Goal: Information Seeking & Learning: Learn about a topic

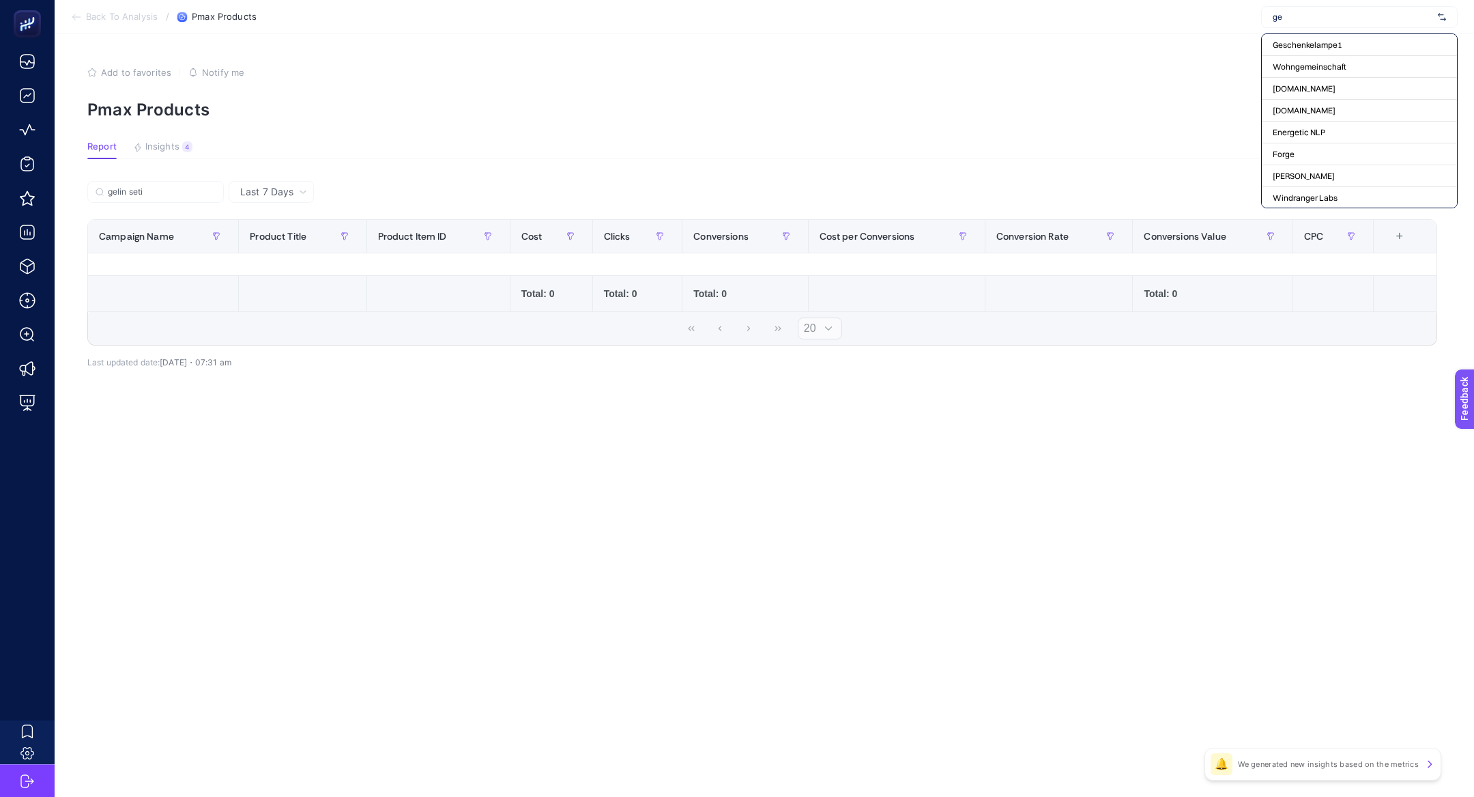
type input "gel"
click at [1298, 16] on input "gel" at bounding box center [1353, 17] width 160 height 11
click at [1298, 16] on input "text" at bounding box center [1353, 17] width 160 height 11
type input "derimo"
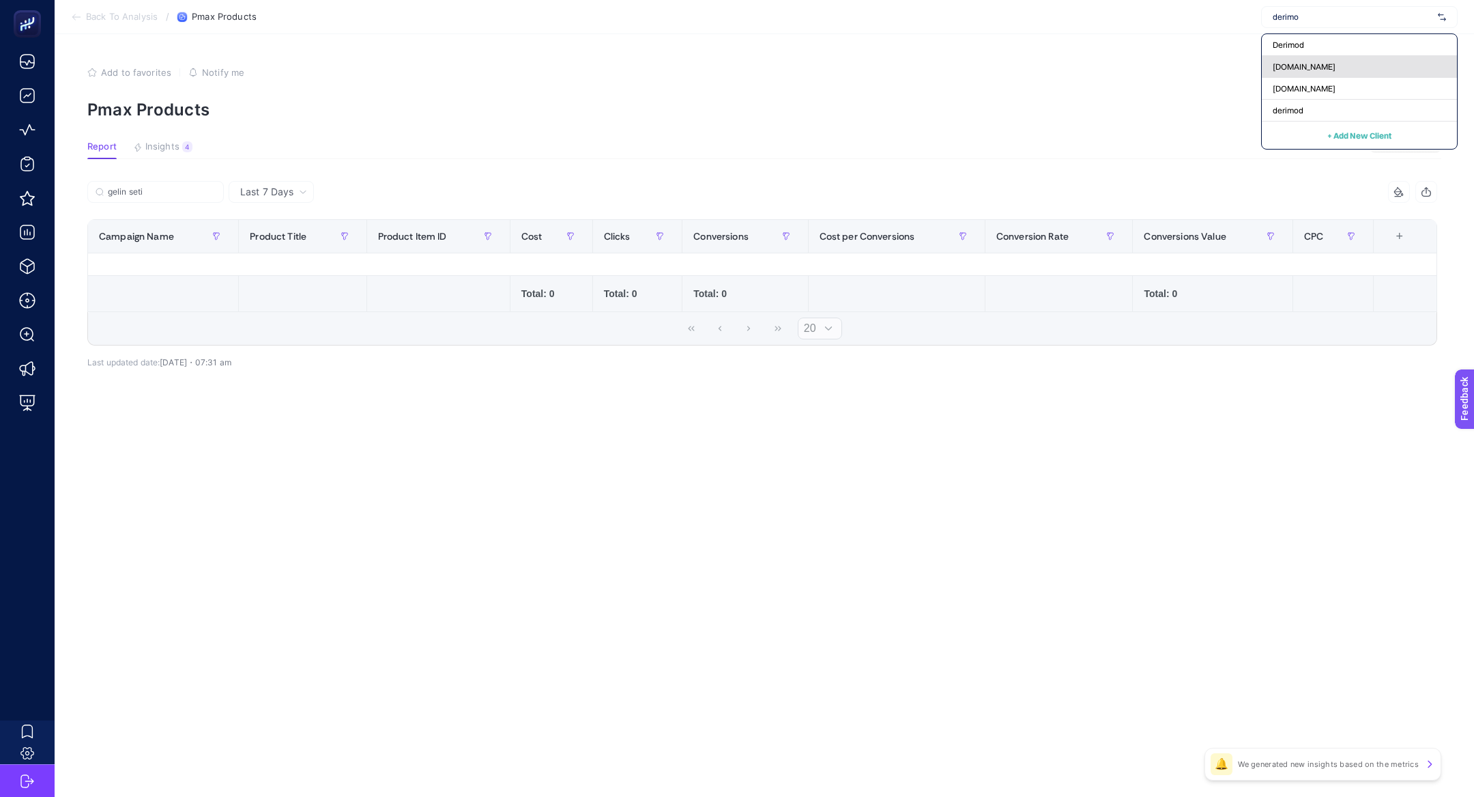
click at [1310, 66] on span "[DOMAIN_NAME]" at bounding box center [1304, 66] width 63 height 11
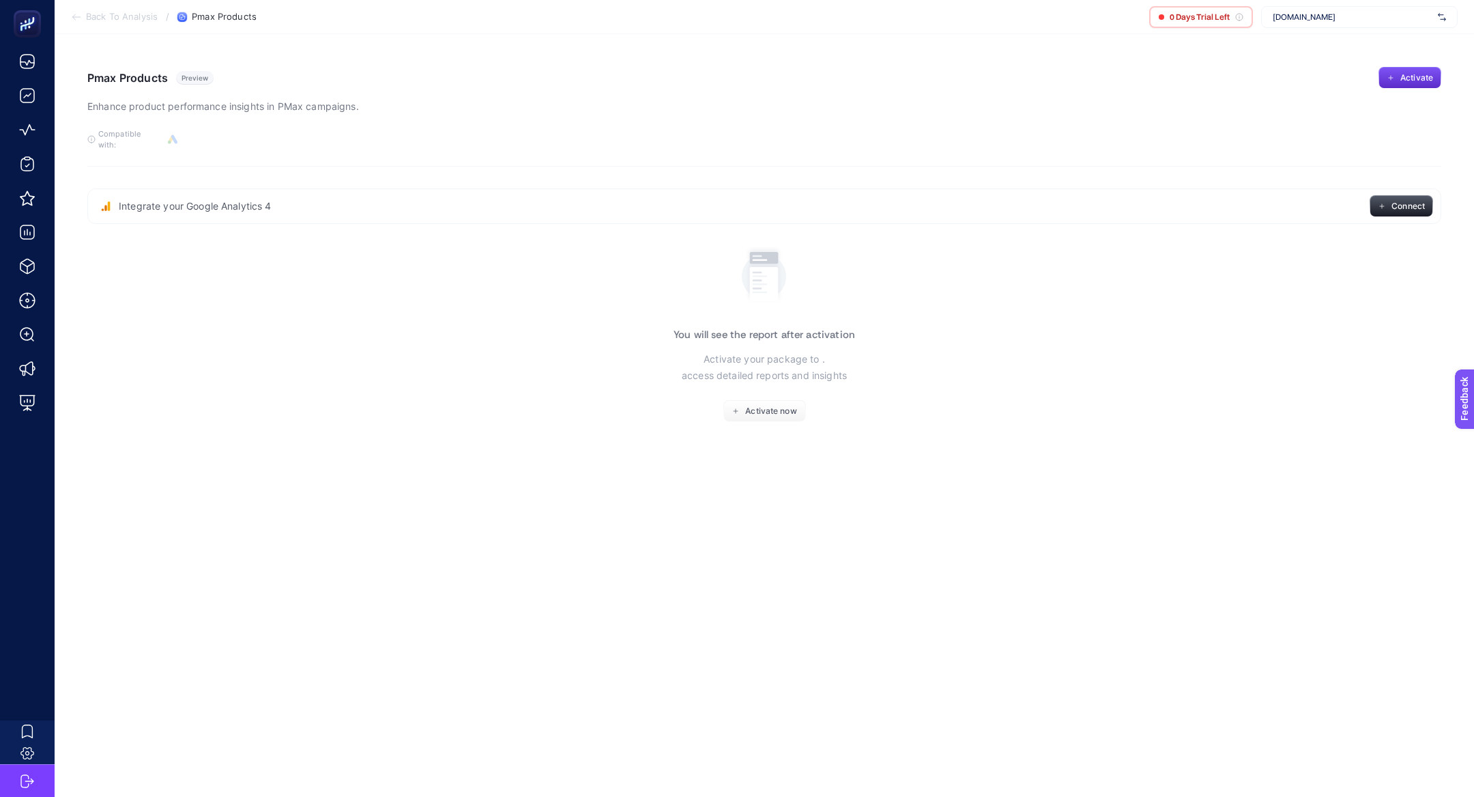
click at [1341, 21] on span "[DOMAIN_NAME]" at bounding box center [1353, 17] width 160 height 11
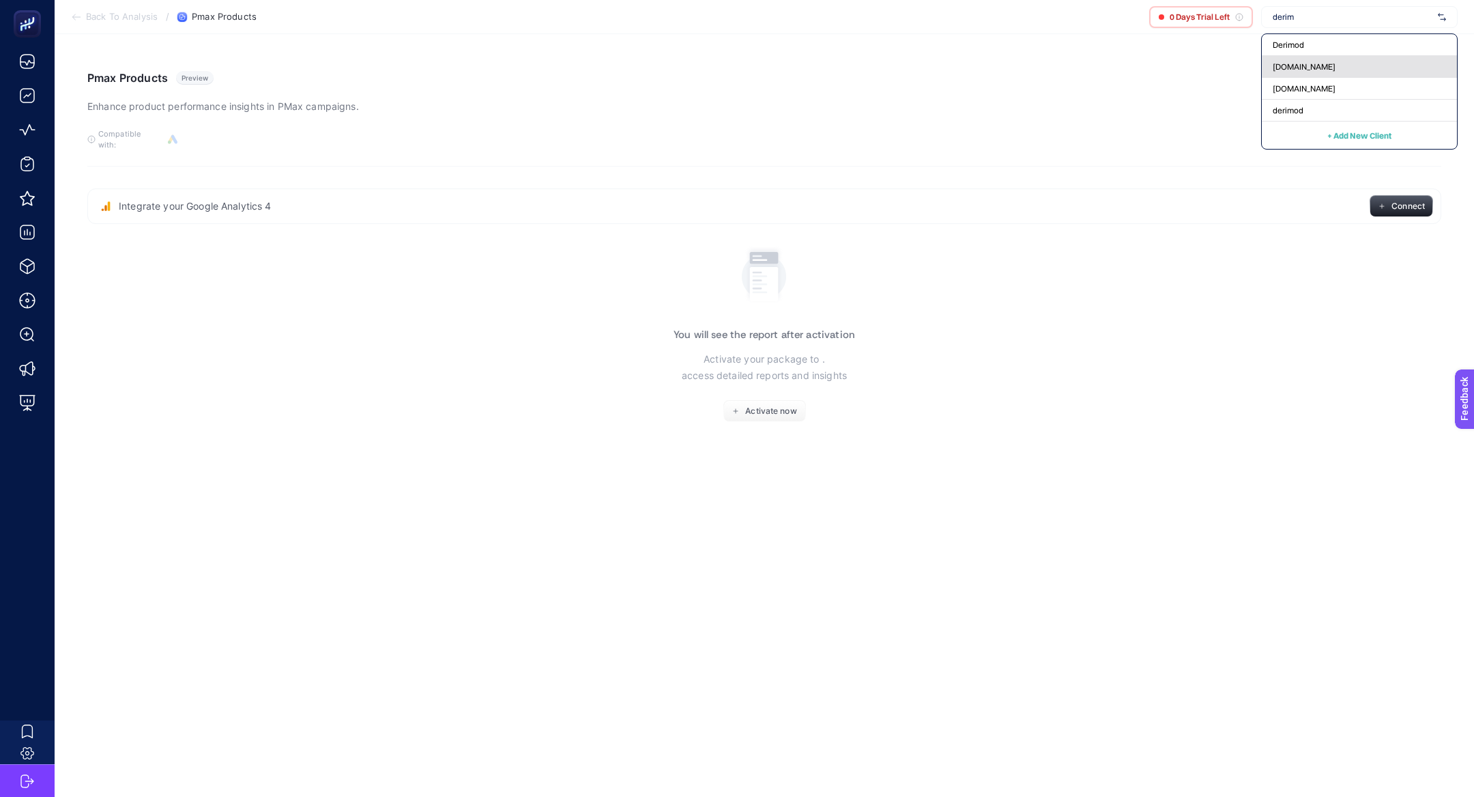
type input "derim"
click at [1328, 60] on div "[DOMAIN_NAME]" at bounding box center [1359, 67] width 195 height 22
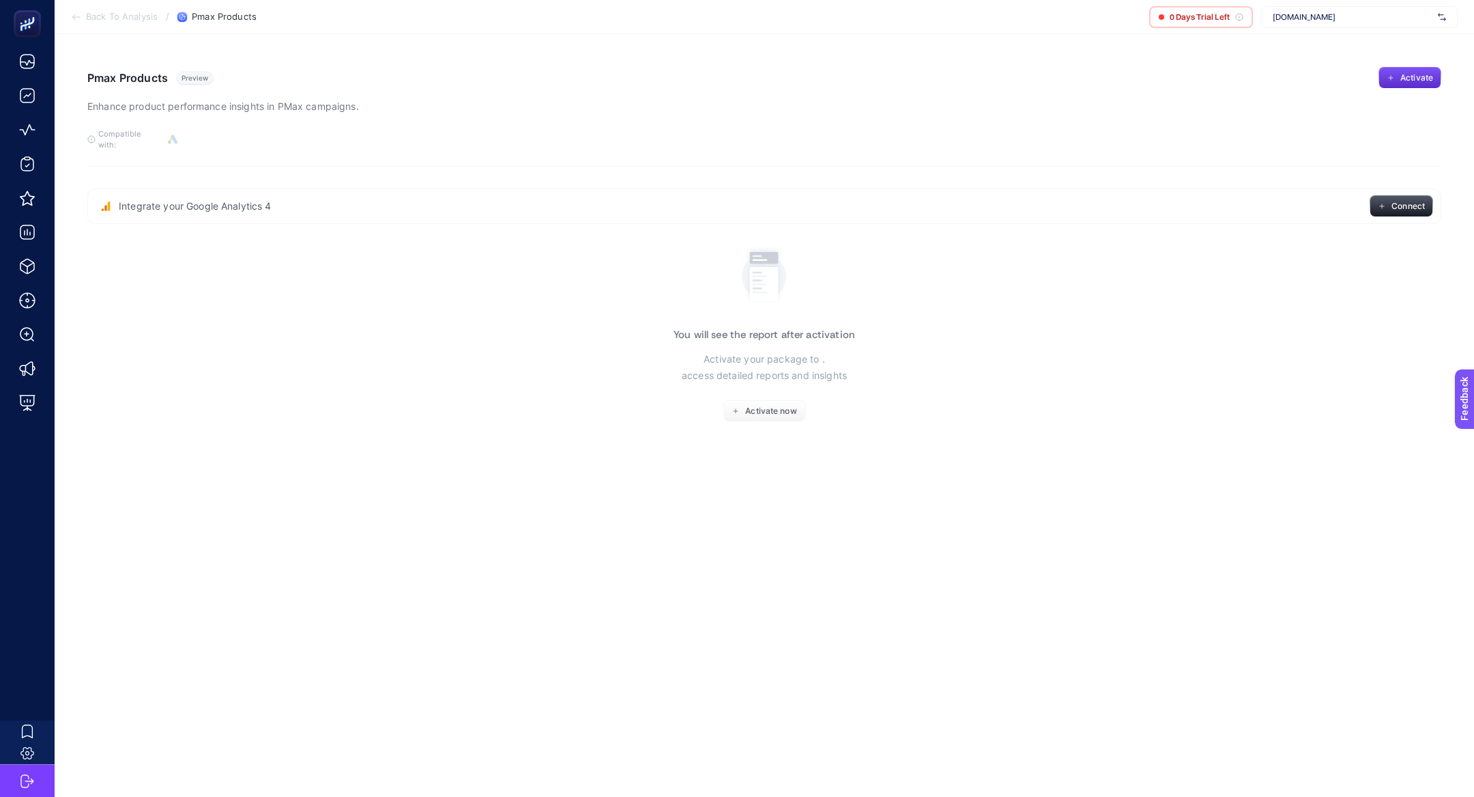
click at [1308, 12] on span "[DOMAIN_NAME]" at bounding box center [1353, 17] width 160 height 11
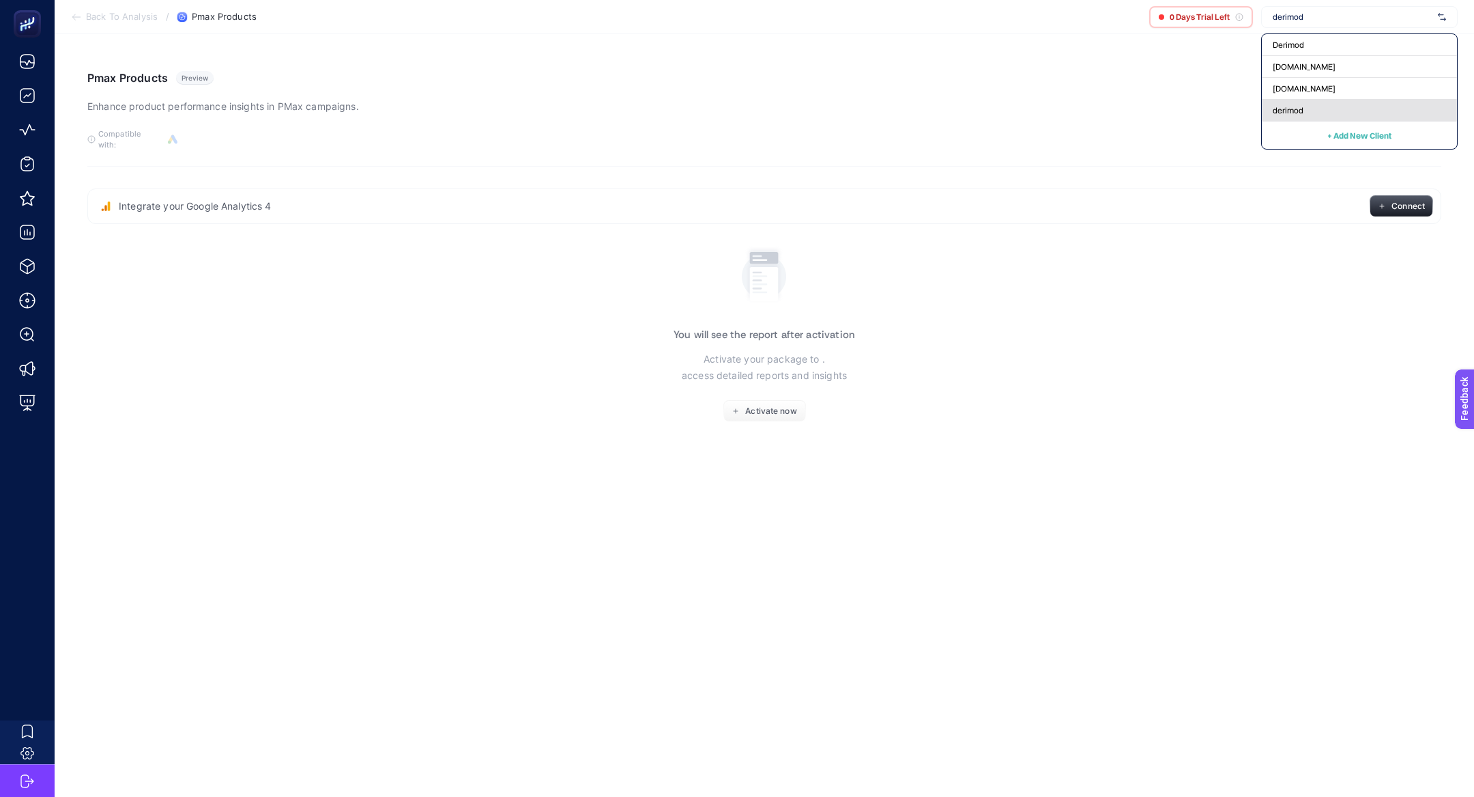
type input "derimod"
click at [1309, 110] on div "derimod" at bounding box center [1359, 111] width 195 height 22
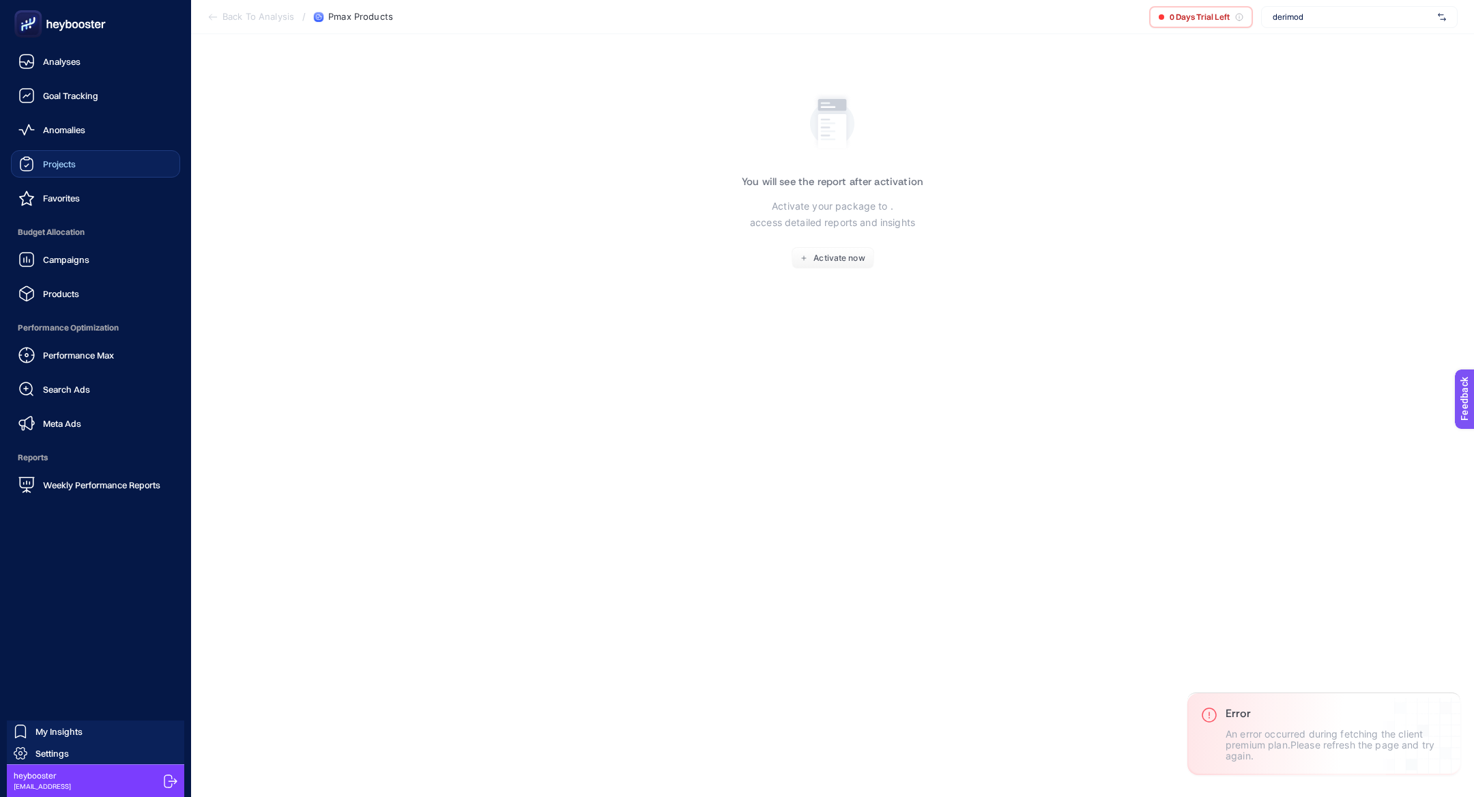
click at [58, 173] on link "Projects" at bounding box center [95, 163] width 169 height 27
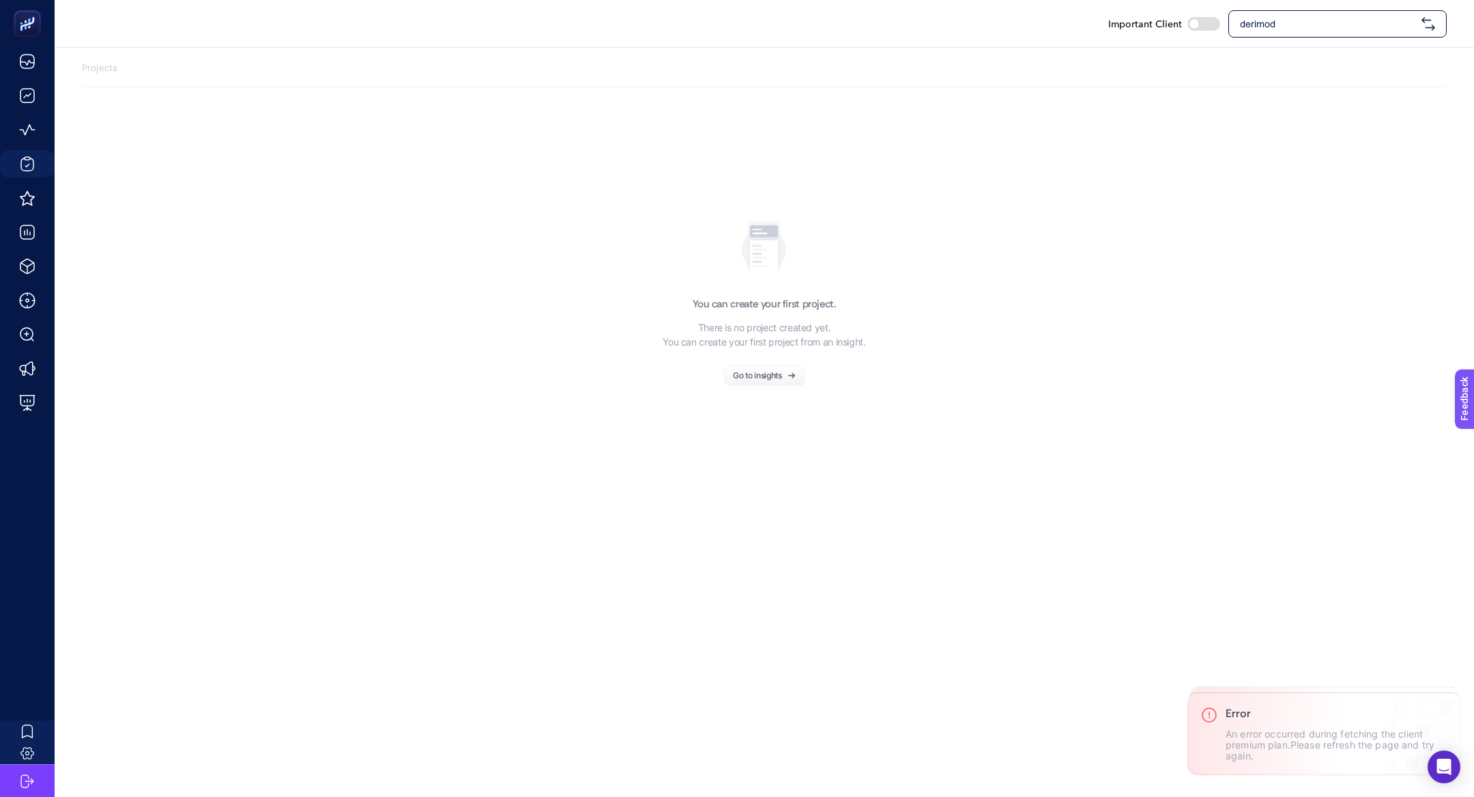
drag, startPoint x: 1319, startPoint y: 564, endPoint x: 1319, endPoint y: 235, distance: 329.0
click at [1319, 561] on div "Important Client derimod Projects You can create your first project. There is n…" at bounding box center [737, 398] width 1474 height 797
click at [1314, 23] on span "derimod" at bounding box center [1328, 24] width 176 height 14
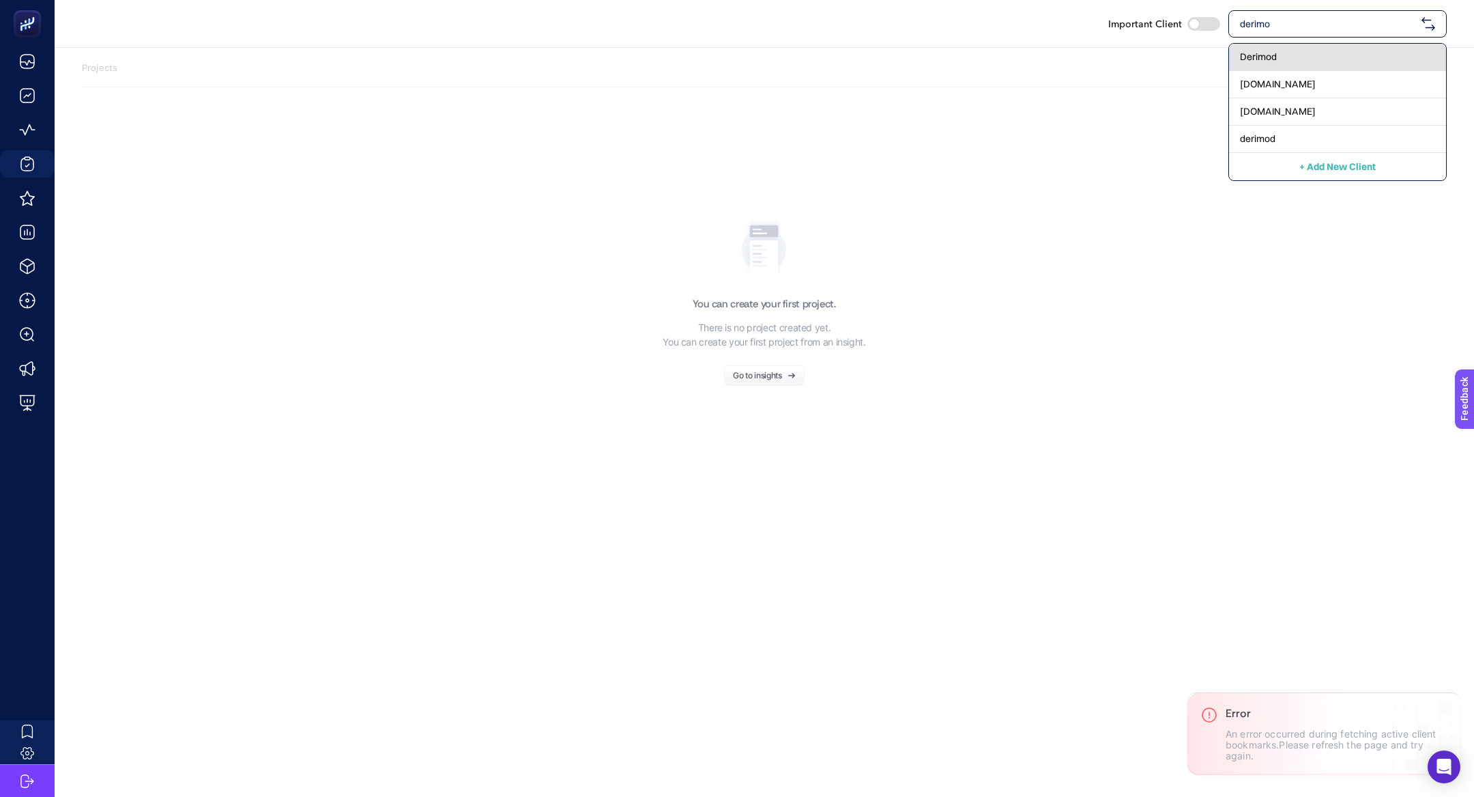
type input "derimo"
click at [1274, 57] on span "Derimod" at bounding box center [1258, 57] width 37 height 14
checkbox input "true"
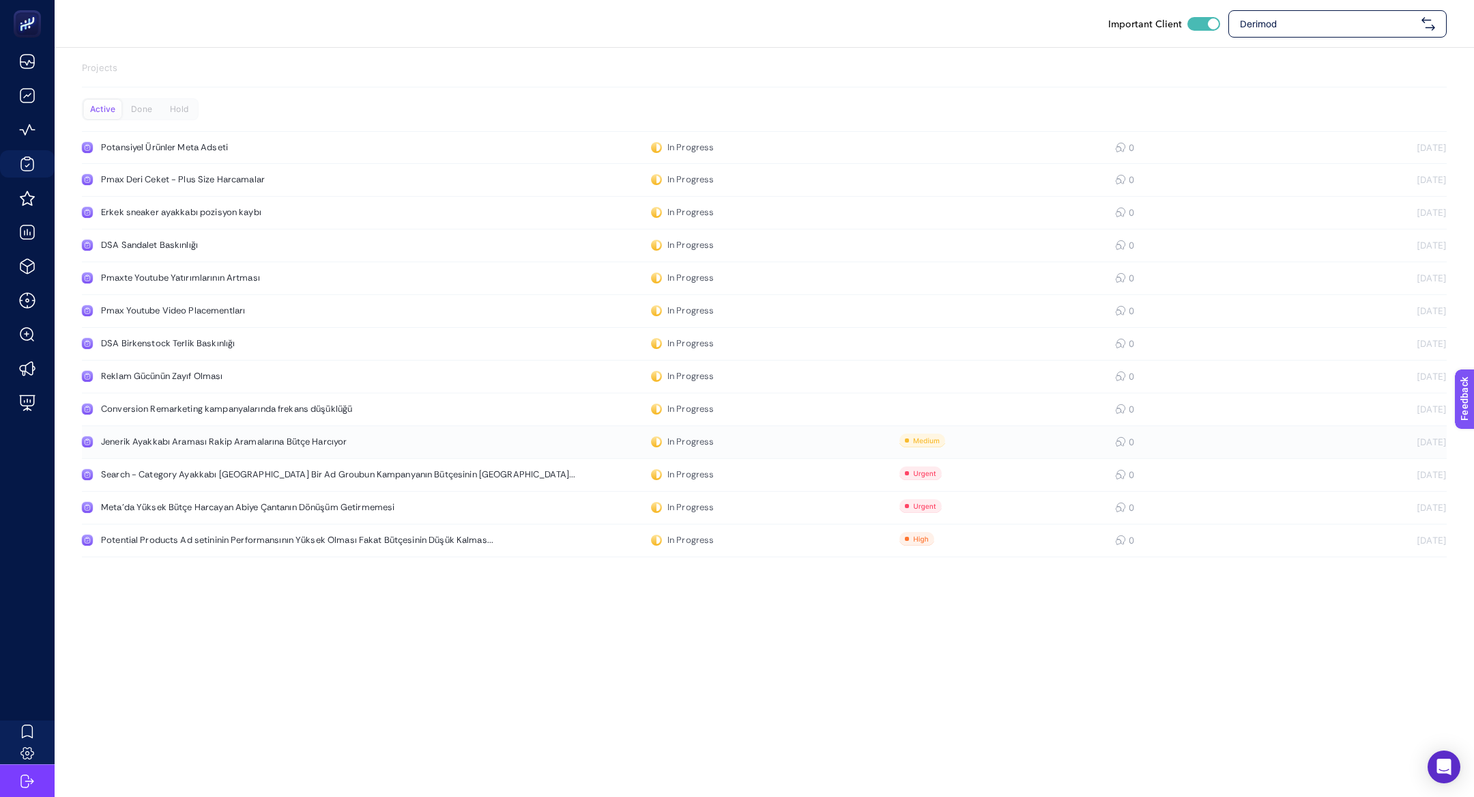
click at [352, 442] on div "Jenerik Ayakkabı Araması Rakip Aramalarına Bütçe Harcıyor" at bounding box center [258, 441] width 315 height 11
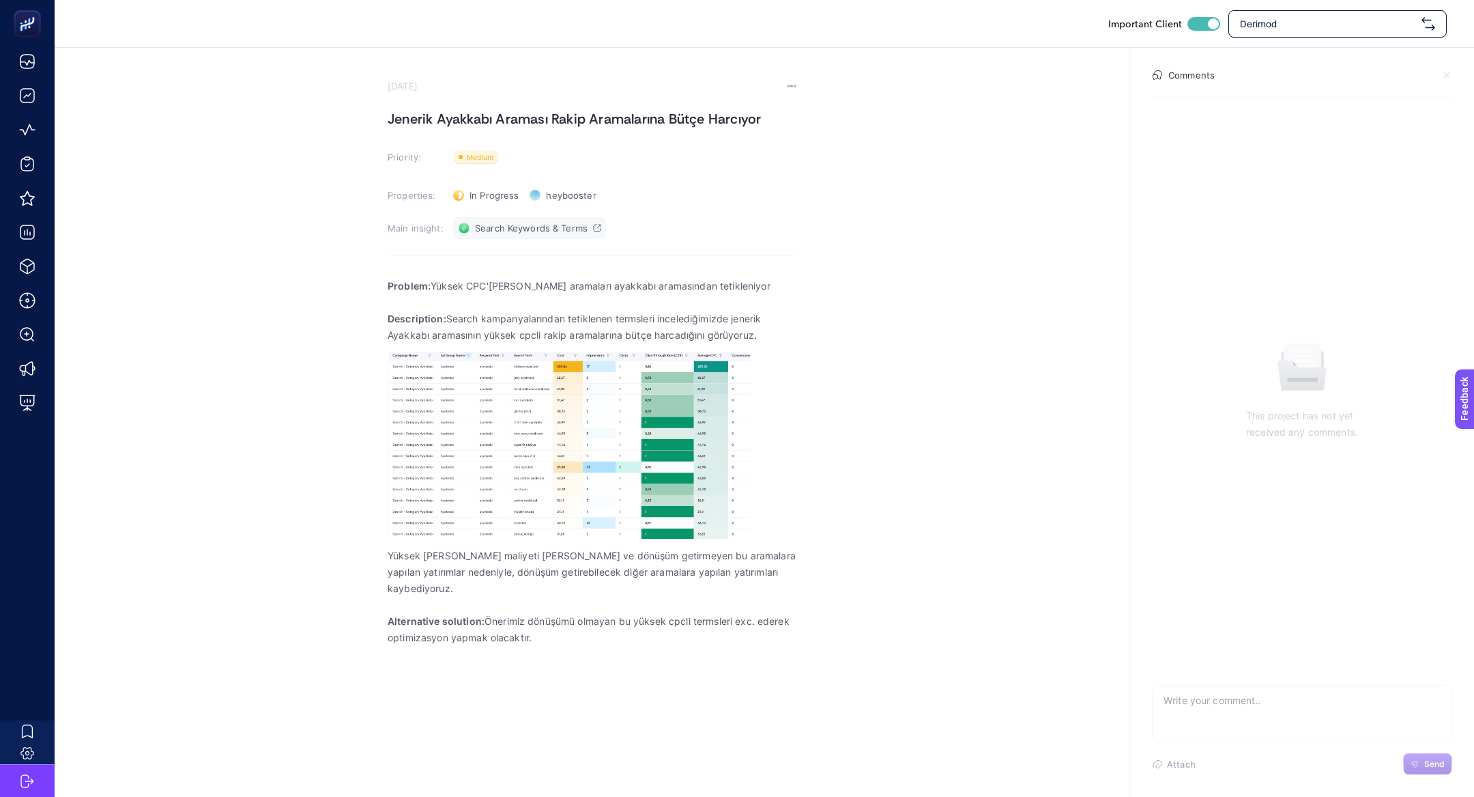
click at [524, 225] on span "Search Keywords & Terms" at bounding box center [531, 228] width 113 height 11
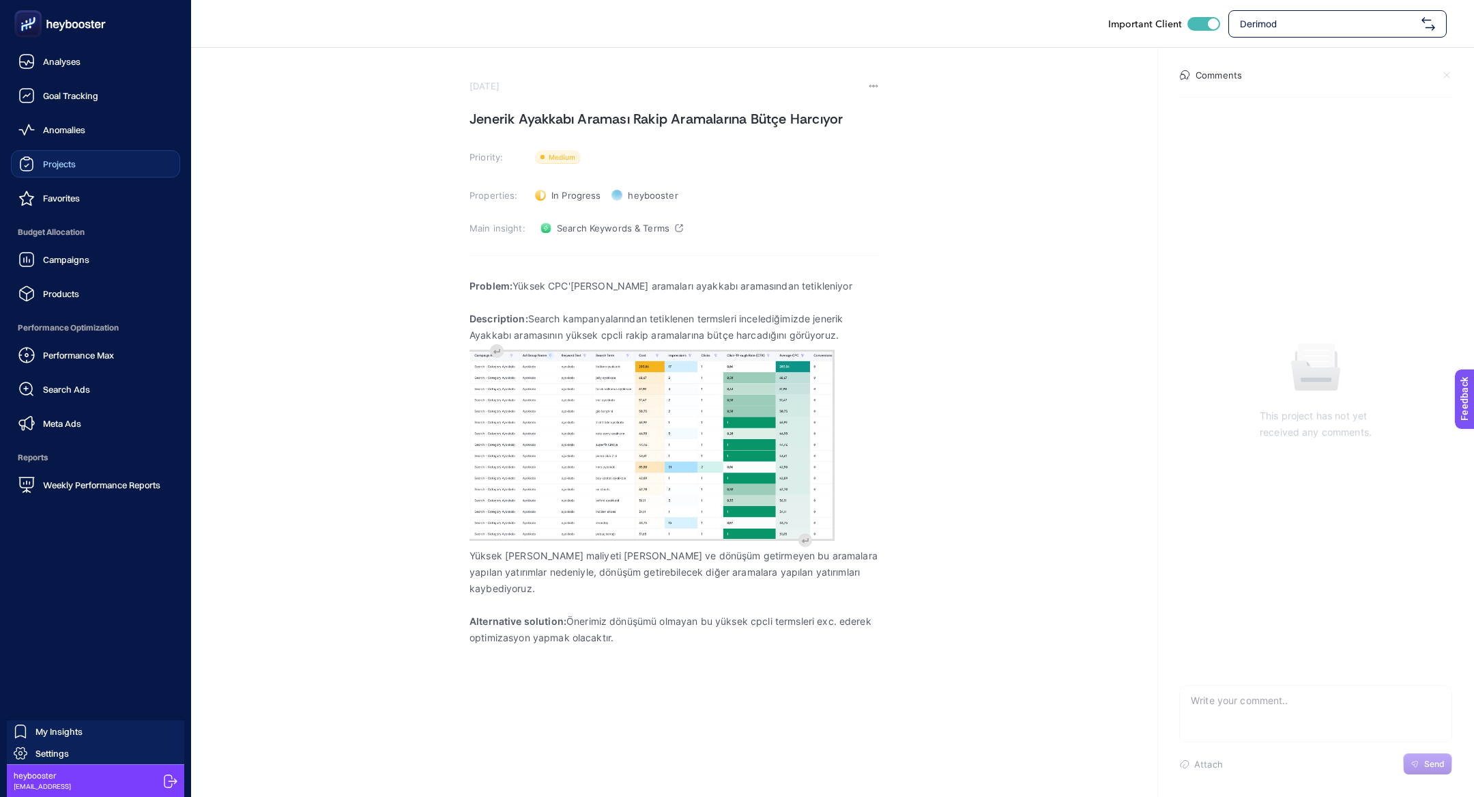
click at [31, 162] on icon at bounding box center [26, 164] width 16 height 16
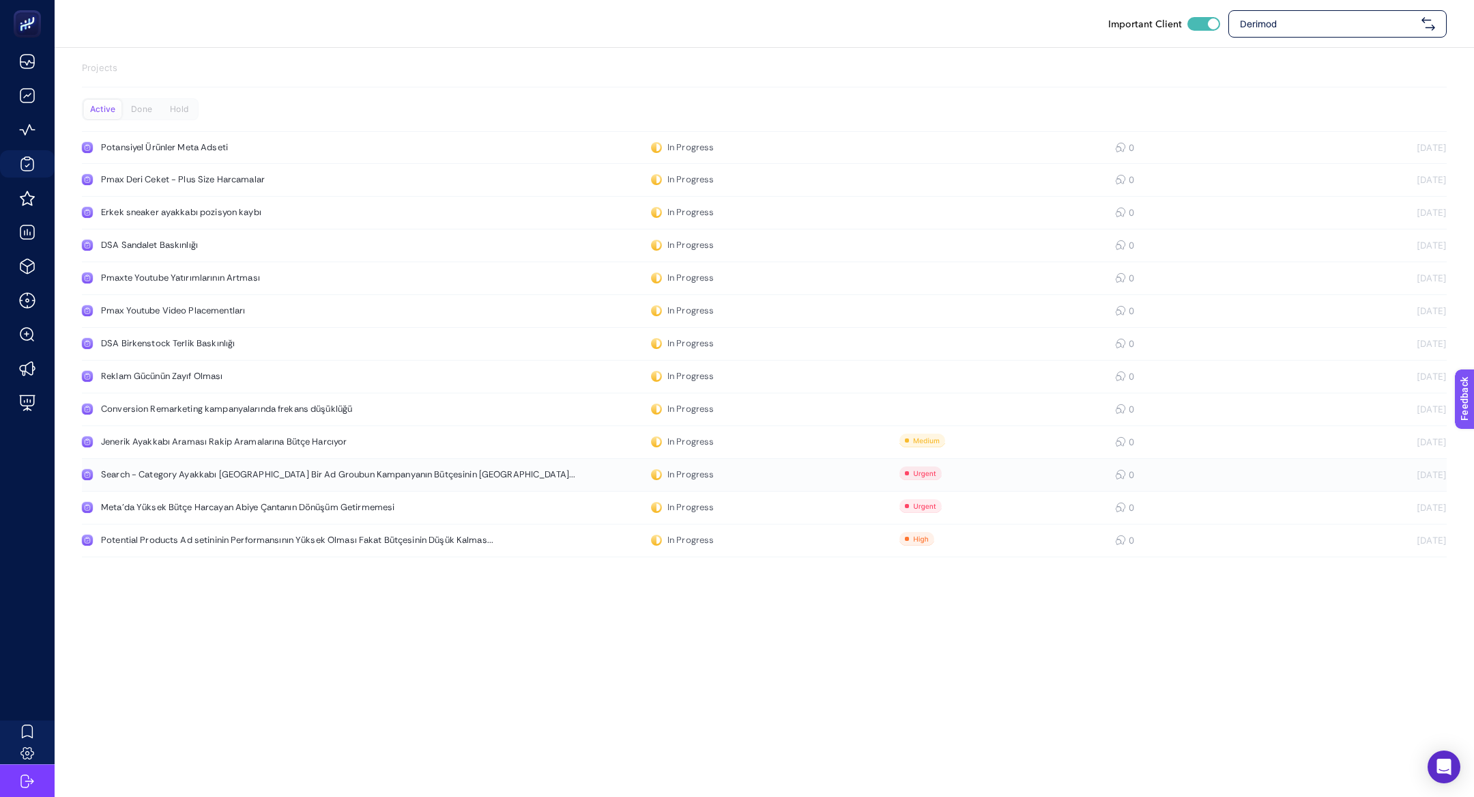
click at [260, 483] on link "Search - Category Ayakkabı [GEOGRAPHIC_DATA] Bir Ad Groubun Kampanyanın Bütçesi…" at bounding box center [764, 475] width 1365 height 33
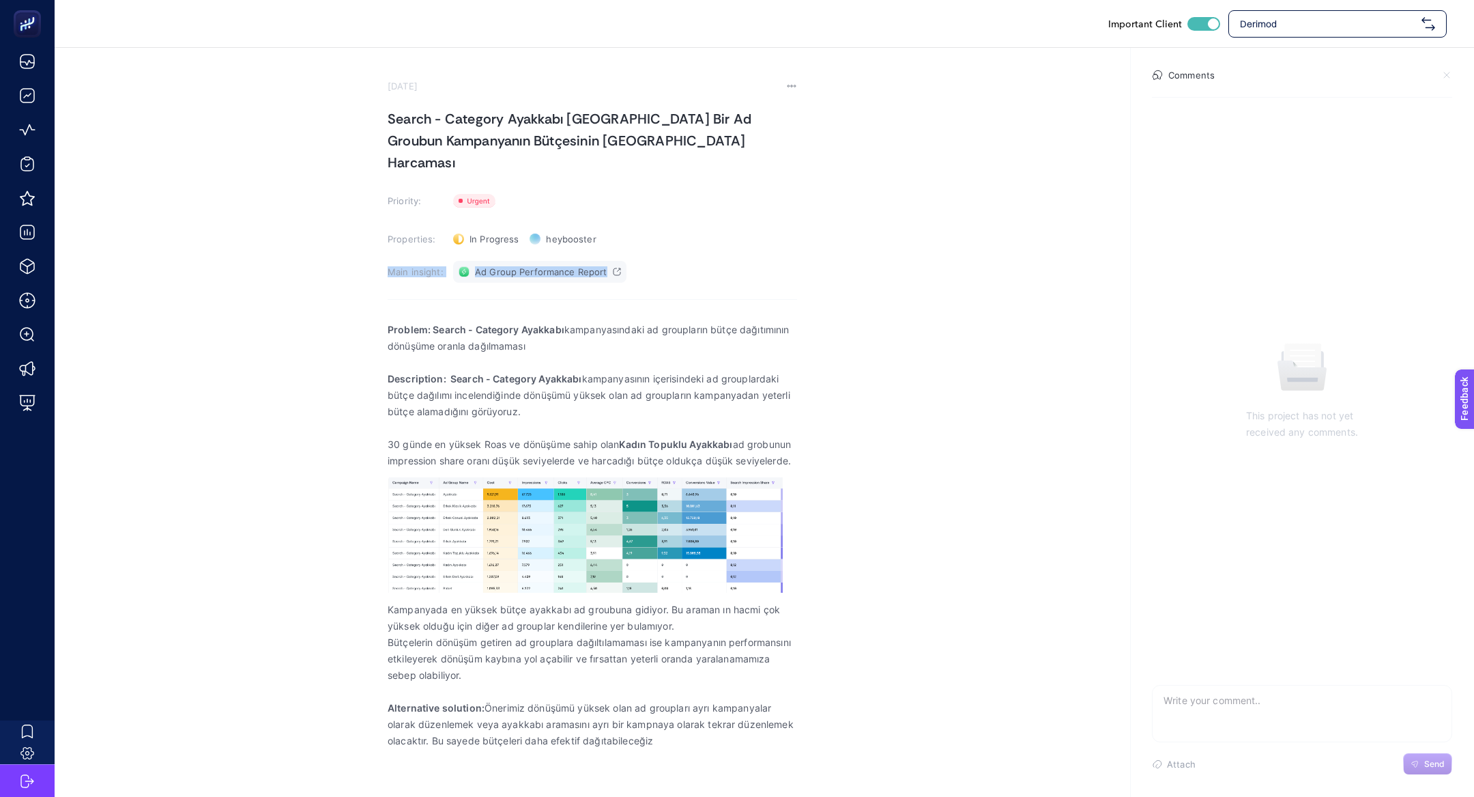
click at [515, 259] on section "[DATE] Search - Category Ayakkabı [GEOGRAPHIC_DATA] Bir Ad Groubun Kampanyanın …" at bounding box center [593, 419] width 410 height 676
click at [515, 261] on link "Ad Group Performance Report" at bounding box center [539, 272] width 173 height 22
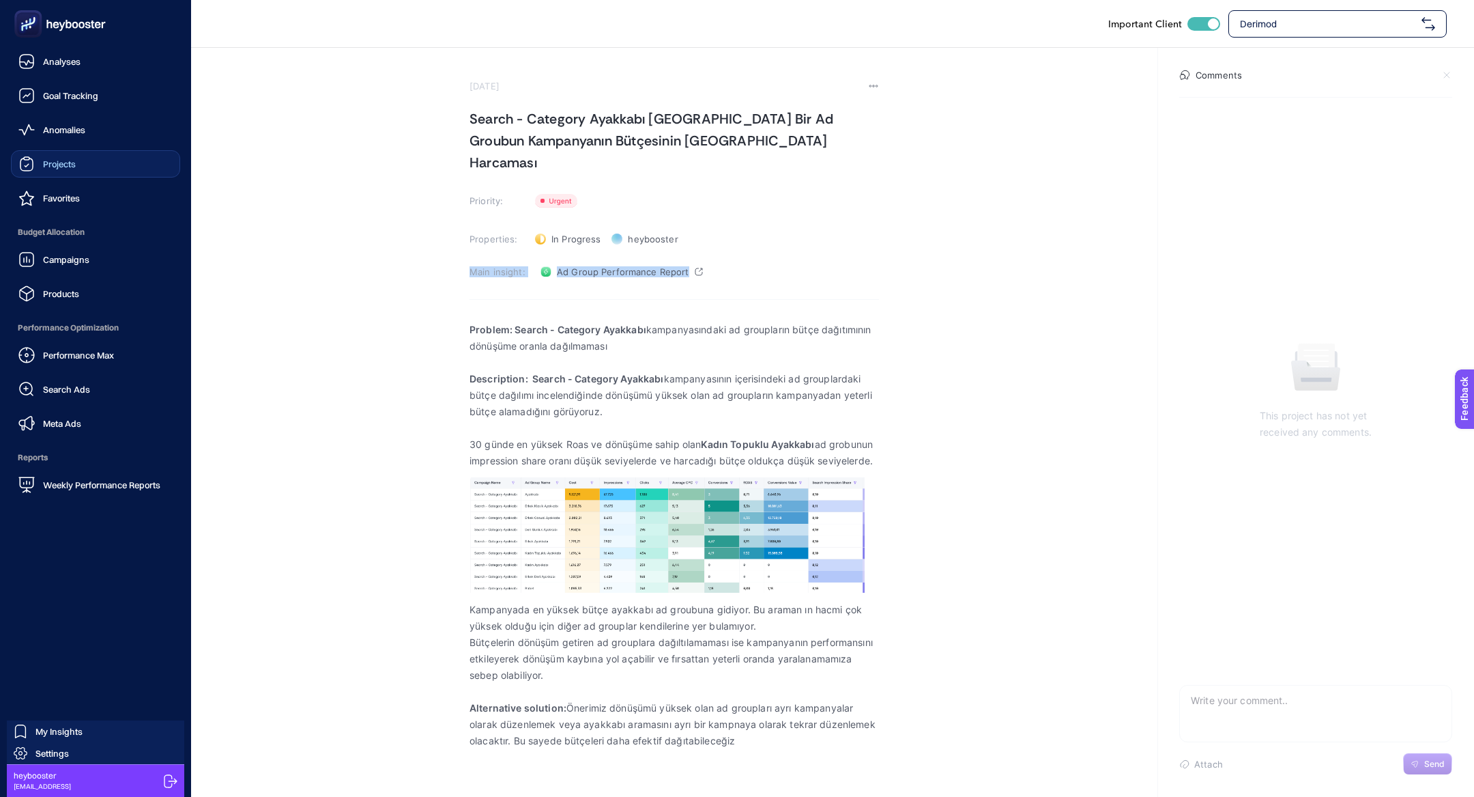
click at [23, 162] on icon at bounding box center [26, 164] width 16 height 16
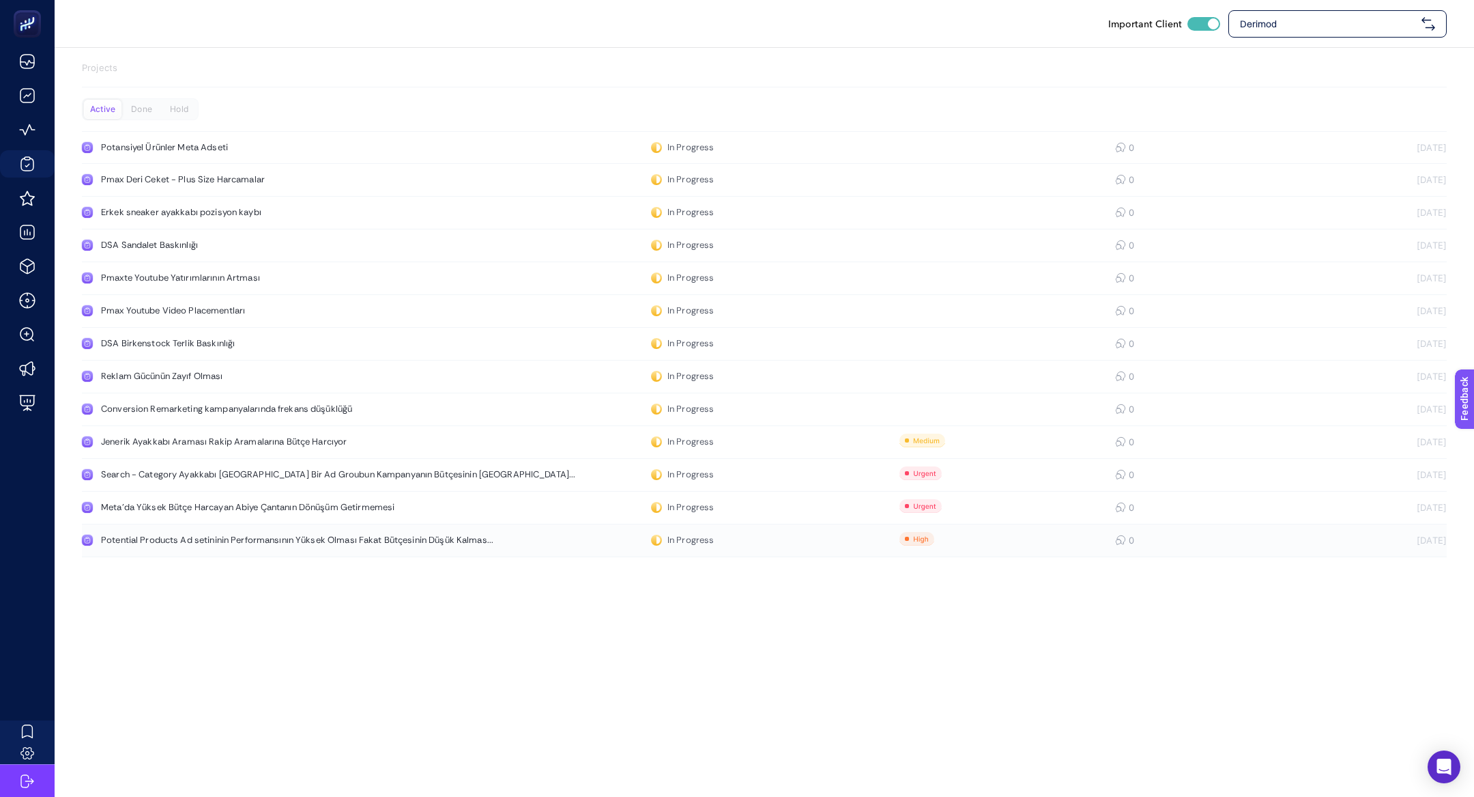
click at [337, 539] on div "Potential Products Ad setininin Performansının Yüksek Olması Fakat Bütçesinin D…" at bounding box center [297, 539] width 392 height 11
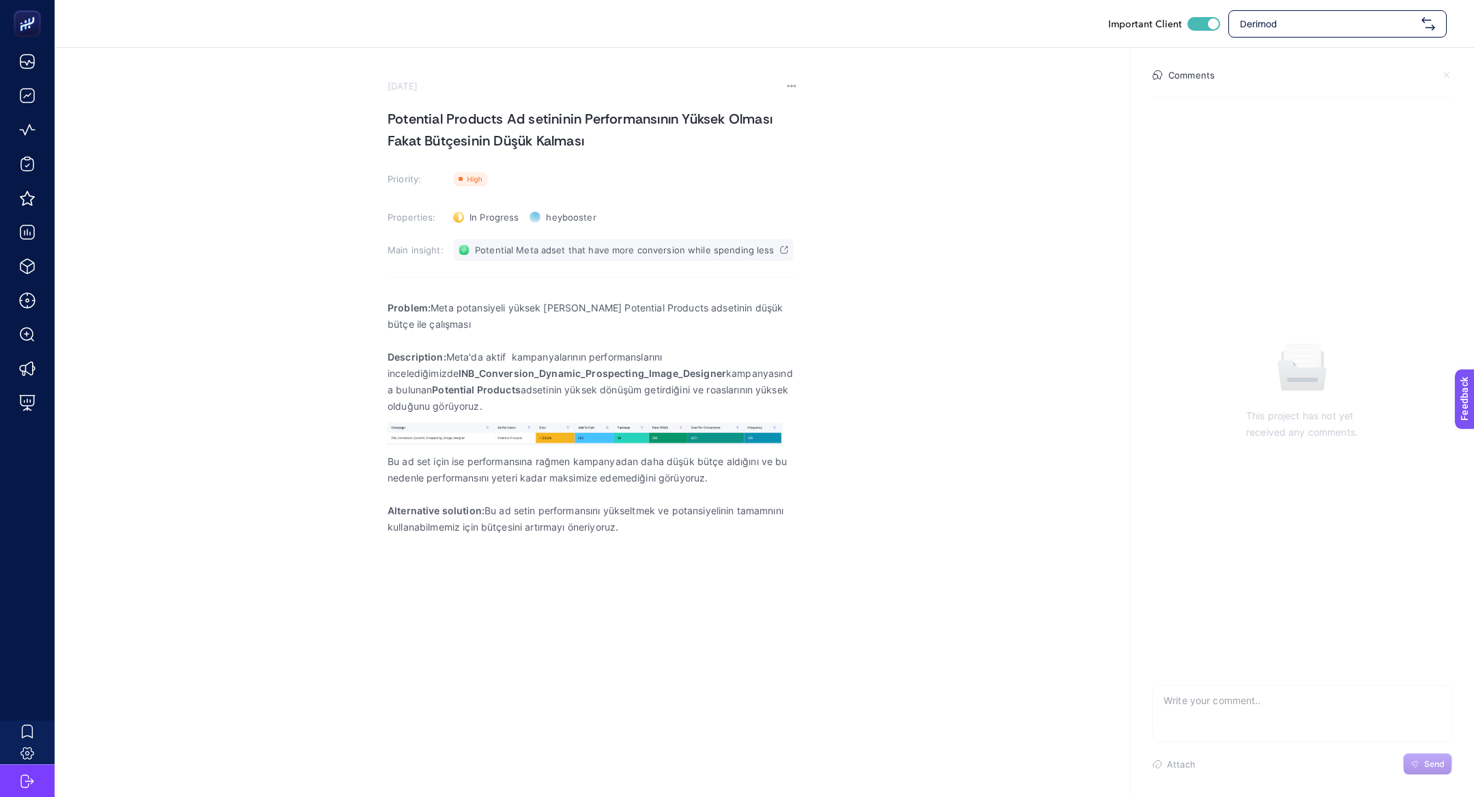
click at [513, 253] on span "Potential Meta adset that have more conversion while spending less" at bounding box center [625, 249] width 300 height 11
click at [1306, 10] on div "Derimod" at bounding box center [1338, 23] width 218 height 27
type input "gelindia"
click at [1293, 49] on div "[DOMAIN_NAME]" at bounding box center [1337, 57] width 217 height 27
checkbox input "false"
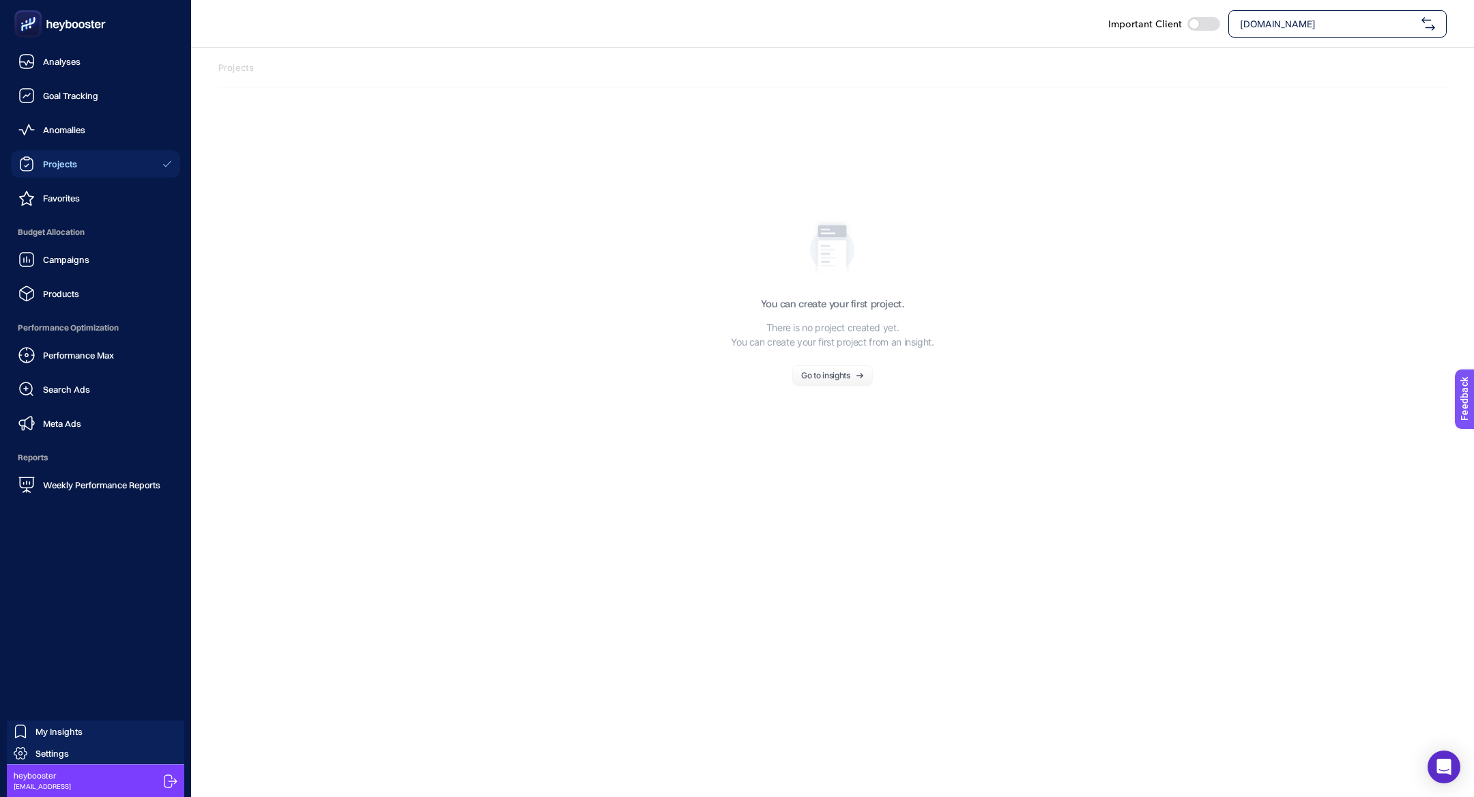
click at [66, 160] on span "Projects" at bounding box center [60, 163] width 34 height 11
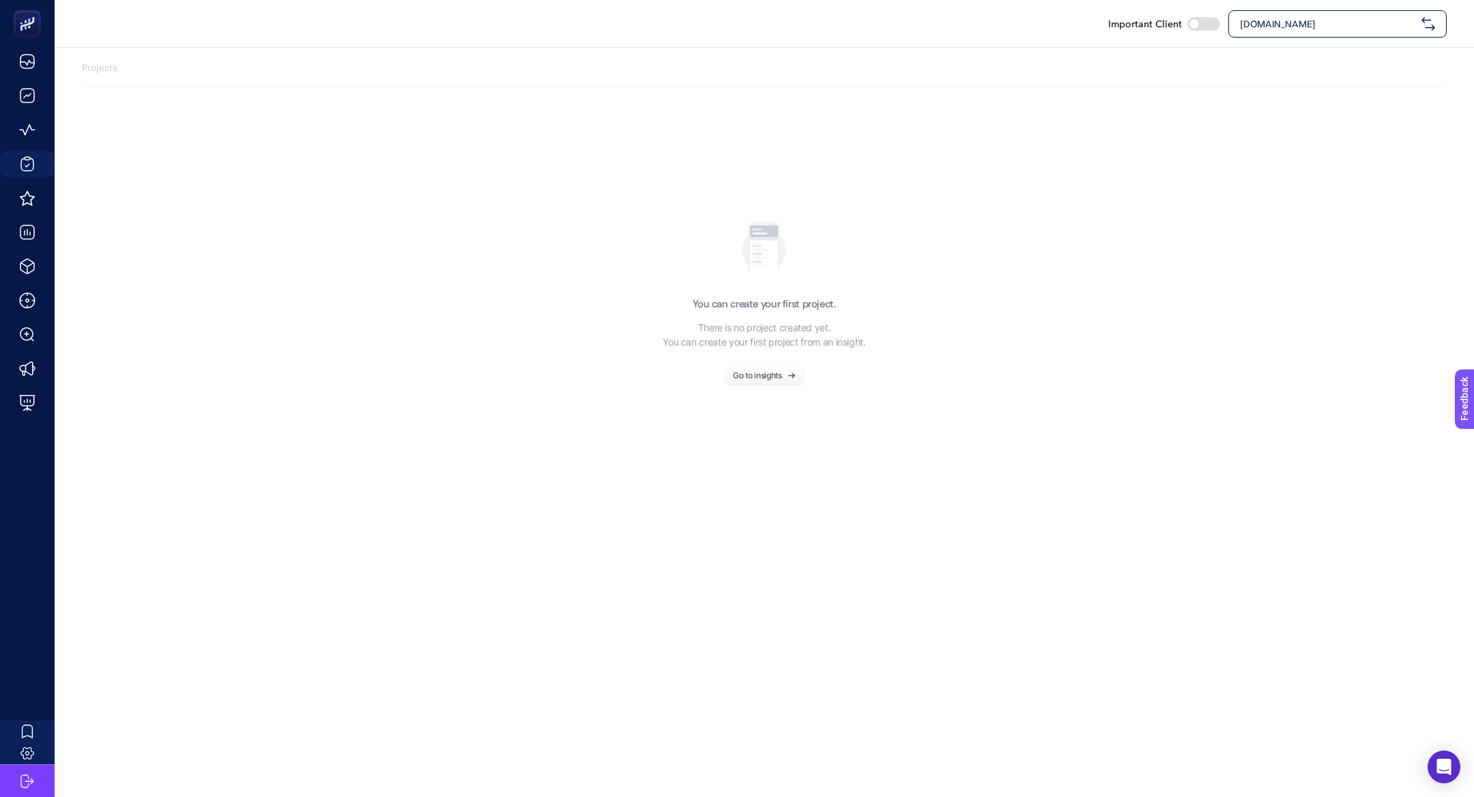
click at [1307, 33] on div "[DOMAIN_NAME]" at bounding box center [1338, 23] width 218 height 27
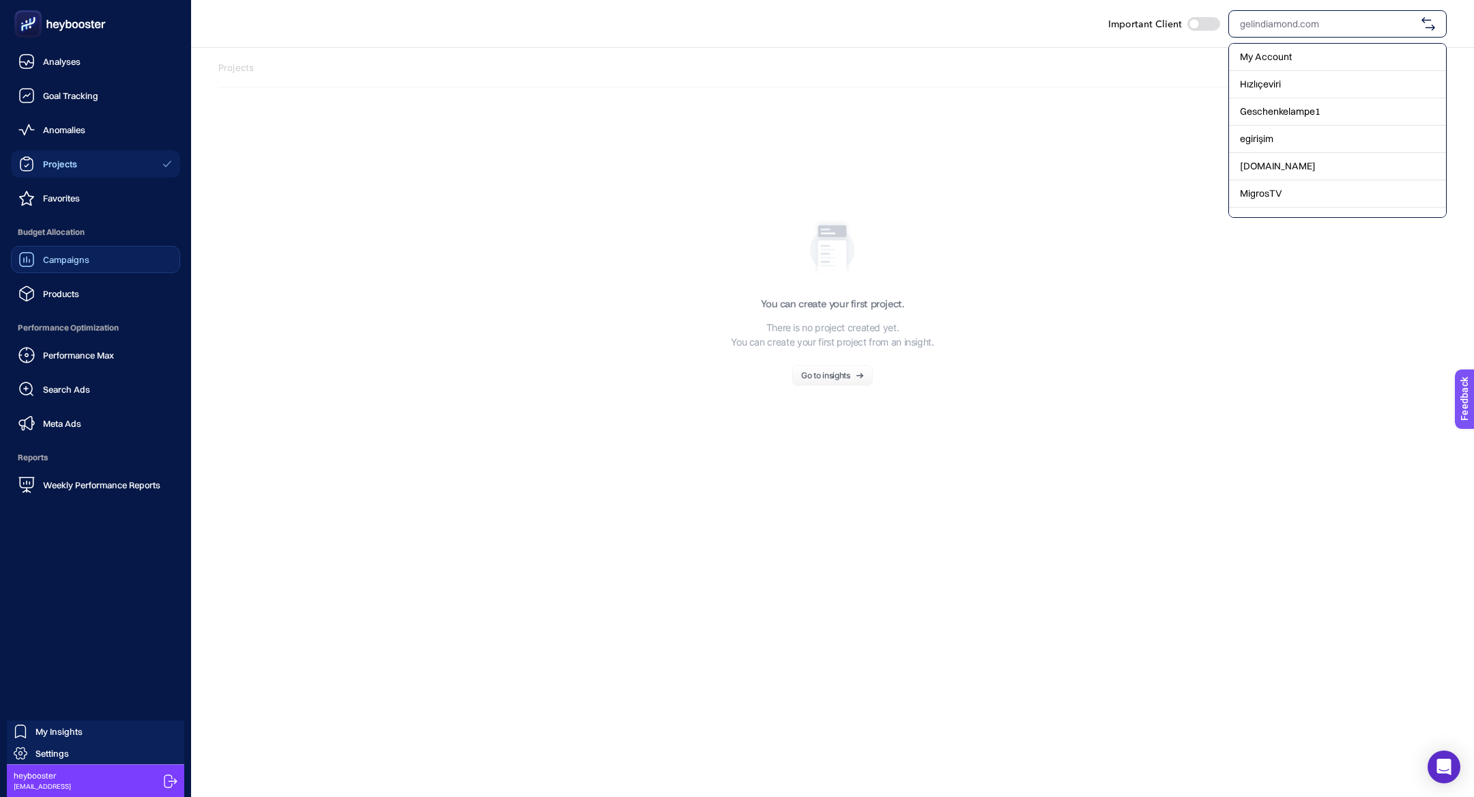
click at [51, 265] on div "Campaigns" at bounding box center [53, 259] width 71 height 16
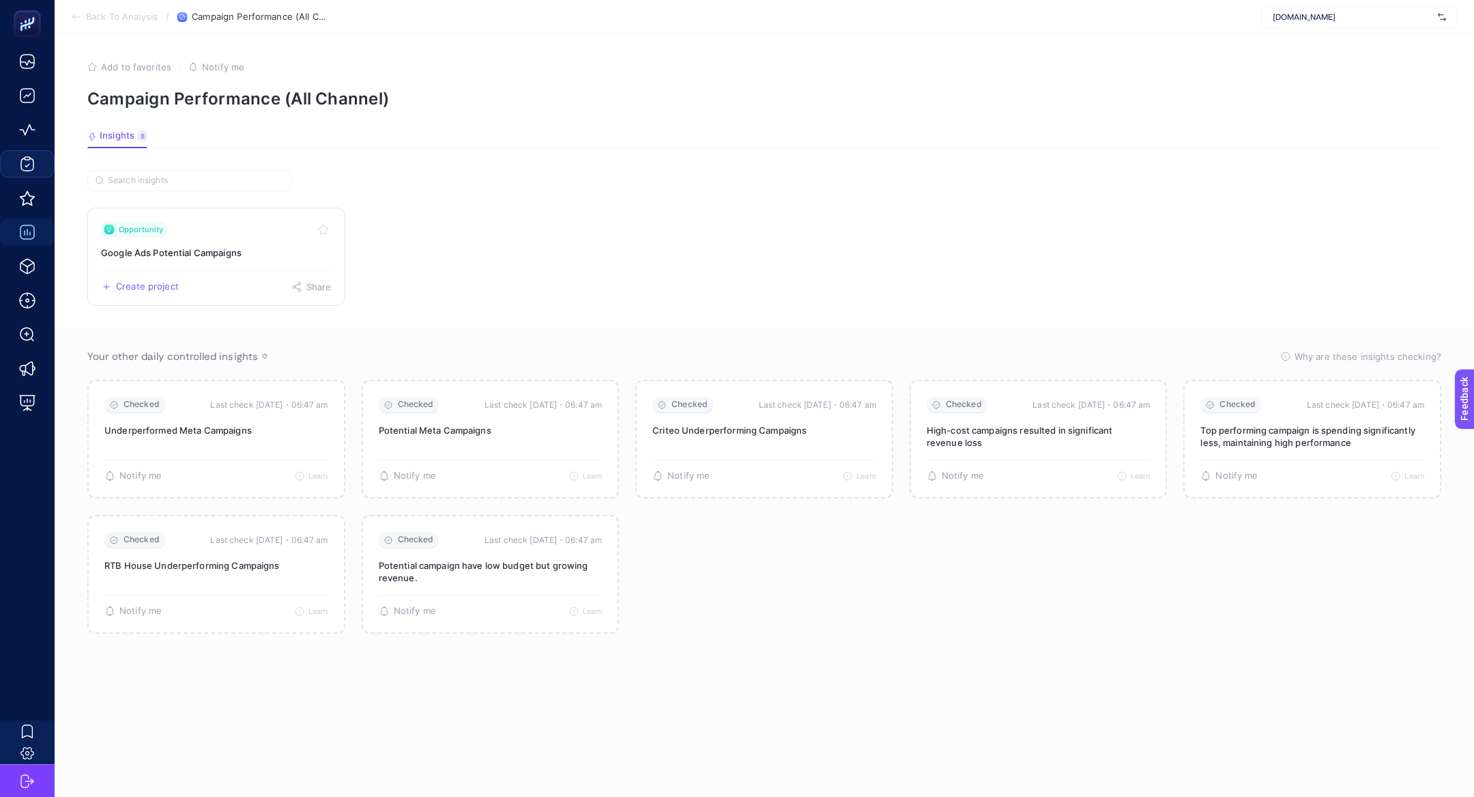
click at [171, 248] on h3 "Google Ads Potential Campaigns" at bounding box center [216, 253] width 231 height 14
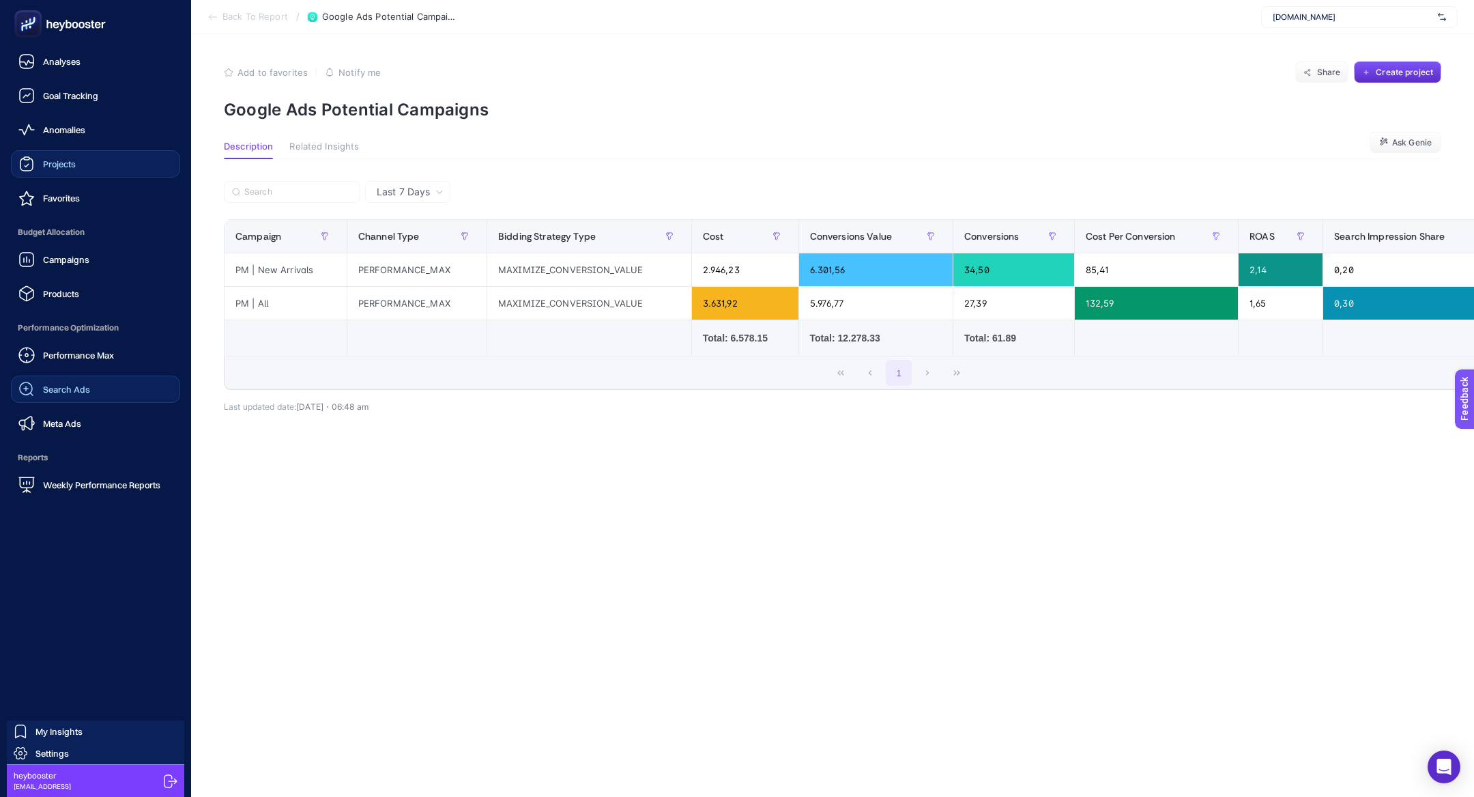
click at [61, 398] on link "Search Ads" at bounding box center [95, 388] width 169 height 27
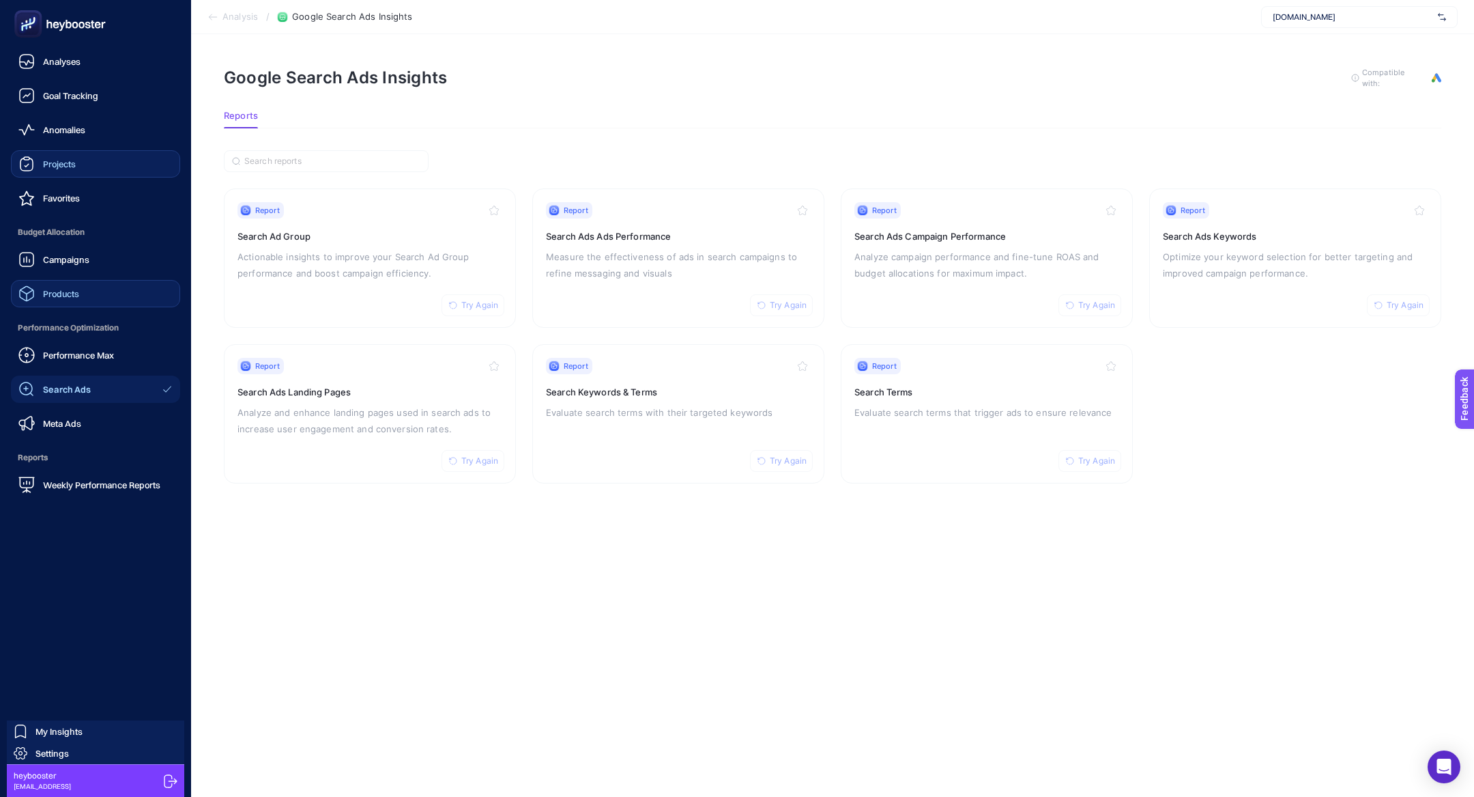
click at [78, 296] on span "Products" at bounding box center [61, 293] width 36 height 11
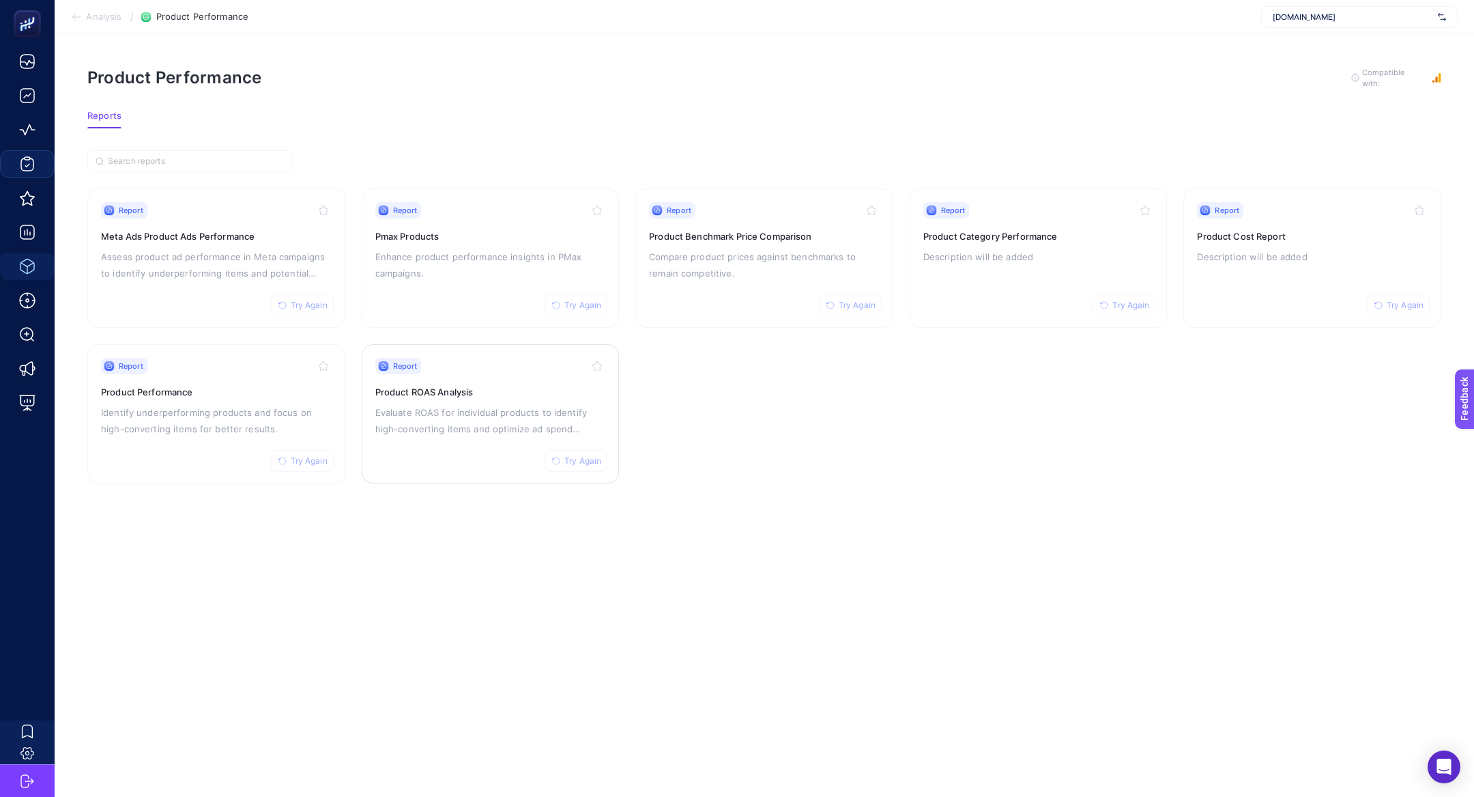
click at [504, 377] on div "Report Try Again Product ROAS Analysis Evaluate ROAS for individual products to…" at bounding box center [490, 414] width 231 height 112
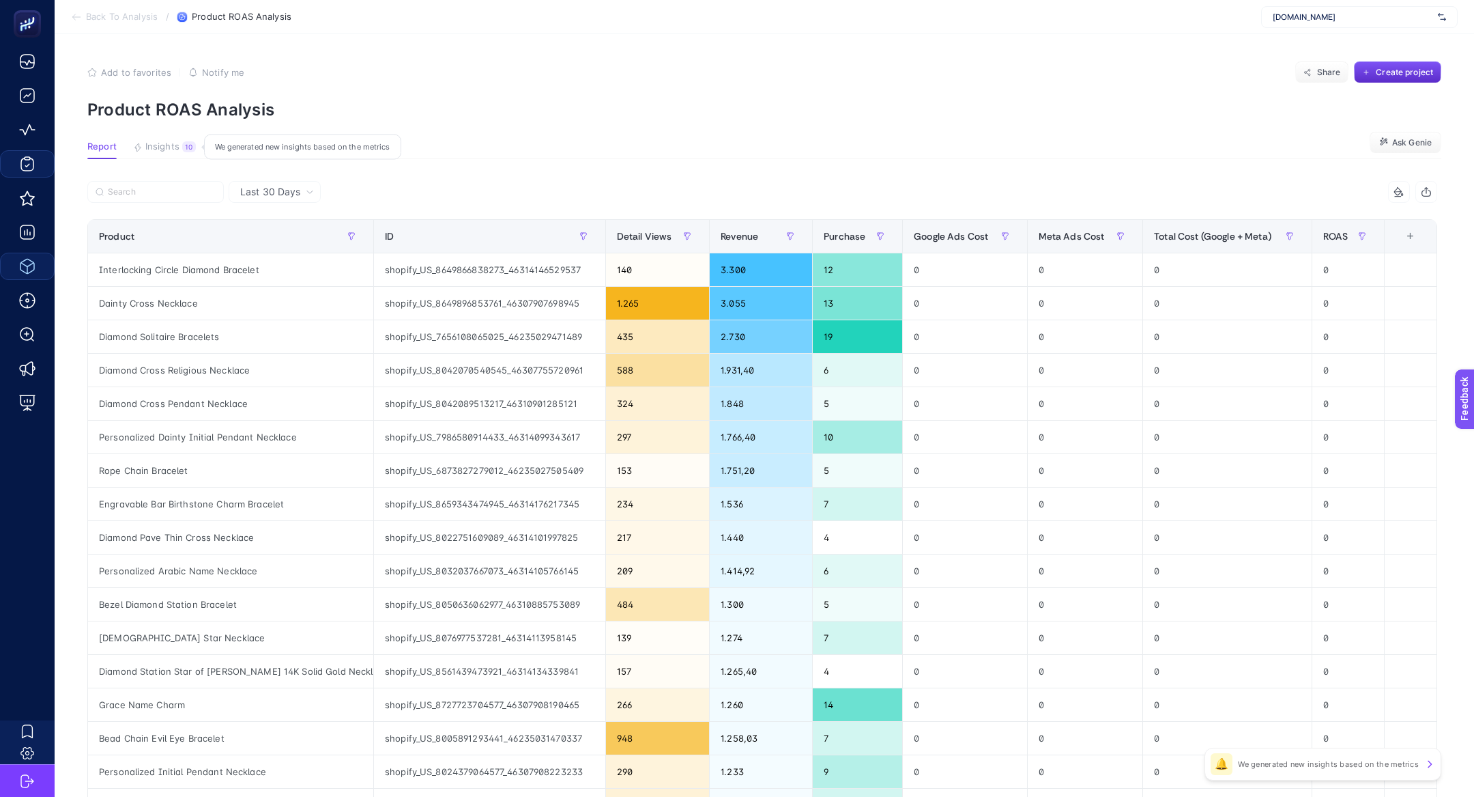
click at [164, 145] on span "Insights" at bounding box center [162, 146] width 34 height 11
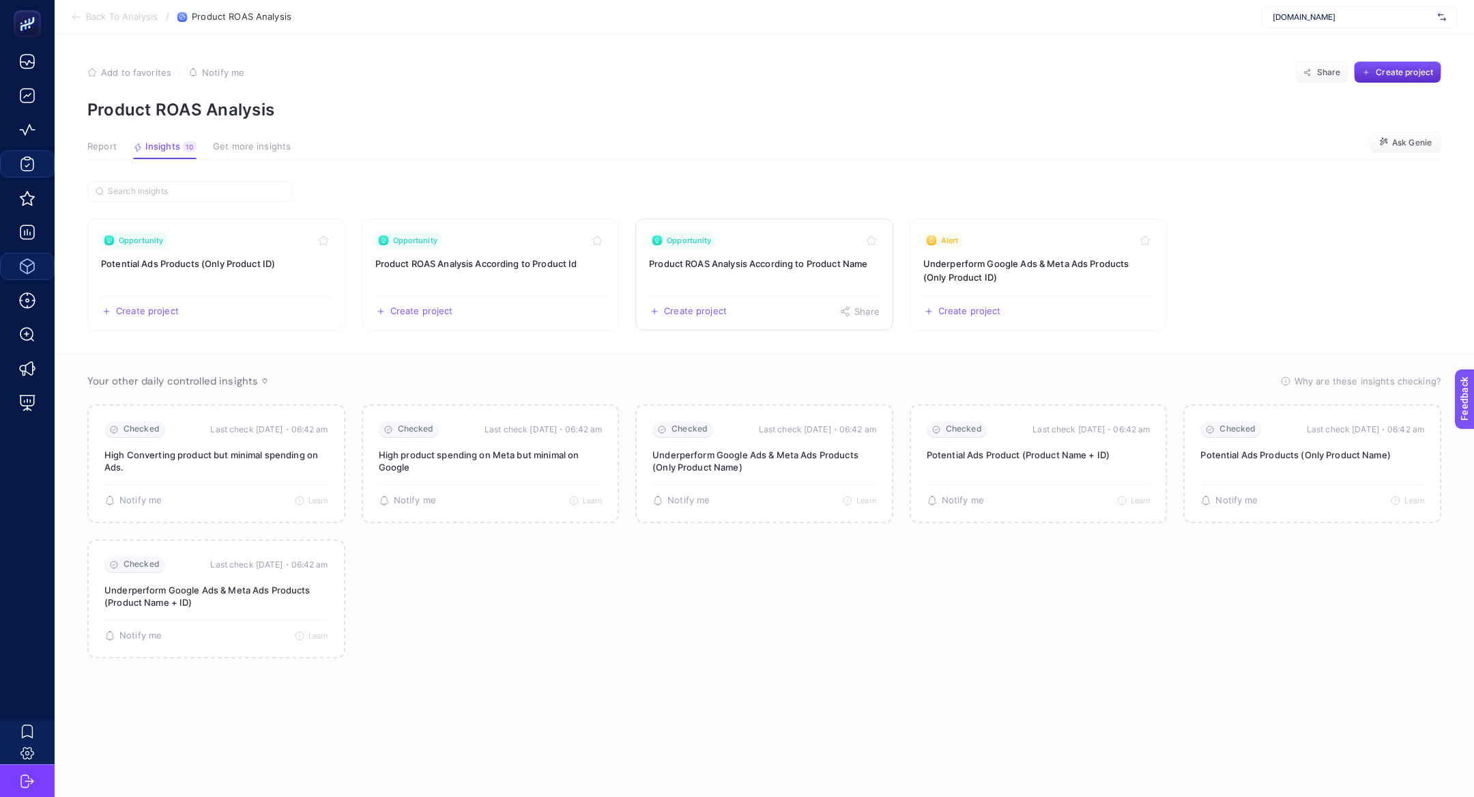
click at [834, 272] on link "Opportunity Product ROAS Analysis According to Product Name Create project Share" at bounding box center [764, 274] width 258 height 112
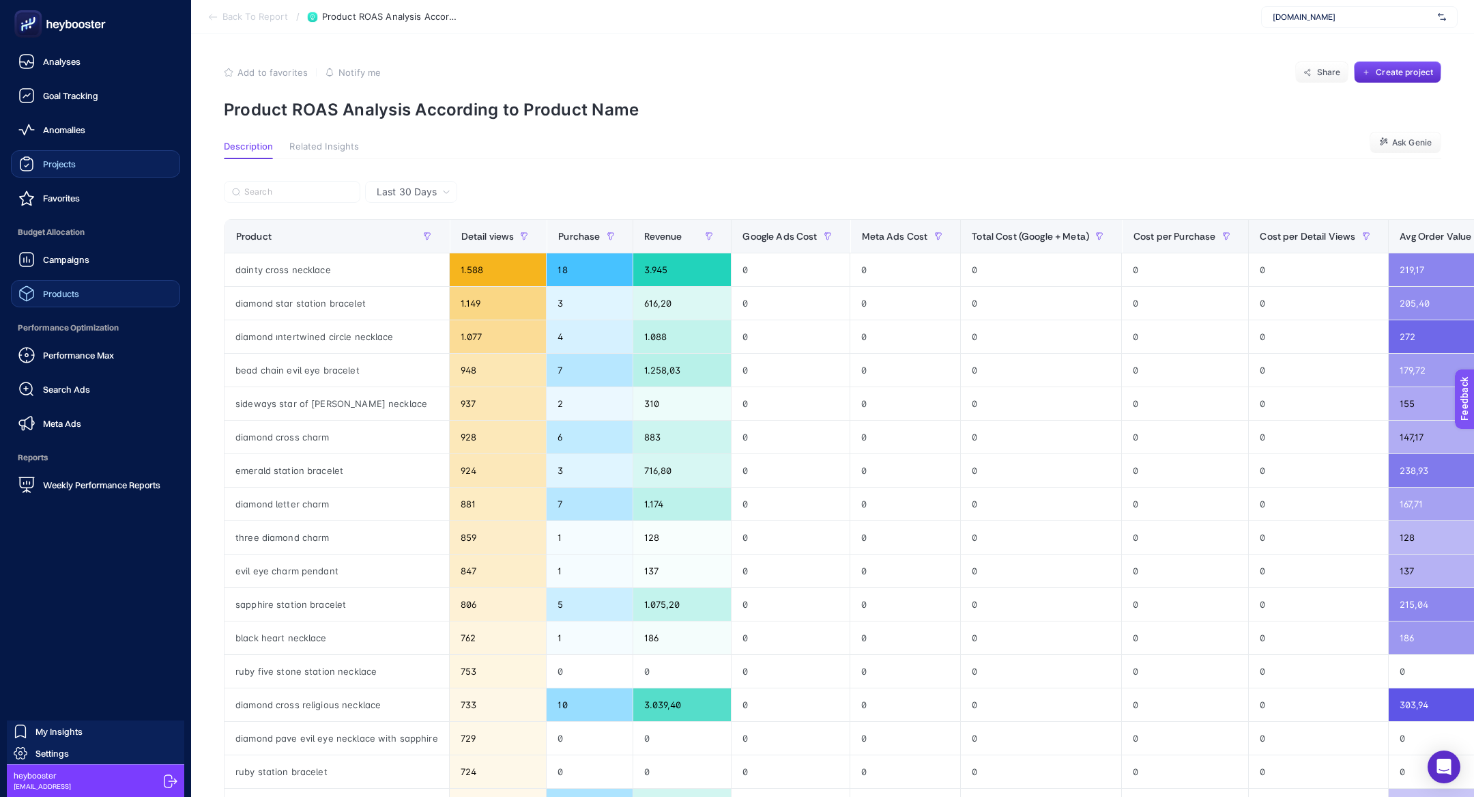
click at [87, 298] on link "Products" at bounding box center [95, 293] width 169 height 27
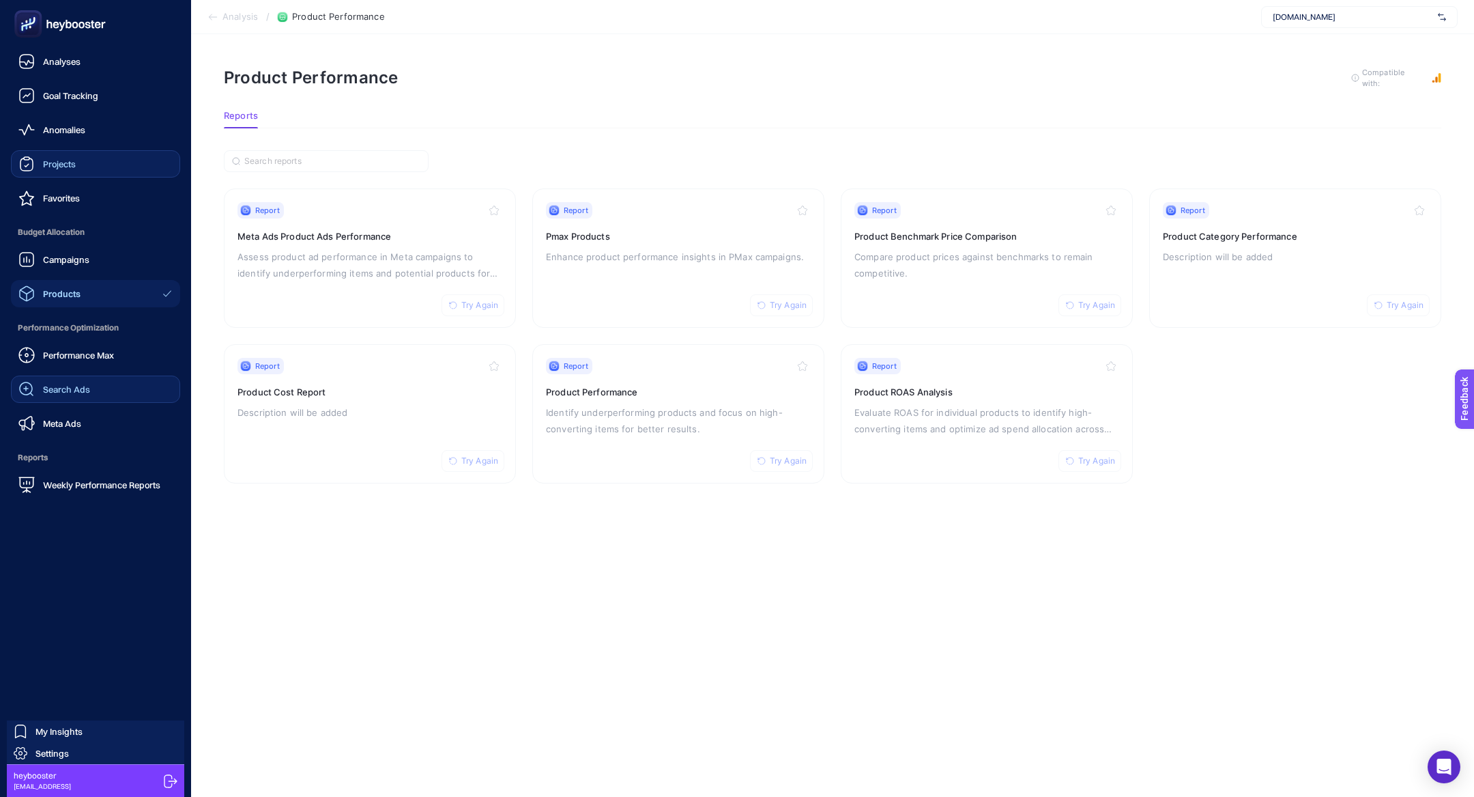
click at [42, 395] on div "Search Ads" at bounding box center [54, 389] width 72 height 16
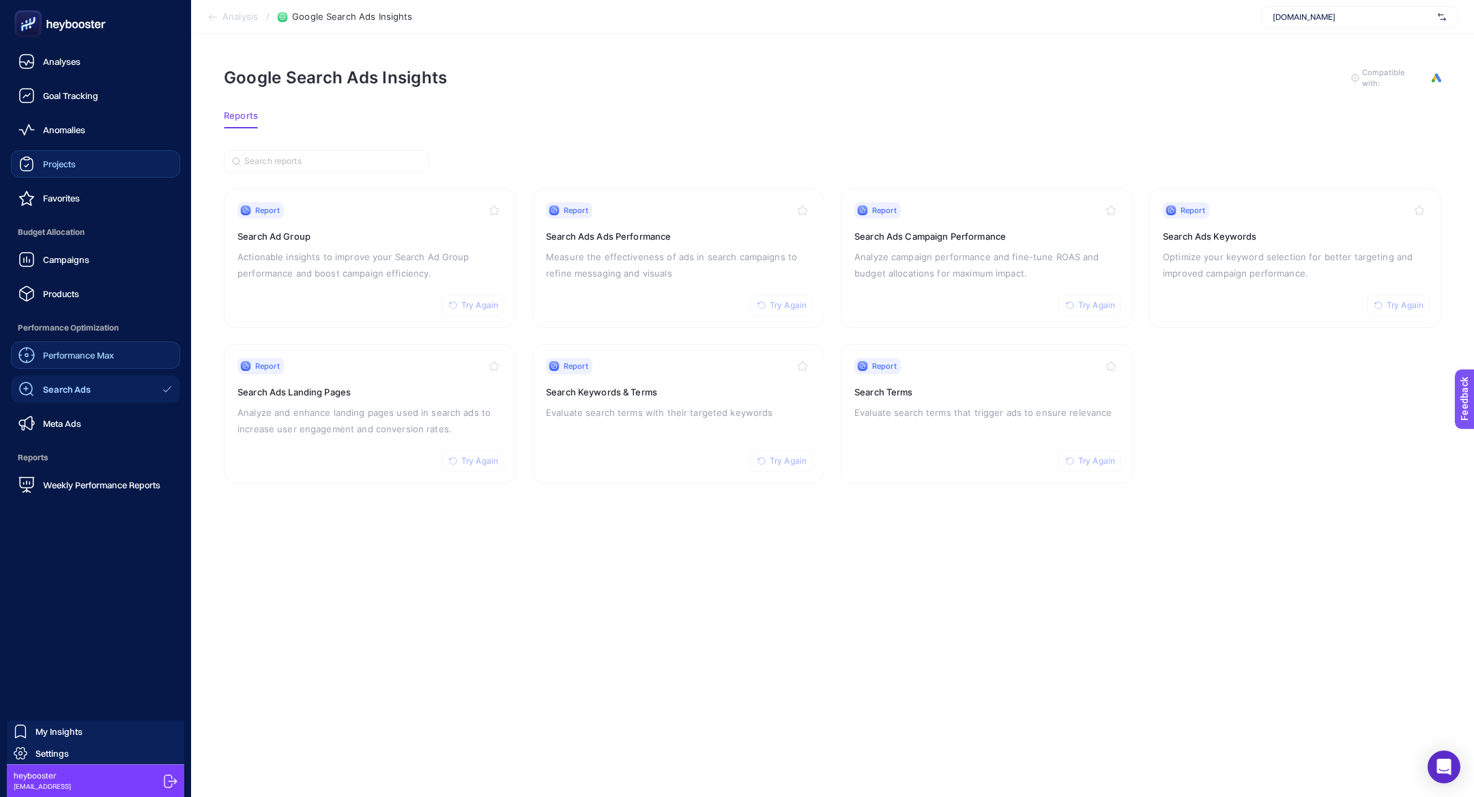
click at [85, 362] on link "Performance Max" at bounding box center [95, 354] width 169 height 27
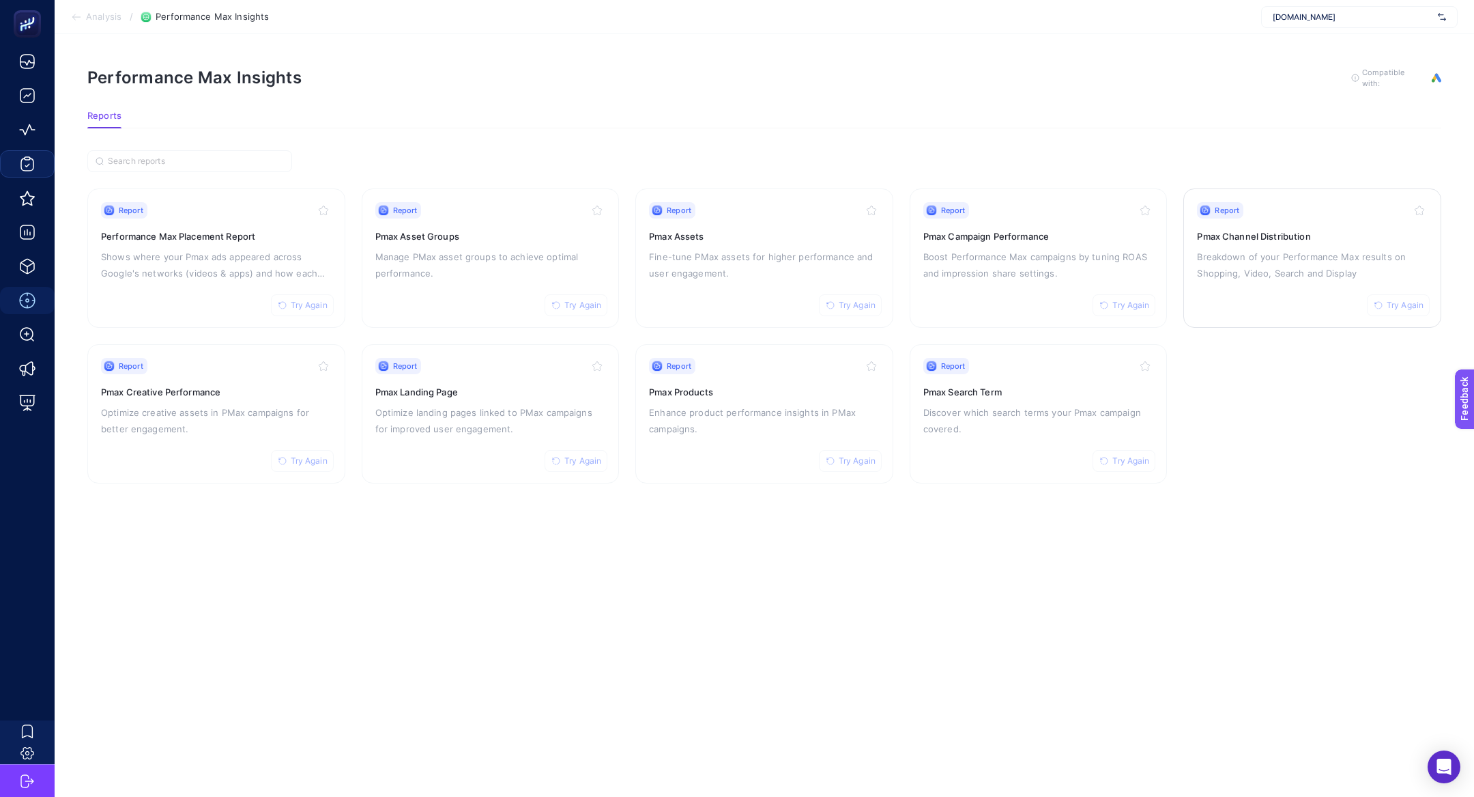
click at [1284, 242] on div "Report Try Again Pmax Channel Distribution Breakdown of your Performance Max re…" at bounding box center [1312, 258] width 231 height 112
click at [463, 347] on link "Report Try Again Pmax Landing Page Optimize landing pages linked to PMax campai…" at bounding box center [491, 413] width 258 height 139
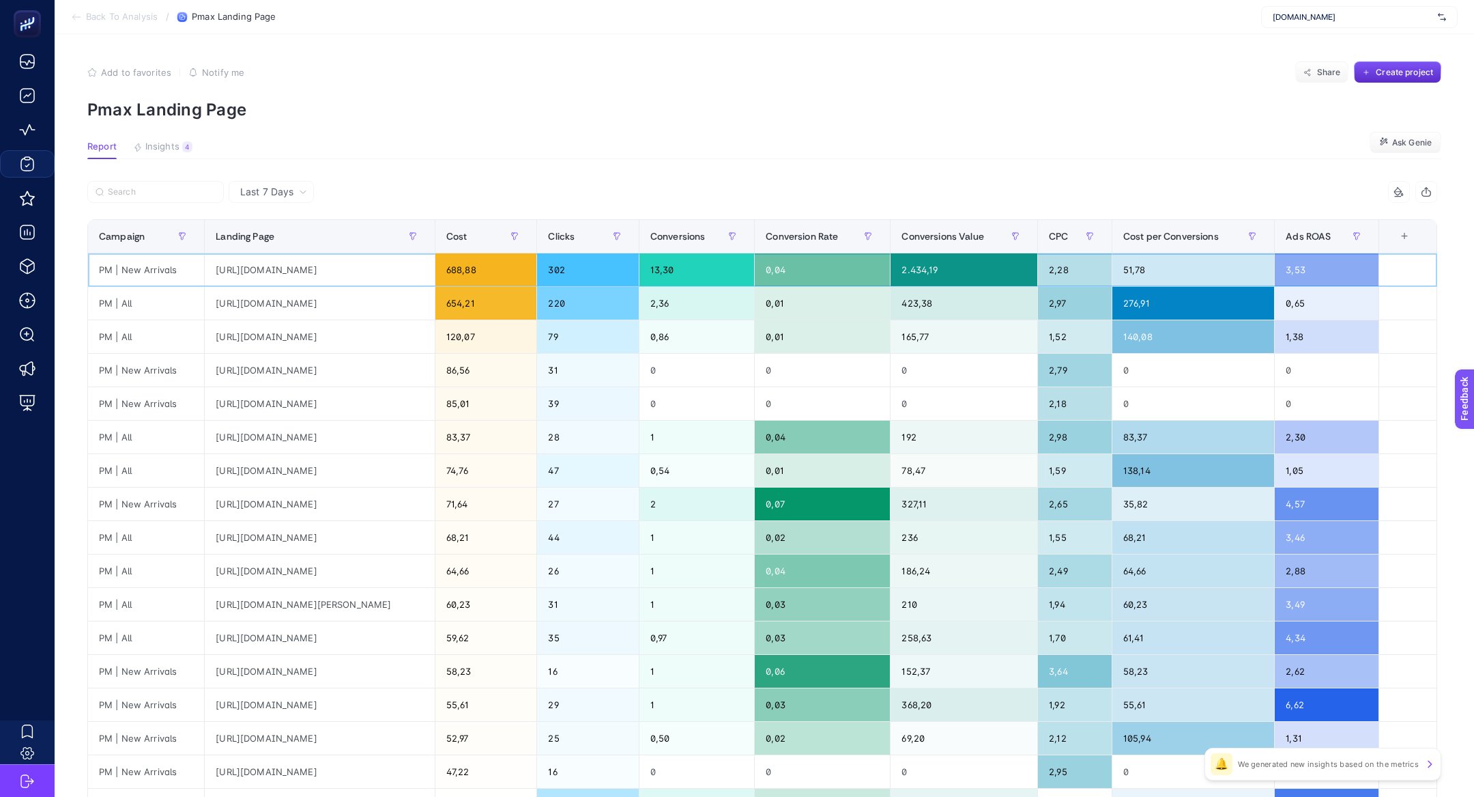
click at [375, 279] on div "[URL][DOMAIN_NAME]" at bounding box center [320, 269] width 230 height 33
click at [1010, 244] on div "Conversions Value" at bounding box center [964, 236] width 125 height 22
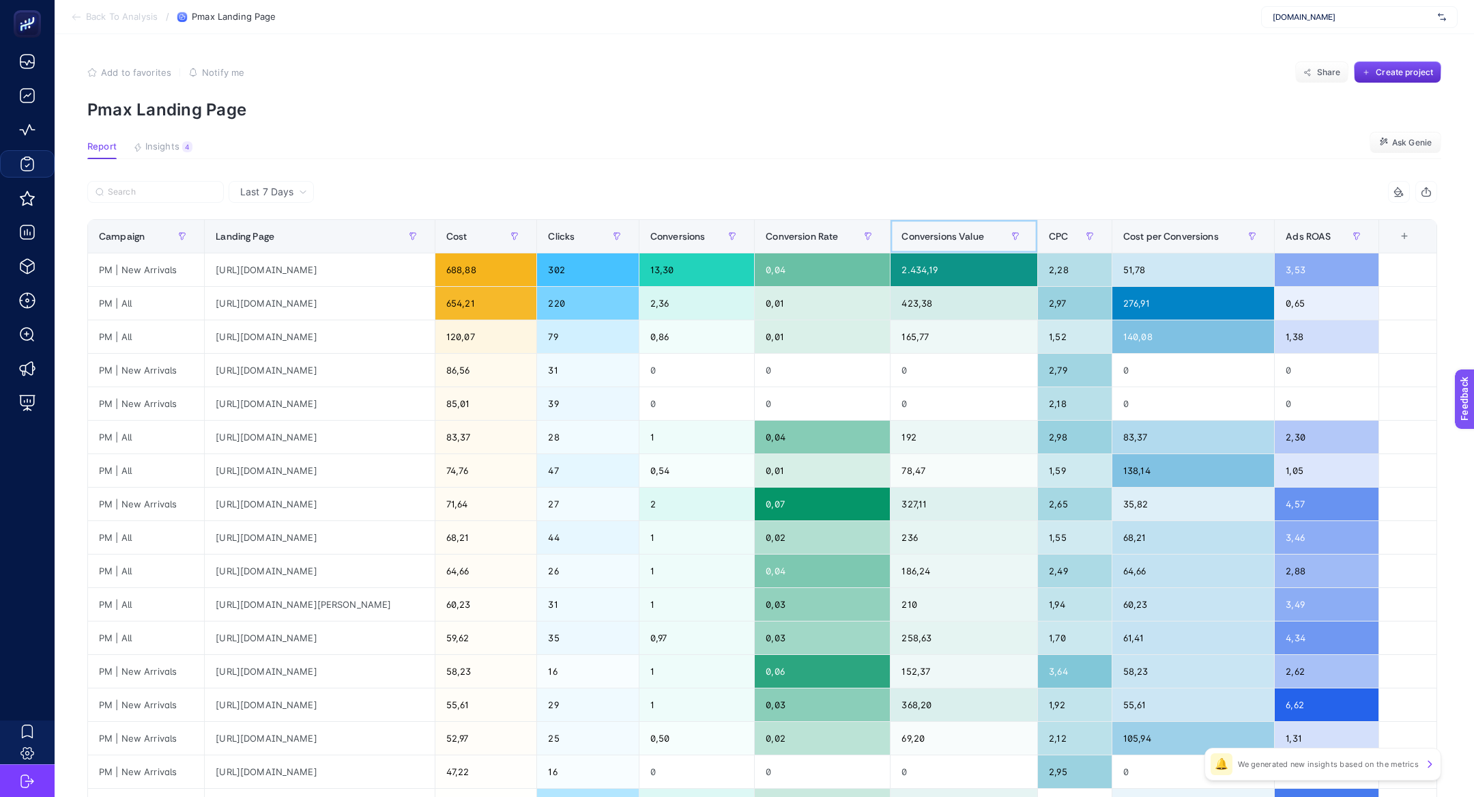
click at [1010, 244] on div "Conversions Value" at bounding box center [964, 236] width 125 height 22
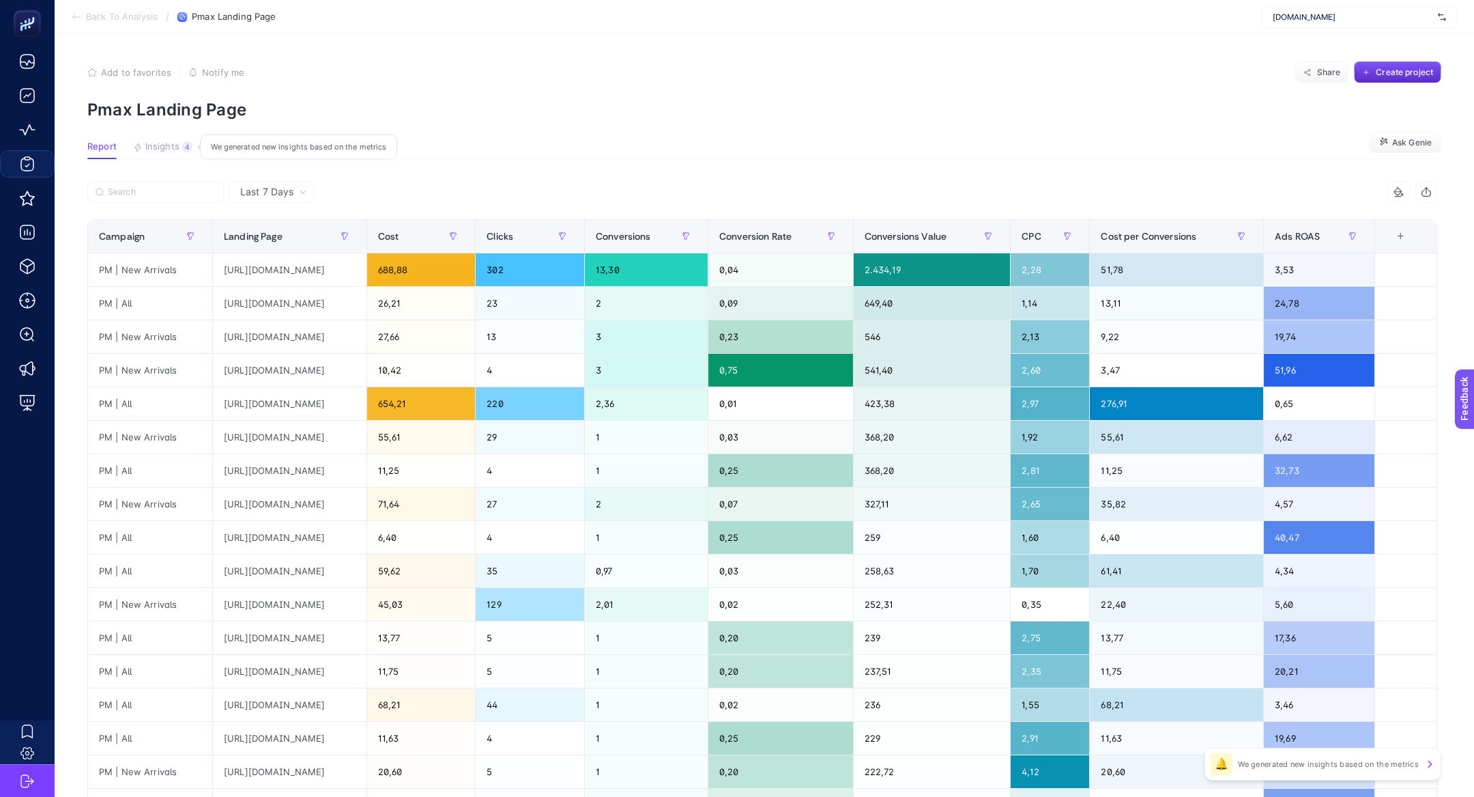
click at [164, 155] on button "Insights 4 We generated new insights based on the metrics" at bounding box center [162, 150] width 59 height 18
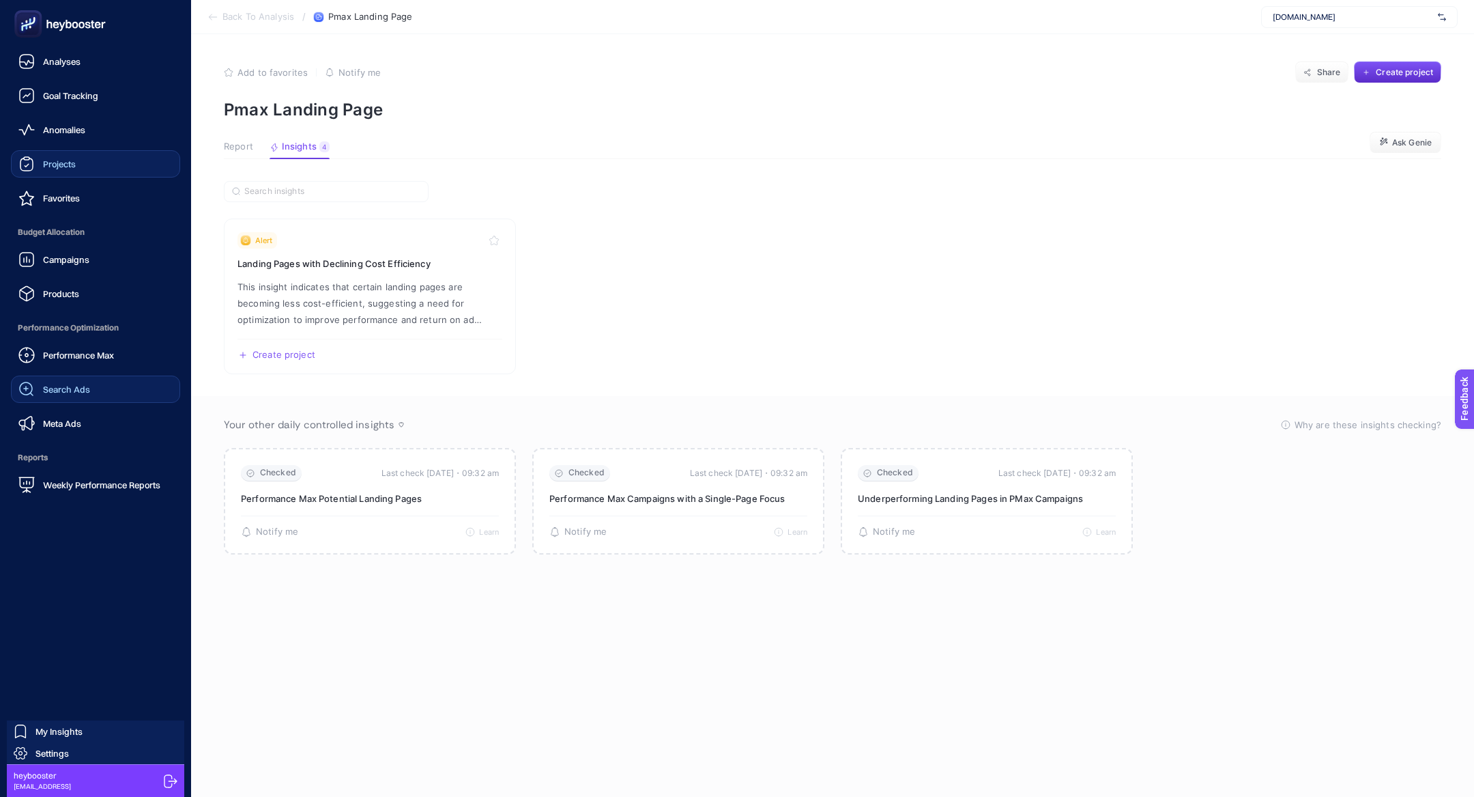
click at [79, 394] on span "Search Ads" at bounding box center [66, 389] width 47 height 11
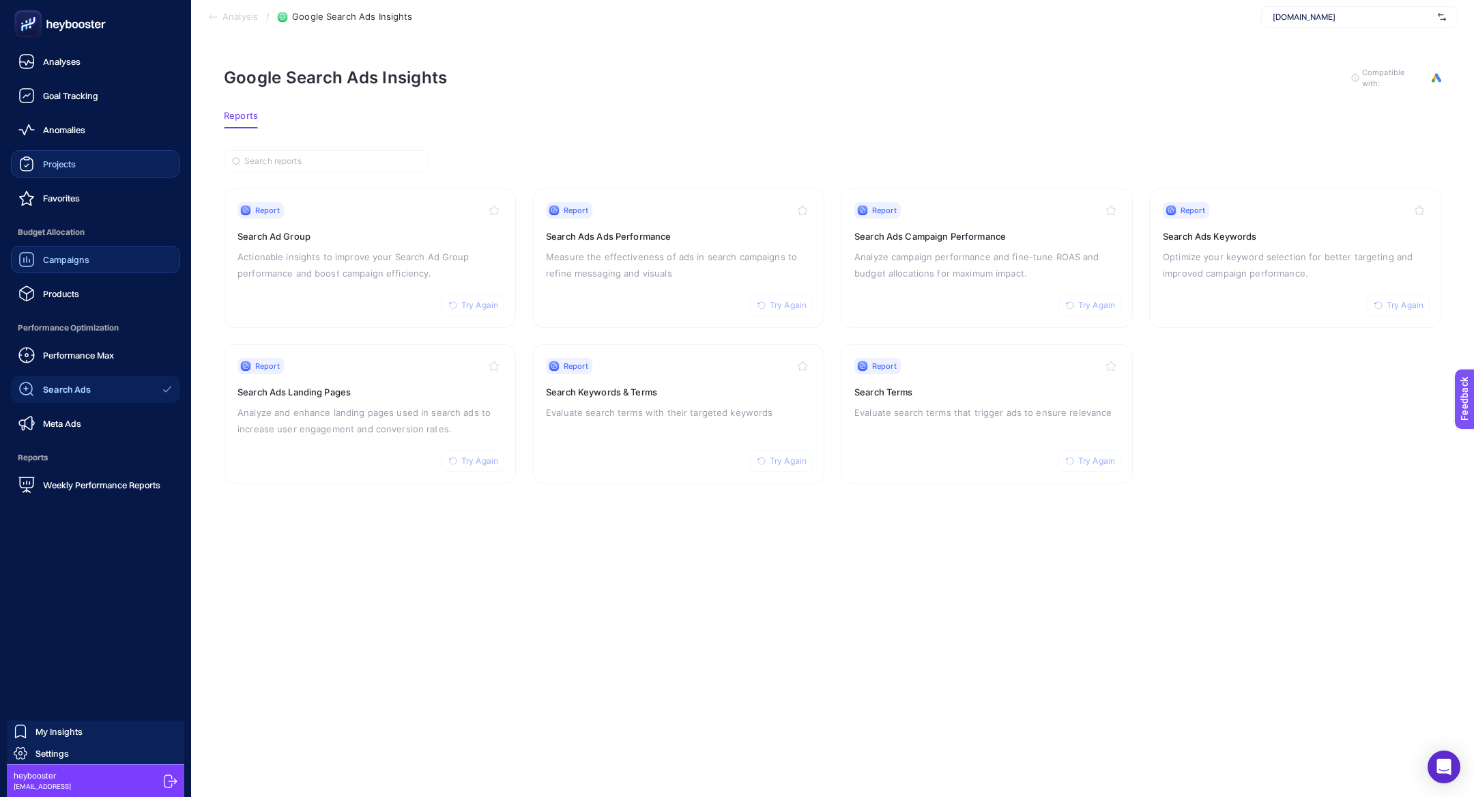
click at [121, 264] on link "Campaigns" at bounding box center [95, 259] width 169 height 27
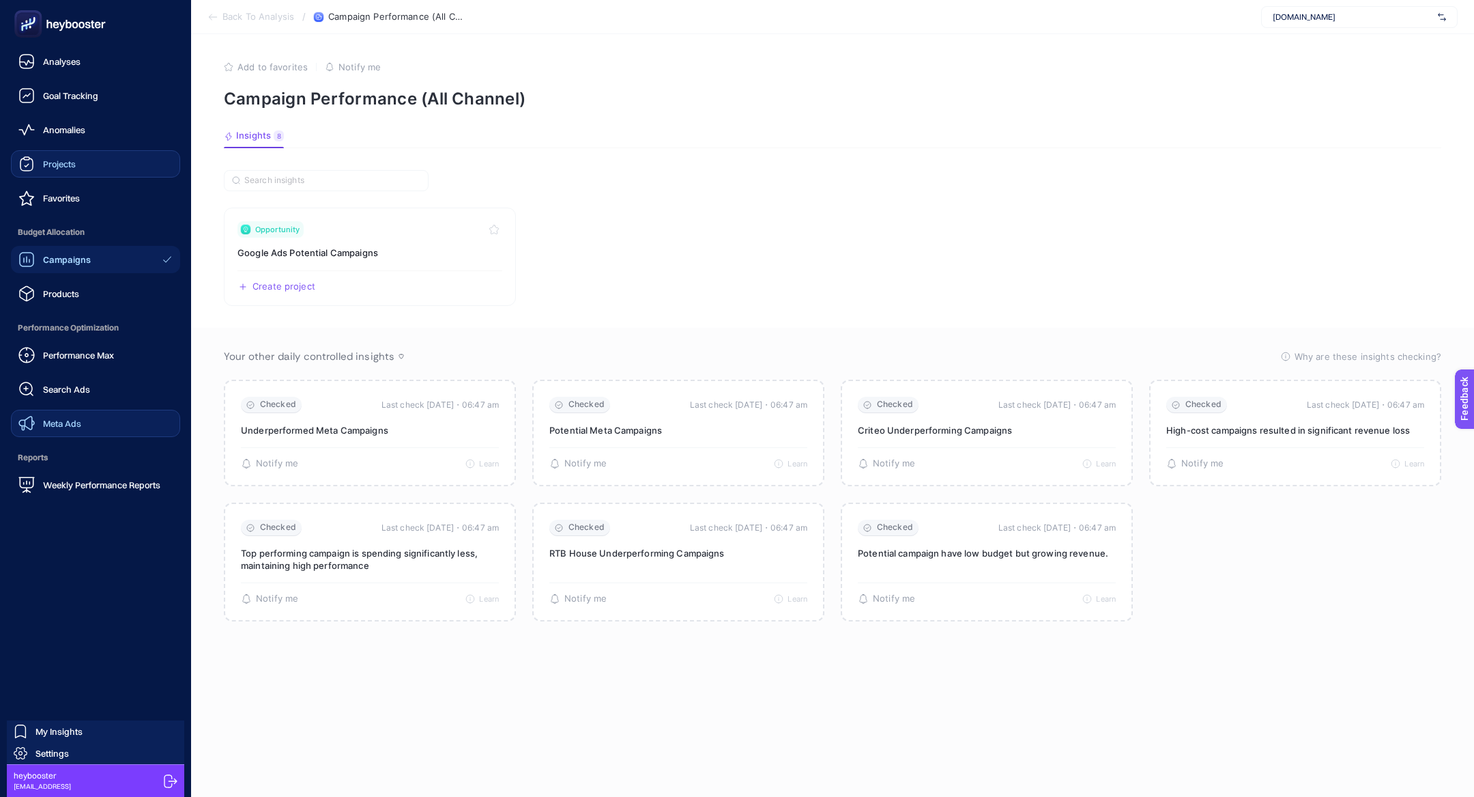
click at [88, 431] on link "Meta Ads" at bounding box center [95, 423] width 169 height 27
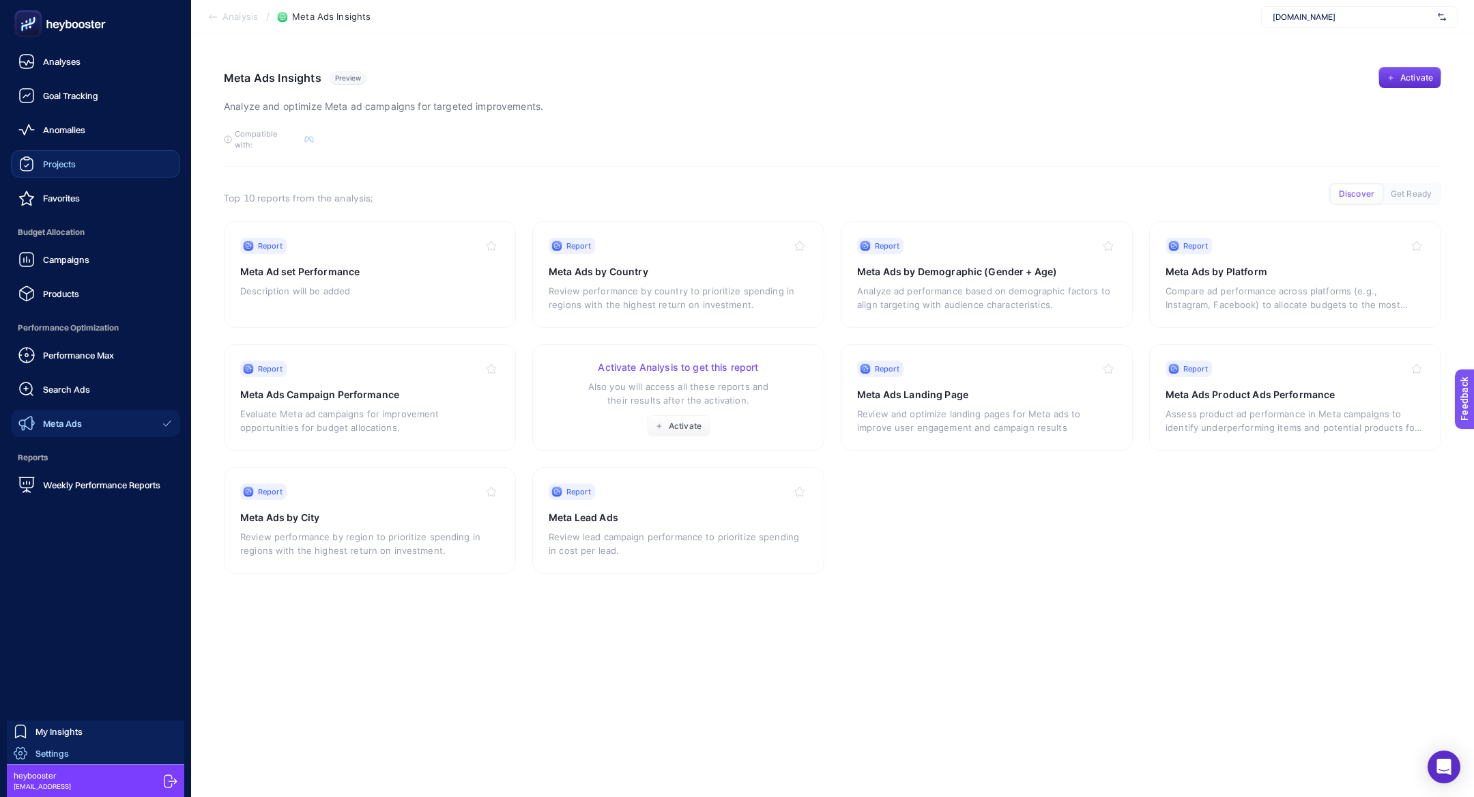
click at [59, 754] on span "Settings" at bounding box center [51, 752] width 33 height 11
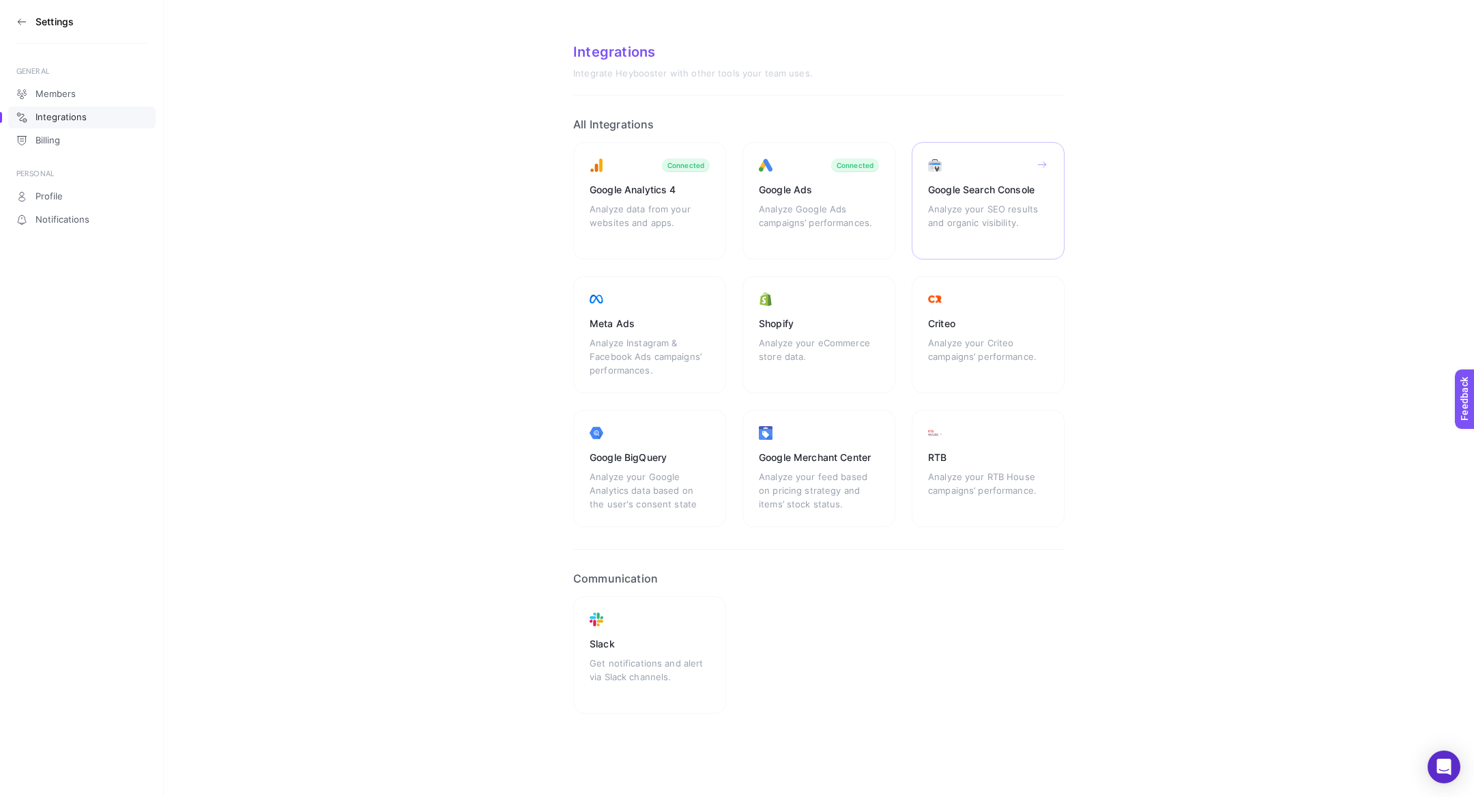
click at [986, 192] on div "Google Search Console" at bounding box center [988, 190] width 120 height 14
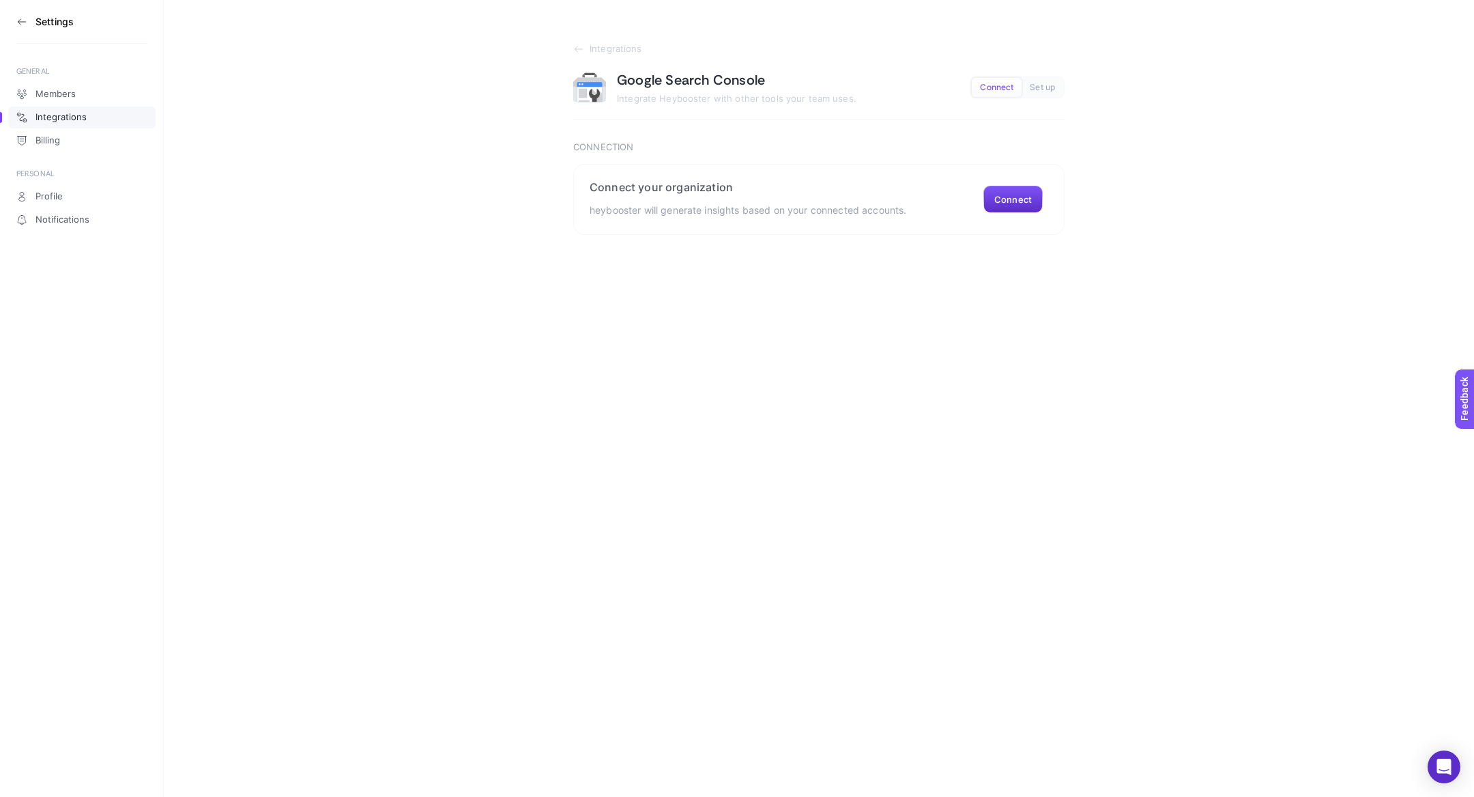
click at [18, 20] on icon at bounding box center [21, 21] width 11 height 11
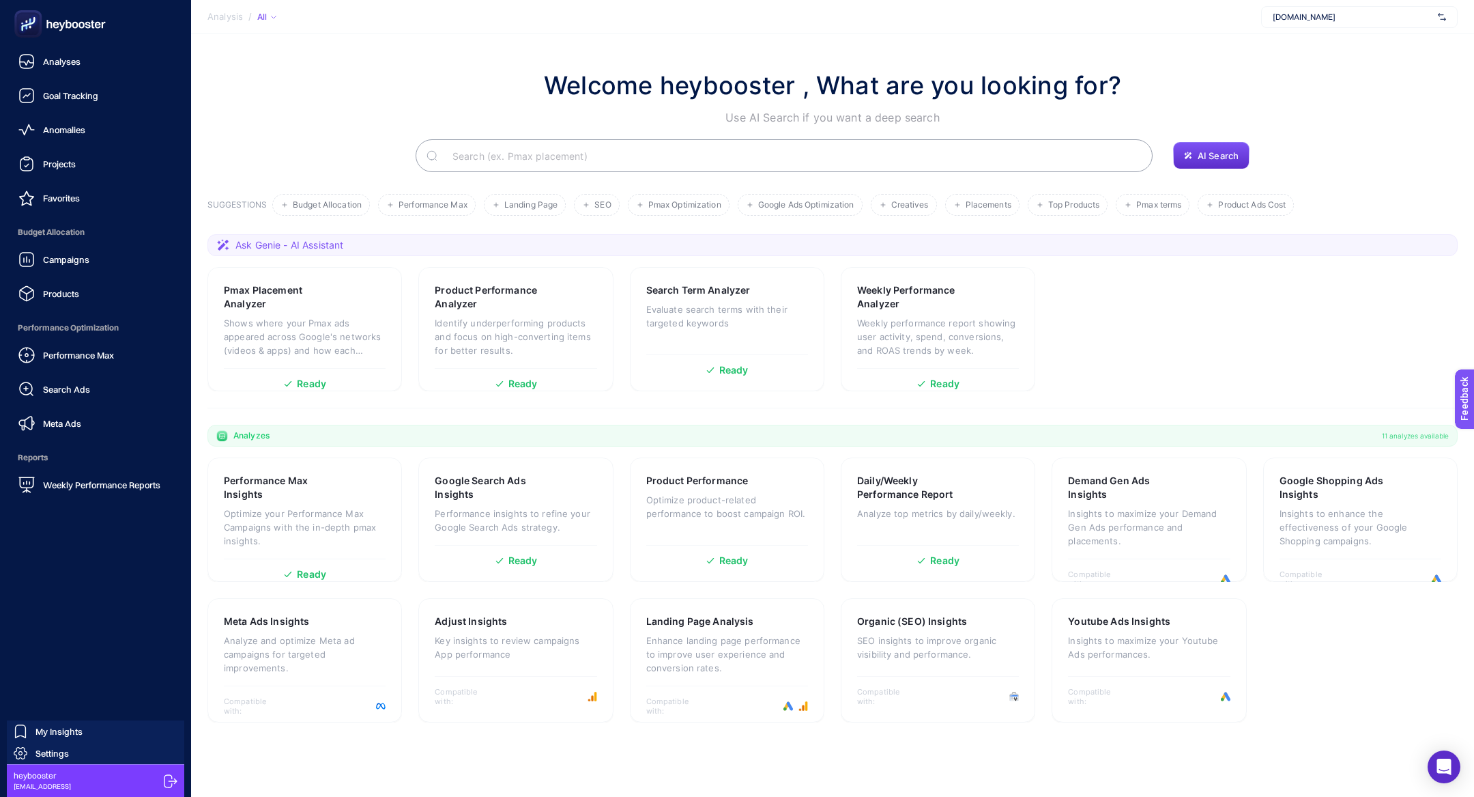
click at [18, 20] on rect at bounding box center [28, 24] width 23 height 23
click at [144, 480] on span "Weekly Performance Reports" at bounding box center [101, 484] width 117 height 11
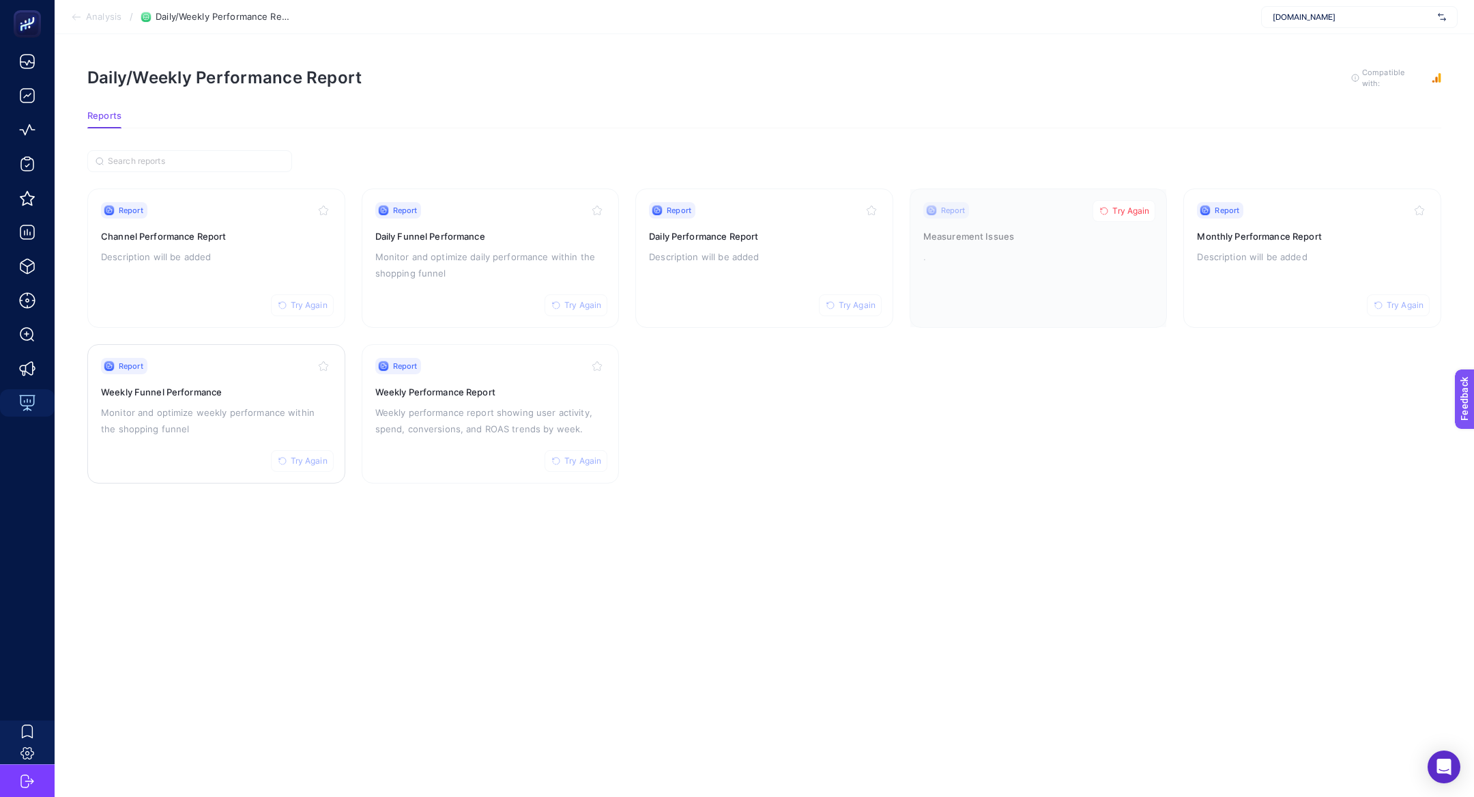
click at [199, 385] on h3 "Weekly Funnel Performance" at bounding box center [216, 392] width 231 height 14
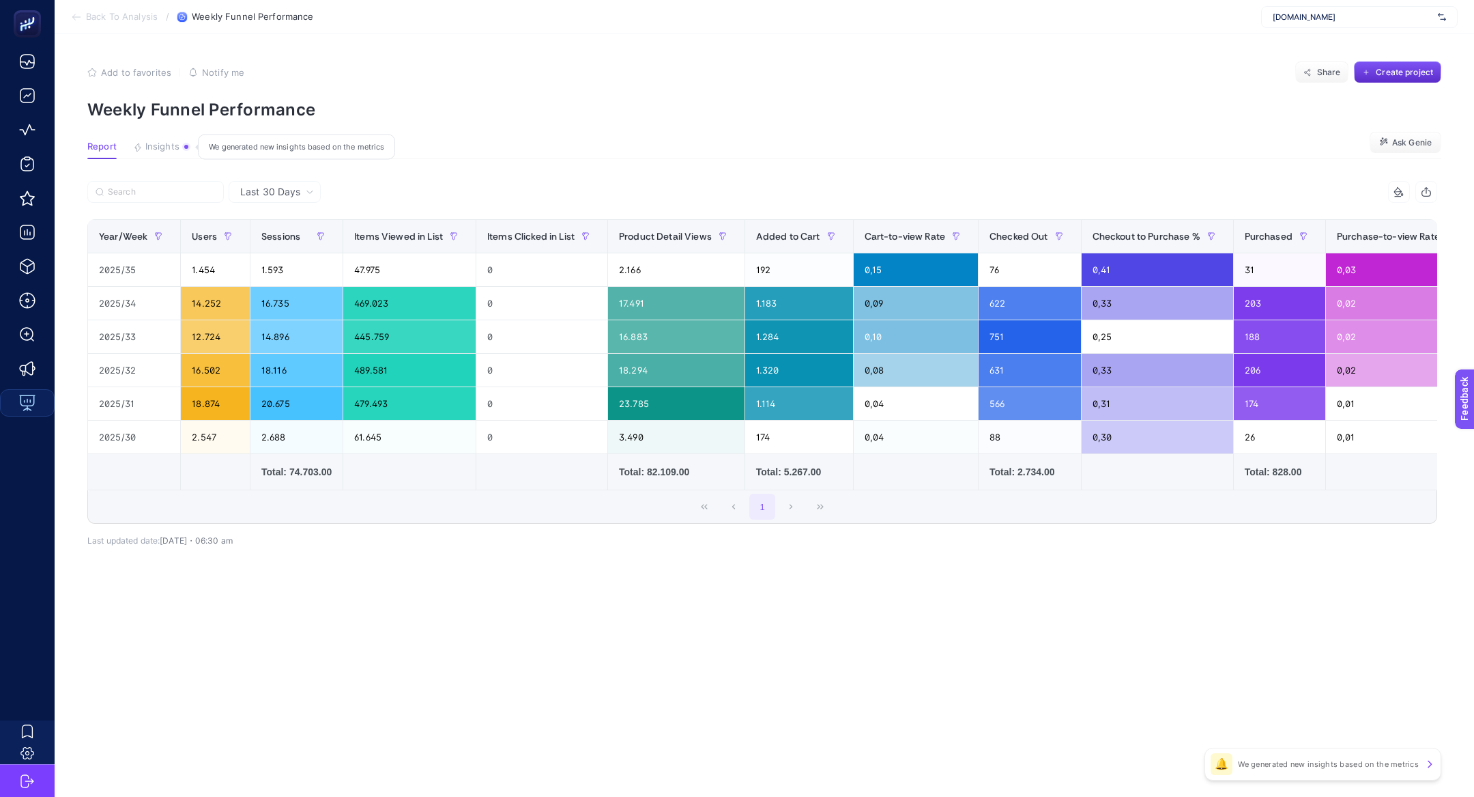
click at [161, 154] on button "Insights We generated new insights based on the metrics" at bounding box center [161, 150] width 57 height 18
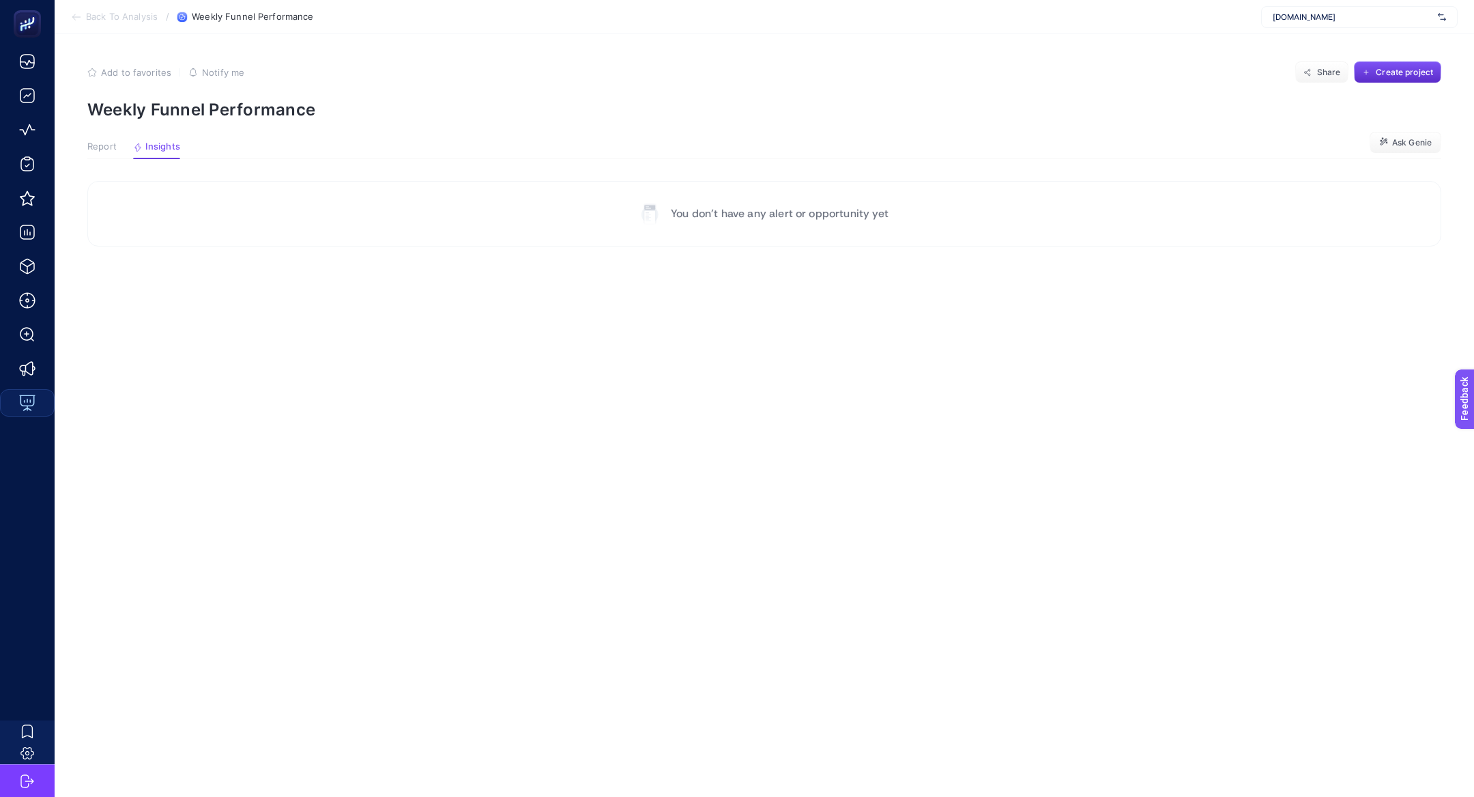
click at [108, 149] on span "Report" at bounding box center [101, 146] width 29 height 11
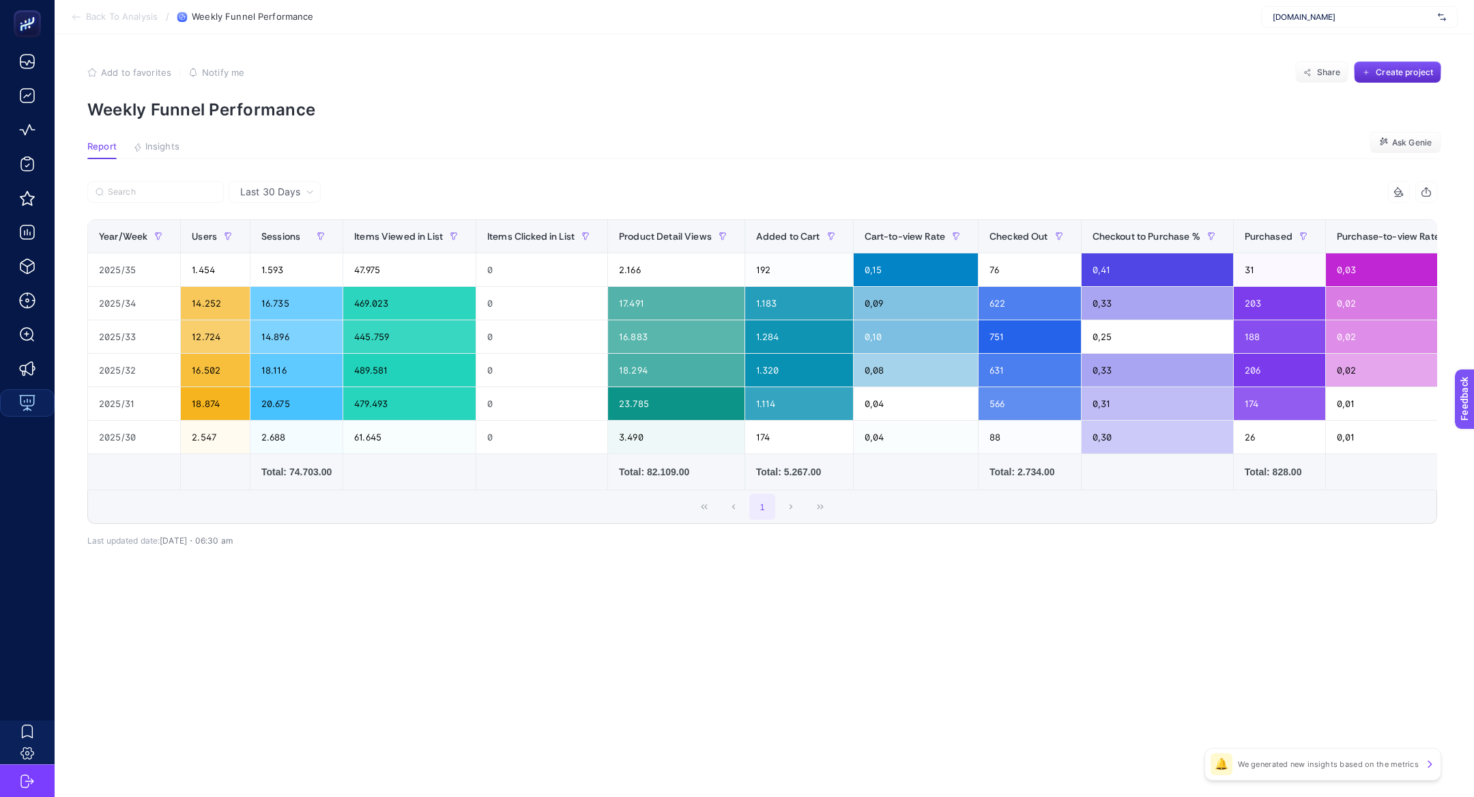
click at [104, 24] on section "Back To Analysis / Weekly Funnel Performance [DOMAIN_NAME]" at bounding box center [765, 17] width 1420 height 34
click at [98, 20] on span "Back To Analysis" at bounding box center [122, 17] width 72 height 11
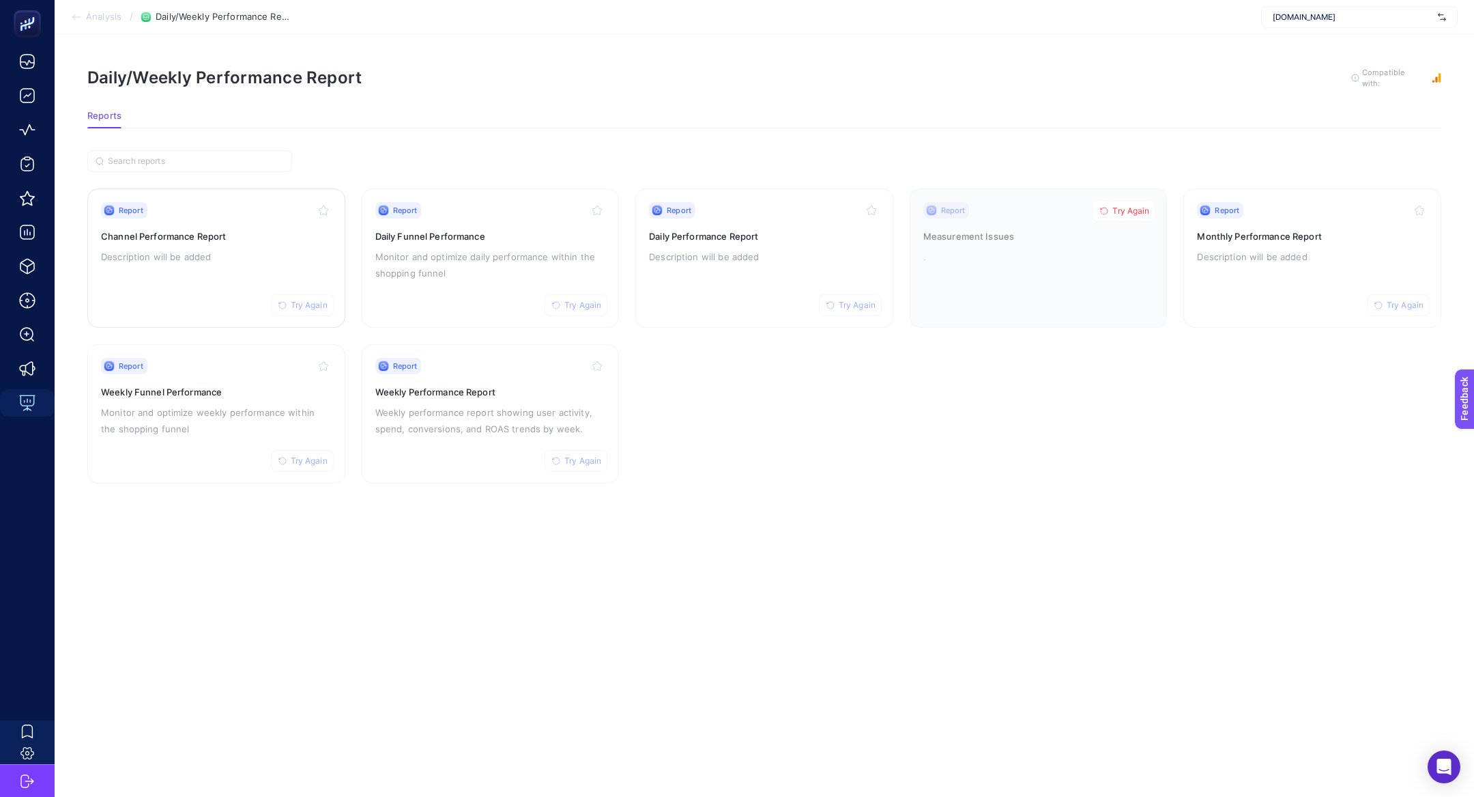
click at [192, 270] on div "Report Try Again Channel Performance Report Description will be added" at bounding box center [216, 258] width 231 height 112
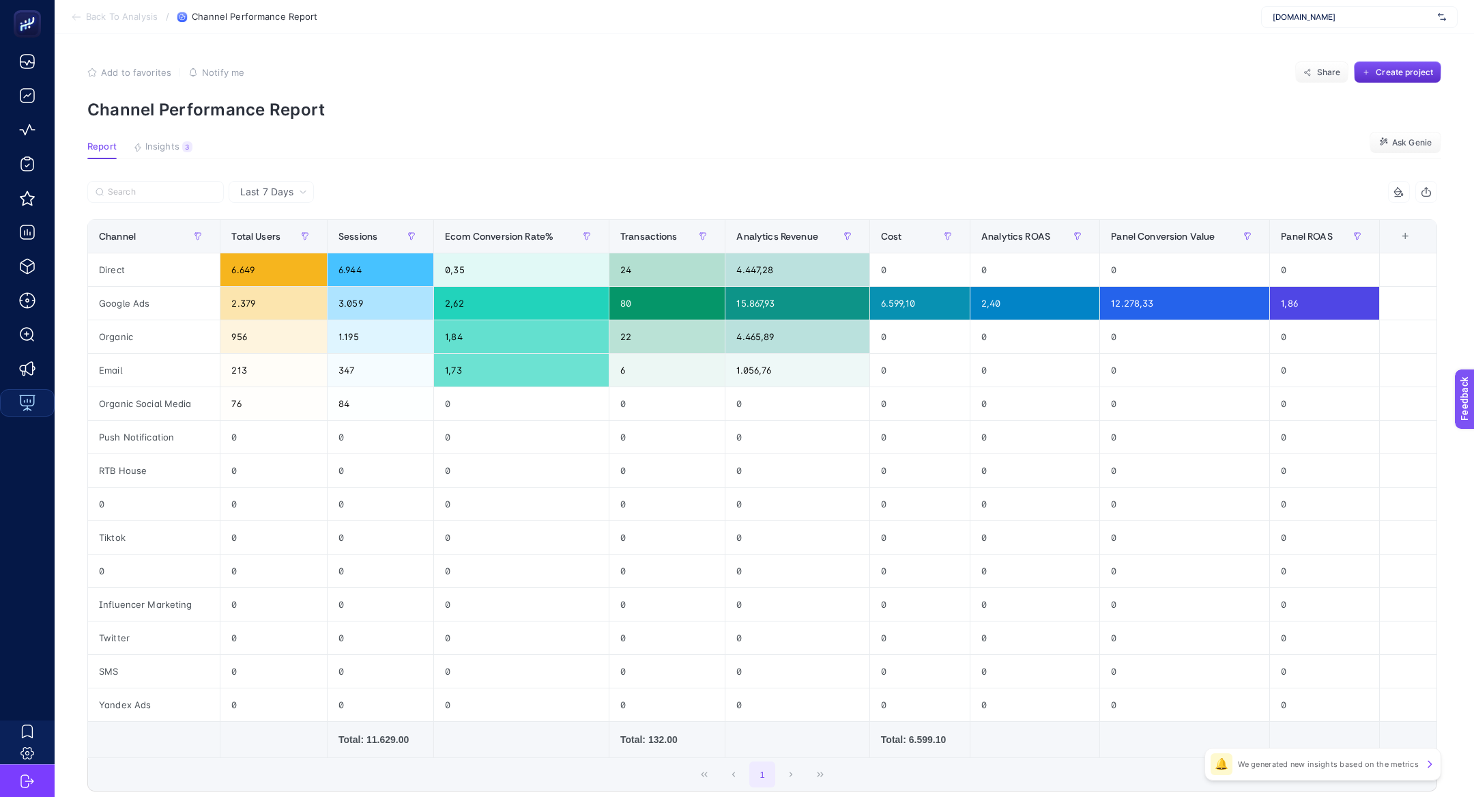
click at [179, 158] on section "Report Insights 3 We generated new insights based on the metrics Ask [PERSON_NA…" at bounding box center [764, 150] width 1354 height 18
click at [173, 145] on span "Insights" at bounding box center [162, 146] width 34 height 11
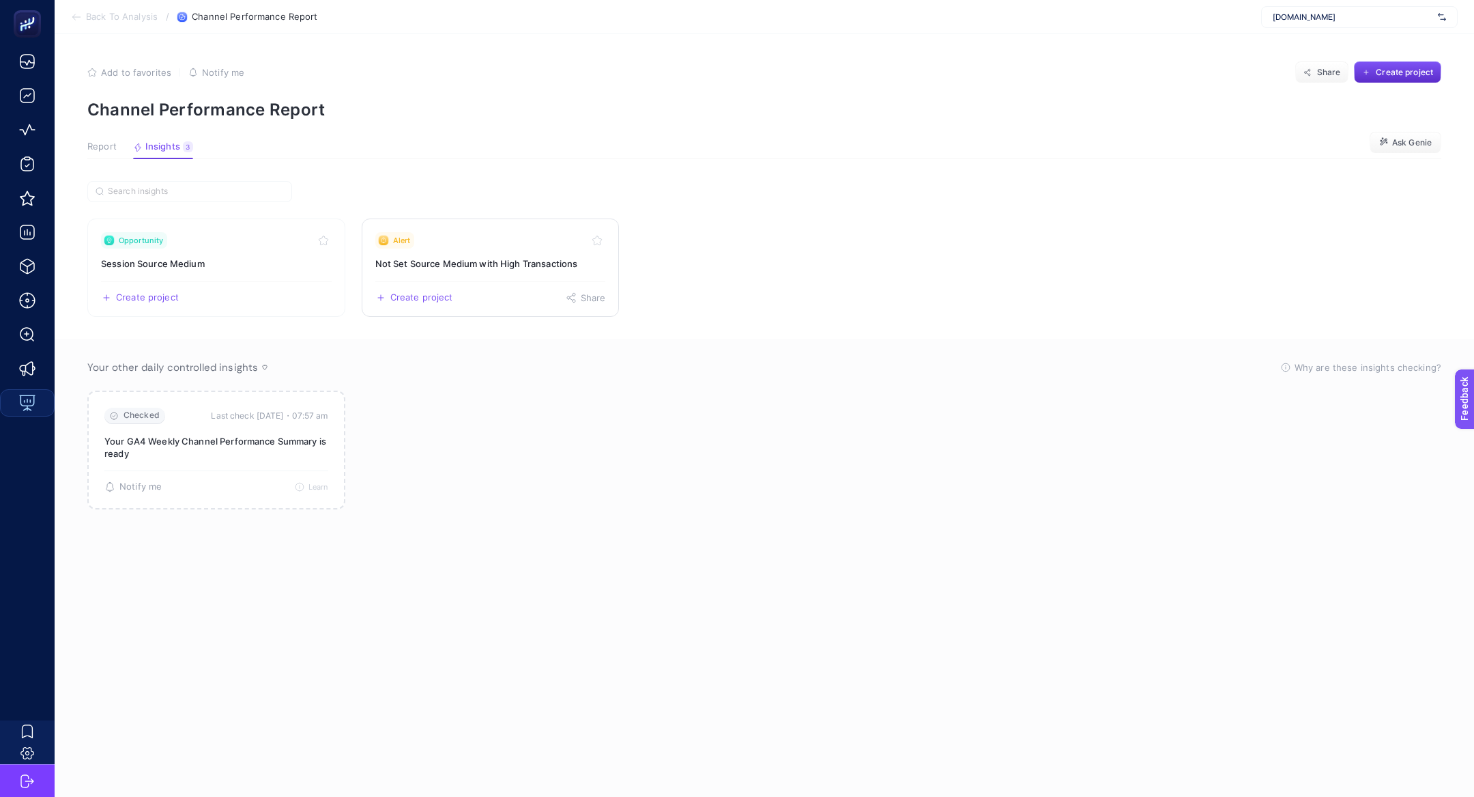
click at [433, 276] on link "Alert Not Set Source Medium with High Transactions Create project Share" at bounding box center [491, 267] width 258 height 98
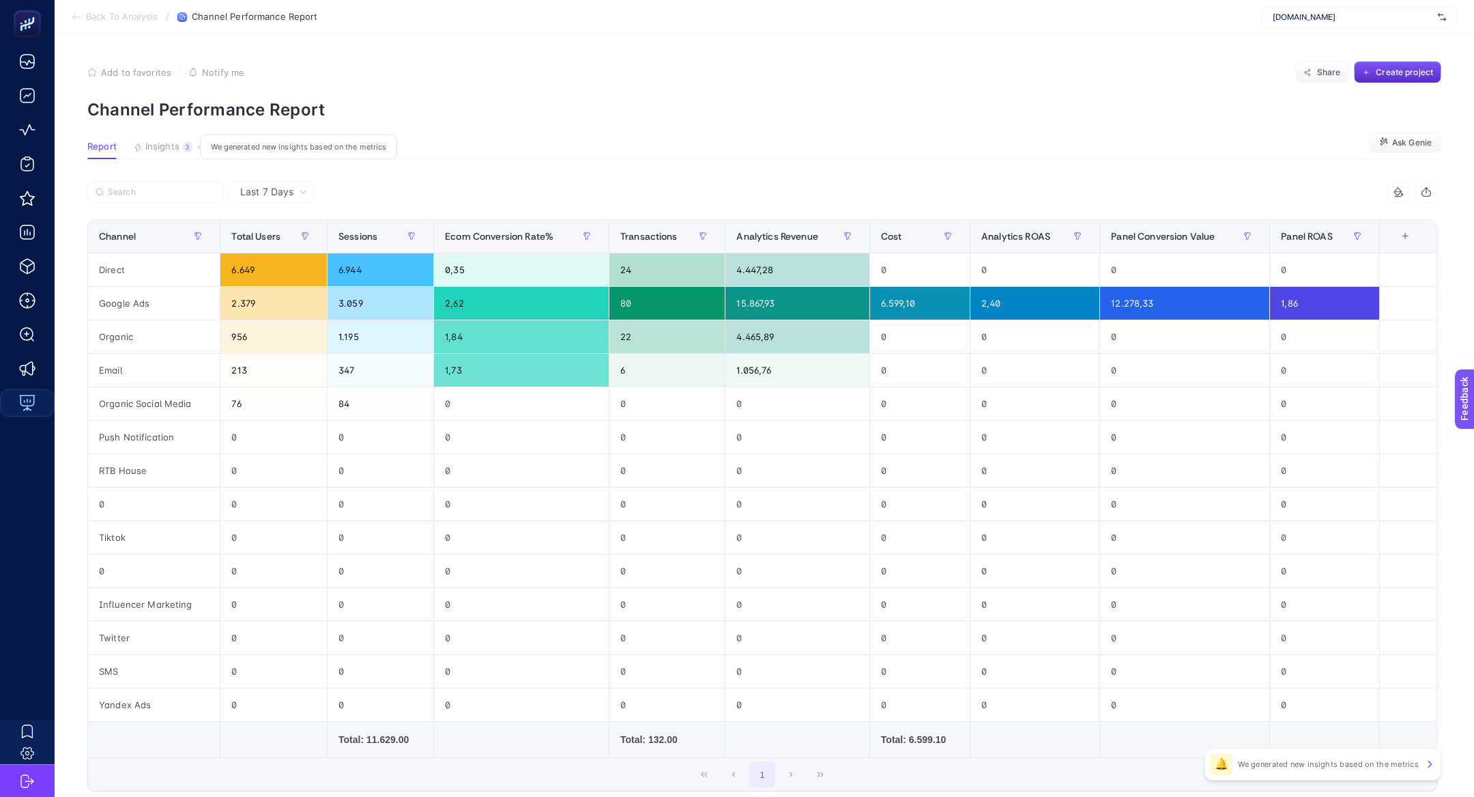
click at [148, 145] on span "Insights" at bounding box center [162, 146] width 34 height 11
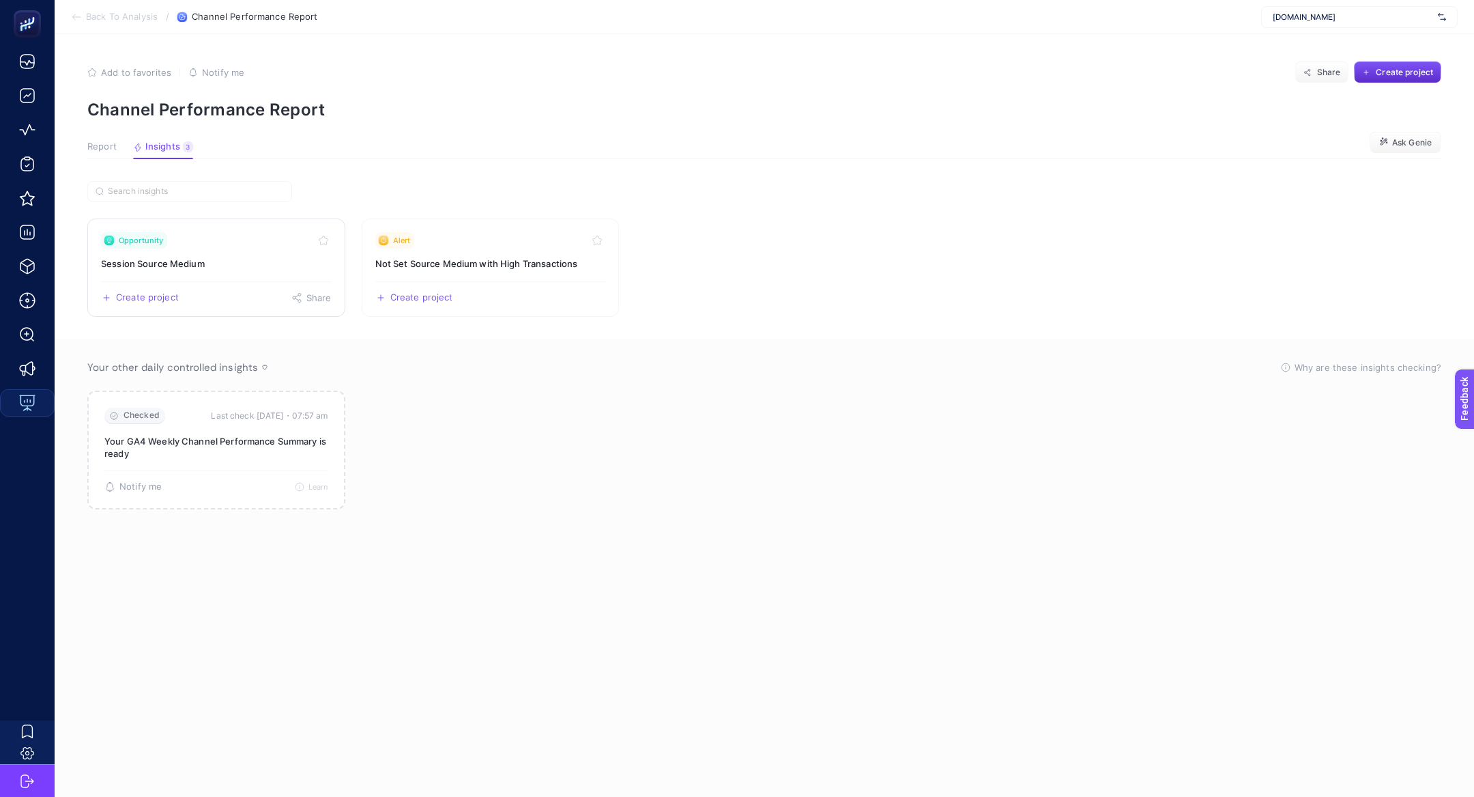
click at [145, 244] on div "Opportunity" at bounding box center [134, 240] width 66 height 16
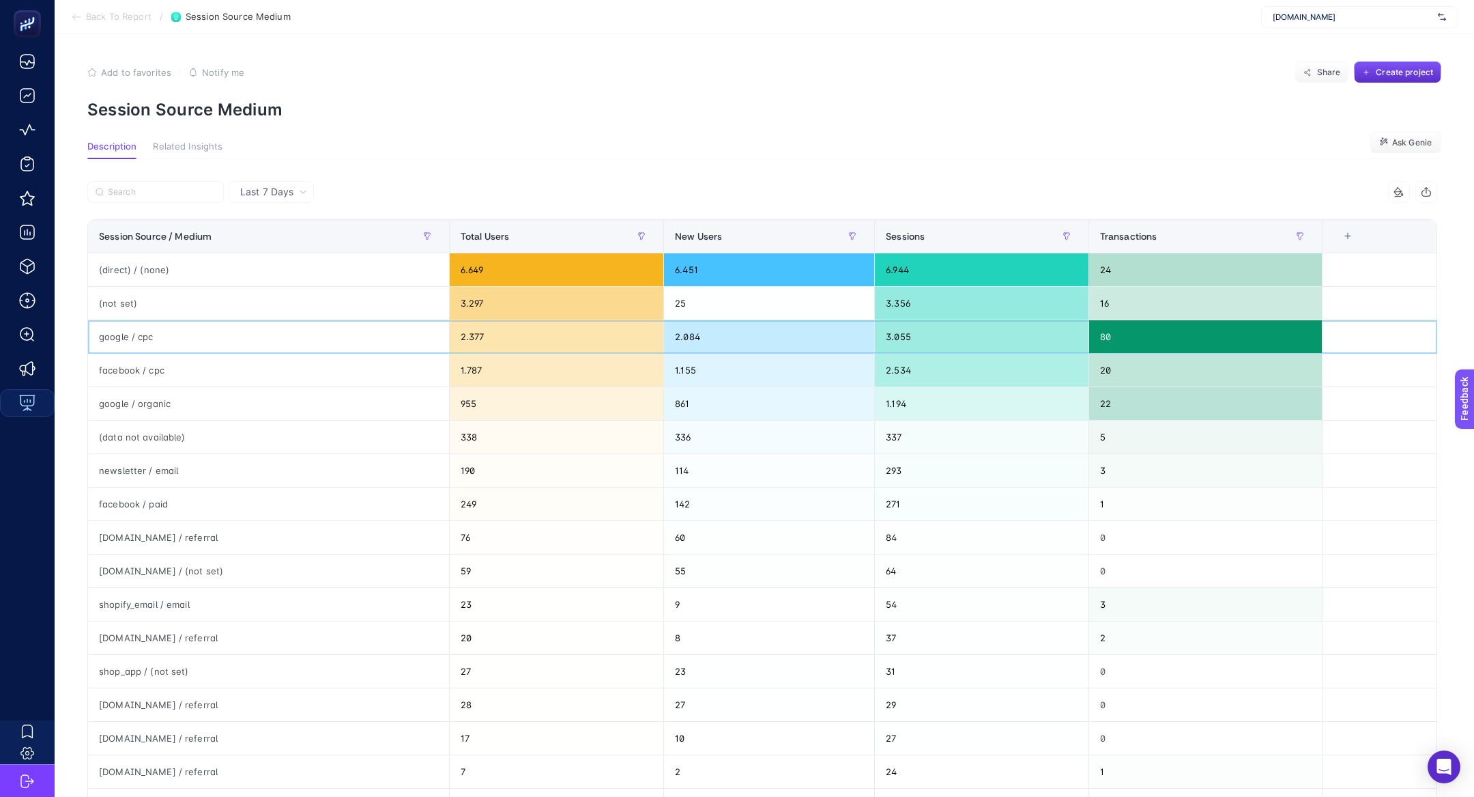
click at [534, 321] on div "2.377" at bounding box center [557, 336] width 214 height 33
click at [527, 307] on div "3.297" at bounding box center [557, 303] width 214 height 33
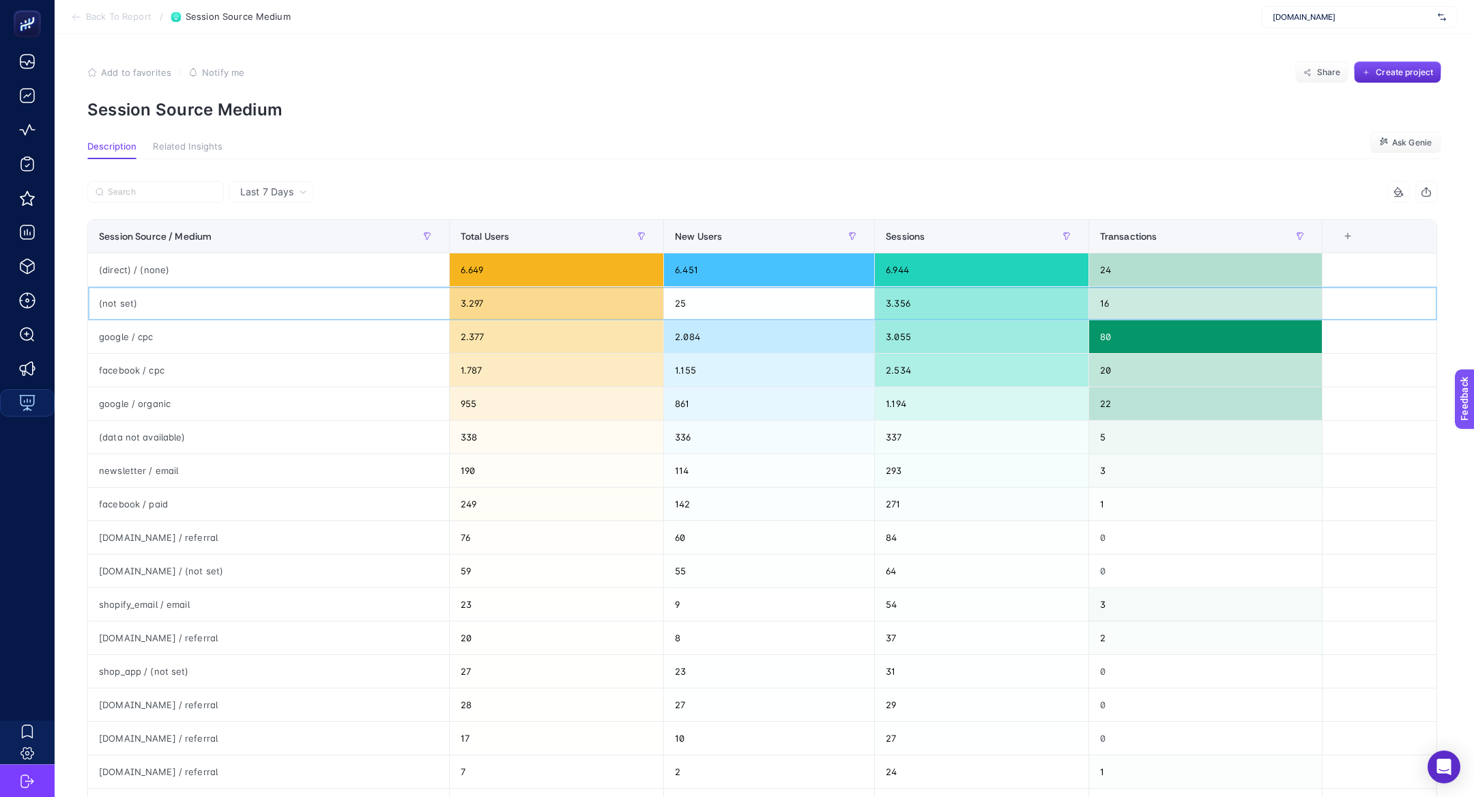
click at [527, 307] on div "3.297" at bounding box center [557, 303] width 214 height 33
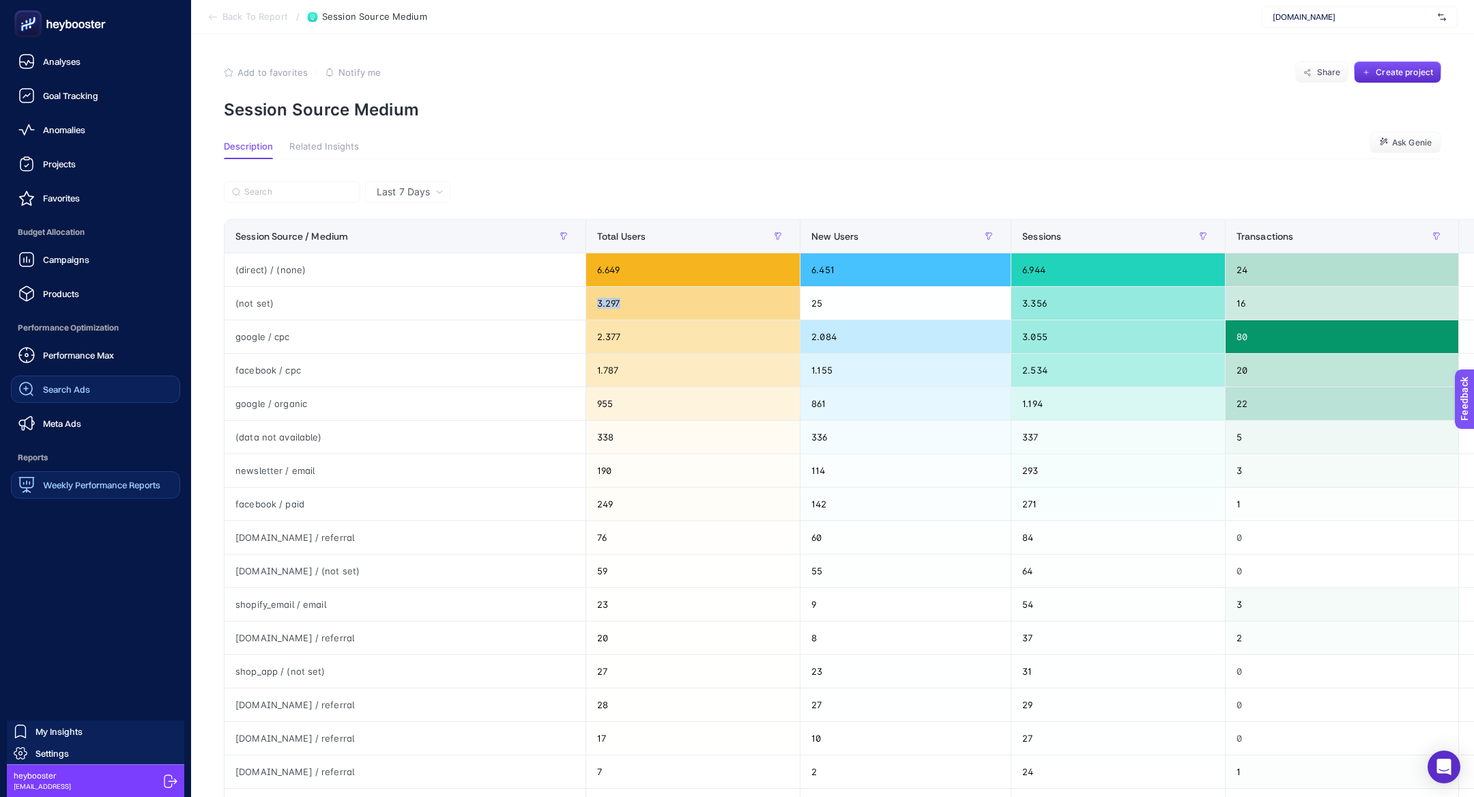
click at [85, 399] on link "Search Ads" at bounding box center [95, 388] width 169 height 27
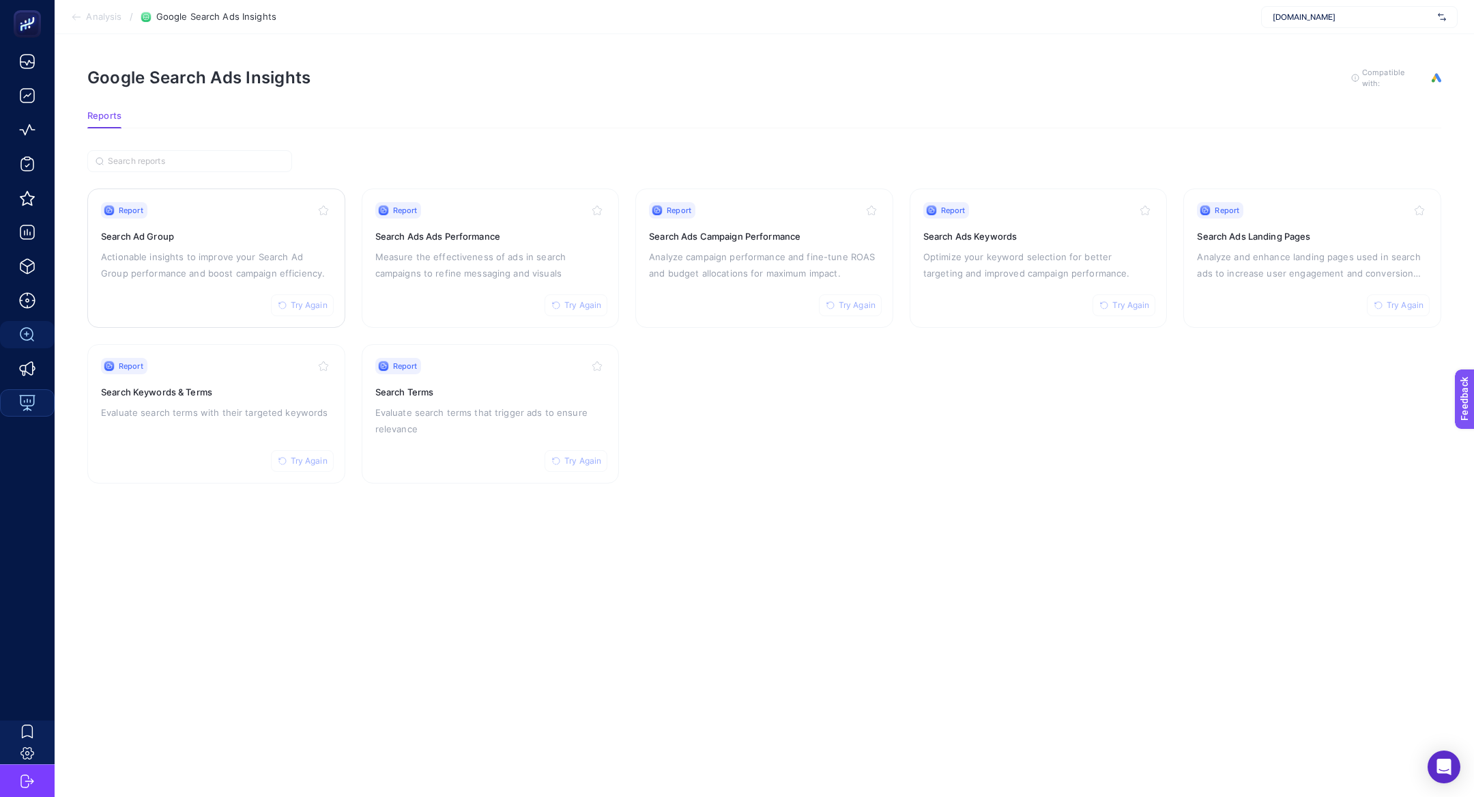
click at [185, 243] on div "Report Try Again Search Ad Group Actionable insights to improve your Search Ad …" at bounding box center [216, 258] width 231 height 112
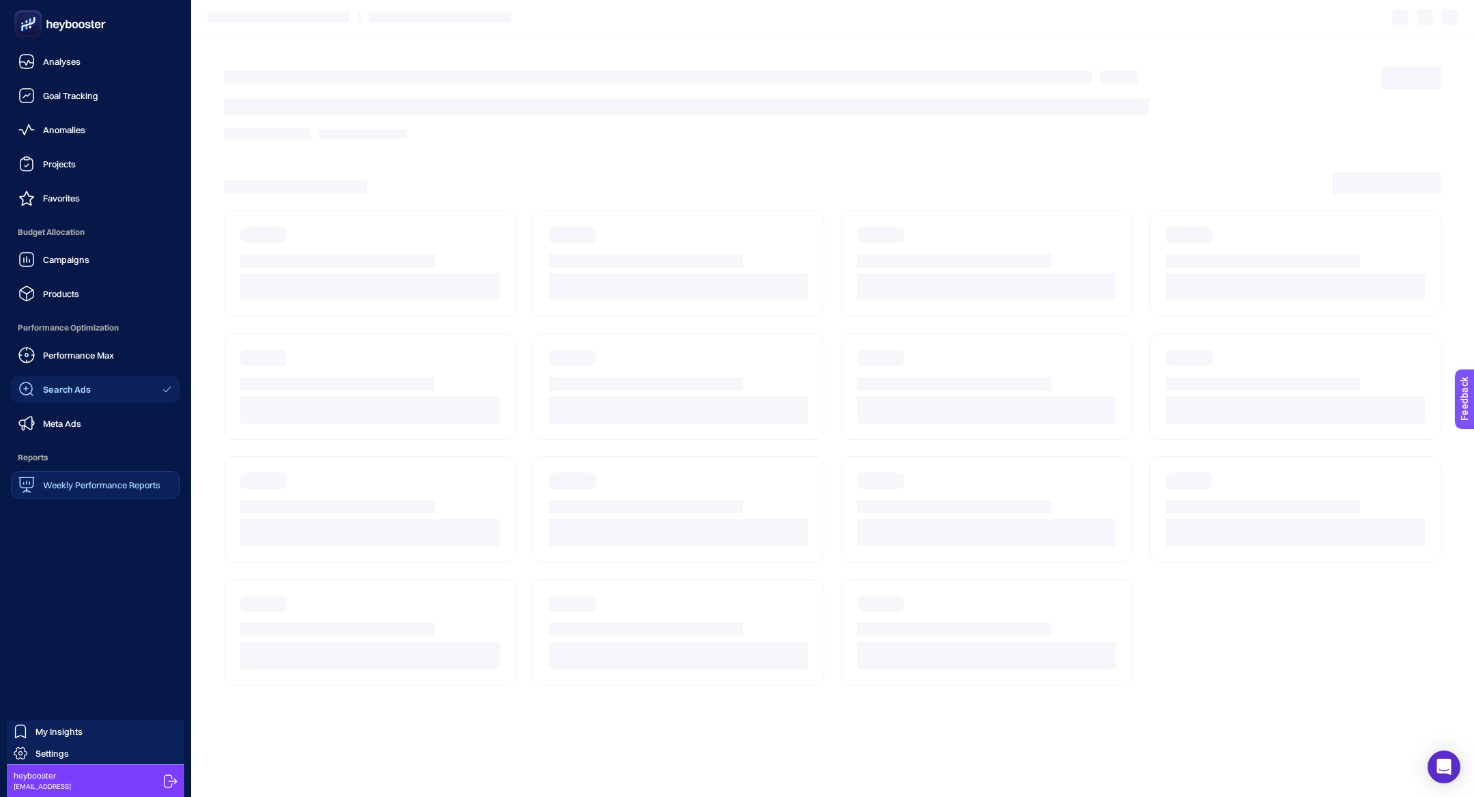
click at [105, 333] on span "Performance Optimization" at bounding box center [95, 327] width 169 height 27
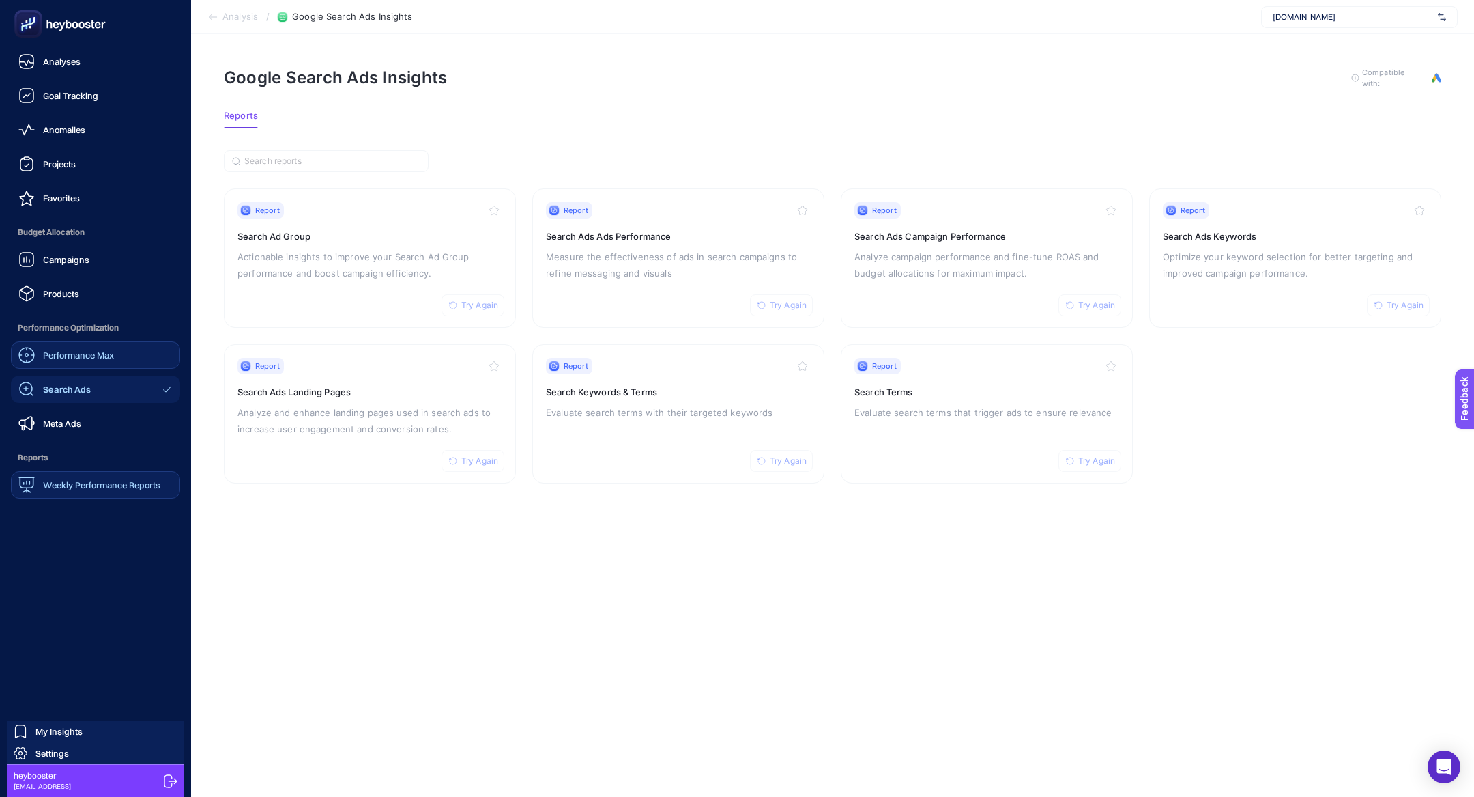
click at [119, 352] on link "Performance Max" at bounding box center [95, 354] width 169 height 27
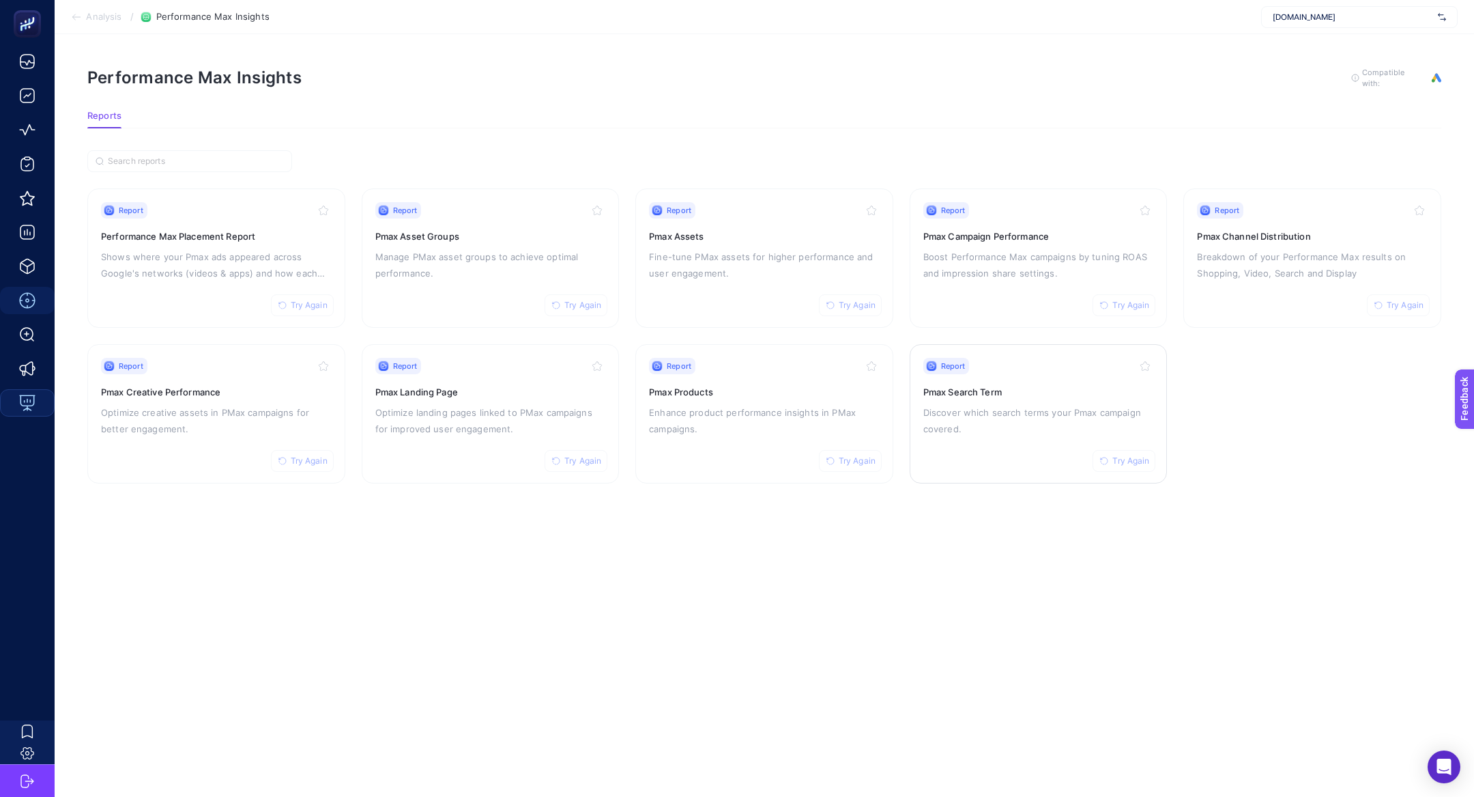
click at [1103, 377] on div "Report Try Again Pmax Search Term Discover which search terms your Pmax campaig…" at bounding box center [1038, 414] width 231 height 112
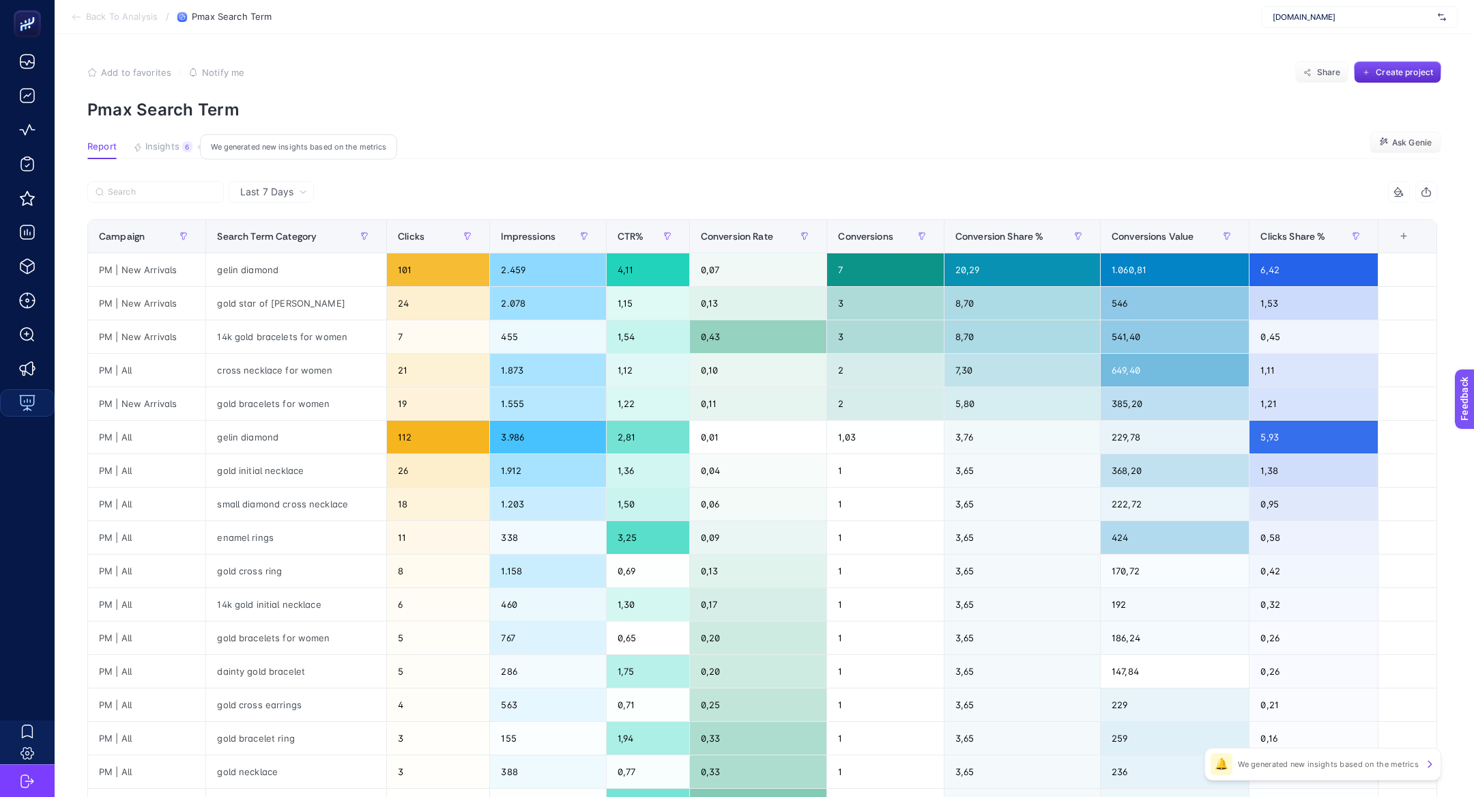
click at [164, 155] on button "Insights 6 We generated new insights based on the metrics" at bounding box center [162, 150] width 59 height 18
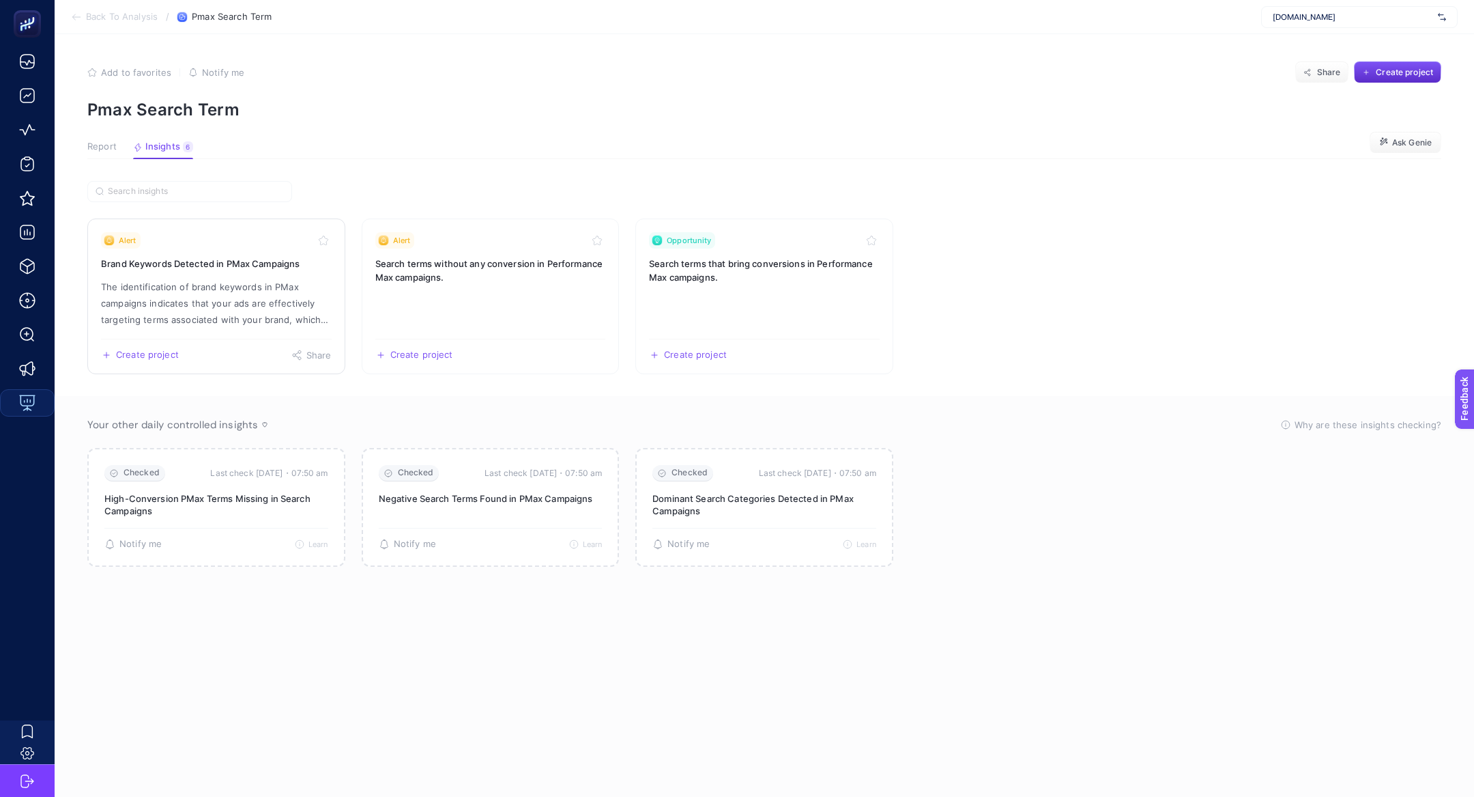
click at [196, 290] on p "The identification of brand keywords in PMax campaigns indicates that your ads …" at bounding box center [216, 302] width 231 height 49
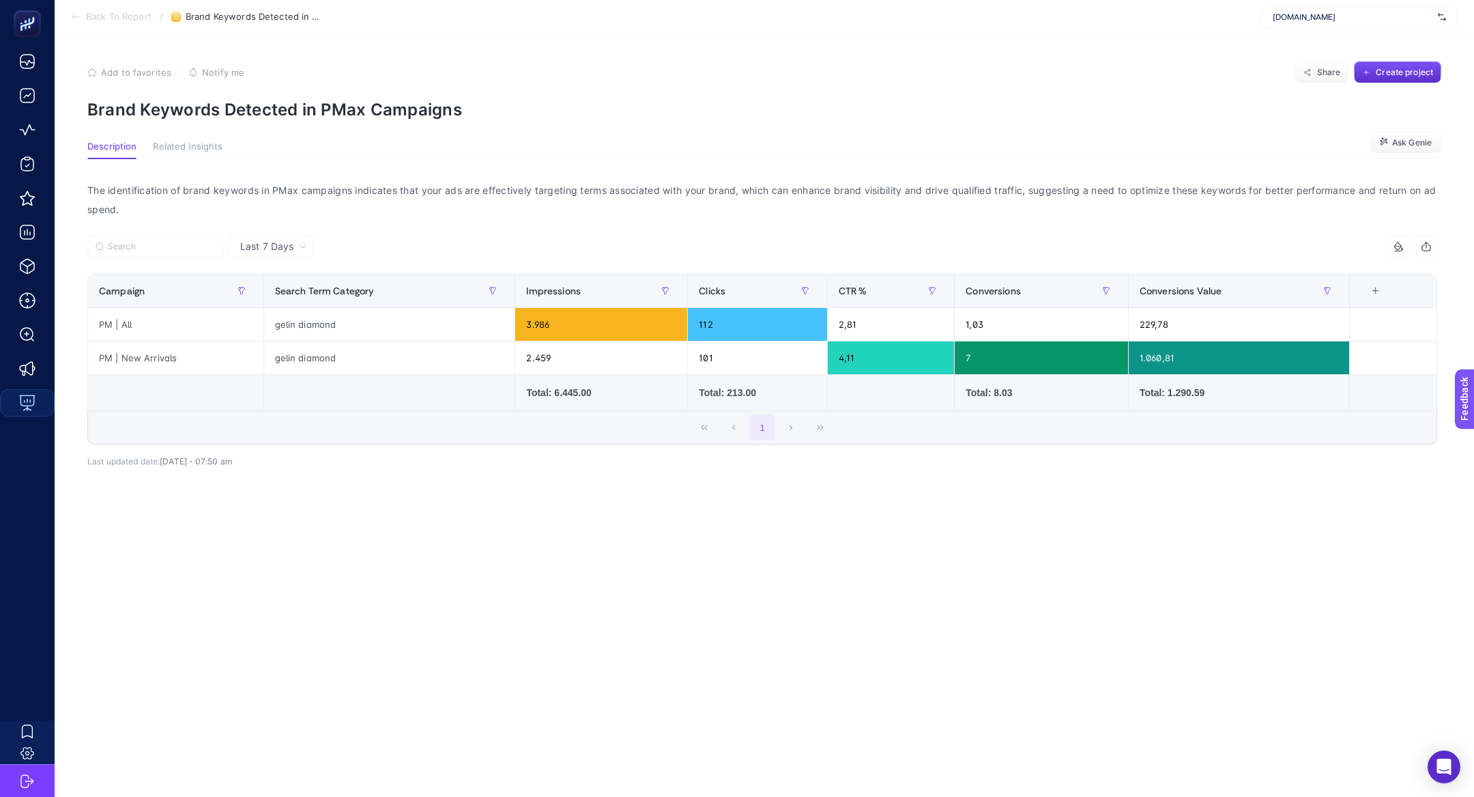
click at [138, 16] on span "Back To Report" at bounding box center [119, 17] width 66 height 11
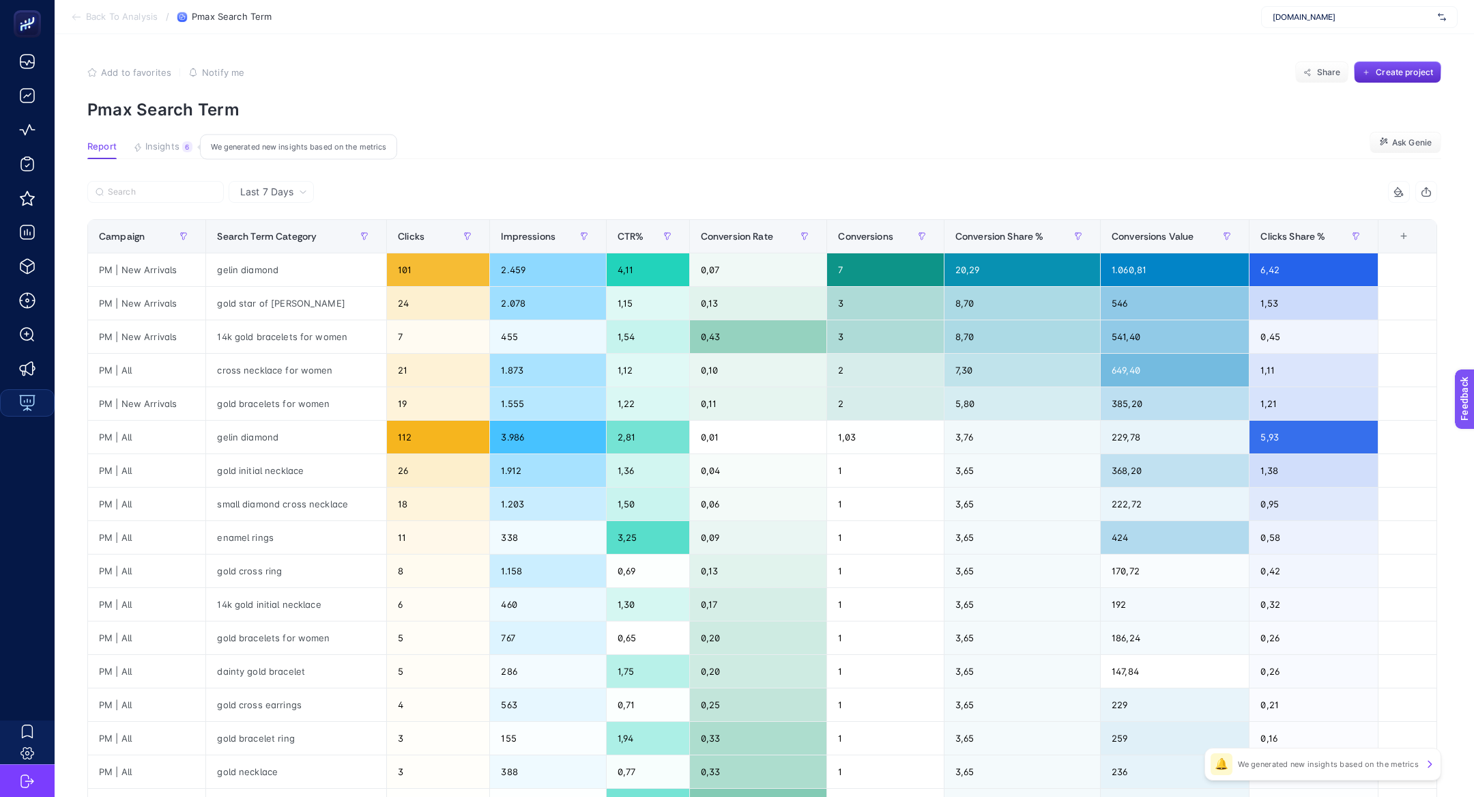
click at [163, 153] on button "Insights 6 We generated new insights based on the metrics" at bounding box center [162, 150] width 59 height 18
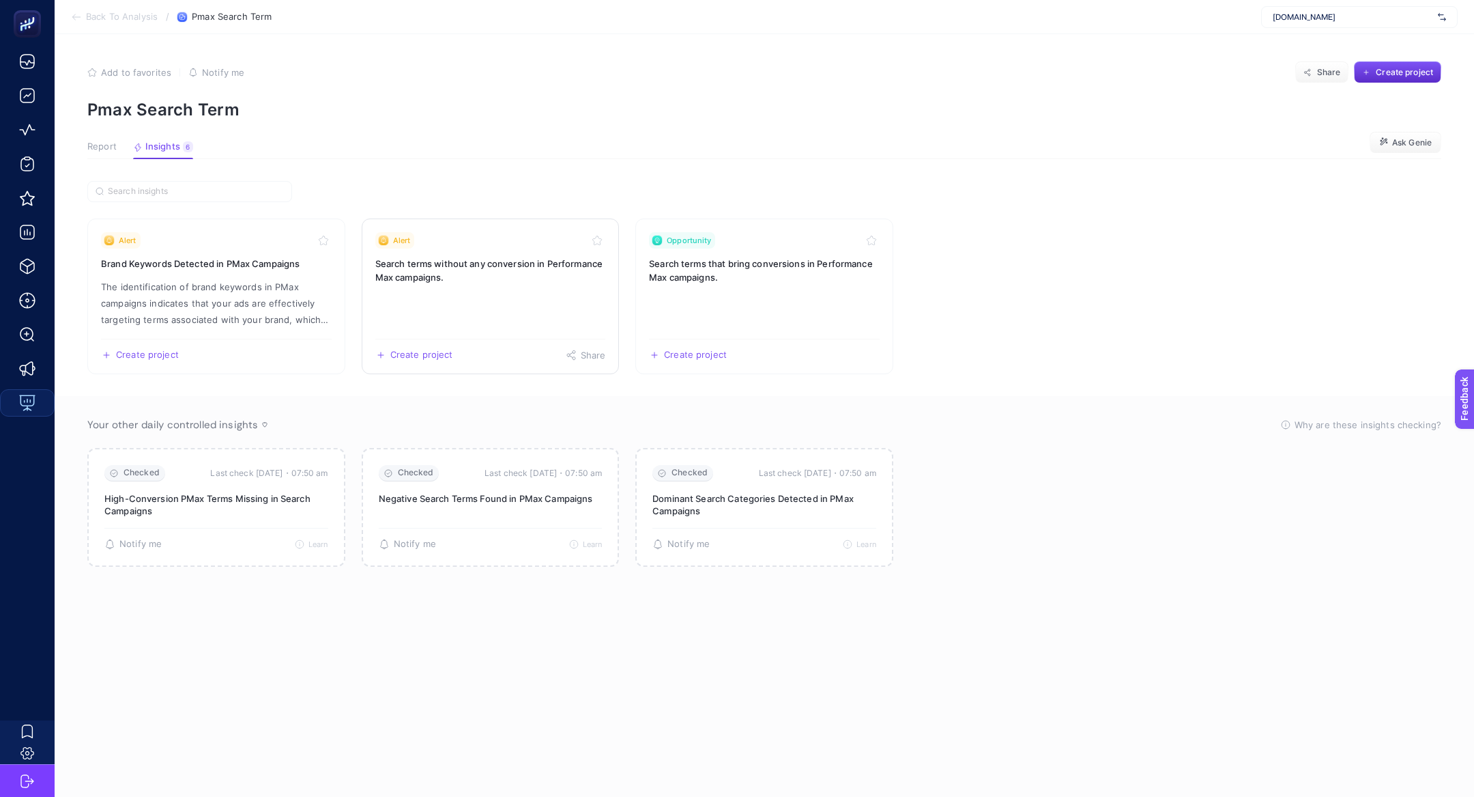
click at [506, 269] on h3 "Search terms without any conversion in Performance Max campaigns." at bounding box center [490, 270] width 231 height 27
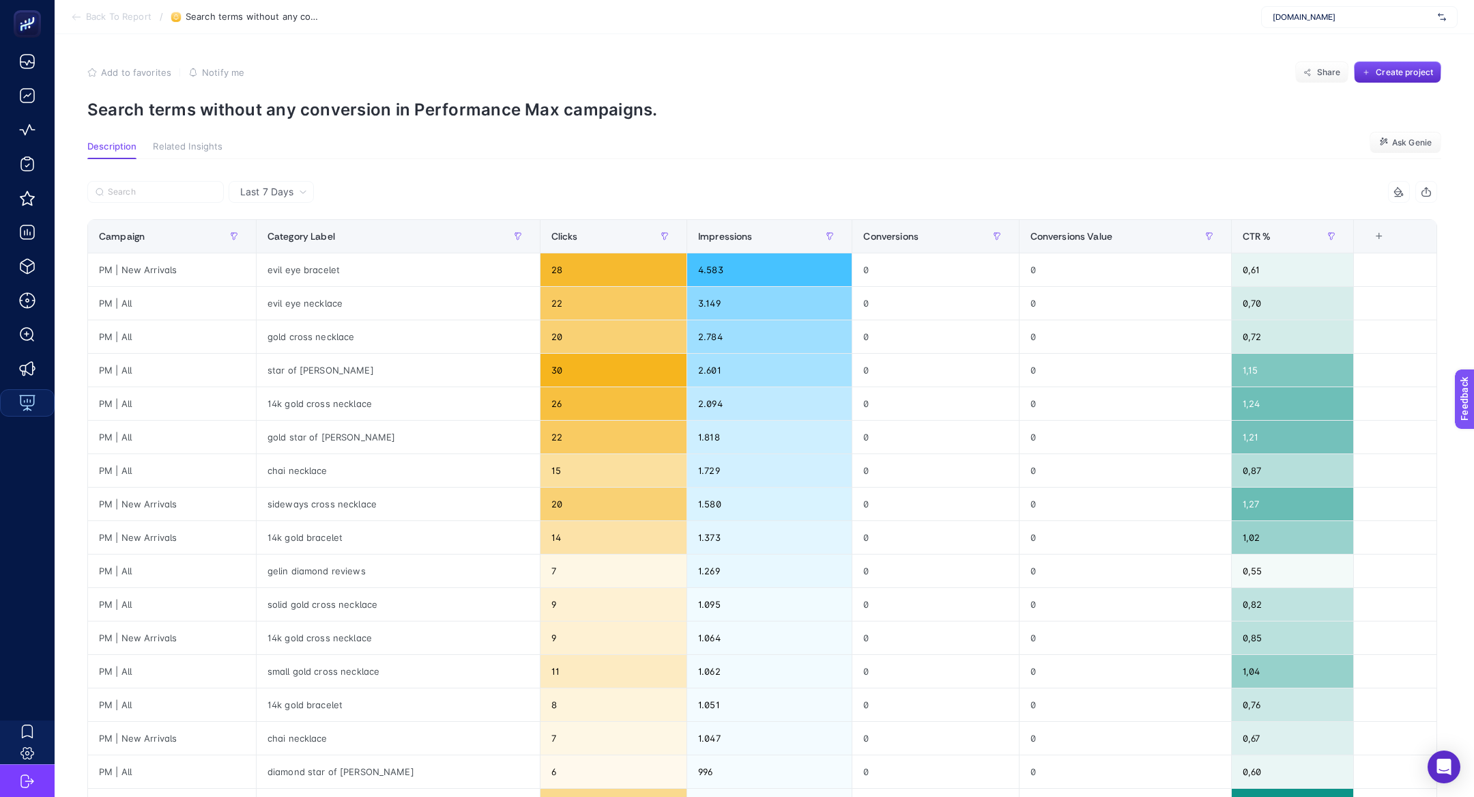
click at [429, 116] on p "Search terms without any conversion in Performance Max campaigns." at bounding box center [764, 110] width 1354 height 20
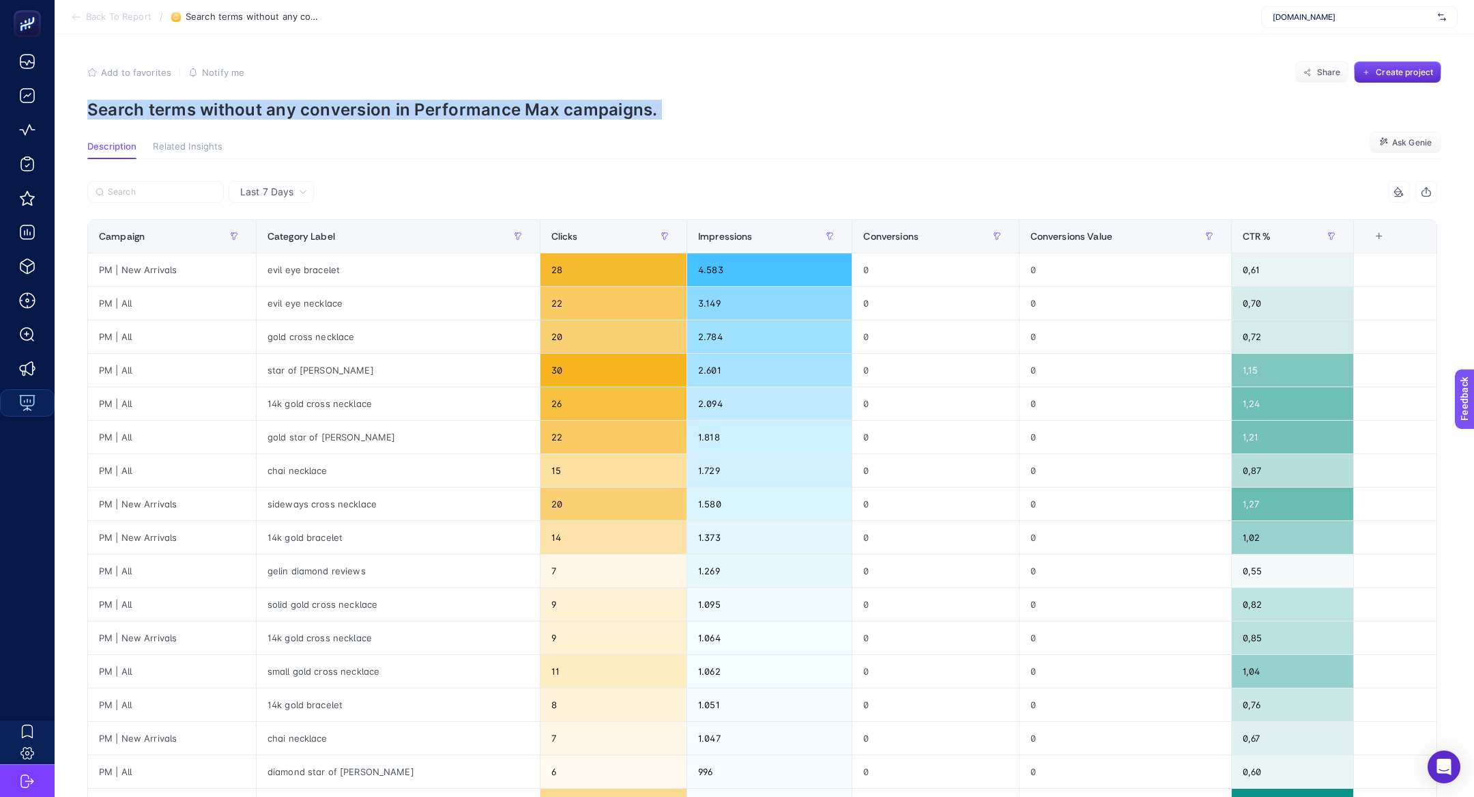
click at [429, 116] on p "Search terms without any conversion in Performance Max campaigns." at bounding box center [764, 110] width 1354 height 20
copy article "Search terms without any conversion in Performance Max campaigns."
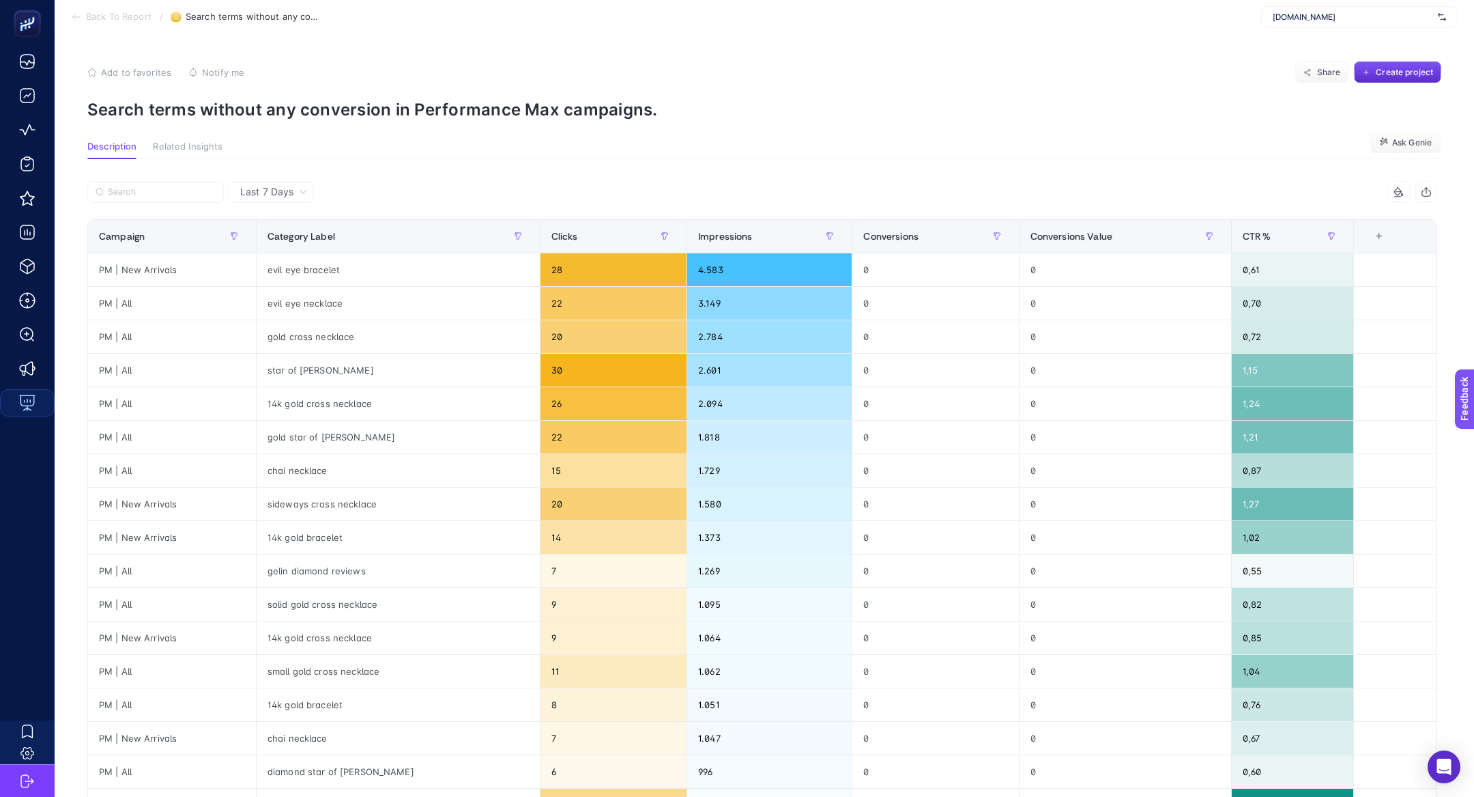
click at [285, 115] on p "Search terms without any conversion in Performance Max campaigns." at bounding box center [764, 110] width 1354 height 20
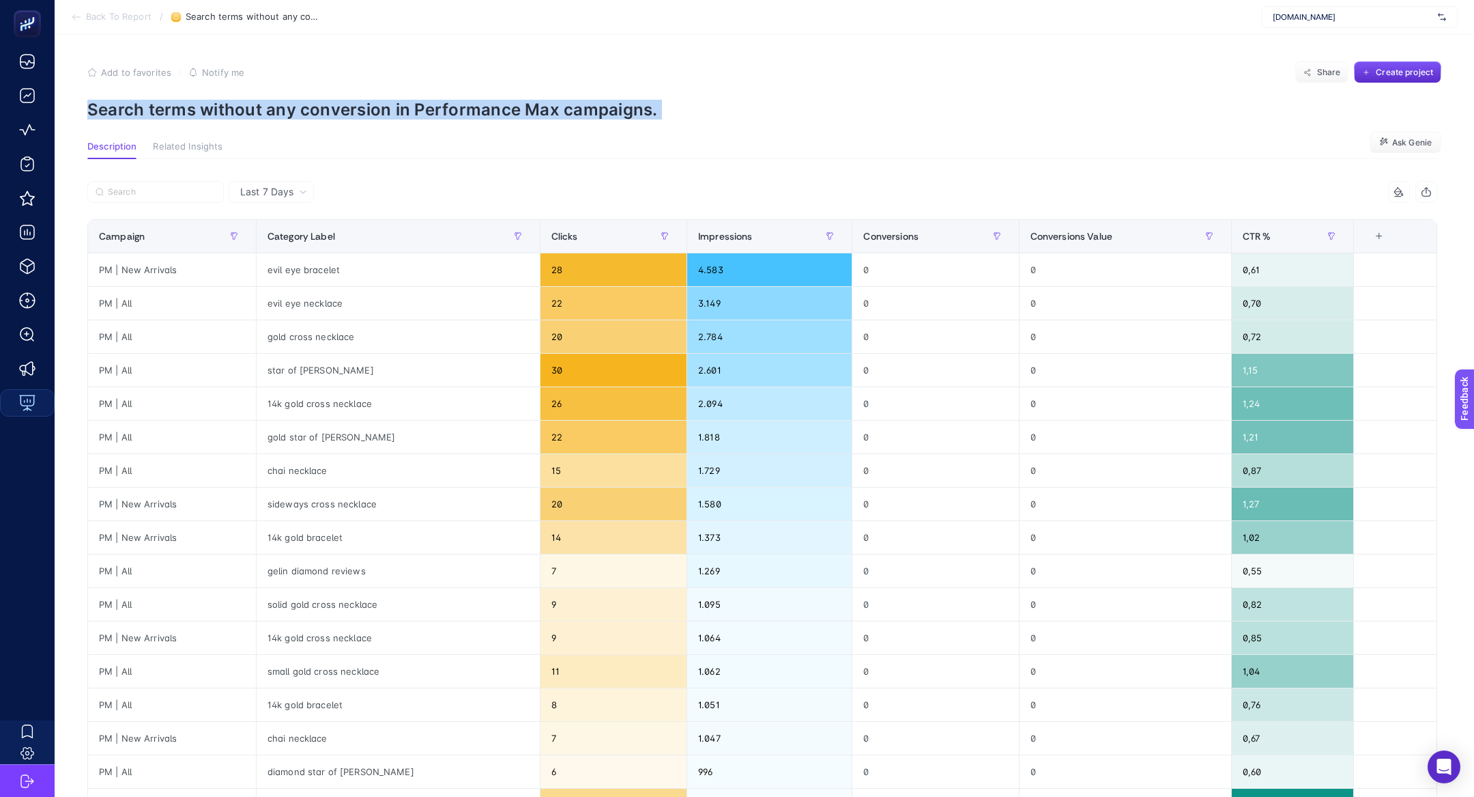
click at [285, 115] on p "Search terms without any conversion in Performance Max campaigns." at bounding box center [764, 110] width 1354 height 20
copy article "Search terms without any conversion in Performance Max campaigns."
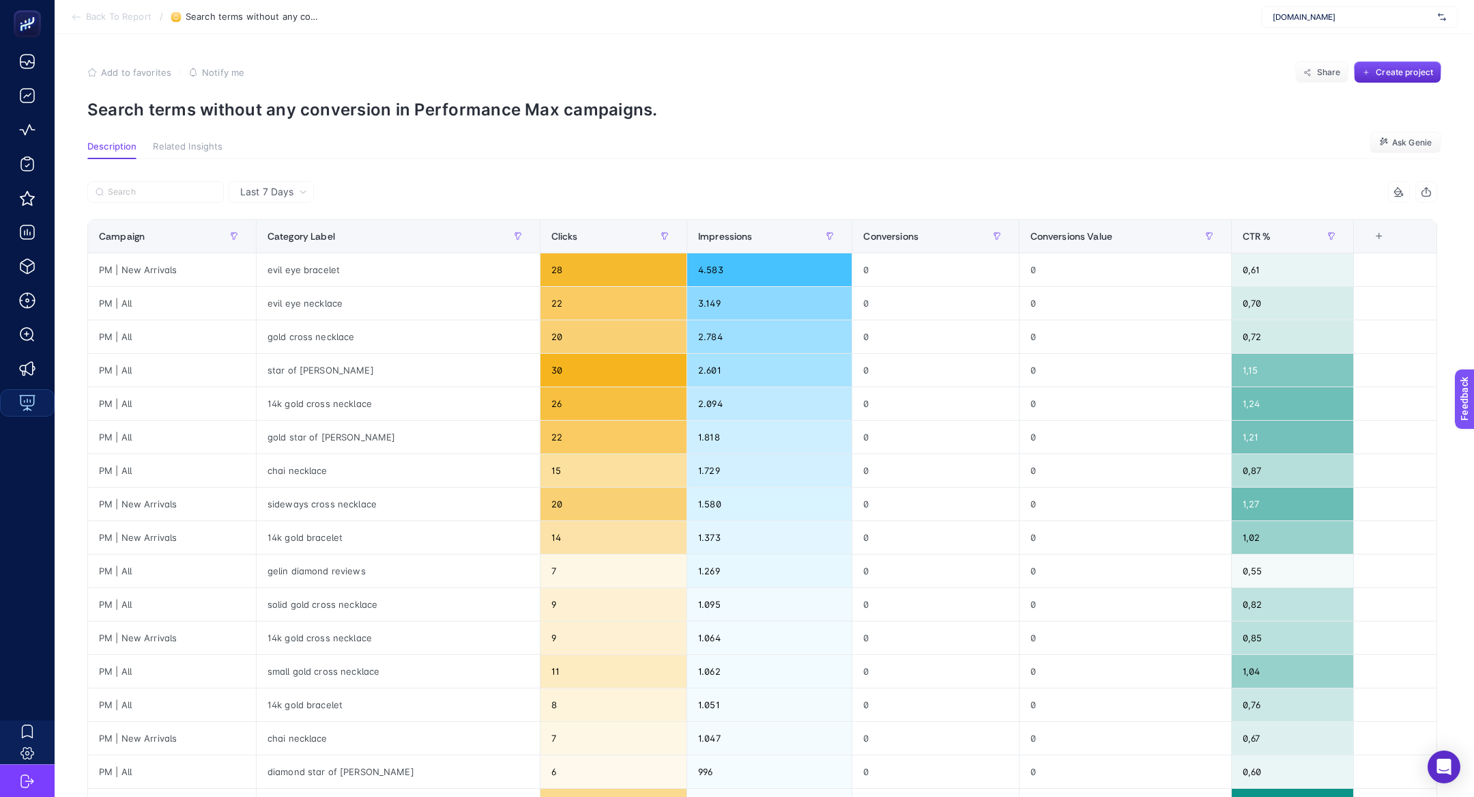
click at [1297, 26] on div "[DOMAIN_NAME]" at bounding box center [1359, 17] width 197 height 22
type input "modalife"
click at [1316, 45] on span "[DOMAIN_NAME]" at bounding box center [1304, 45] width 63 height 11
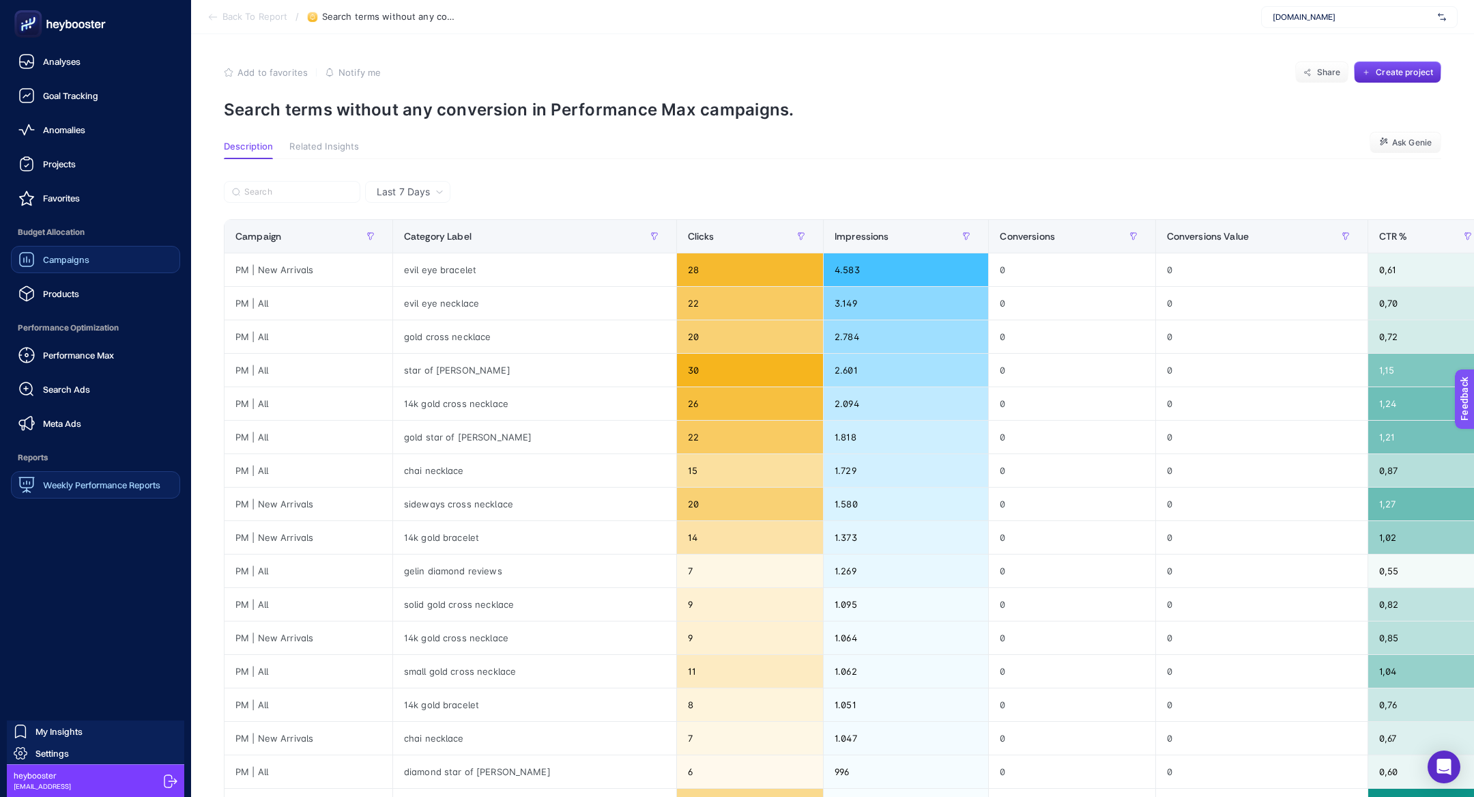
click at [40, 261] on div "Campaigns" at bounding box center [53, 259] width 71 height 16
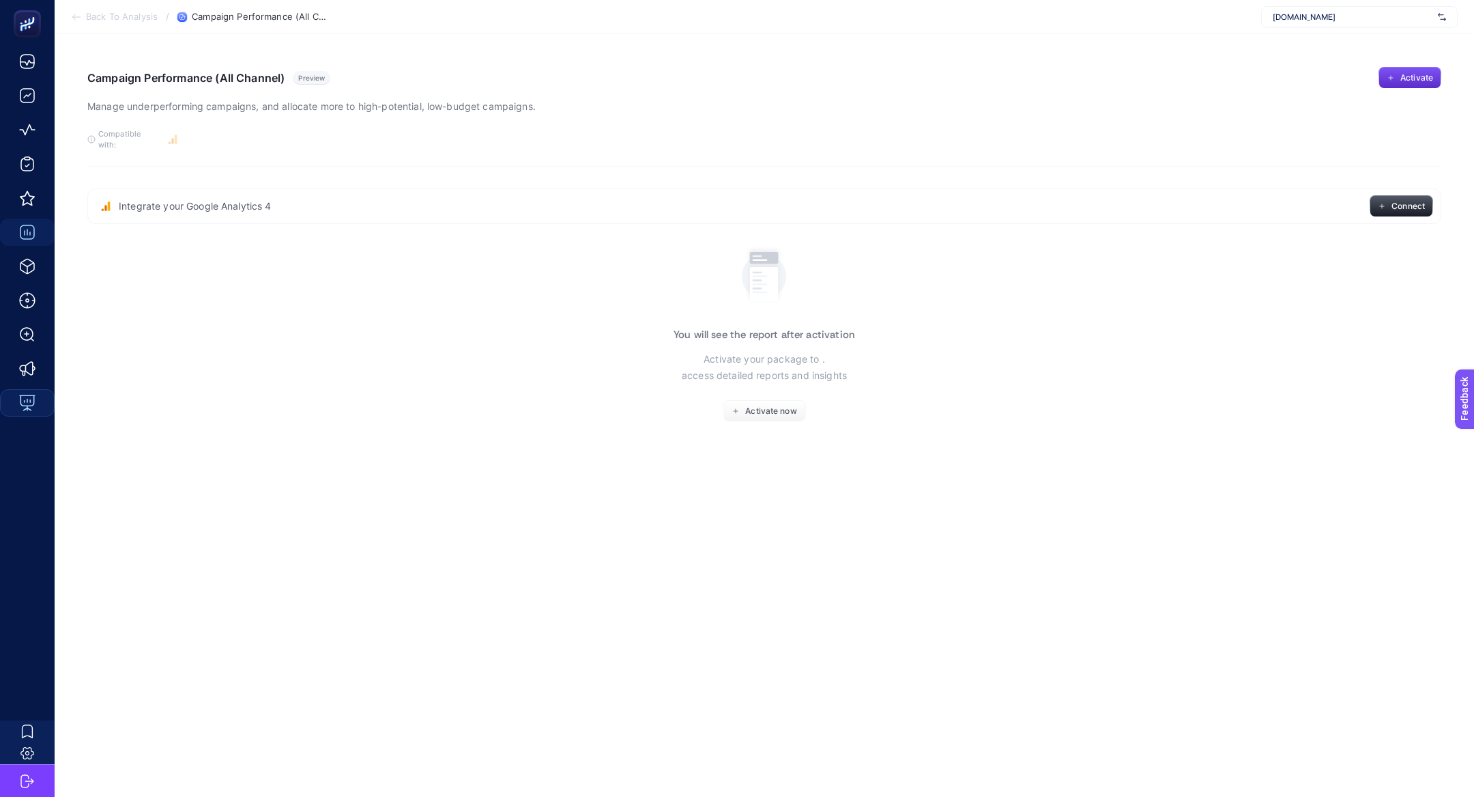
click at [1346, 31] on section "Back To Analysis / Campaign Performance (All Channel) [DOMAIN_NAME]" at bounding box center [765, 17] width 1420 height 34
click at [1346, 24] on div "[DOMAIN_NAME]" at bounding box center [1359, 17] width 197 height 22
type input "modal"
click at [1348, 70] on span "[URL][DOMAIN_NAME]" at bounding box center [1314, 66] width 83 height 11
click at [1300, 23] on div "[URL][DOMAIN_NAME]" at bounding box center [1359, 17] width 197 height 22
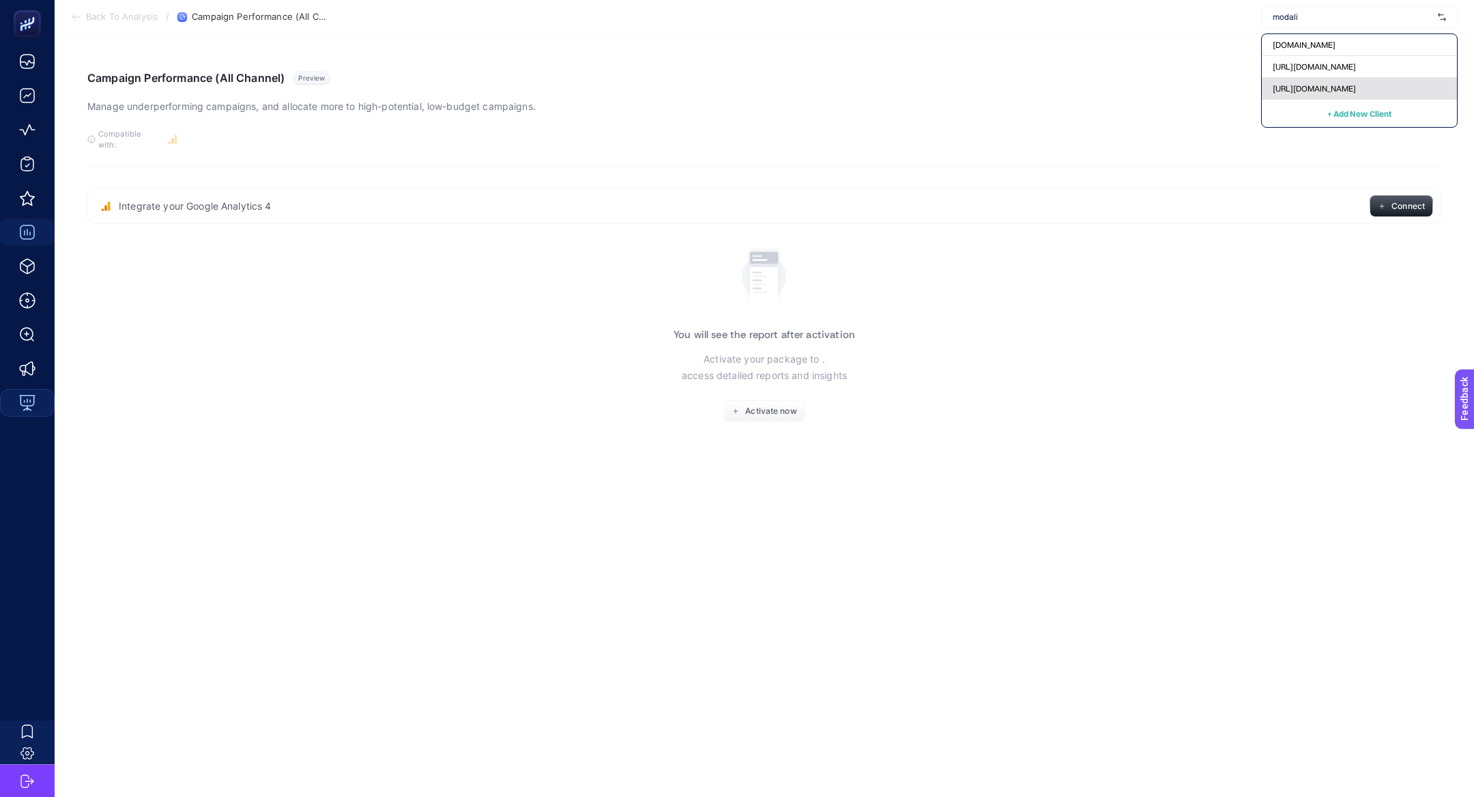
type input "modali"
click at [1330, 94] on div "[URL][DOMAIN_NAME]" at bounding box center [1359, 89] width 195 height 22
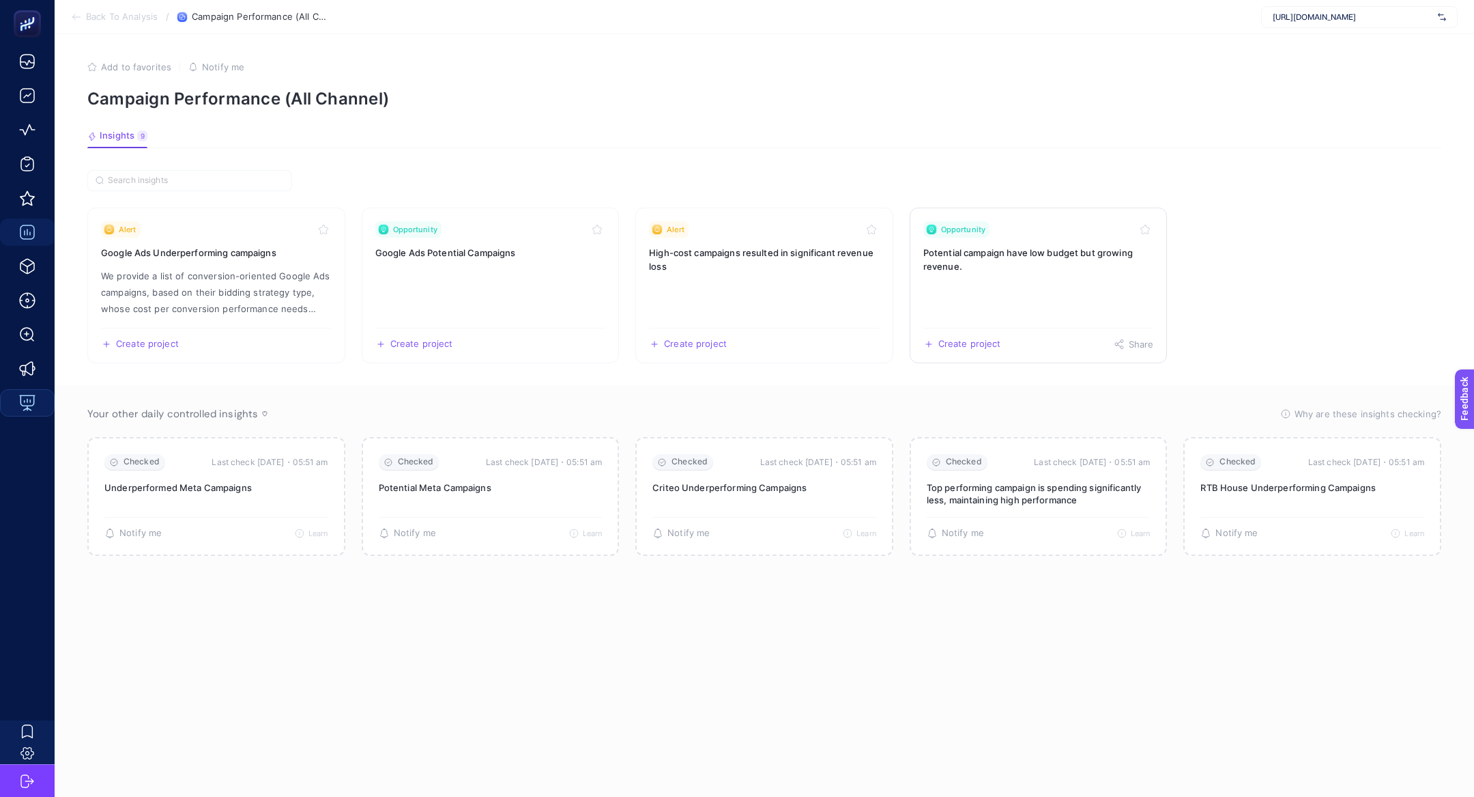
click at [1106, 250] on h3 "Potential campaign have low budget but growing revenue." at bounding box center [1038, 259] width 231 height 27
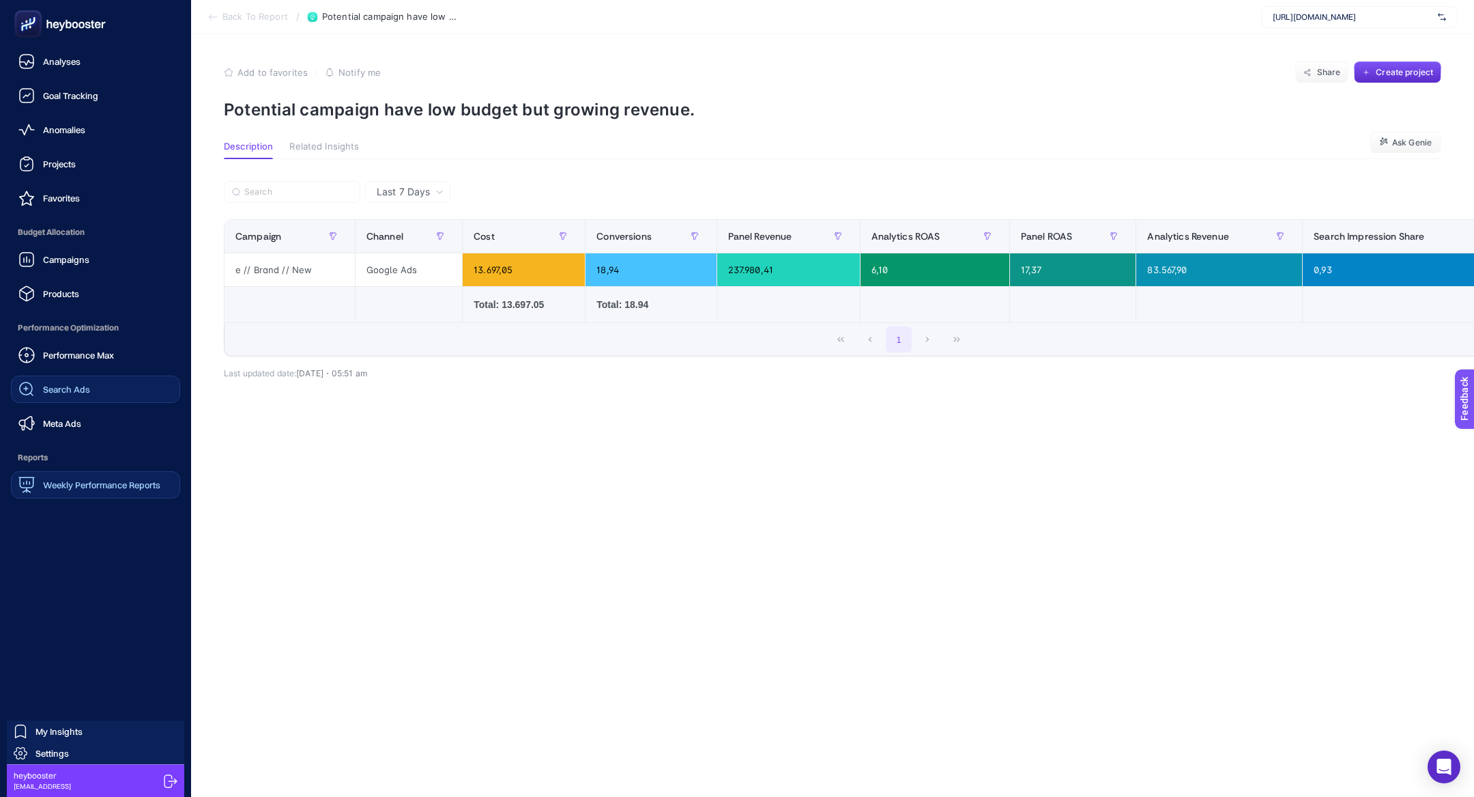
click at [74, 377] on link "Search Ads" at bounding box center [95, 388] width 169 height 27
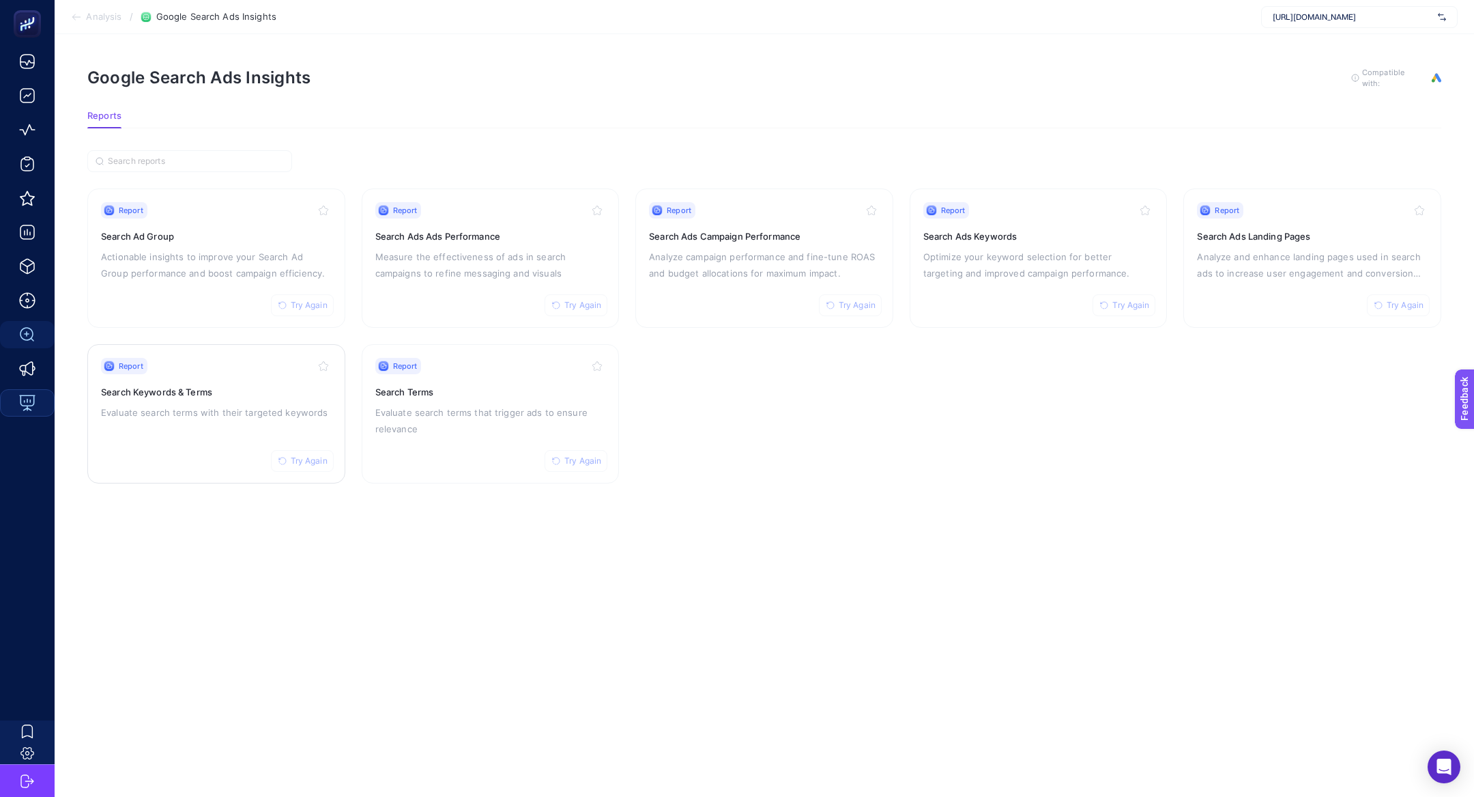
click at [181, 406] on p "Evaluate search terms with their targeted keywords" at bounding box center [216, 412] width 231 height 16
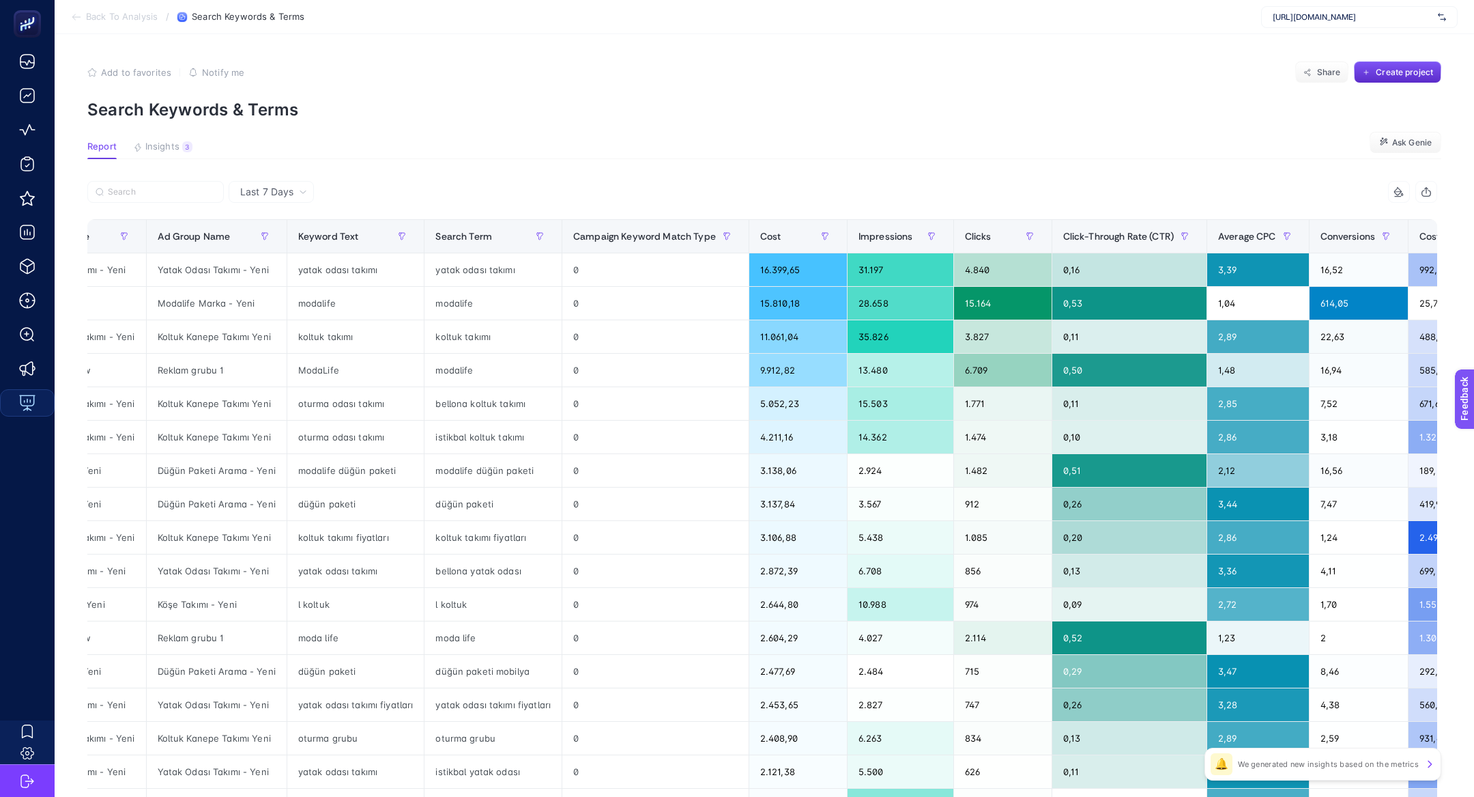
scroll to position [0, 86]
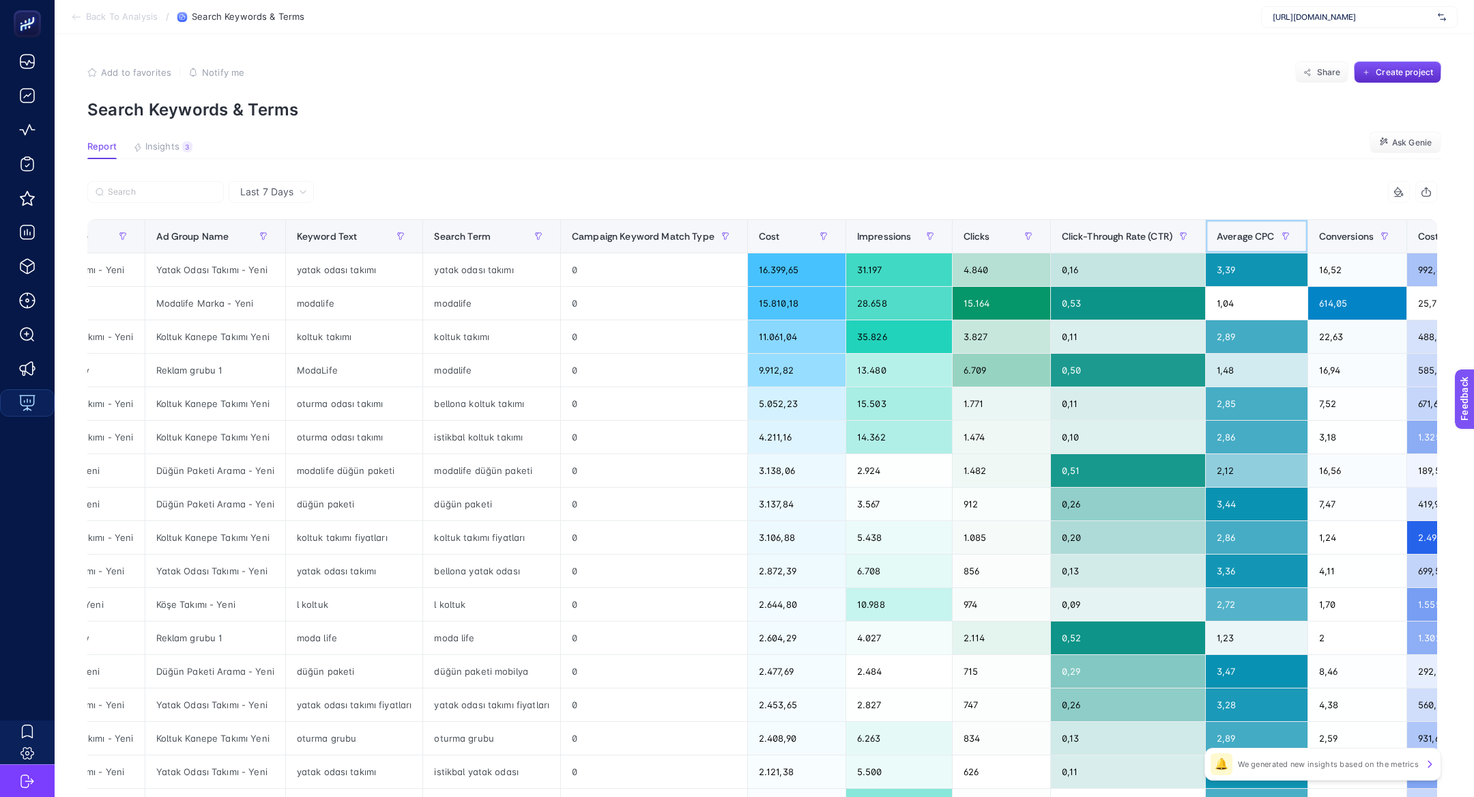
click at [1227, 231] on span "Average CPC" at bounding box center [1246, 236] width 58 height 11
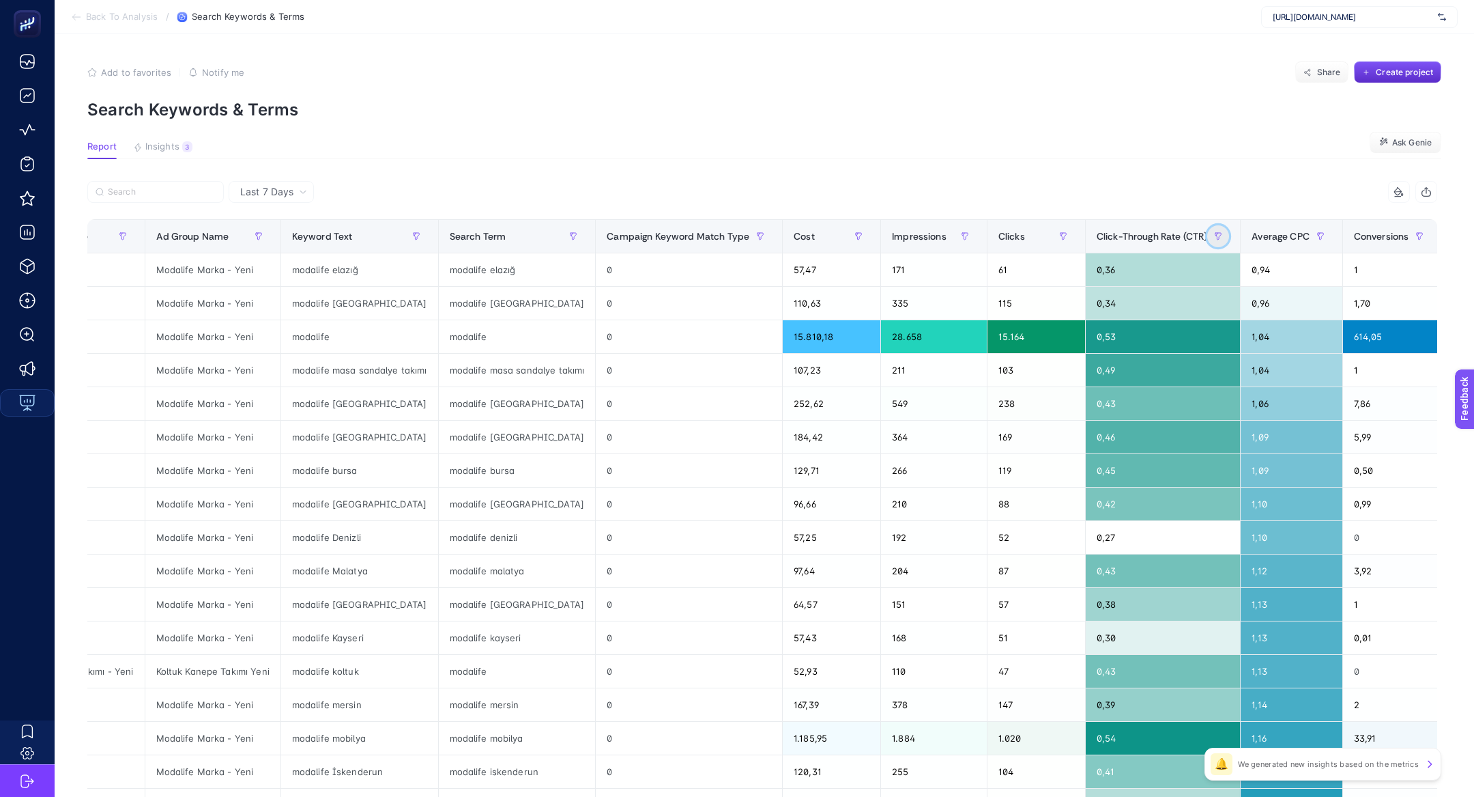
click at [1229, 233] on button "button" at bounding box center [1218, 236] width 22 height 22
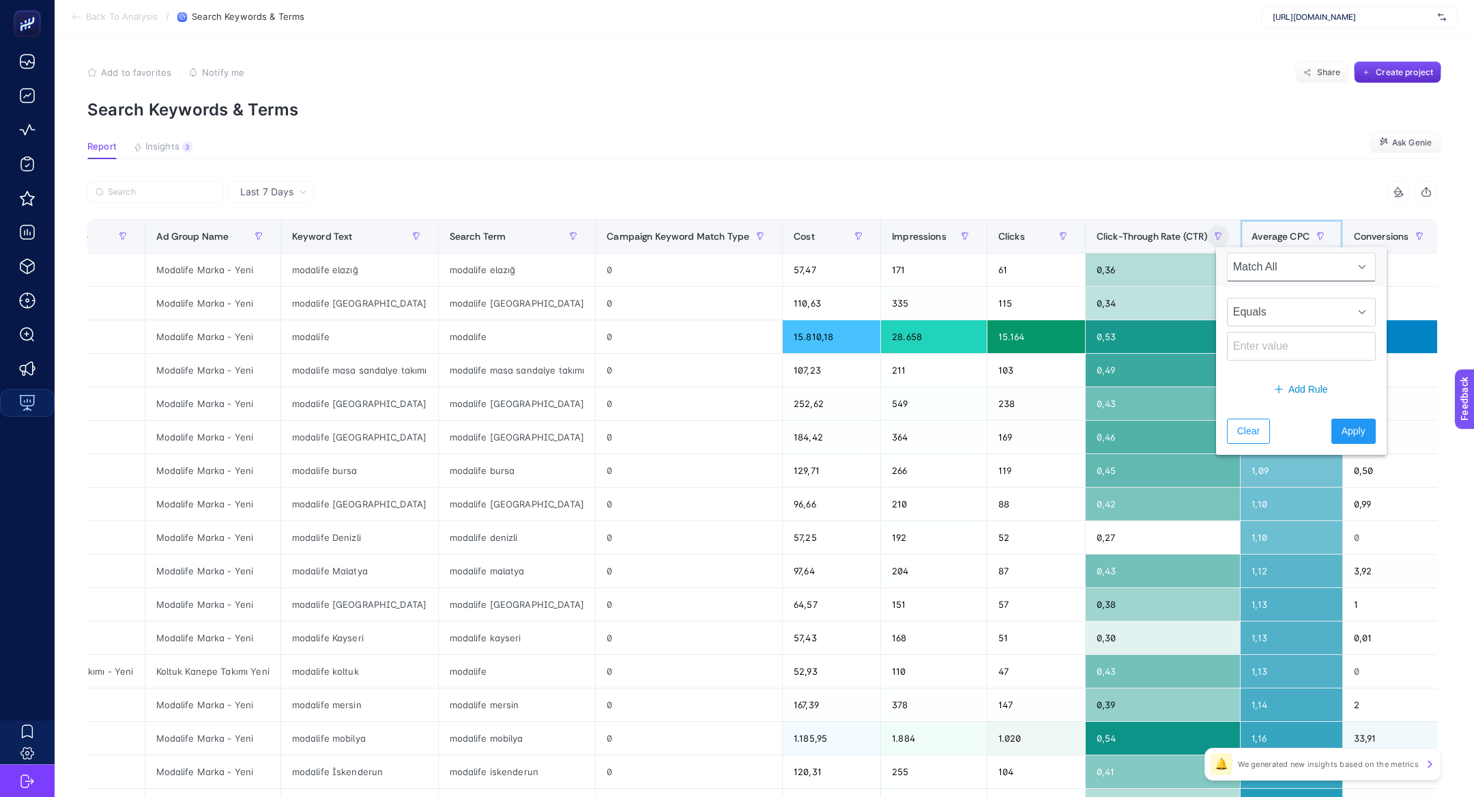
click at [1269, 237] on span "Average CPC" at bounding box center [1281, 236] width 58 height 11
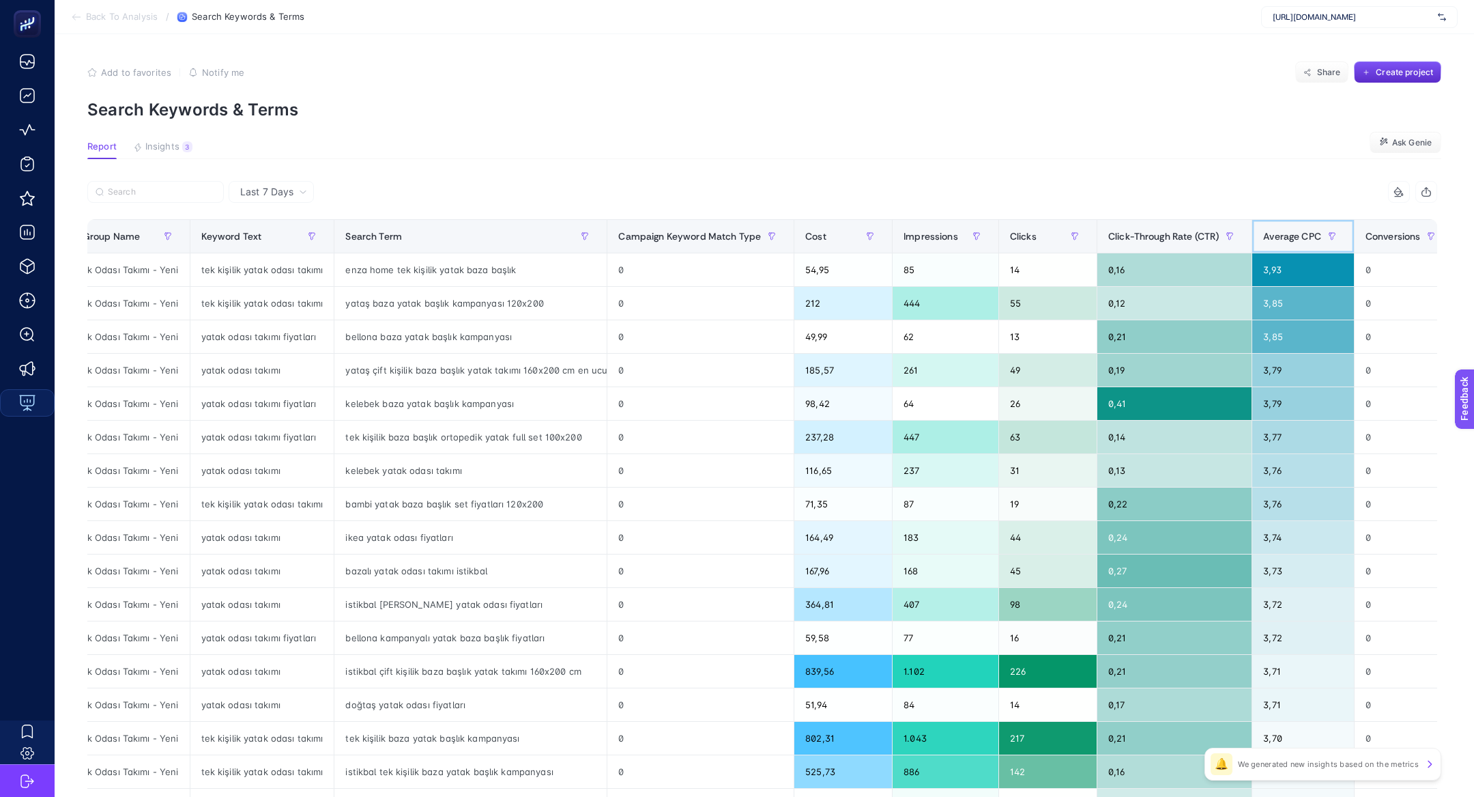
scroll to position [0, 0]
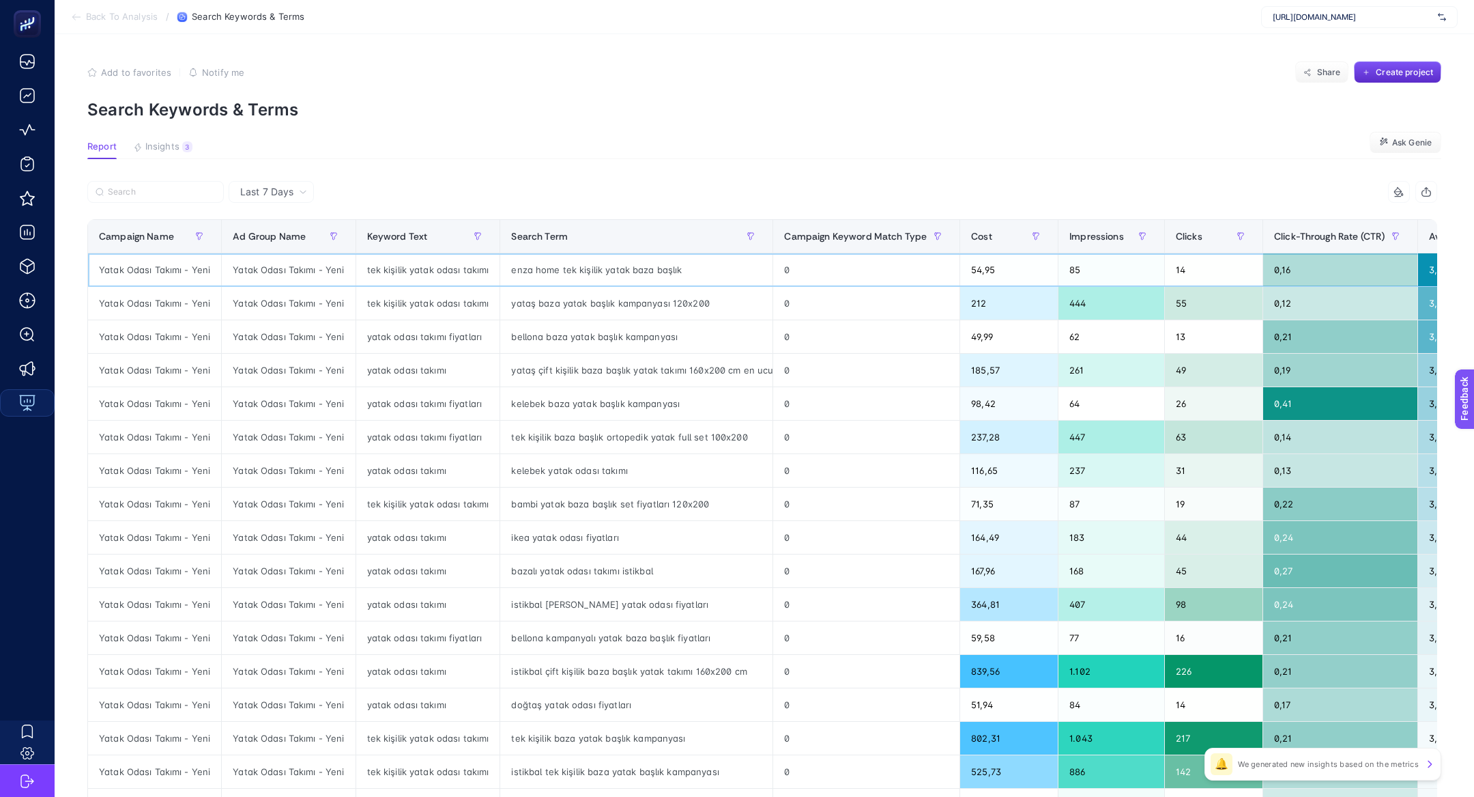
click at [154, 269] on div "Yatak Odası Takımı - Yeni" at bounding box center [154, 269] width 133 height 33
click at [154, 195] on input "Search" at bounding box center [162, 192] width 108 height 10
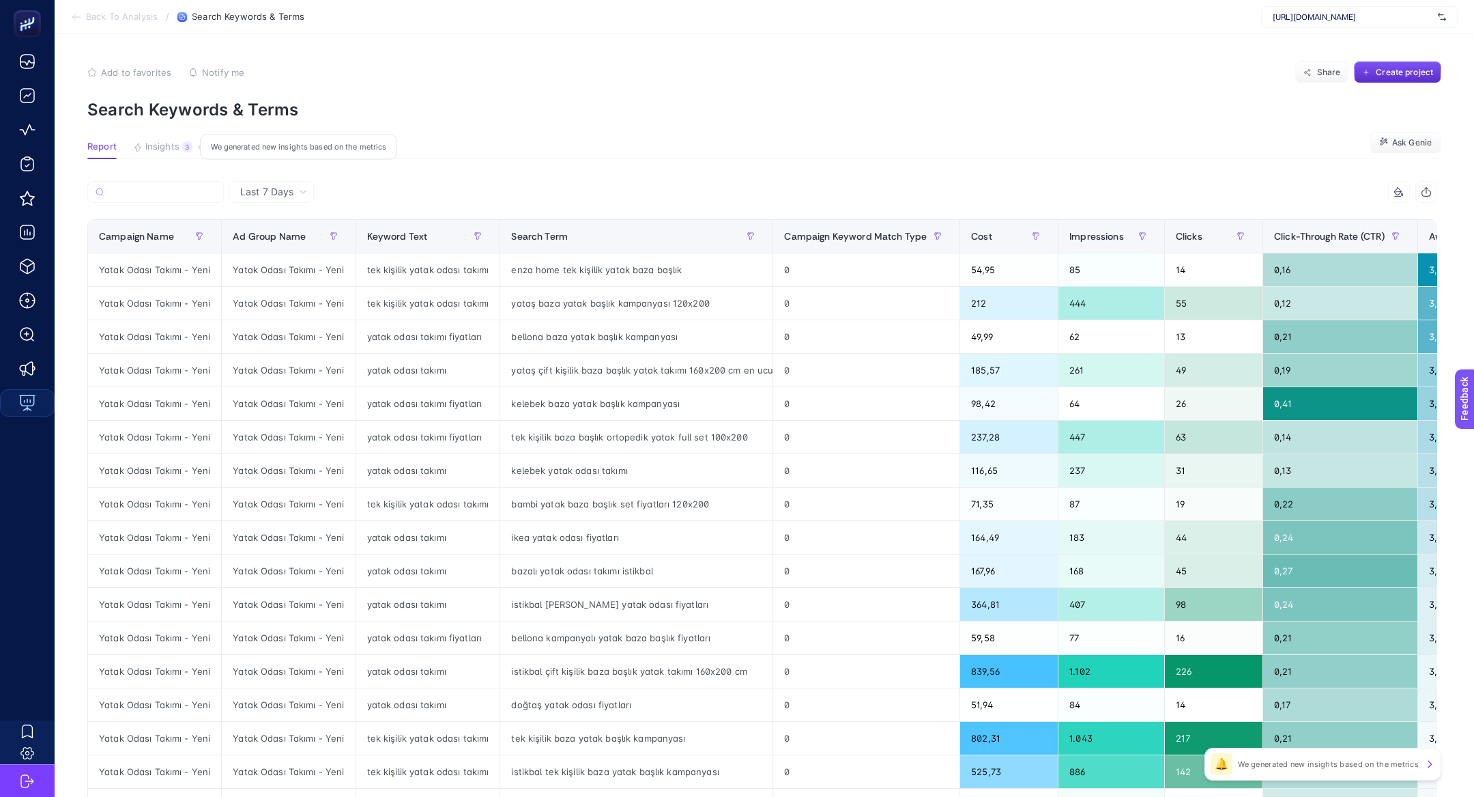
click at [161, 152] on span "Insights" at bounding box center [162, 146] width 34 height 11
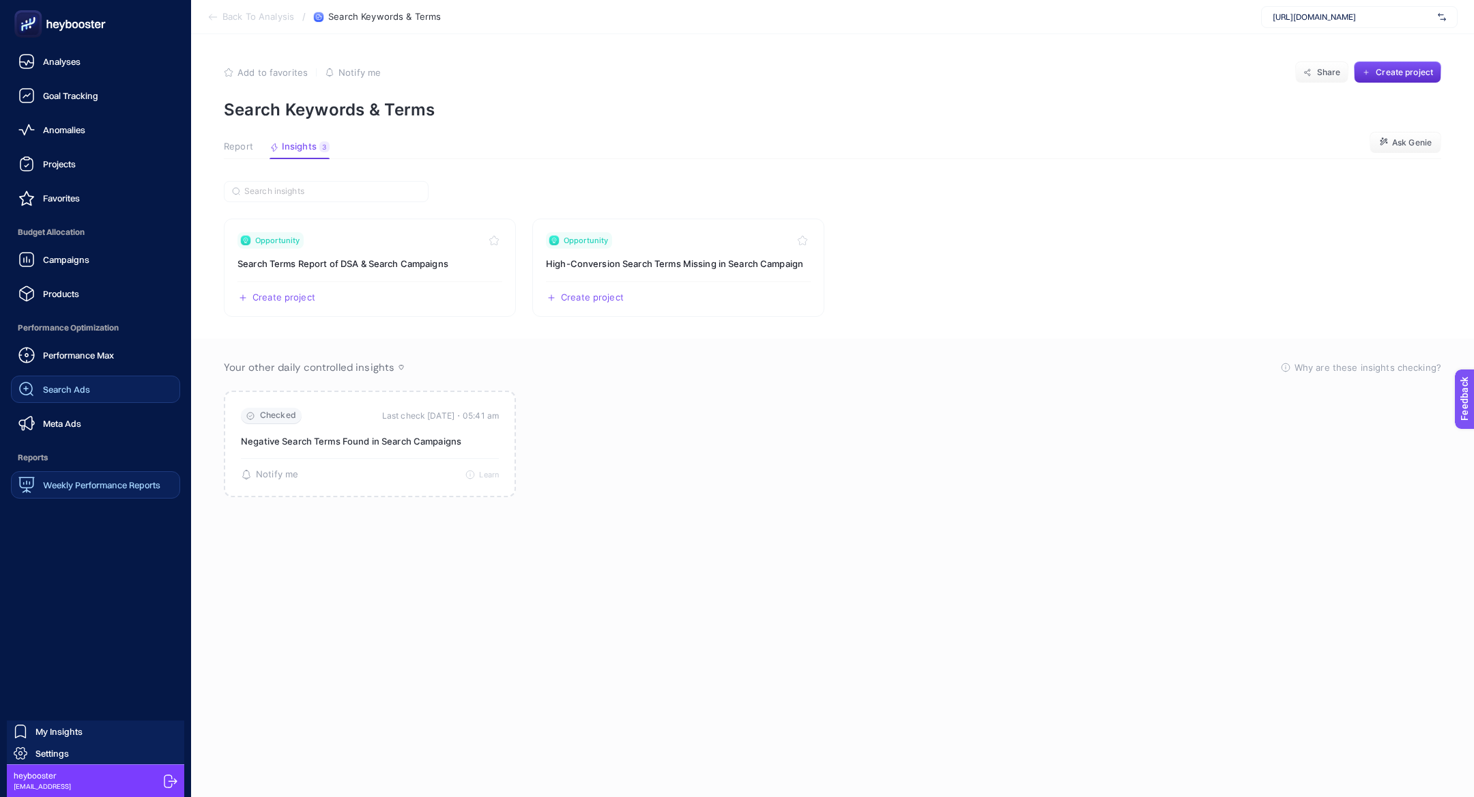
click at [89, 394] on link "Search Ads" at bounding box center [95, 388] width 169 height 27
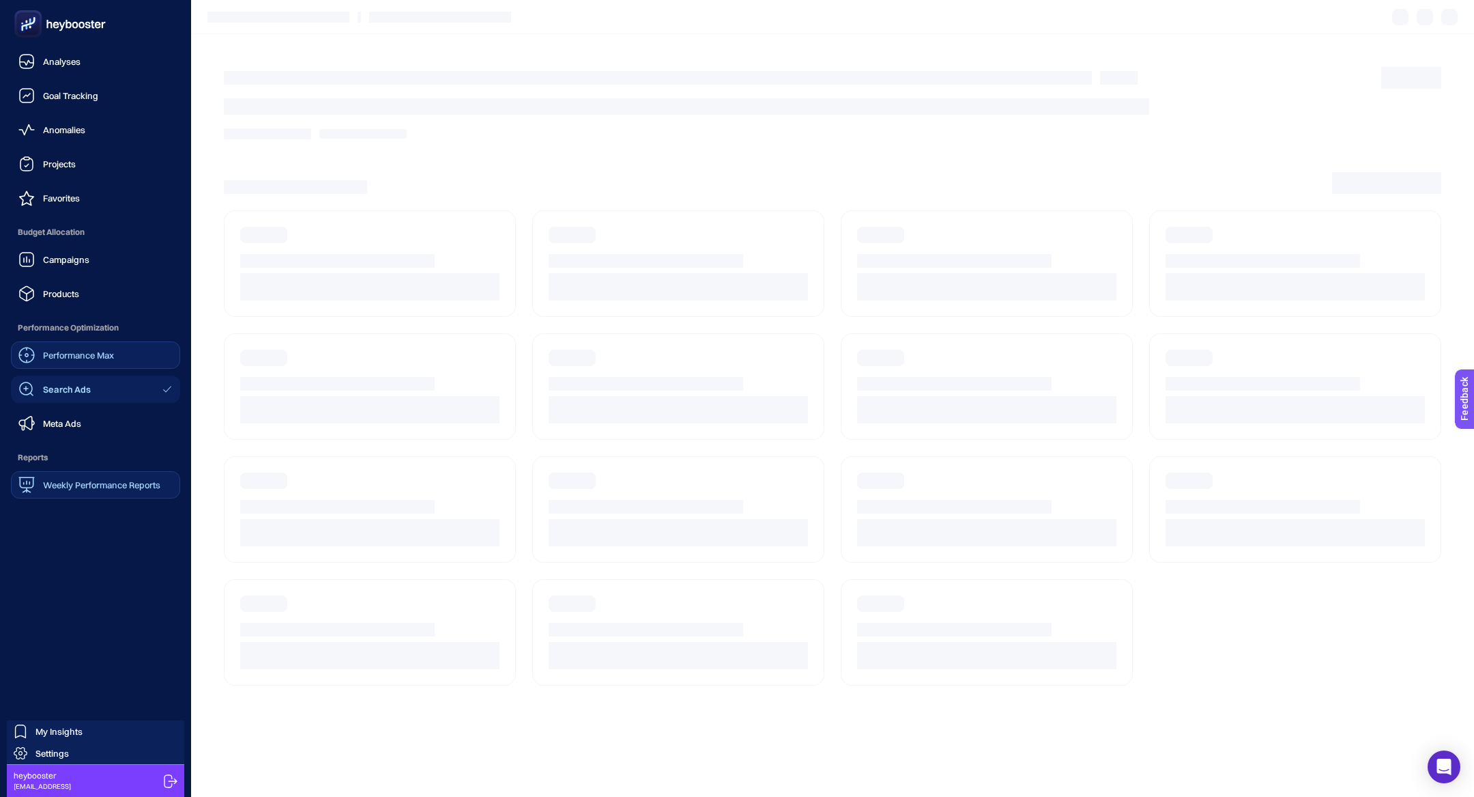
click at [106, 355] on span "Performance Max" at bounding box center [78, 354] width 71 height 11
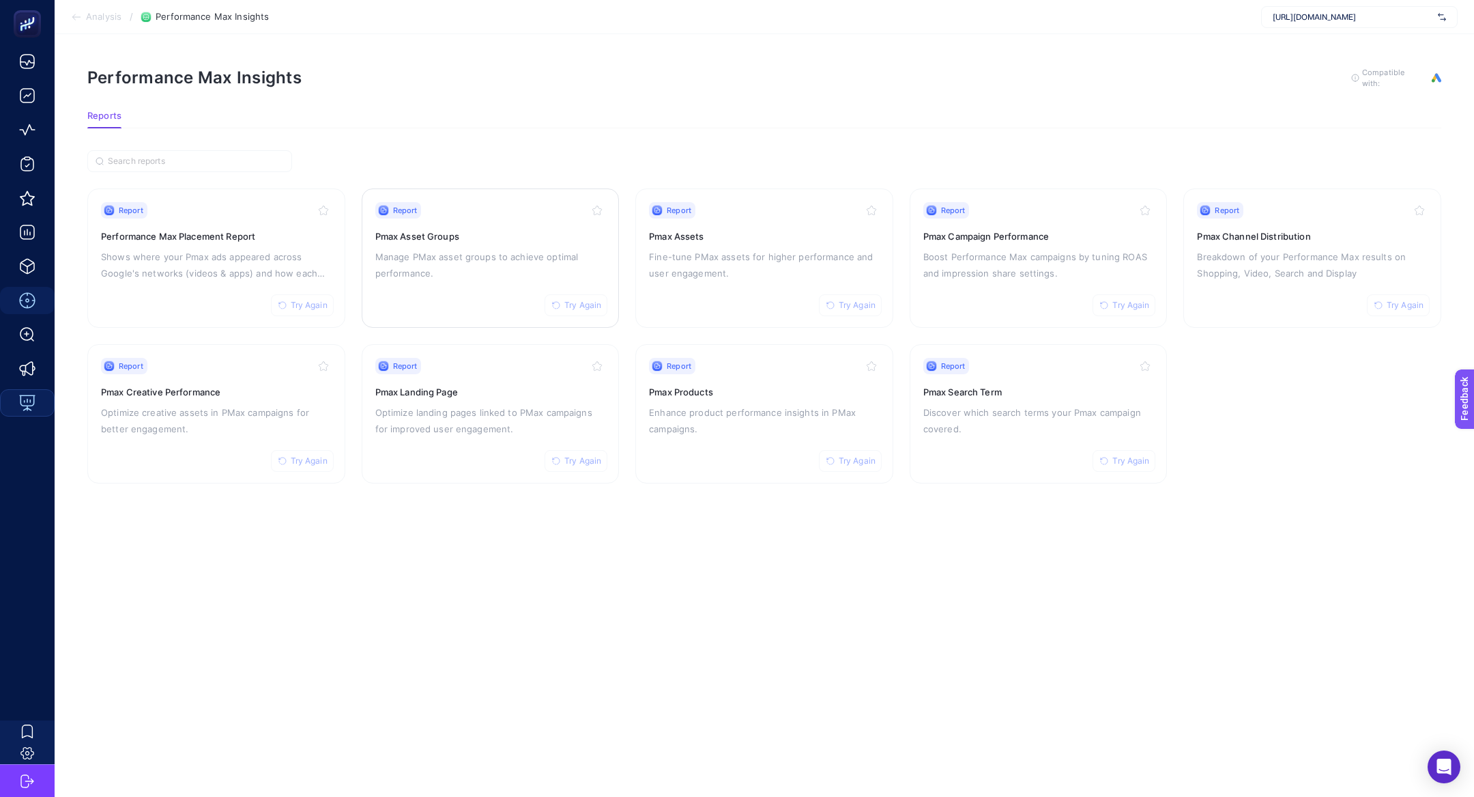
click at [472, 262] on p "Manage PMax asset groups to achieve optimal performance." at bounding box center [490, 264] width 231 height 33
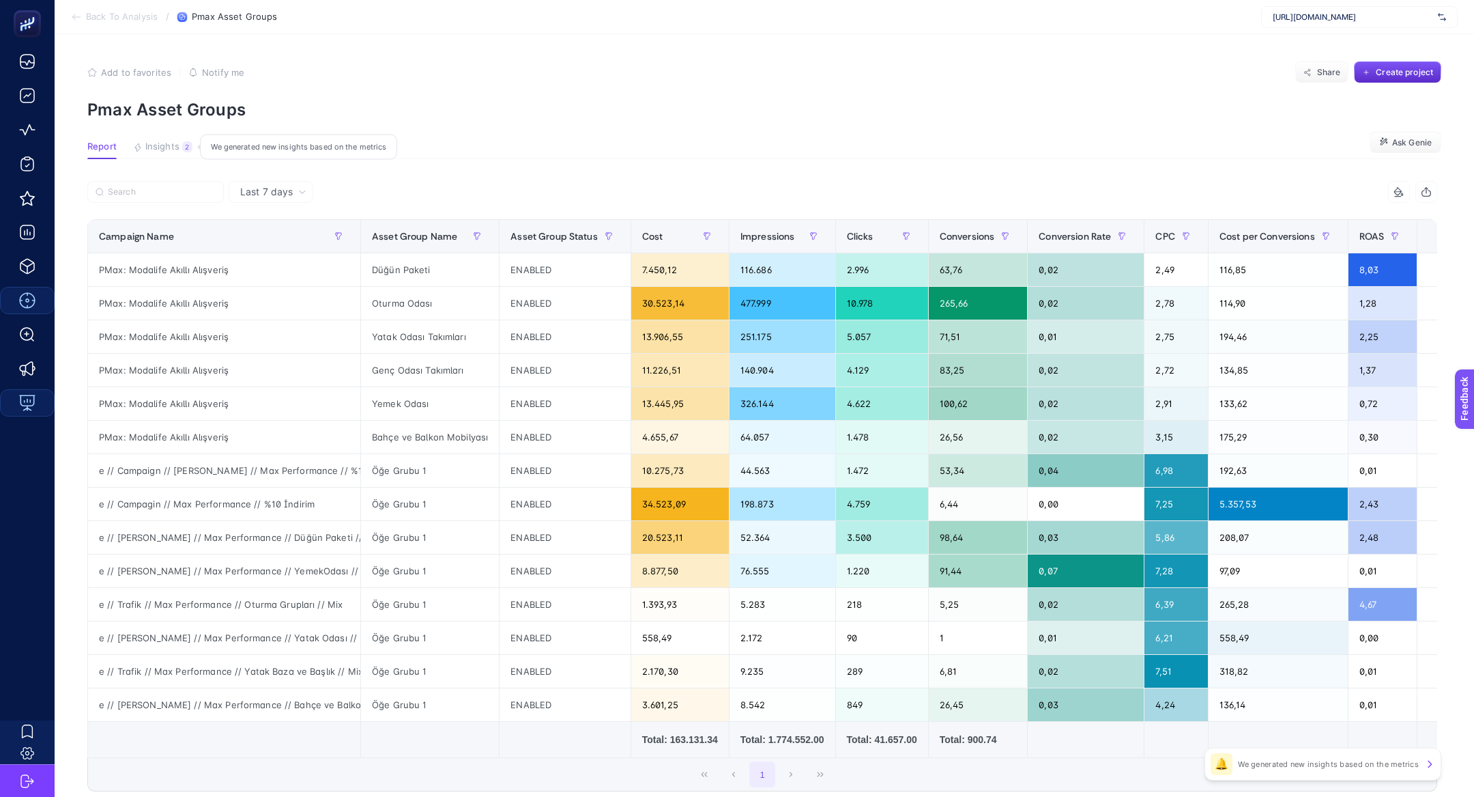
click at [163, 142] on span "Insights" at bounding box center [162, 146] width 34 height 11
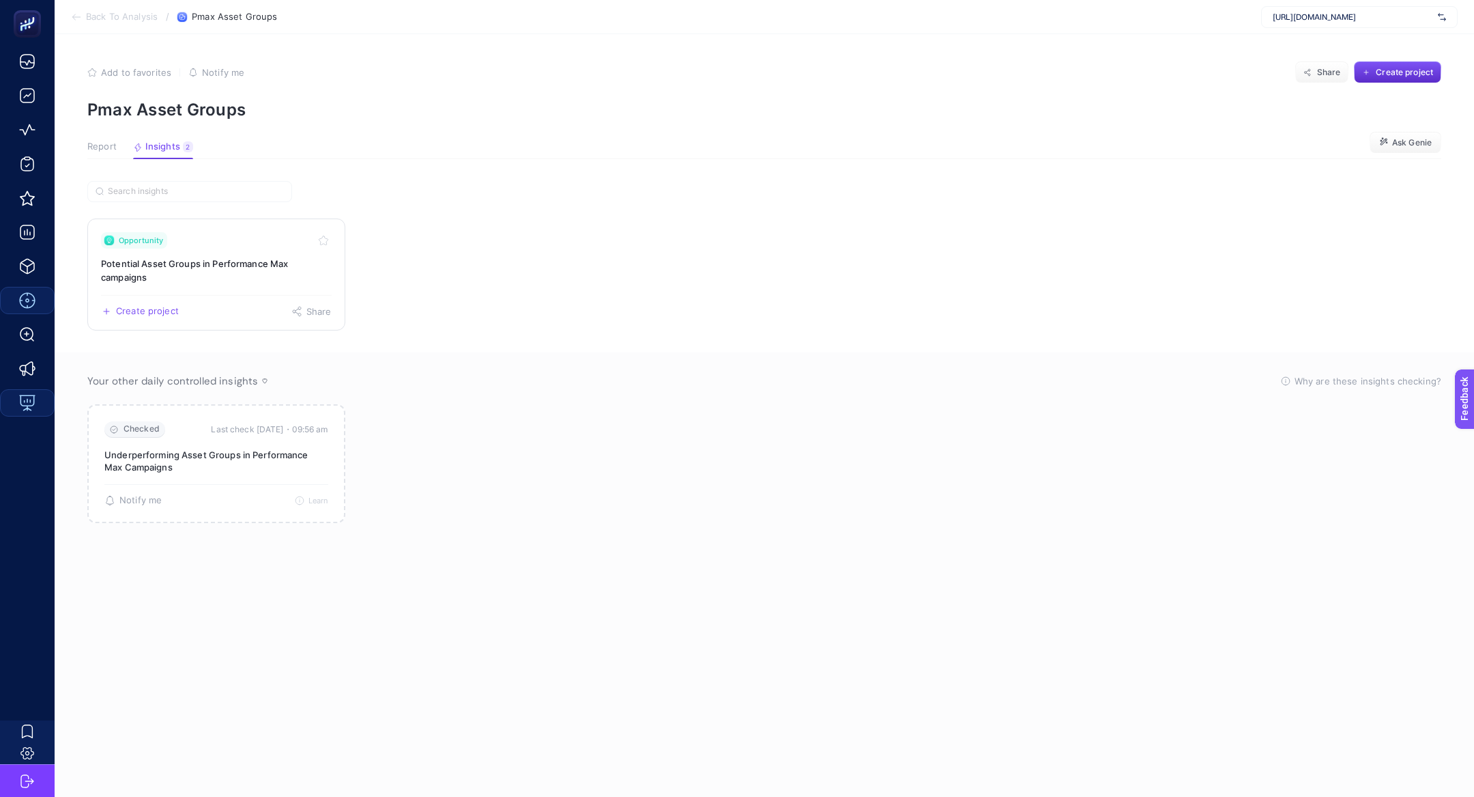
click at [198, 252] on link "Opportunity Potential Asset Groups in Performance Max campaigns Create project …" at bounding box center [216, 274] width 258 height 112
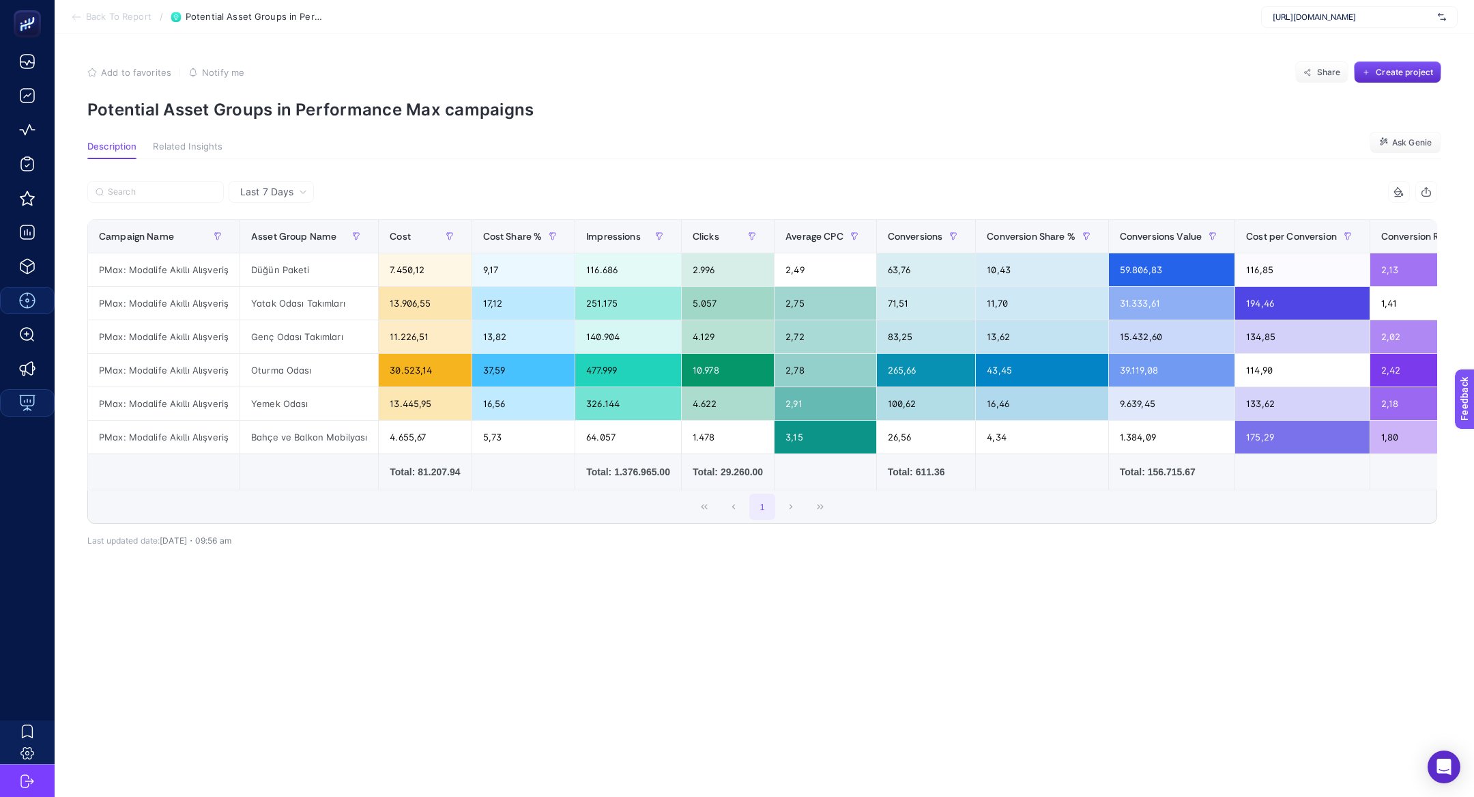
click at [296, 192] on div "Last 7 Days" at bounding box center [274, 192] width 78 height 10
click at [299, 240] on li "Last 30 Days" at bounding box center [271, 245] width 77 height 25
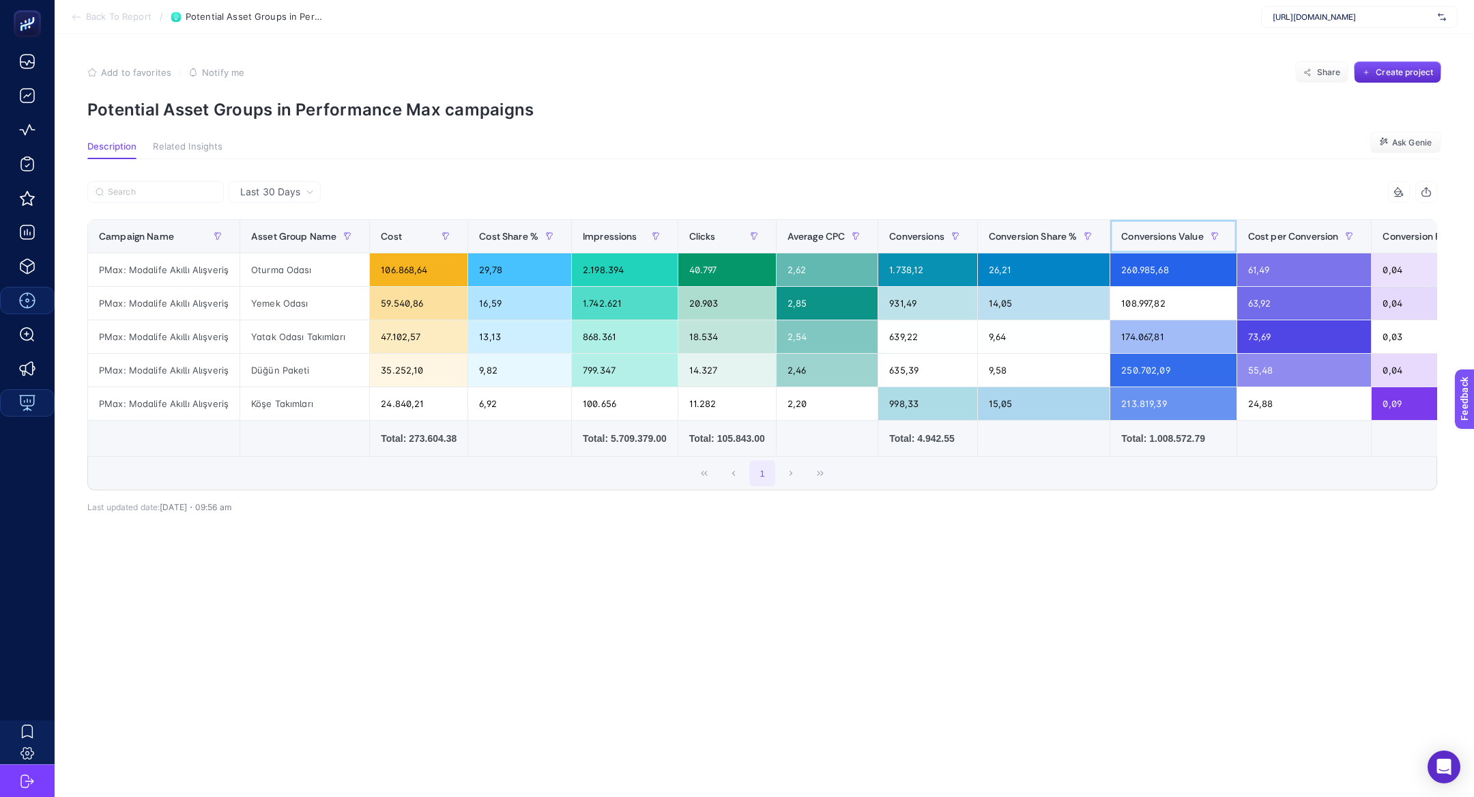
click at [1192, 237] on span "Conversions Value" at bounding box center [1162, 236] width 82 height 11
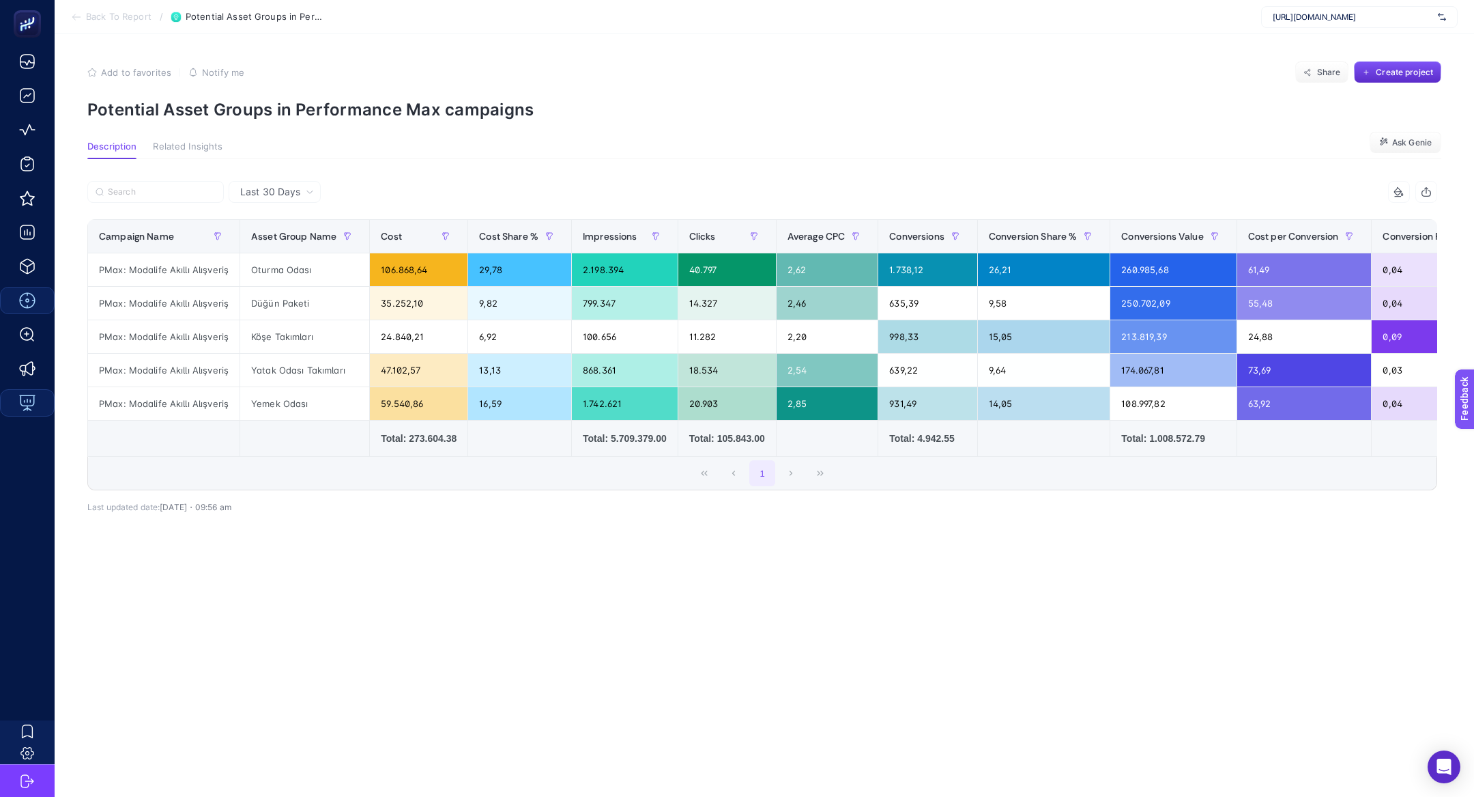
click at [342, 94] on section "Add to favorites false Notify me Share Create project Potential Asset Groups in…" at bounding box center [764, 90] width 1354 height 58
copy article "Potential Asset Groups in Performance Max campaigns"
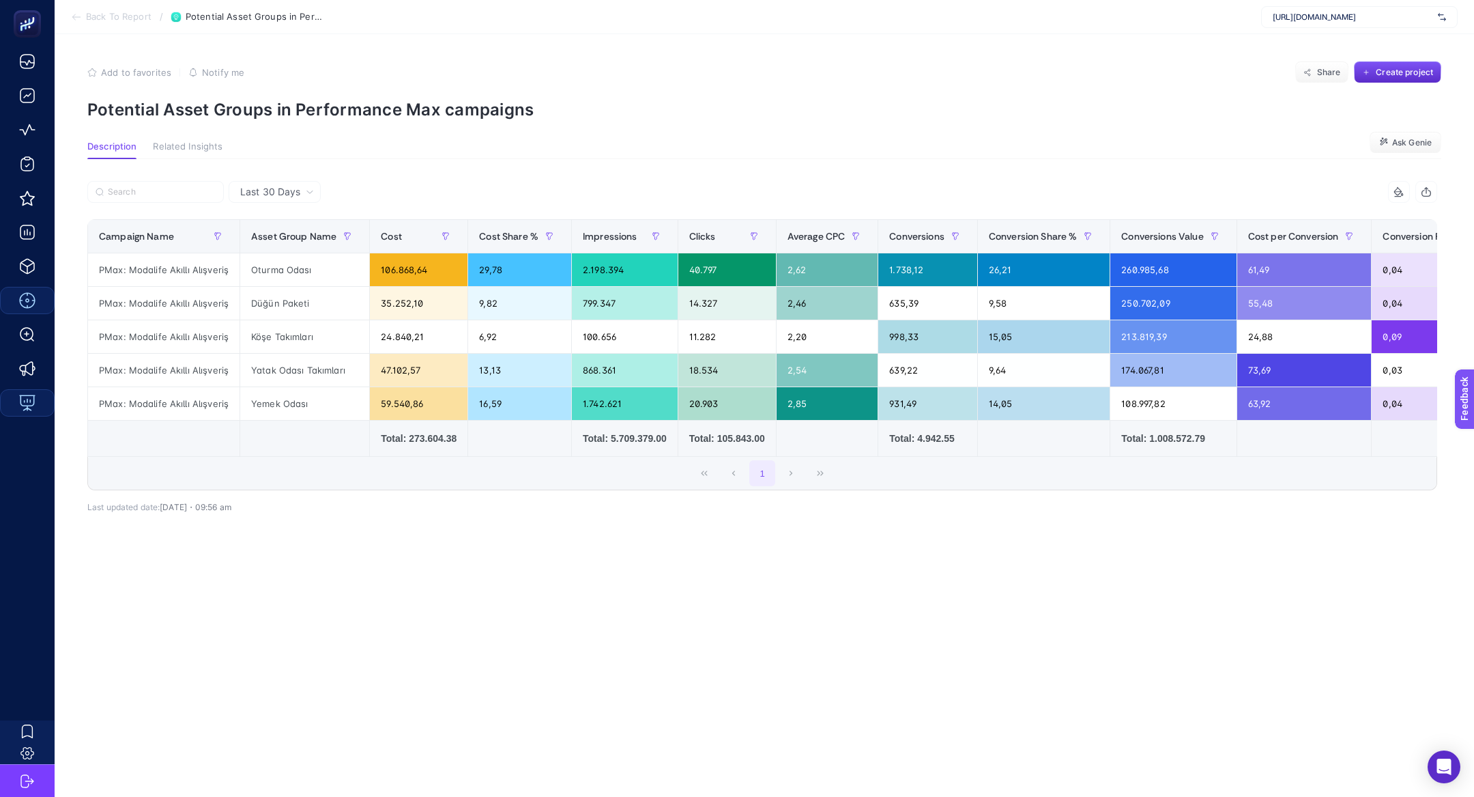
click at [311, 100] on p "Potential Asset Groups in Performance Max campaigns" at bounding box center [764, 110] width 1354 height 20
copy article "Potential Asset Groups in Performance Max campaigns"
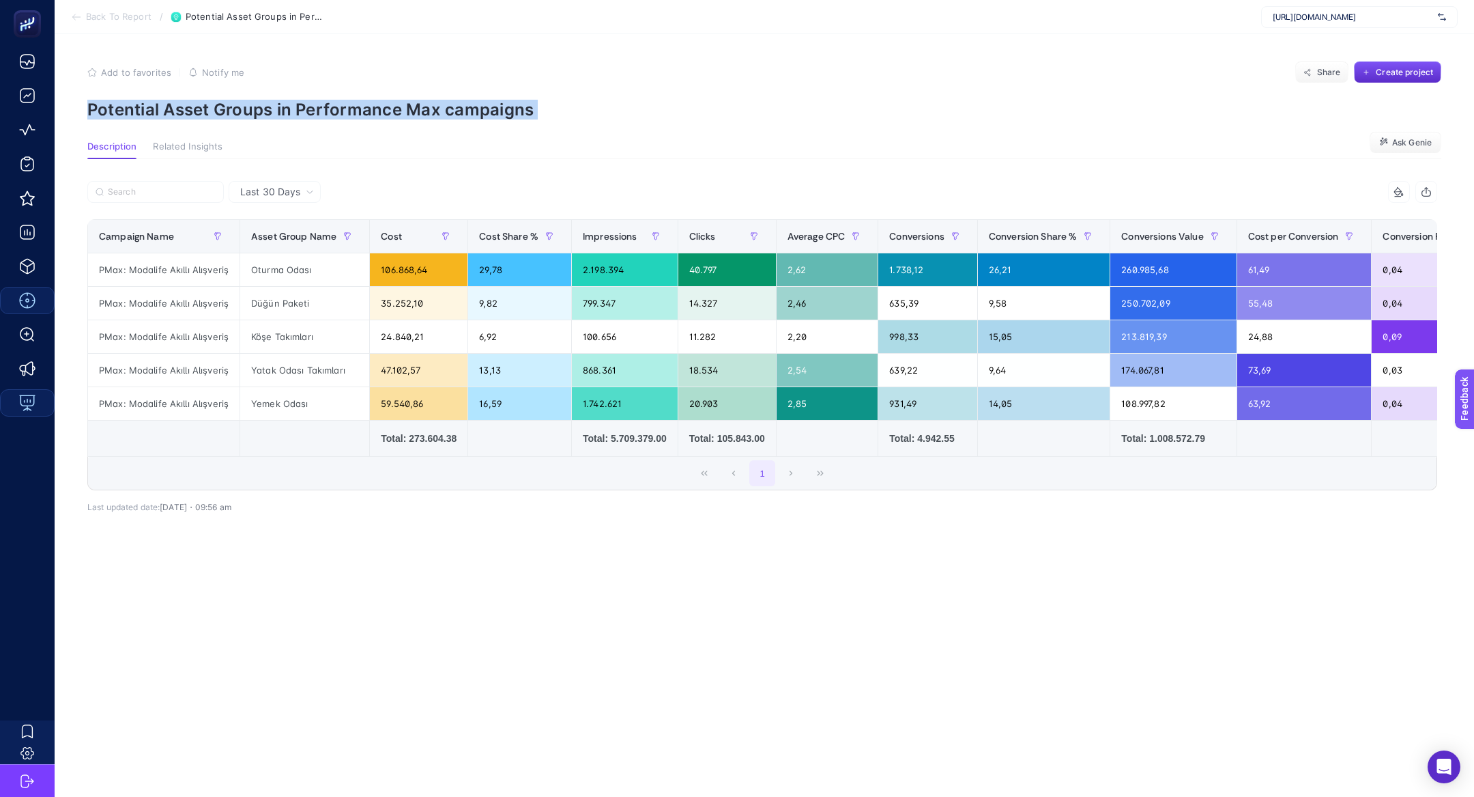
copy article "Potential Asset Groups in Performance Max campaigns"
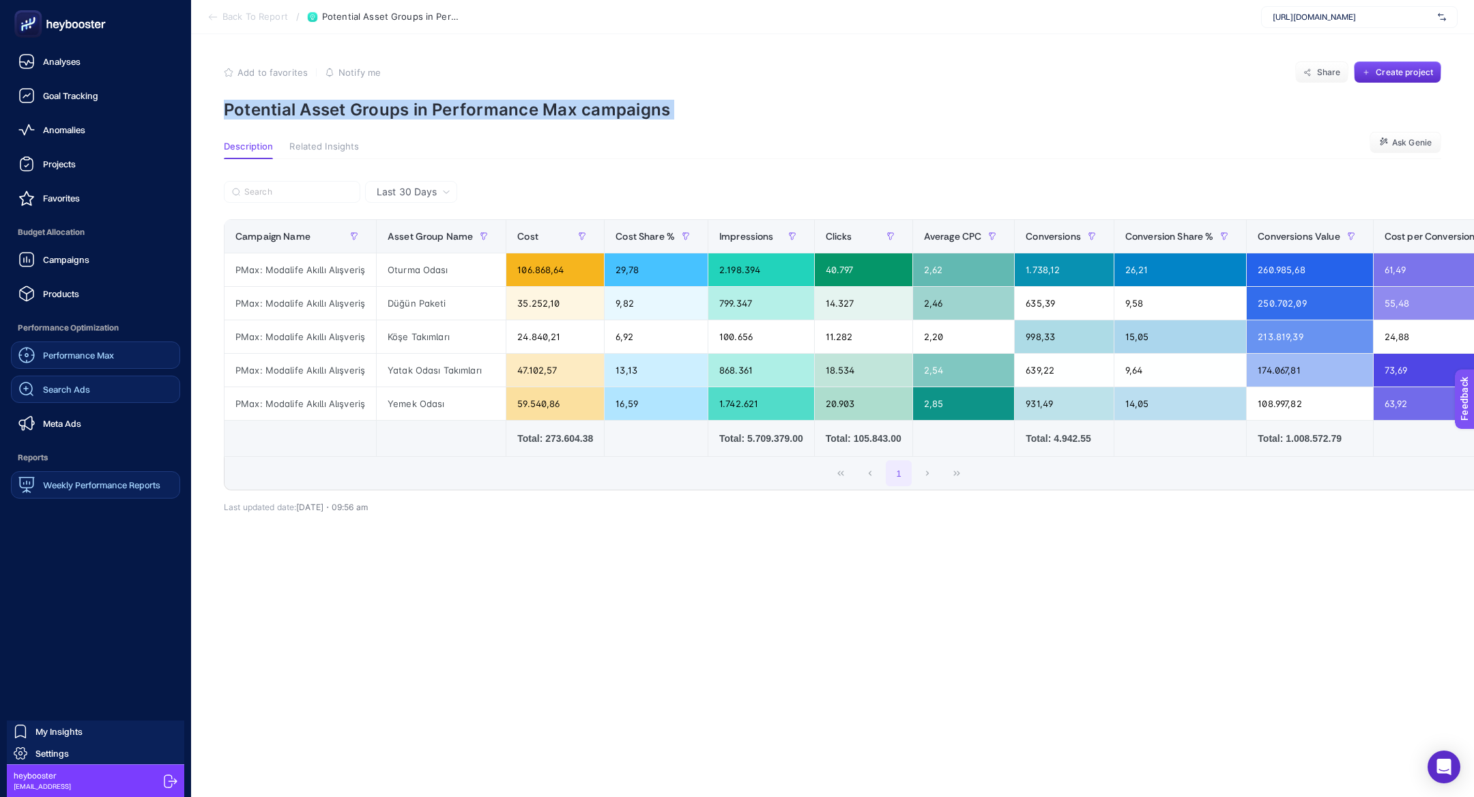
click at [77, 389] on span "Search Ads" at bounding box center [66, 389] width 47 height 11
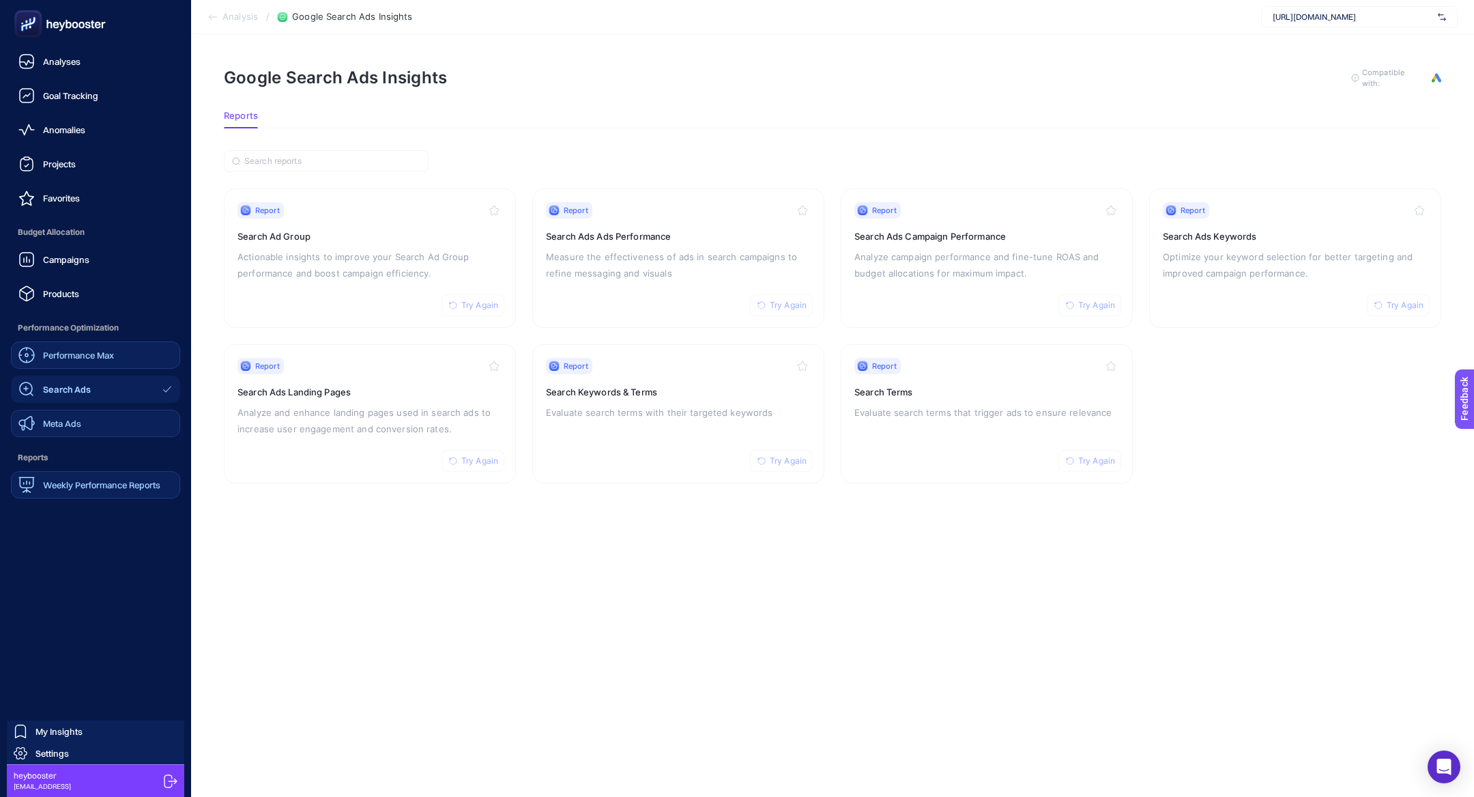
click at [63, 422] on span "Meta Ads" at bounding box center [62, 423] width 38 height 11
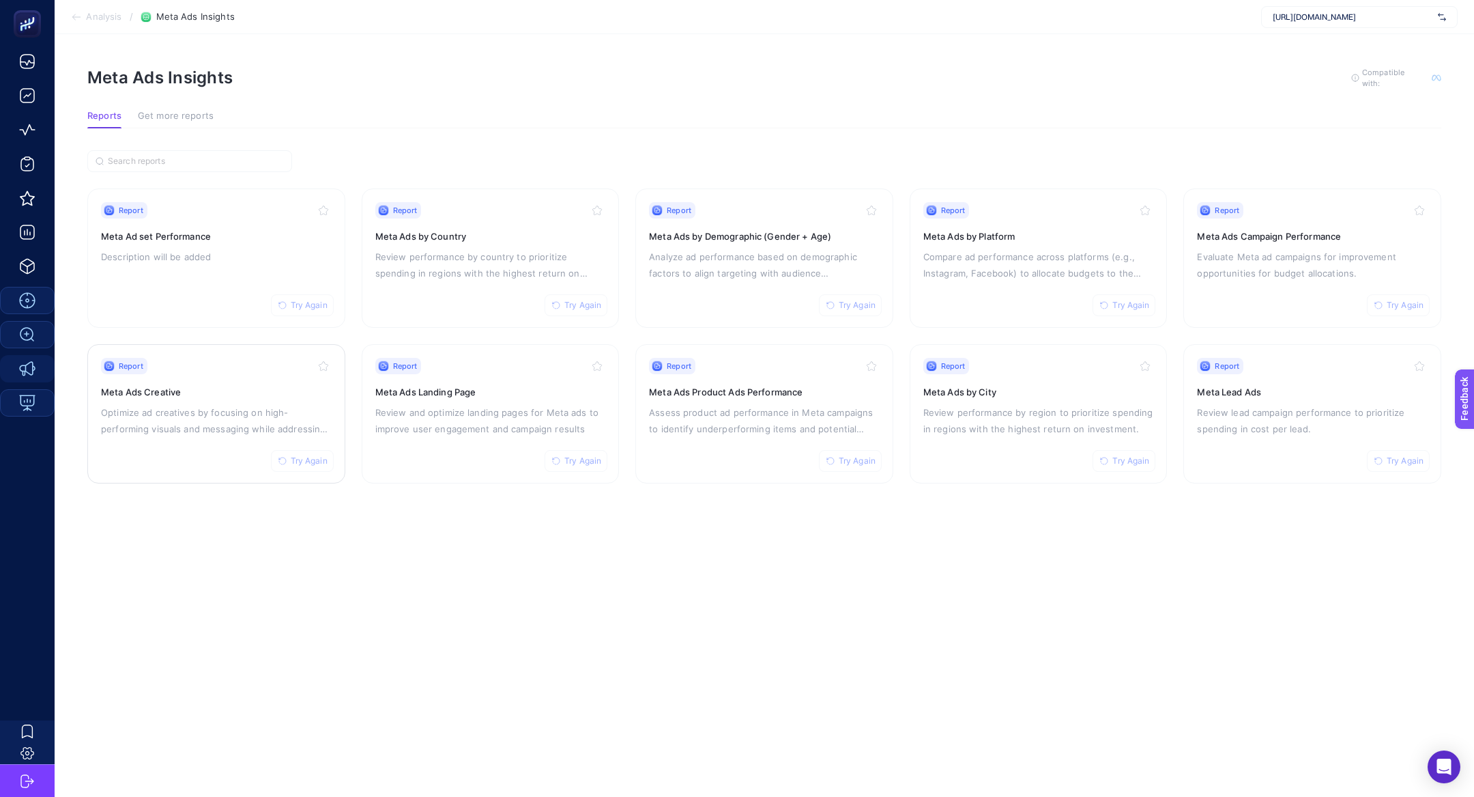
click at [201, 414] on p "Optimize ad creatives by focusing on high-performing visuals and messaging whil…" at bounding box center [216, 420] width 231 height 33
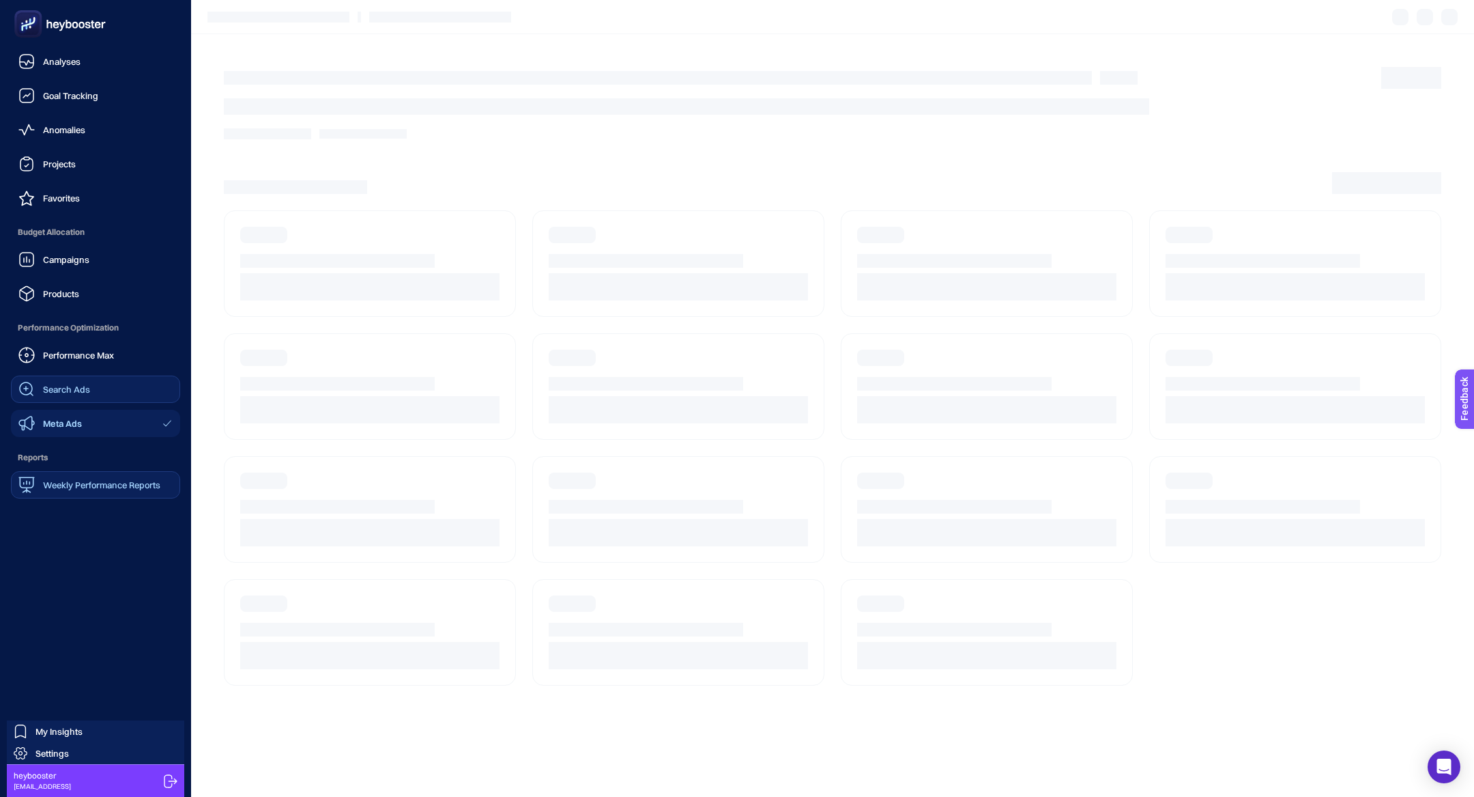
click at [79, 379] on link "Search Ads" at bounding box center [95, 388] width 169 height 27
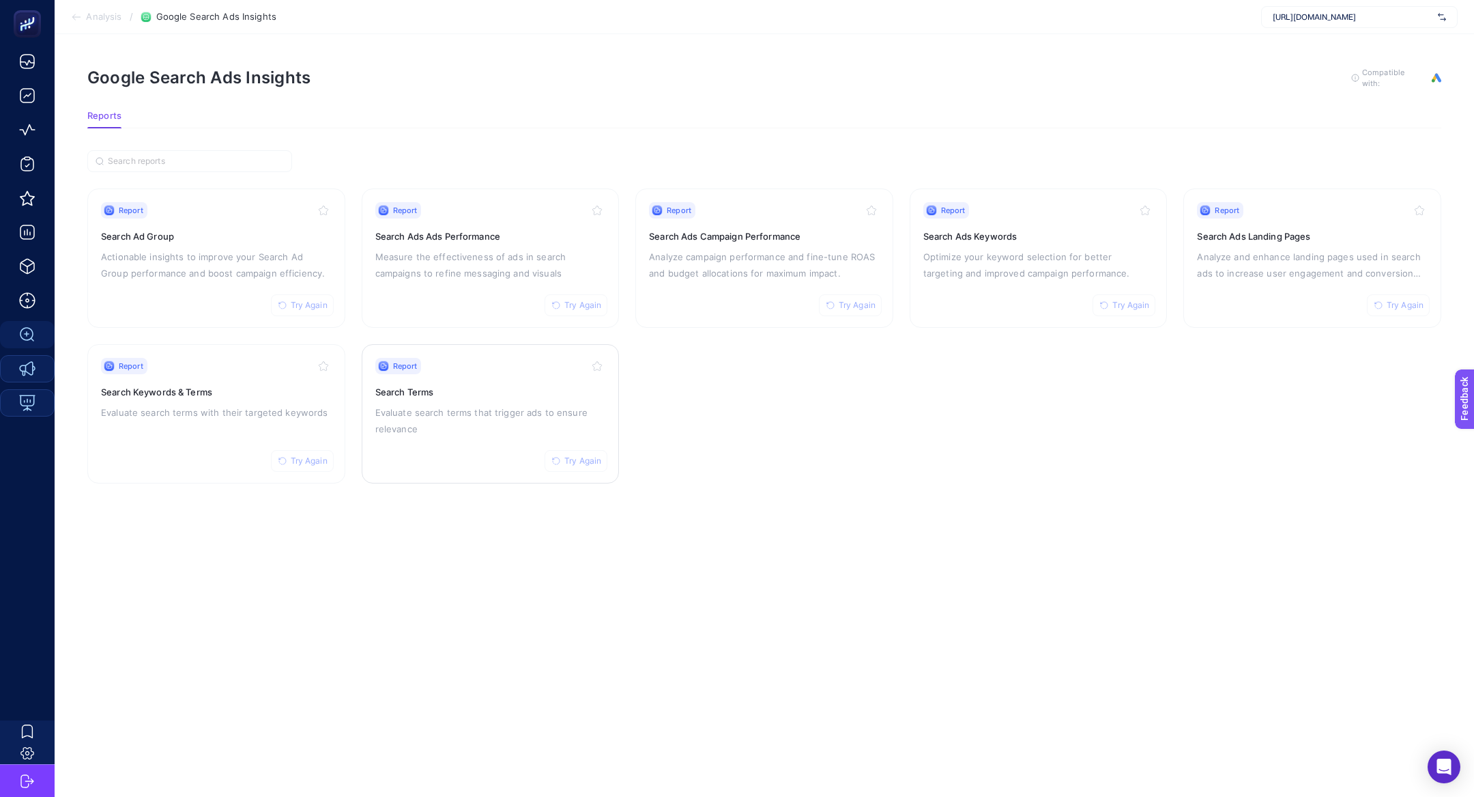
click at [438, 404] on p "Evaluate search terms that trigger ads to ensure relevance" at bounding box center [490, 420] width 231 height 33
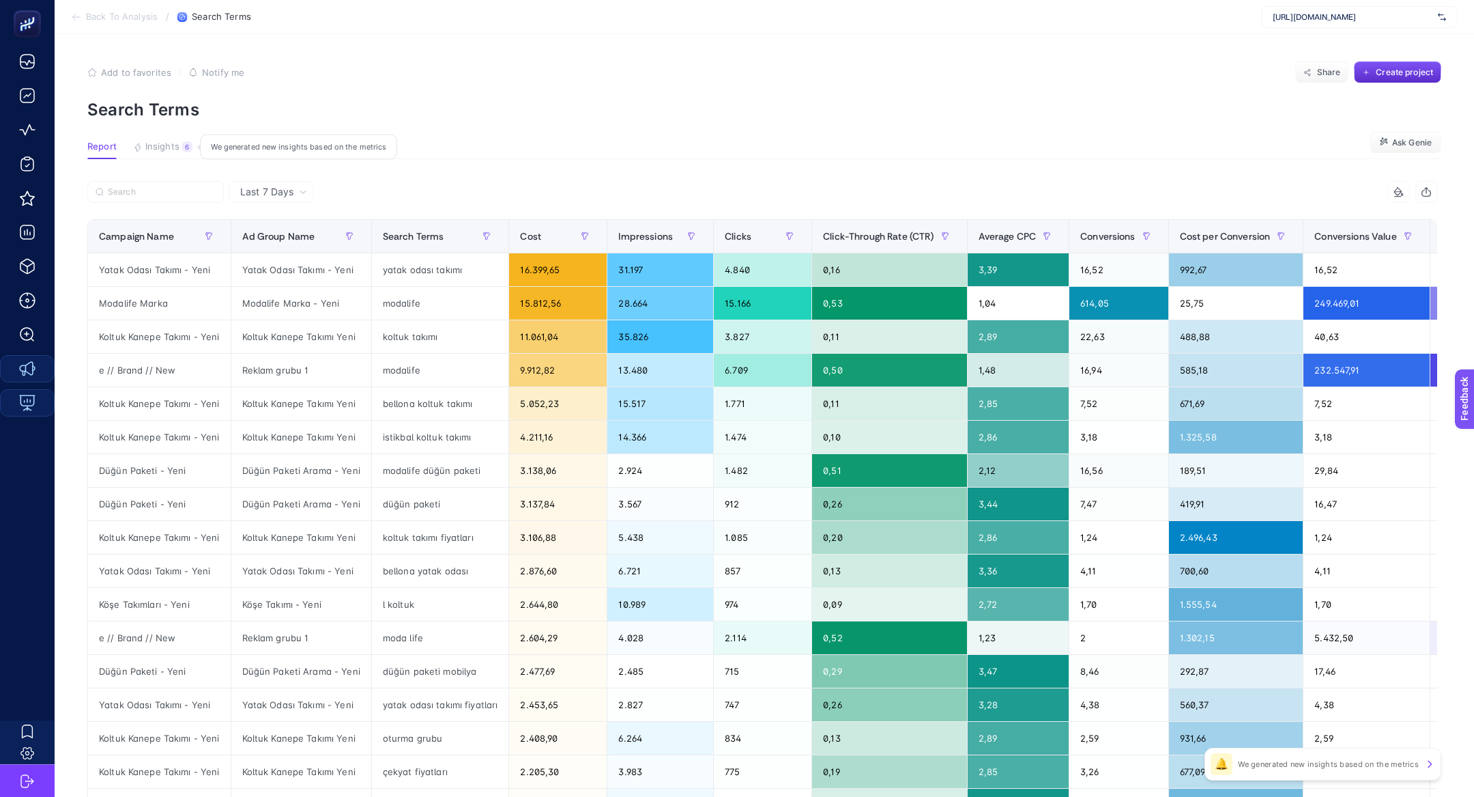
click at [182, 157] on button "Insights 6 We generated new insights based on the metrics" at bounding box center [162, 150] width 59 height 18
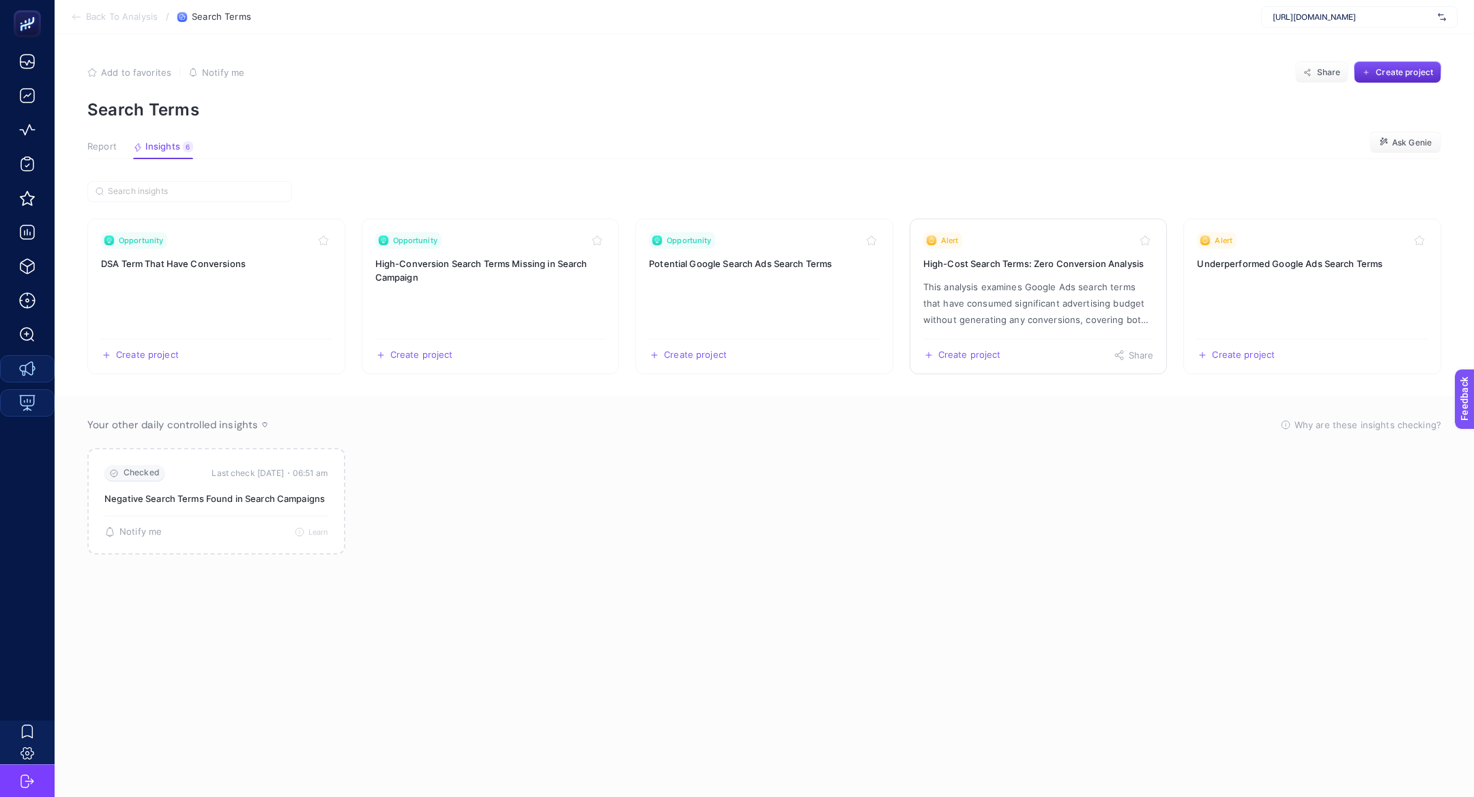
click at [1056, 266] on h3 "High-Cost Search Terms: Zero Conversion Analysis" at bounding box center [1038, 264] width 231 height 14
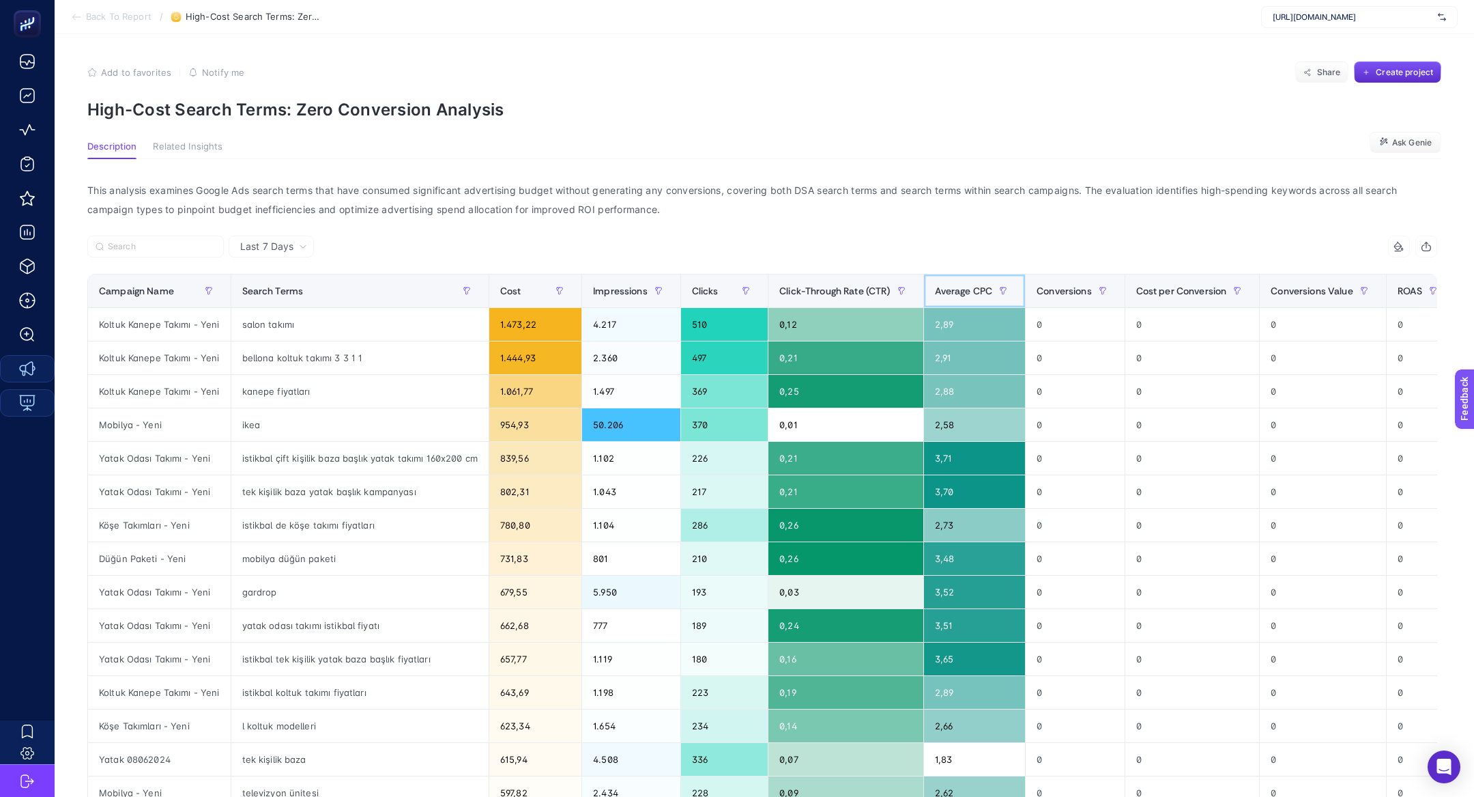
click at [970, 290] on span "Average CPC" at bounding box center [964, 290] width 58 height 11
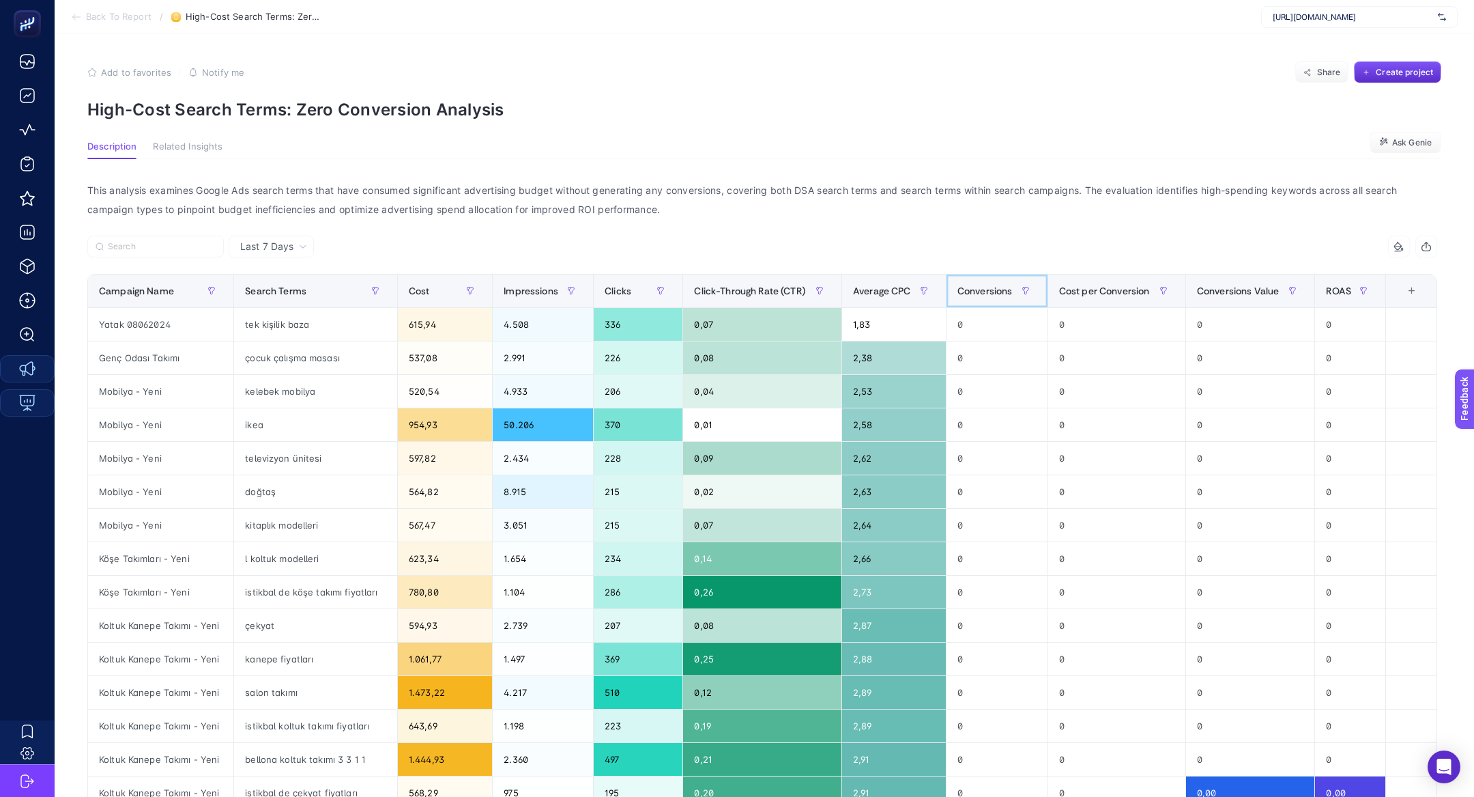
click at [970, 290] on span "Conversions" at bounding box center [985, 290] width 55 height 11
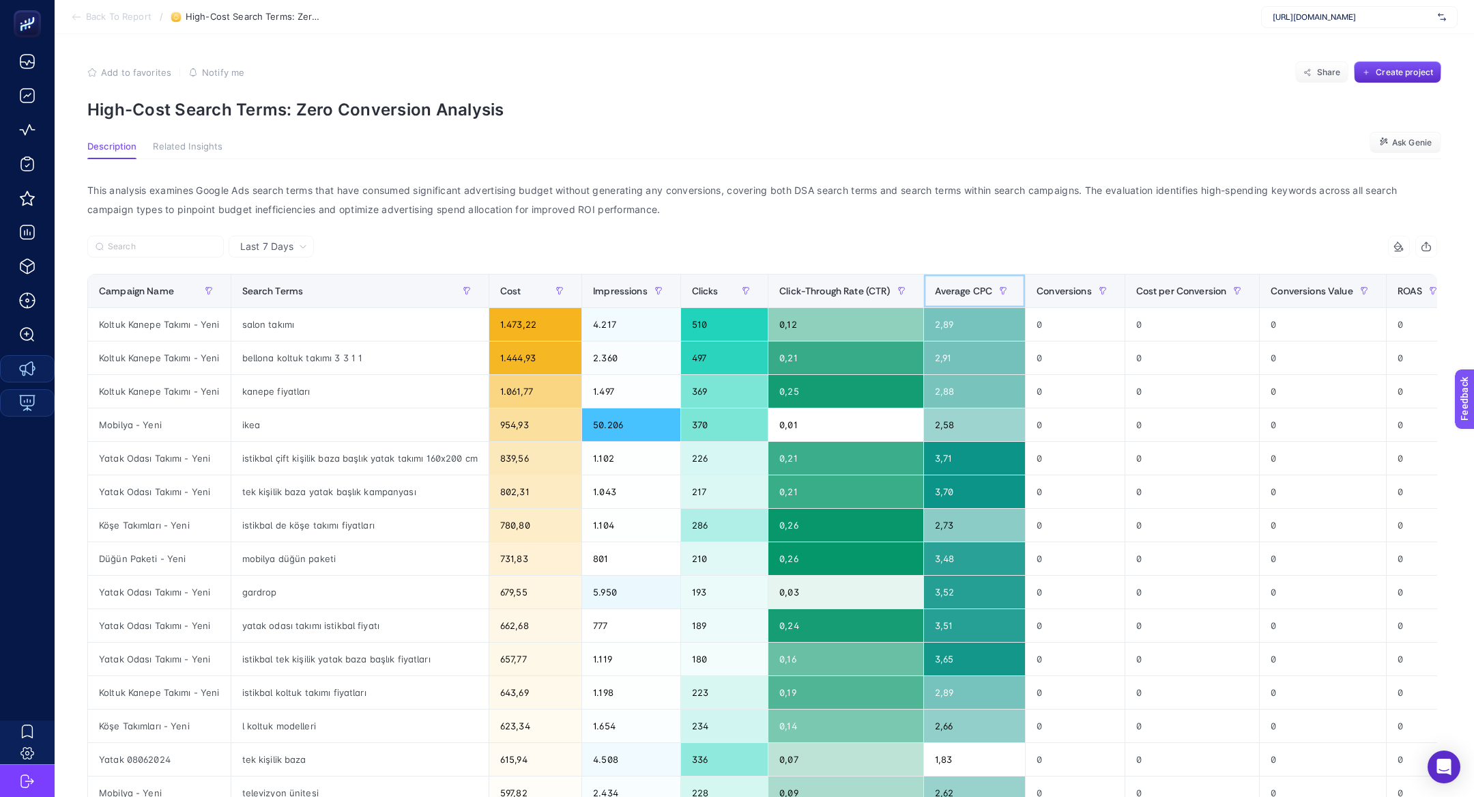
click at [970, 290] on span "Average CPC" at bounding box center [964, 290] width 58 height 11
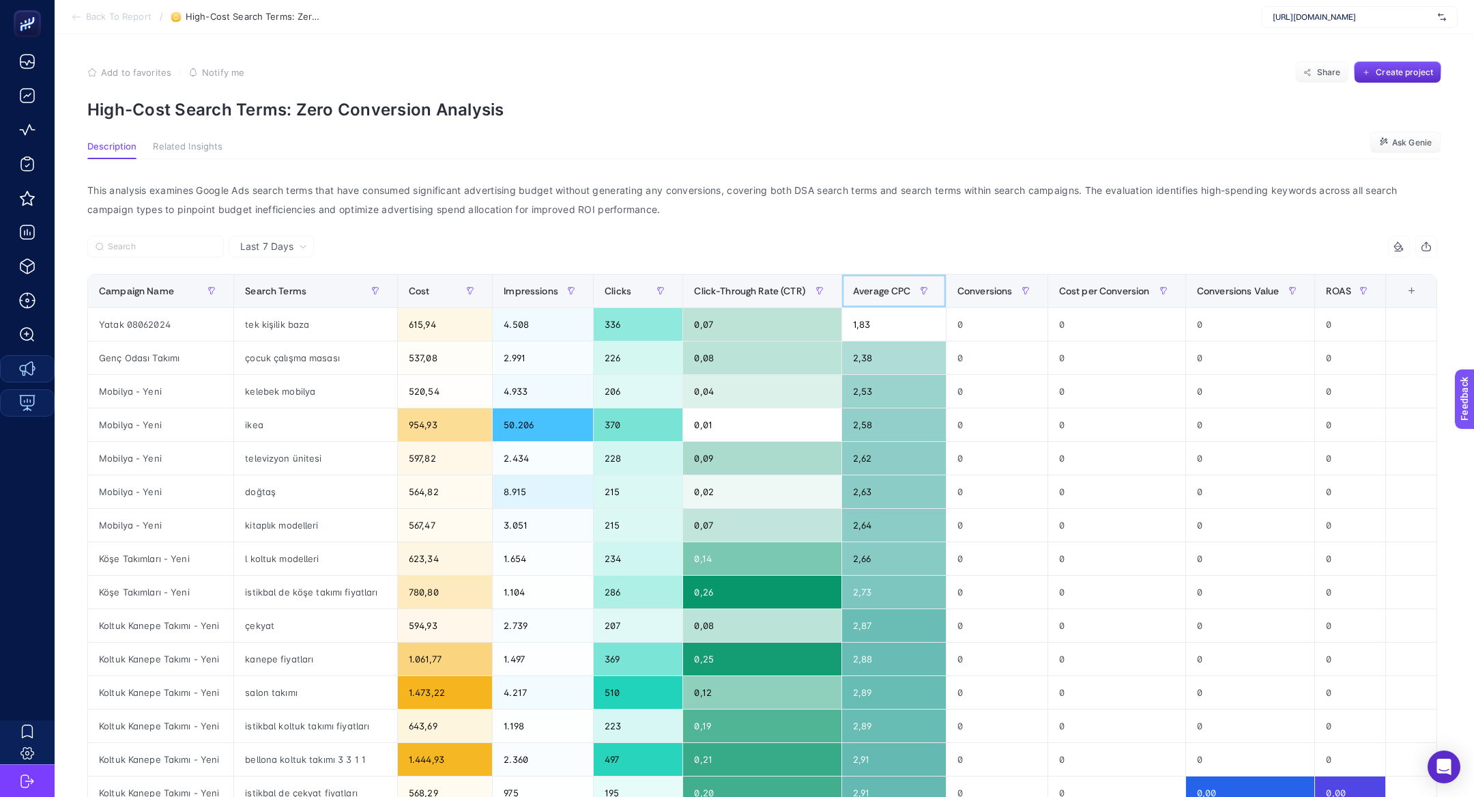
click at [893, 290] on span "Average CPC" at bounding box center [882, 290] width 58 height 11
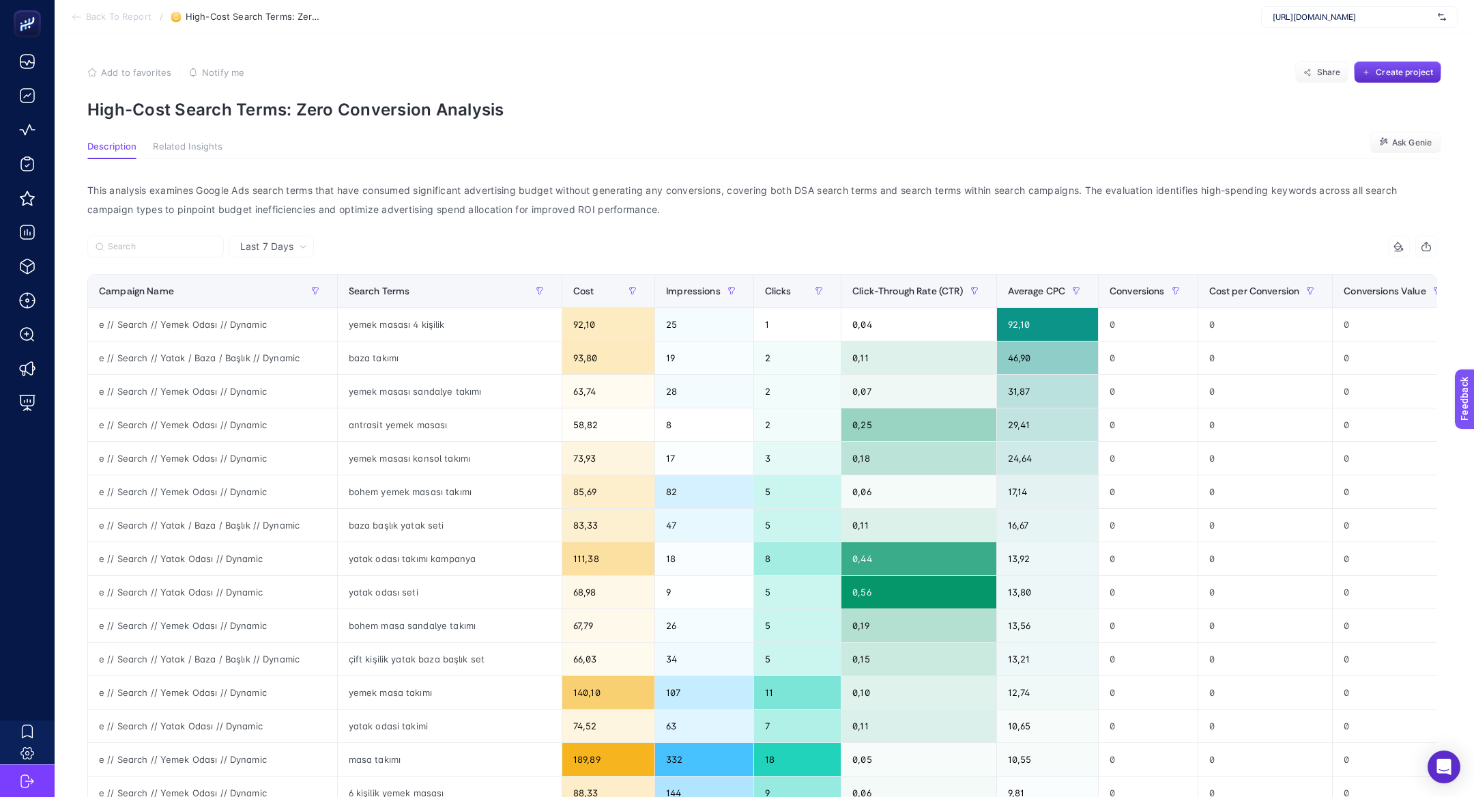
click at [274, 86] on section "Add to favorites false Notify me Share Create project High-Cost Search Terms: Z…" at bounding box center [764, 90] width 1354 height 58
click at [210, 112] on p "High-Cost Search Terms: Zero Conversion Analysis" at bounding box center [764, 110] width 1354 height 20
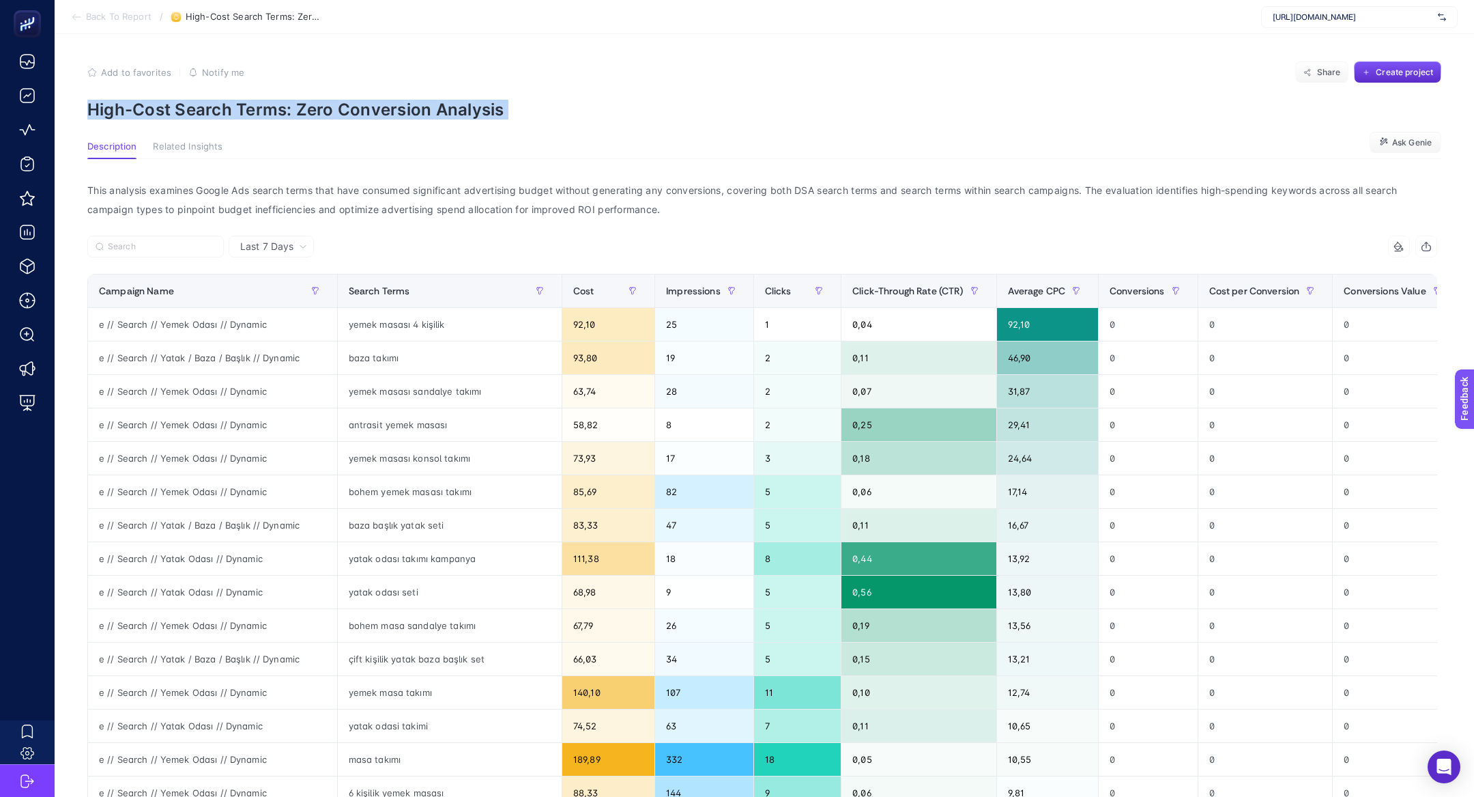
click at [210, 112] on p "High-Cost Search Terms: Zero Conversion Analysis" at bounding box center [764, 110] width 1354 height 20
copy article "High-Cost Search Terms: Zero Conversion Analysis"
click at [247, 332] on div "e // Search // Yemek Odası // Dynamic" at bounding box center [212, 324] width 249 height 33
click at [244, 326] on div "e // Search // Yemek Odası // Dynamic" at bounding box center [212, 324] width 249 height 33
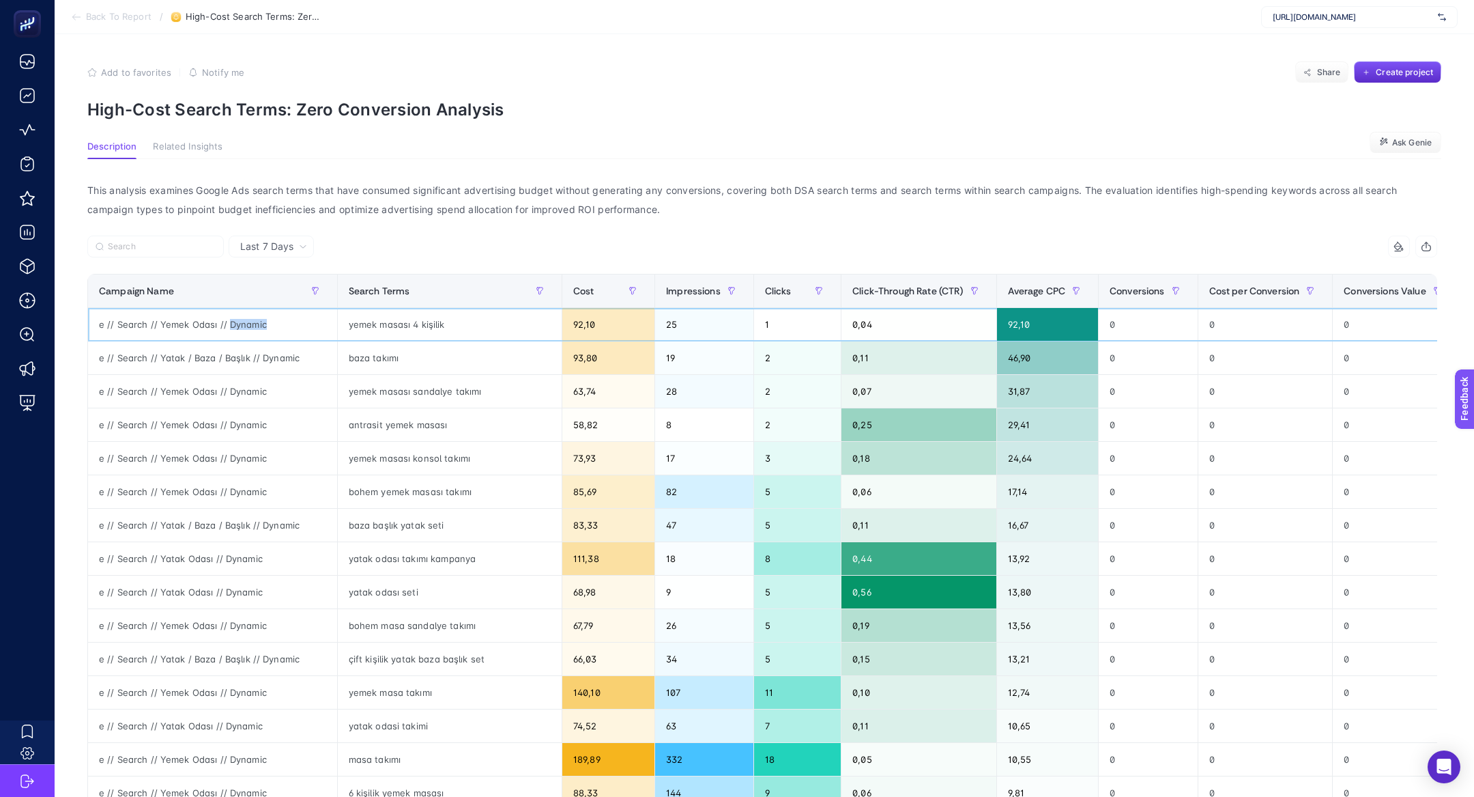
click at [244, 326] on div "e // Search // Yemek Odası // Dynamic" at bounding box center [212, 324] width 249 height 33
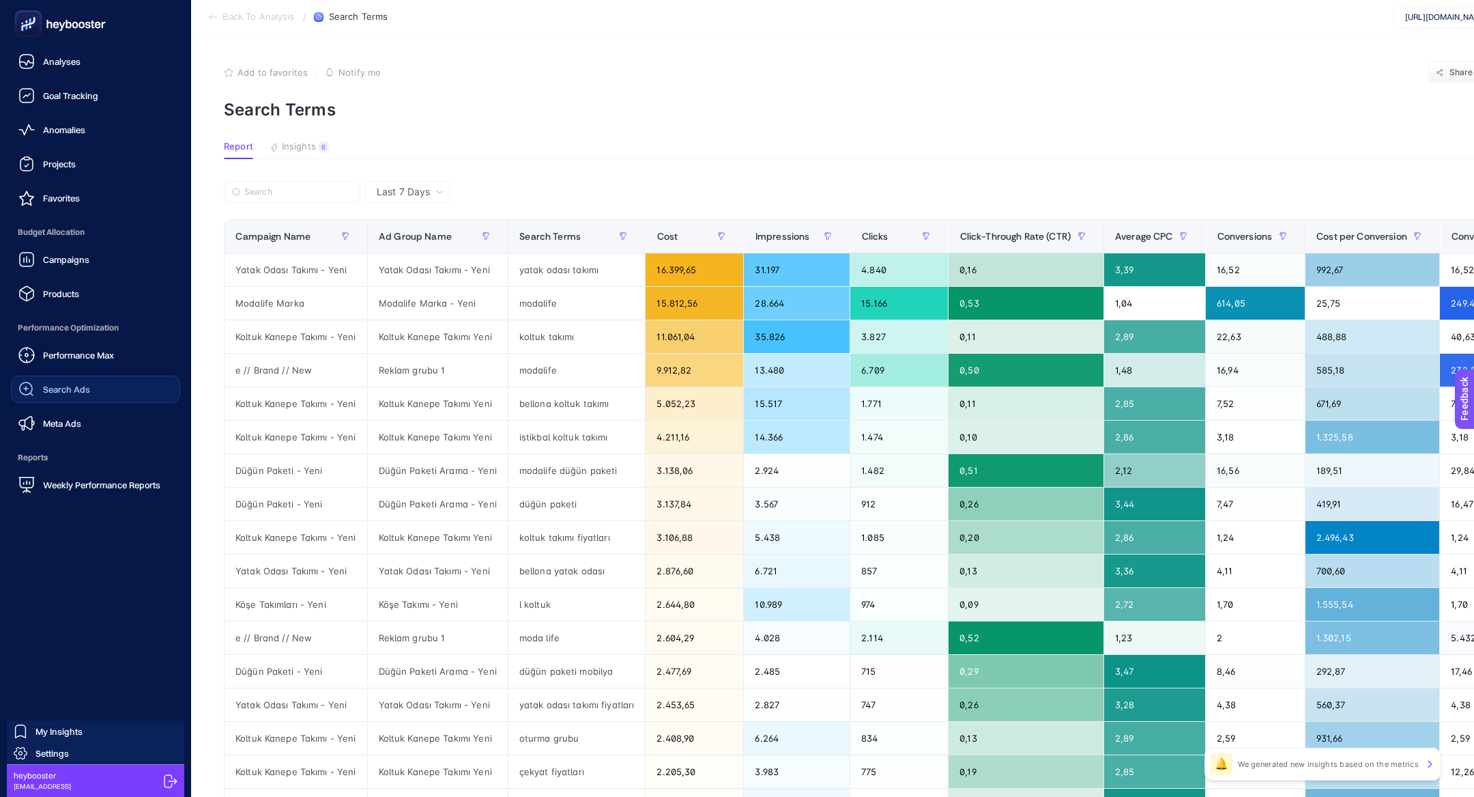
click at [84, 390] on span "Search Ads" at bounding box center [66, 389] width 47 height 11
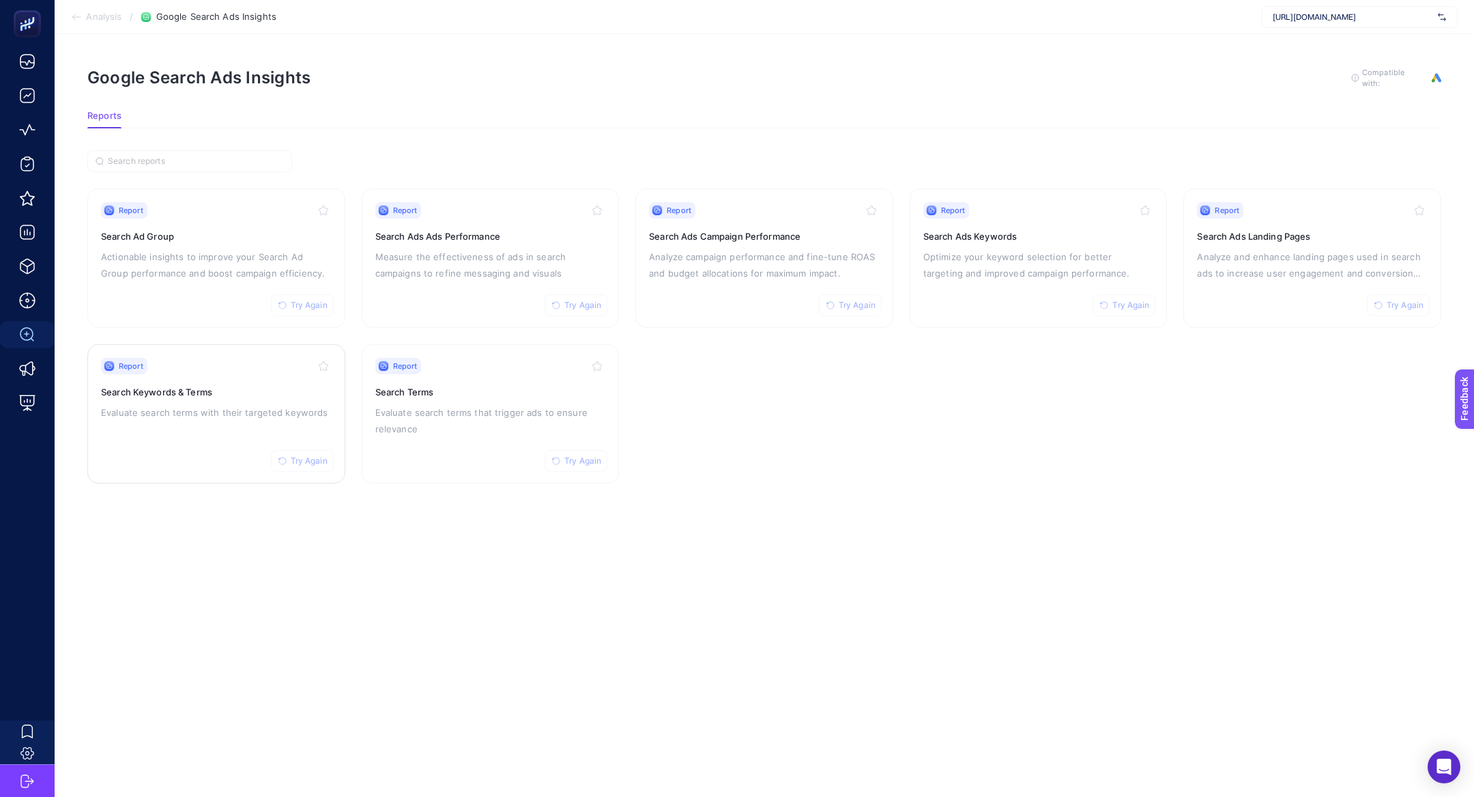
click at [147, 412] on p "Evaluate search terms with their targeted keywords" at bounding box center [216, 412] width 231 height 16
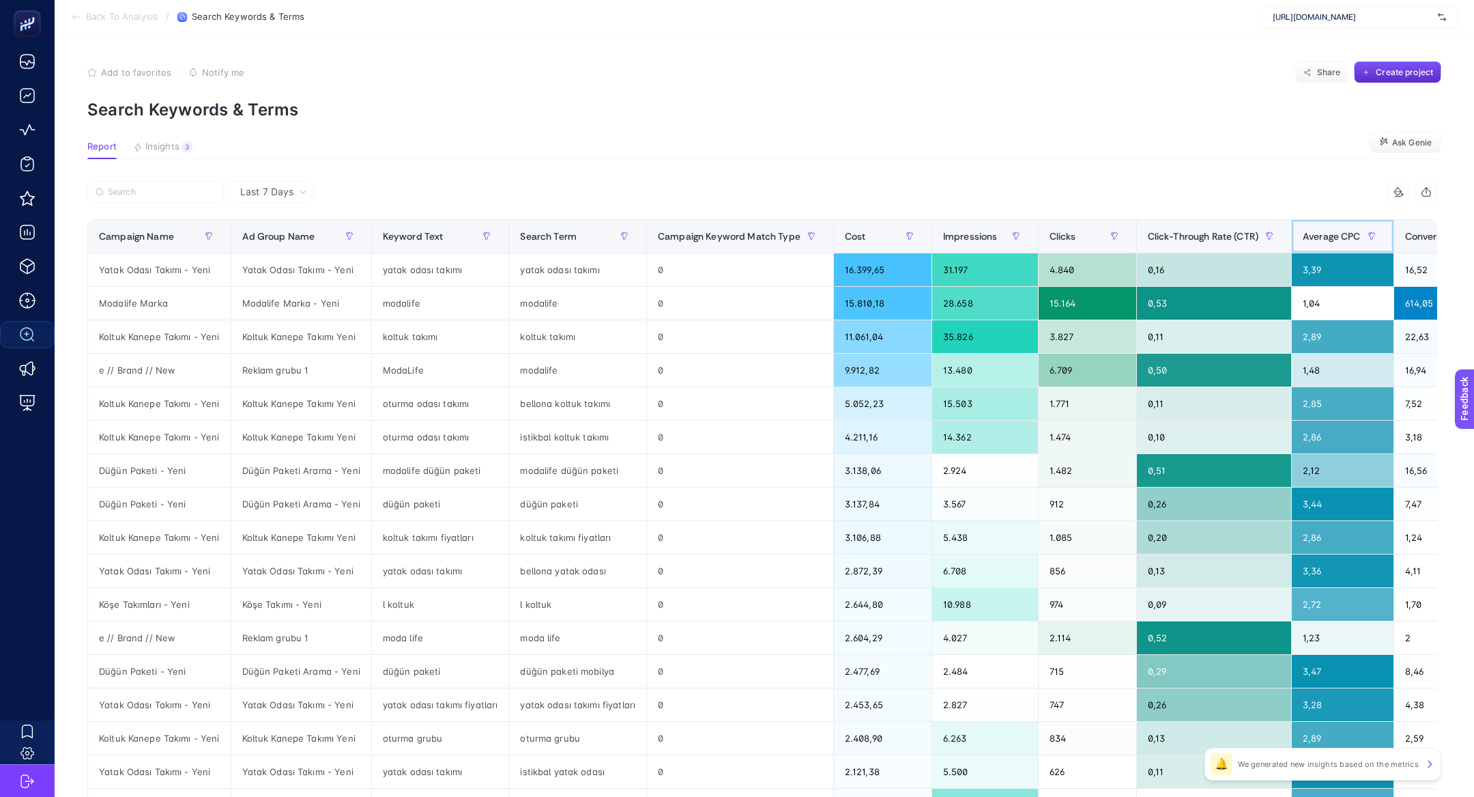
click at [1355, 241] on span "Average CPC" at bounding box center [1332, 236] width 58 height 11
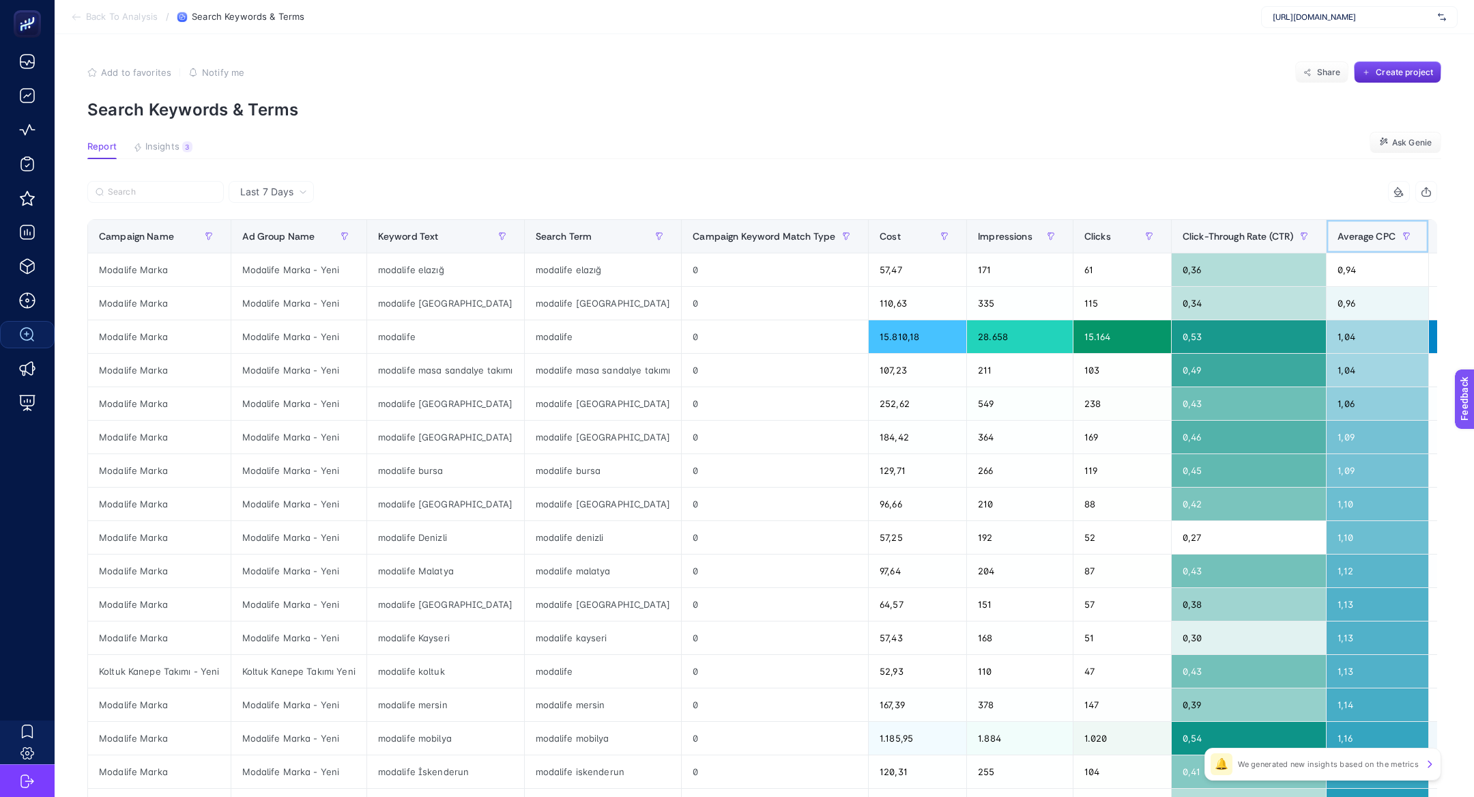
click at [1367, 247] on th "Average CPC" at bounding box center [1378, 236] width 102 height 33
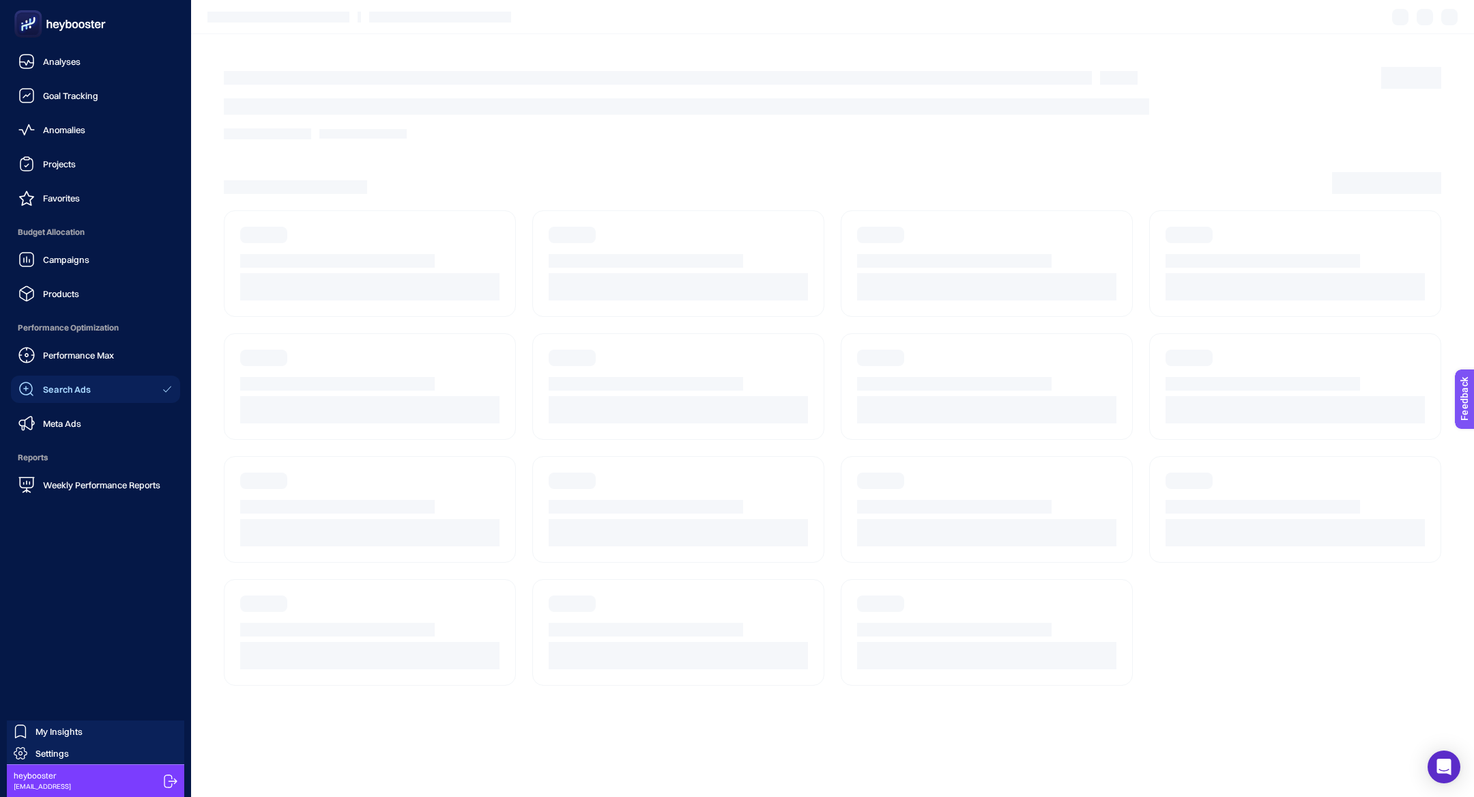
click at [79, 387] on span "Search Ads" at bounding box center [67, 389] width 48 height 11
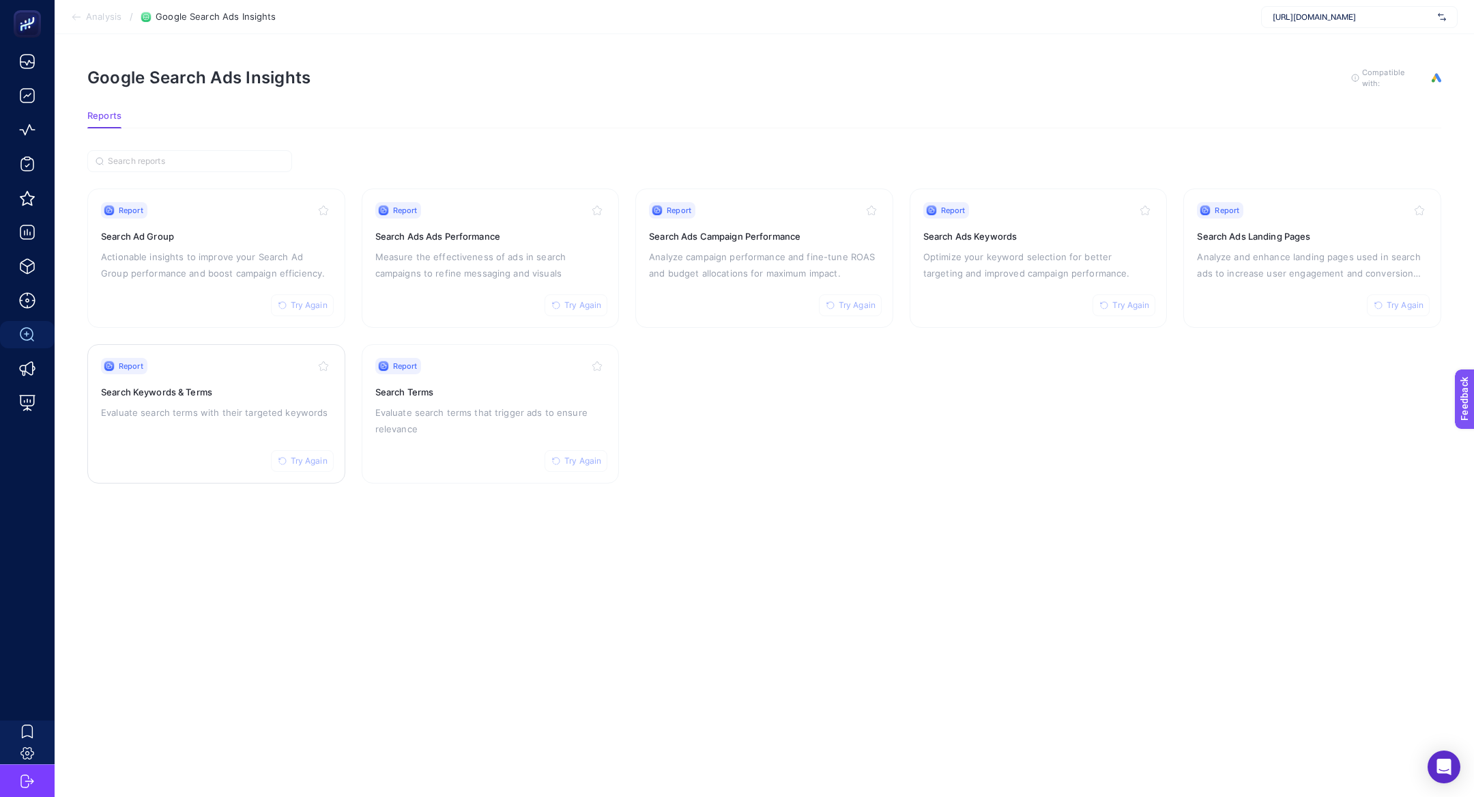
click at [195, 410] on p "Evaluate search terms with their targeted keywords" at bounding box center [216, 412] width 231 height 16
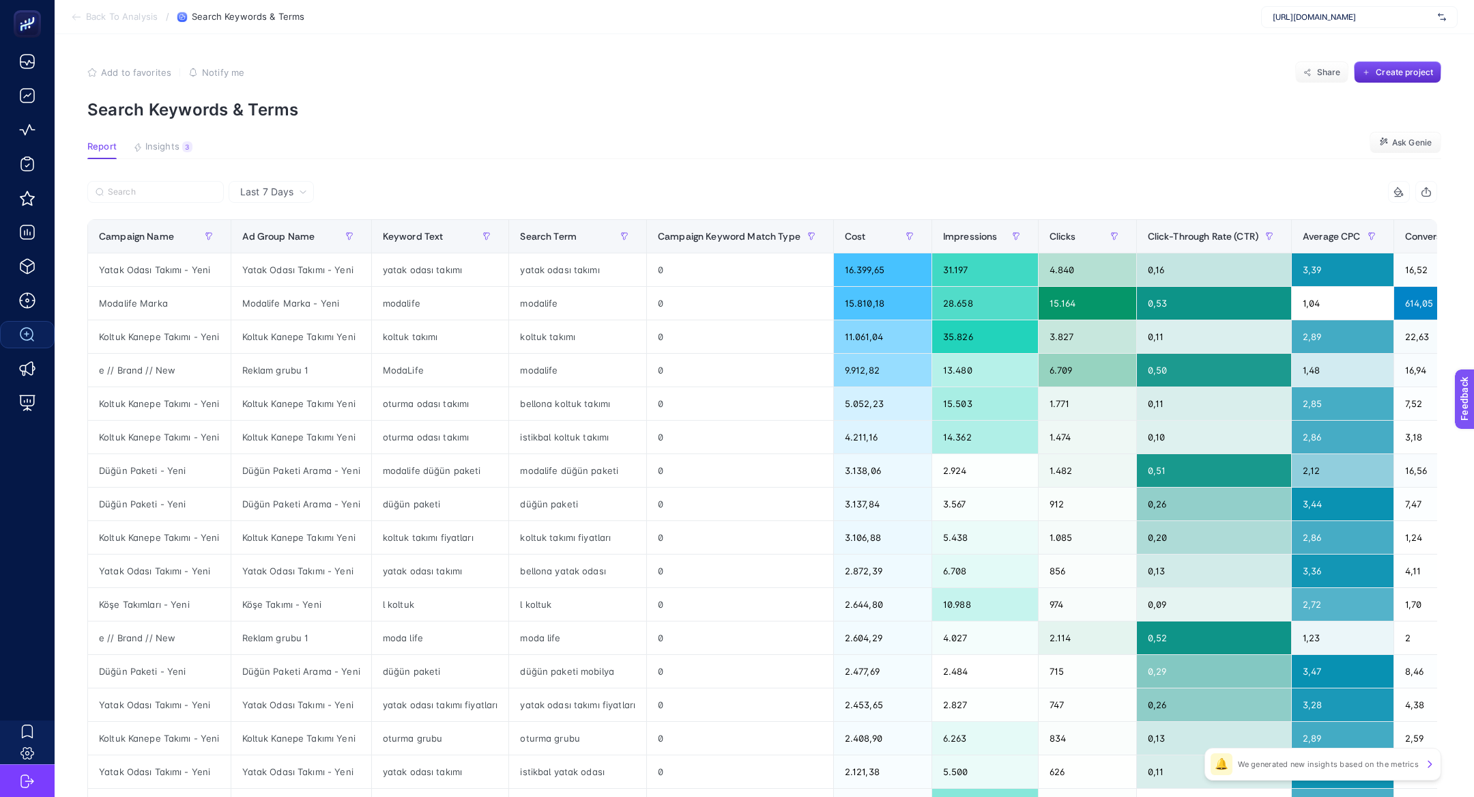
click at [195, 144] on section "Report Insights 3 We generated new insights based on the metrics Ask [PERSON_NA…" at bounding box center [764, 150] width 1354 height 18
click at [180, 144] on button "Insights 3 We generated new insights based on the metrics" at bounding box center [162, 150] width 59 height 18
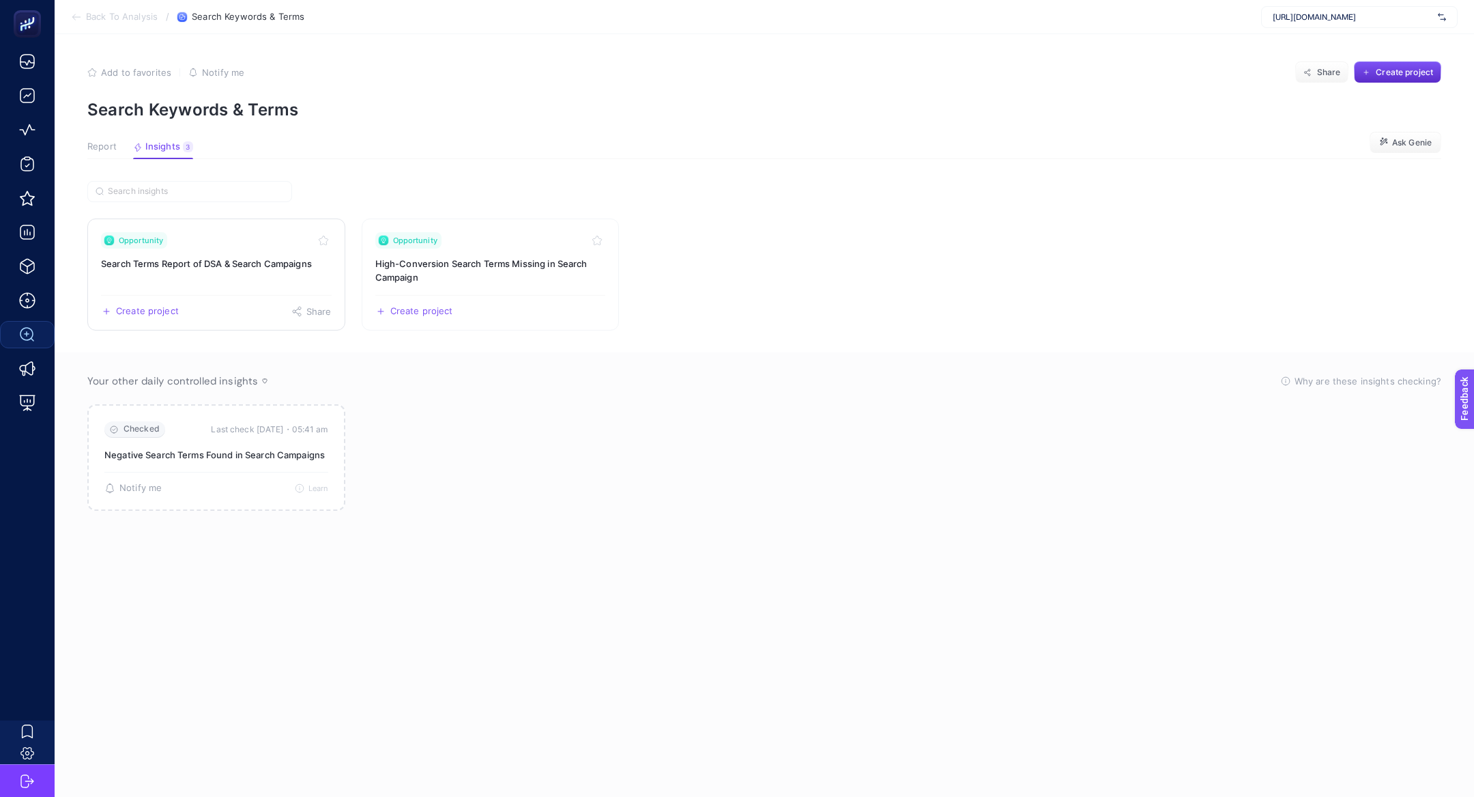
click at [171, 292] on link "Opportunity Search Terms Report of DSA & Search Campaigns Create project Share" at bounding box center [216, 274] width 258 height 112
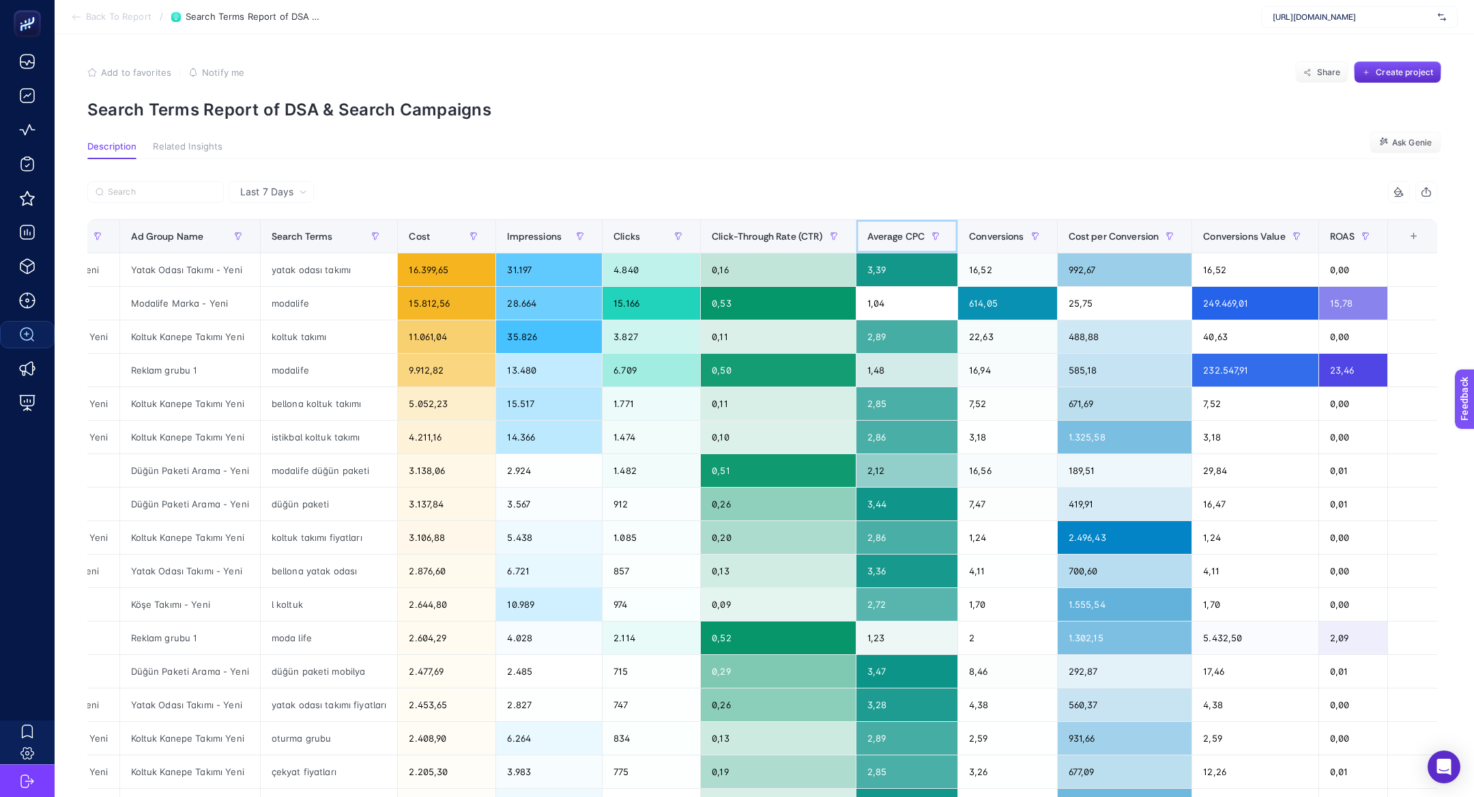
click at [896, 234] on span "Average CPC" at bounding box center [896, 236] width 58 height 11
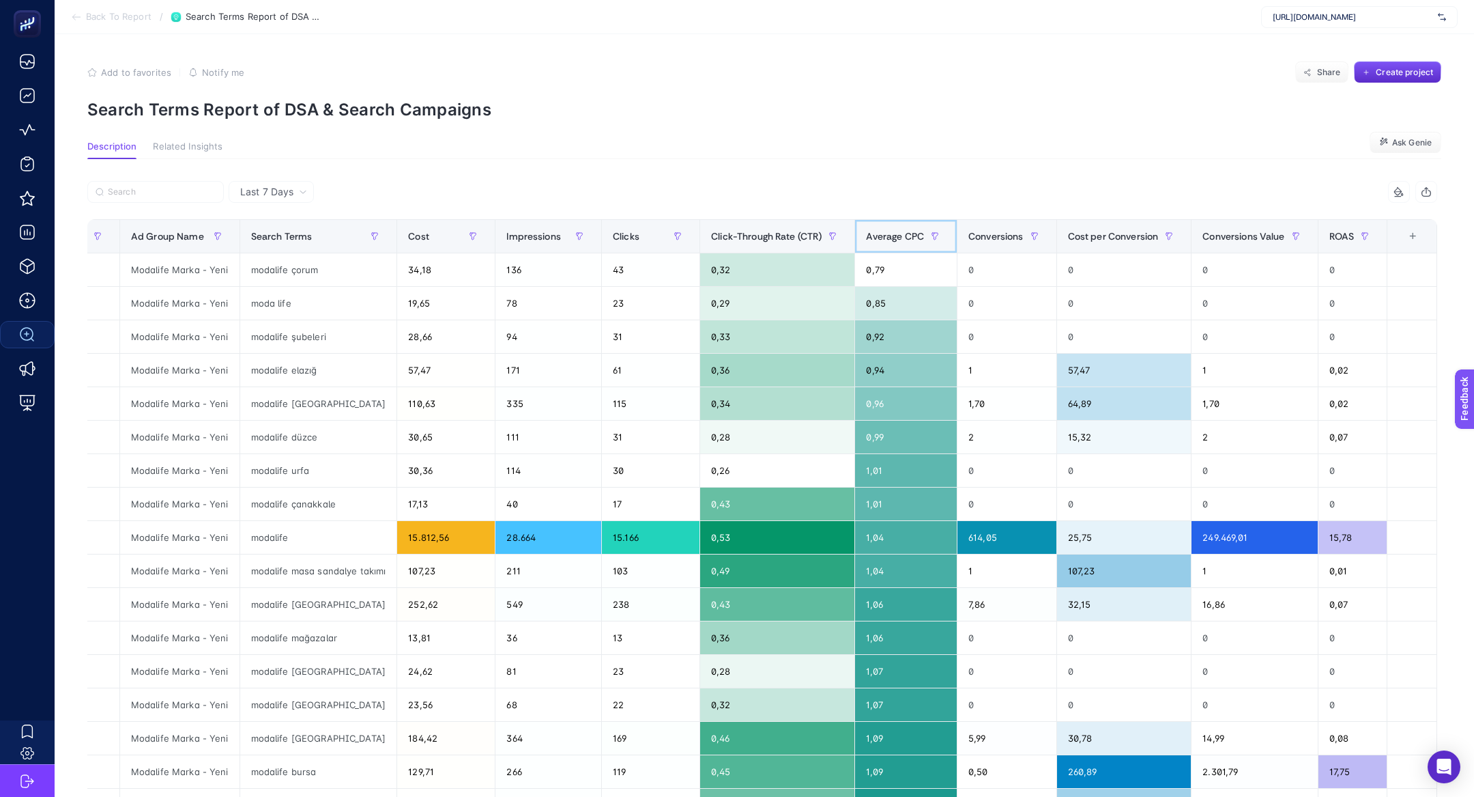
scroll to position [0, 96]
click at [896, 234] on span "Average CPC" at bounding box center [895, 236] width 58 height 11
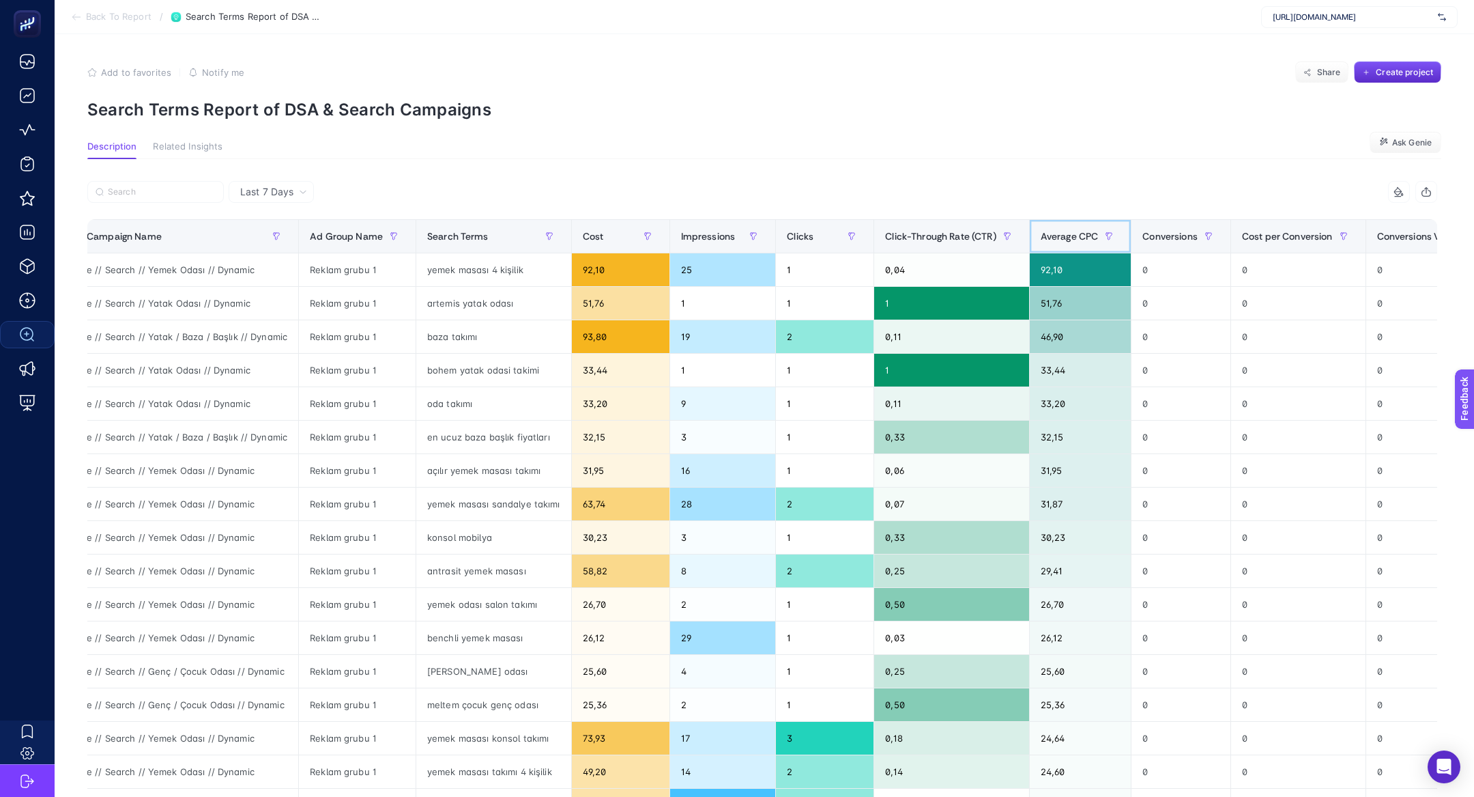
scroll to position [0, 0]
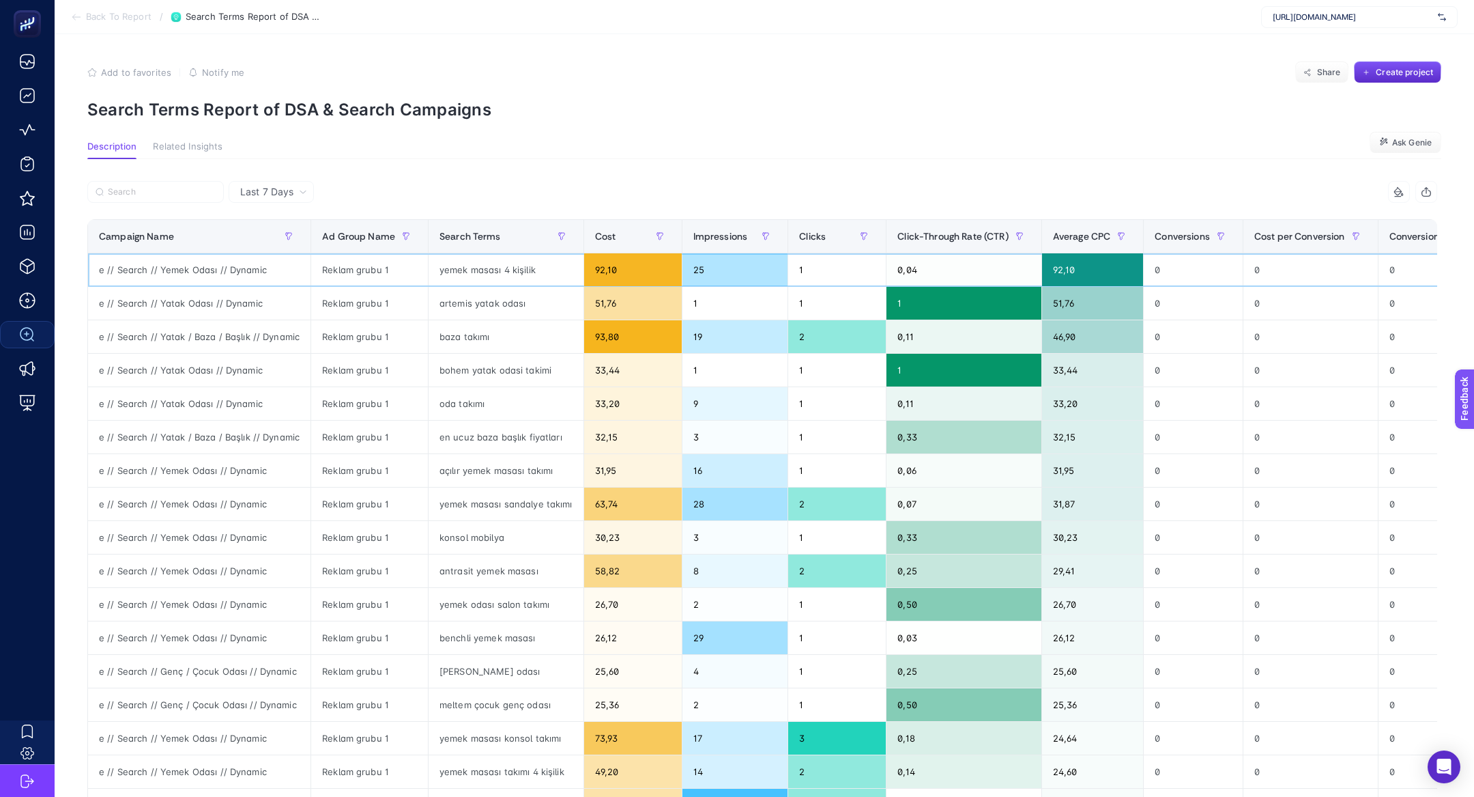
click at [257, 274] on div "e // Search // Yemek Odası // Dynamic" at bounding box center [199, 269] width 223 height 33
copy div "Dynamic"
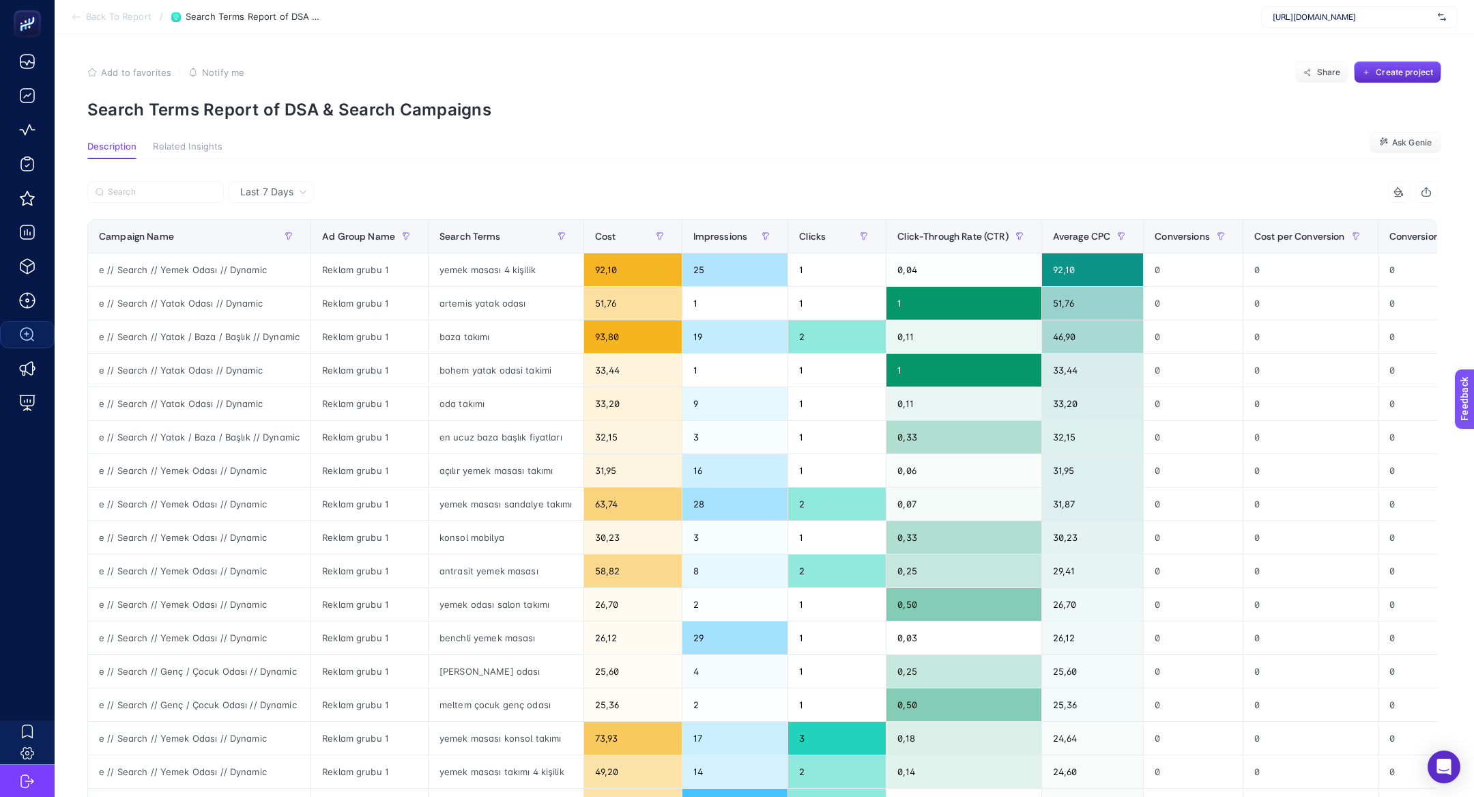
click at [1347, 19] on span "[URL][DOMAIN_NAME]" at bounding box center [1353, 17] width 160 height 11
type input "ramse"
click at [1347, 48] on div "[PERSON_NAME]" at bounding box center [1359, 45] width 195 height 22
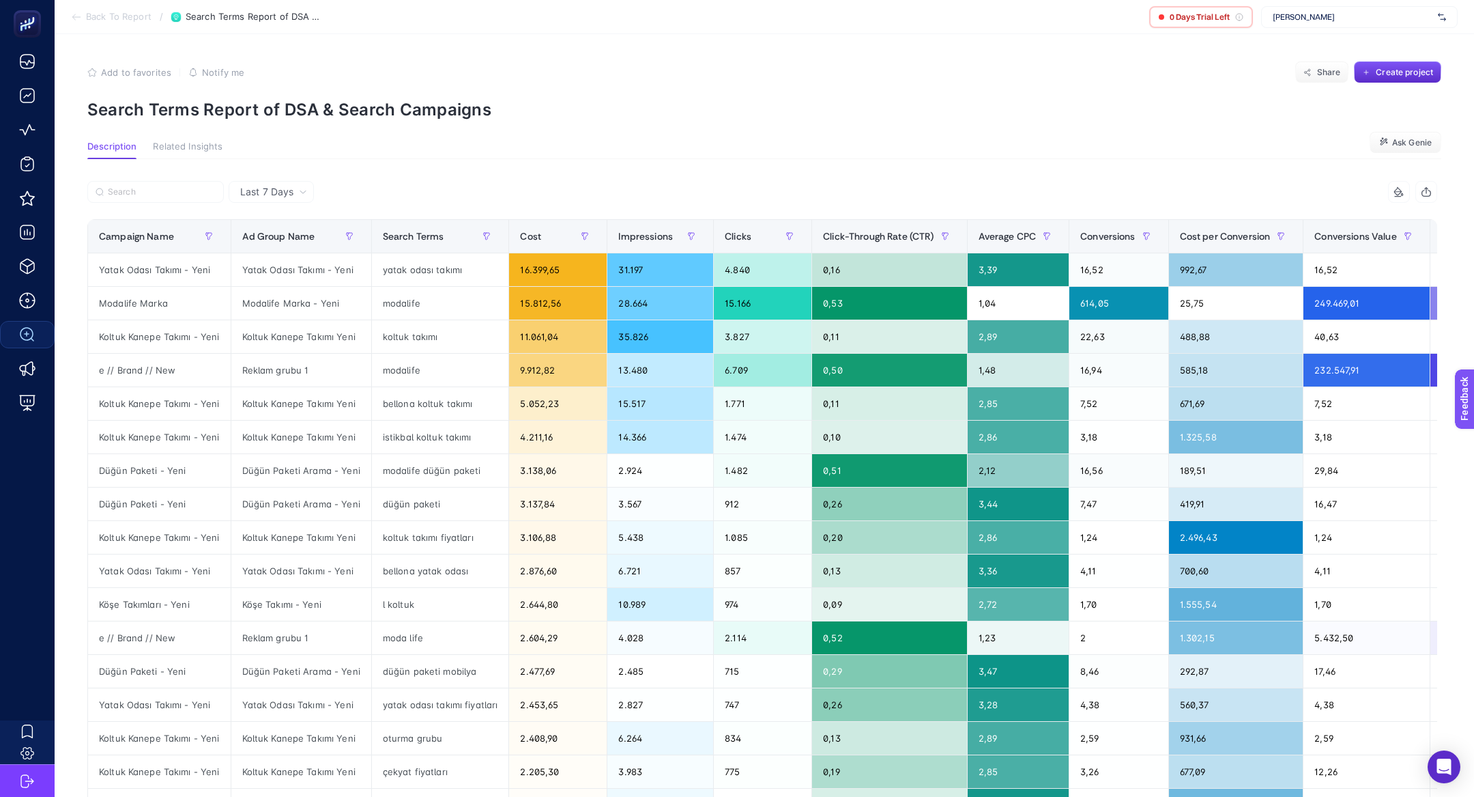
click at [1280, 21] on span "[PERSON_NAME]" at bounding box center [1353, 17] width 160 height 11
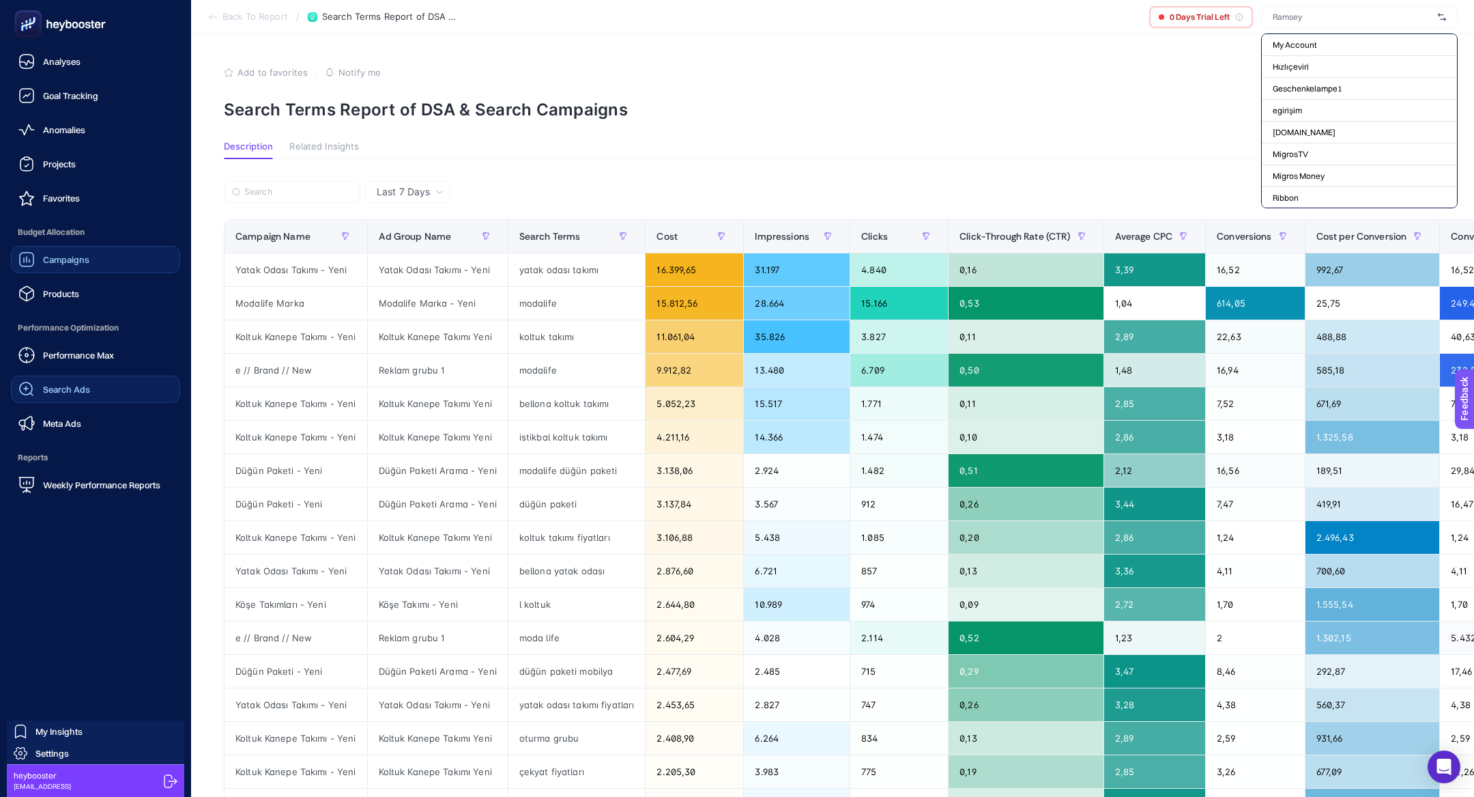
click at [60, 257] on span "Campaigns" at bounding box center [66, 259] width 46 height 11
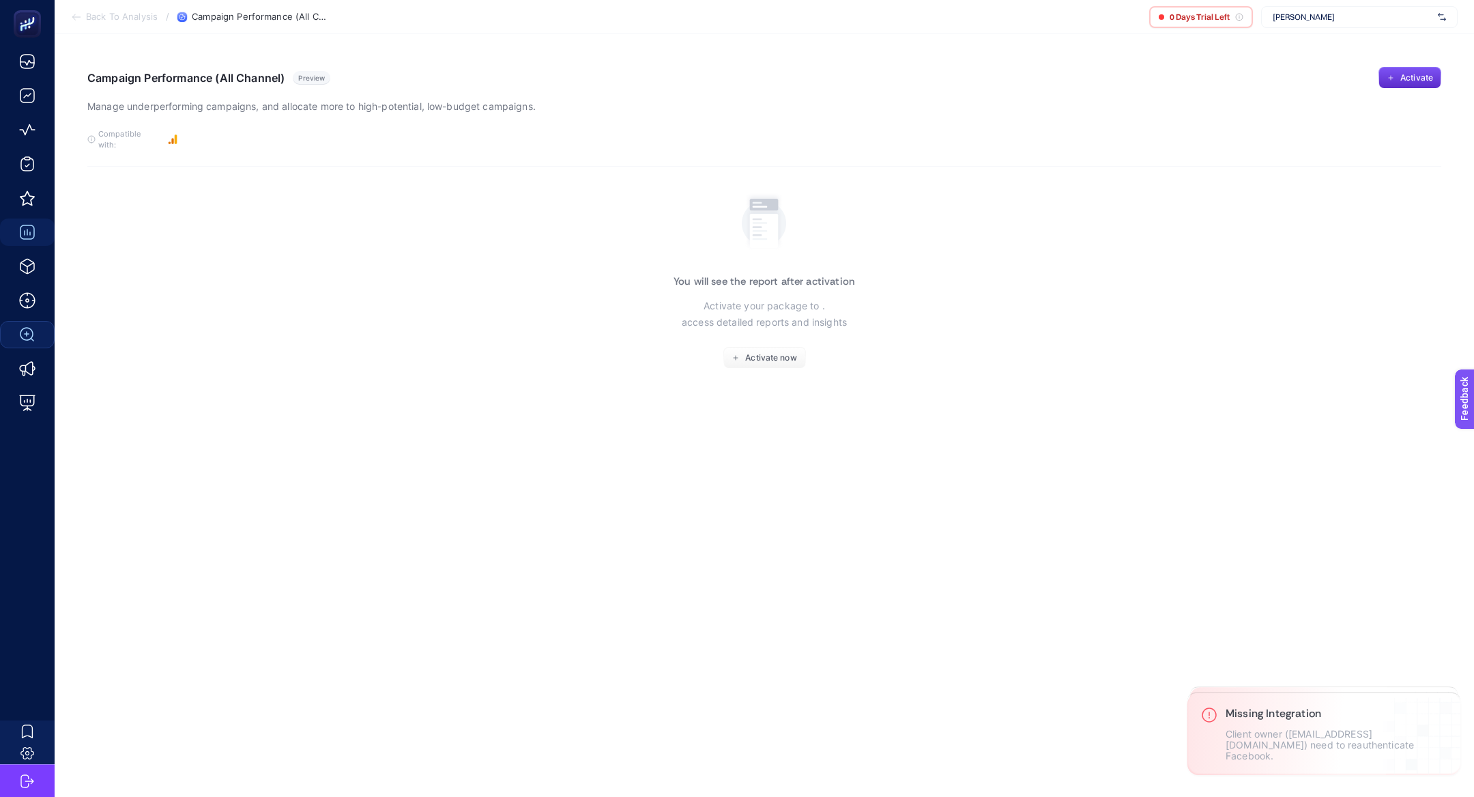
click at [1382, 12] on span "[PERSON_NAME]" at bounding box center [1353, 17] width 160 height 11
type input "ramse"
click at [1379, 72] on div "[URL][DOMAIN_NAME][PERSON_NAME]" at bounding box center [1359, 67] width 195 height 22
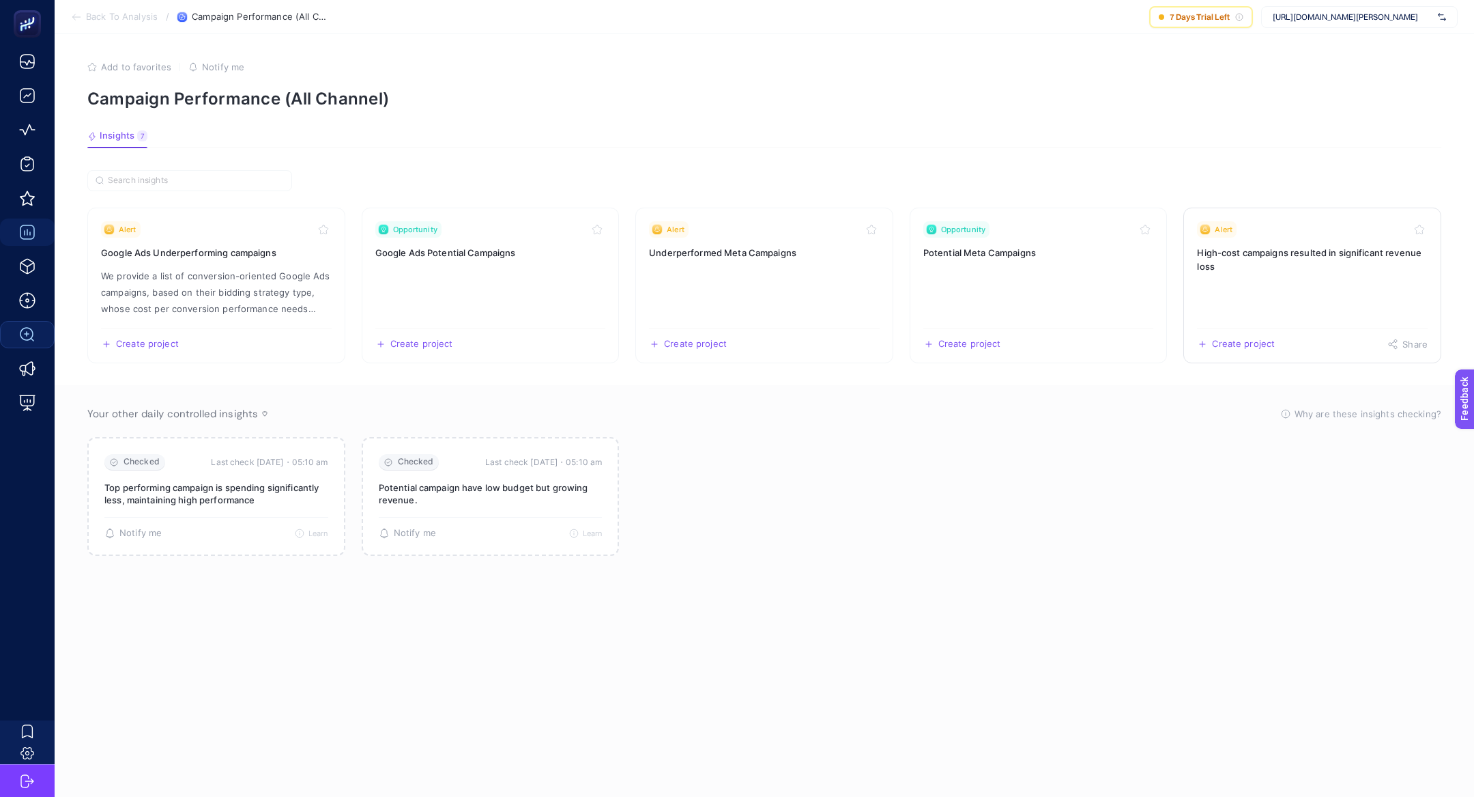
click at [1302, 259] on h3 "High-cost campaigns resulted in significant revenue loss" at bounding box center [1312, 259] width 231 height 27
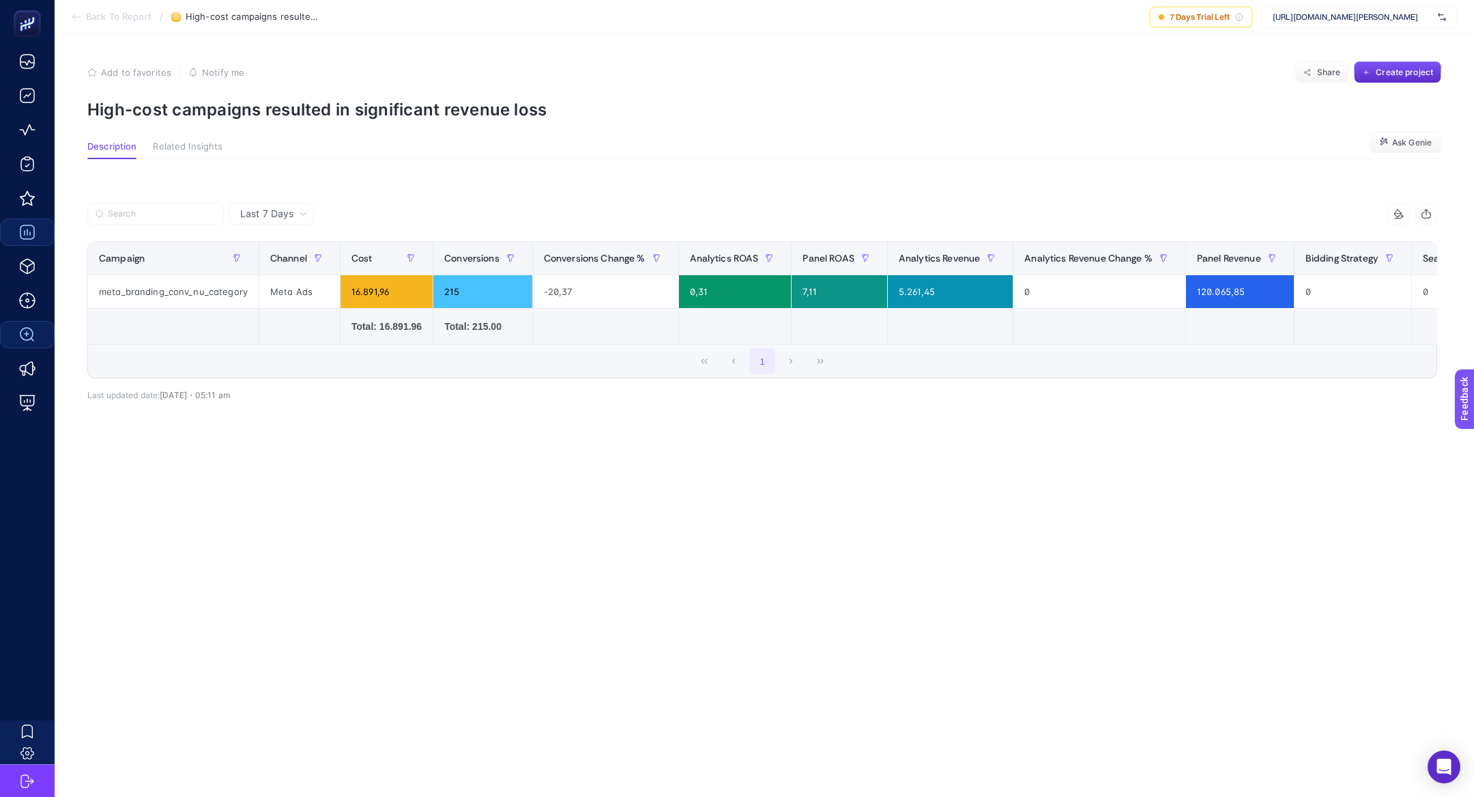
scroll to position [0, 405]
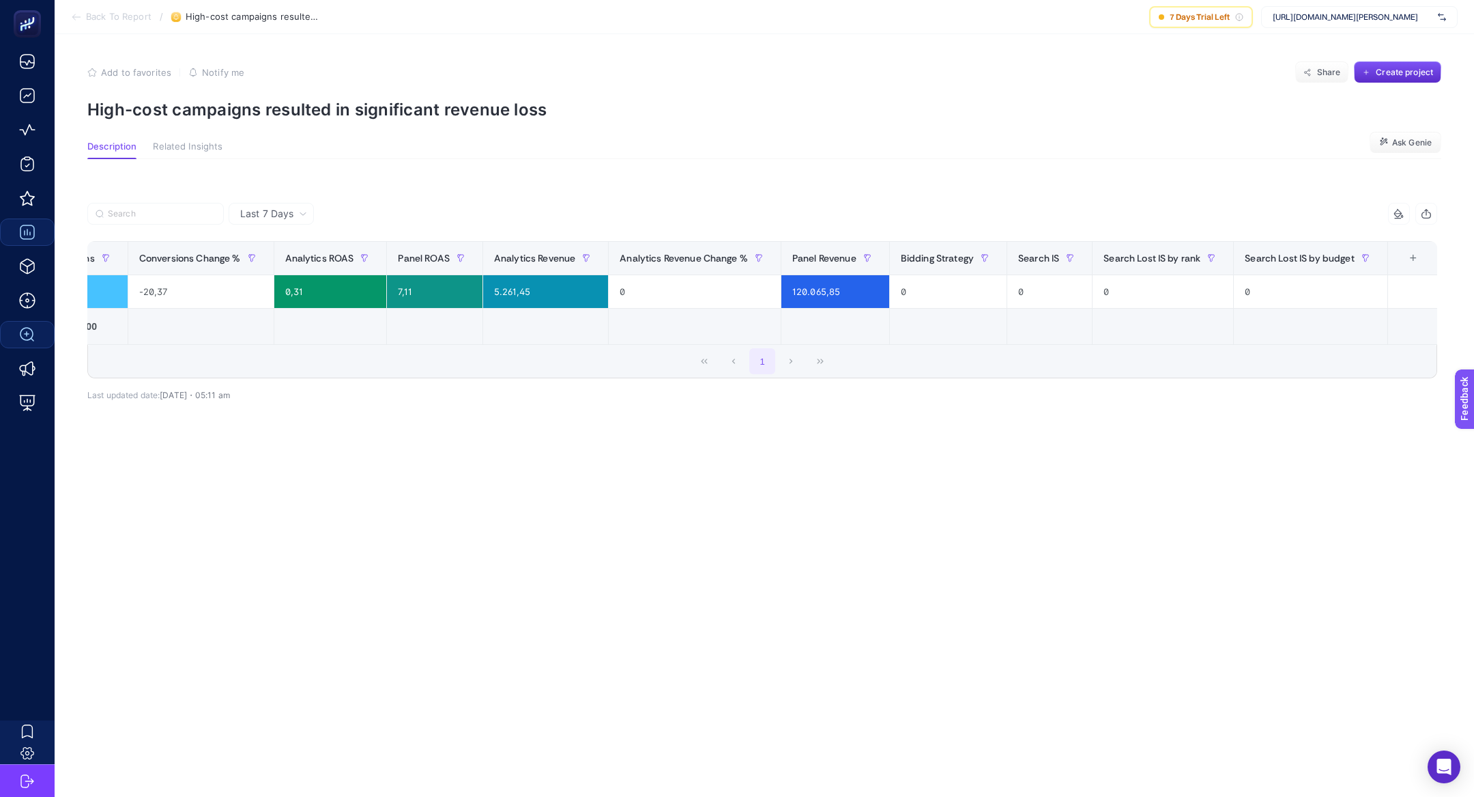
click at [1414, 259] on div "+" at bounding box center [1414, 258] width 26 height 11
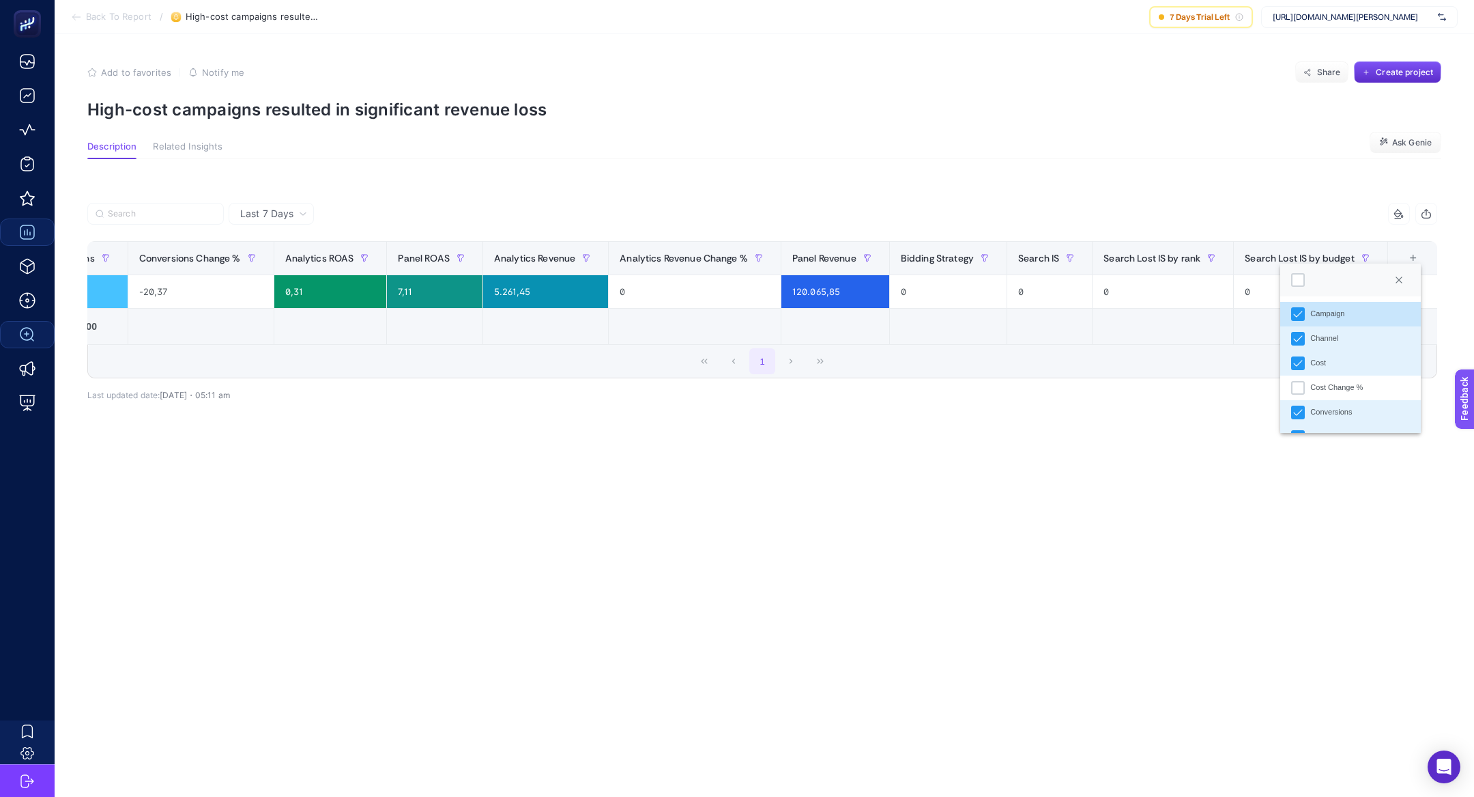
scroll to position [9, 69]
click at [1306, 384] on li "Cost Change %" at bounding box center [1350, 387] width 141 height 25
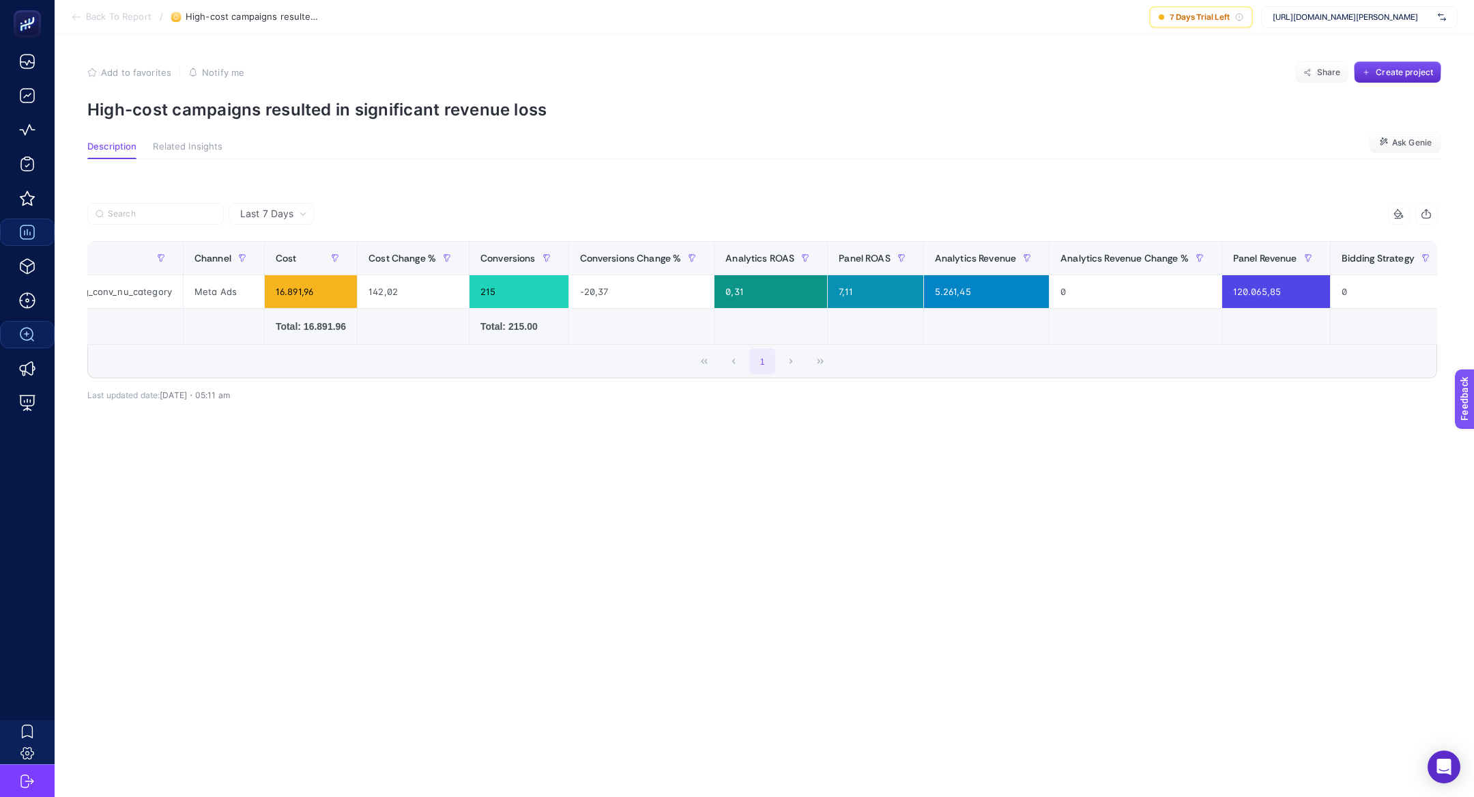
scroll to position [0, 0]
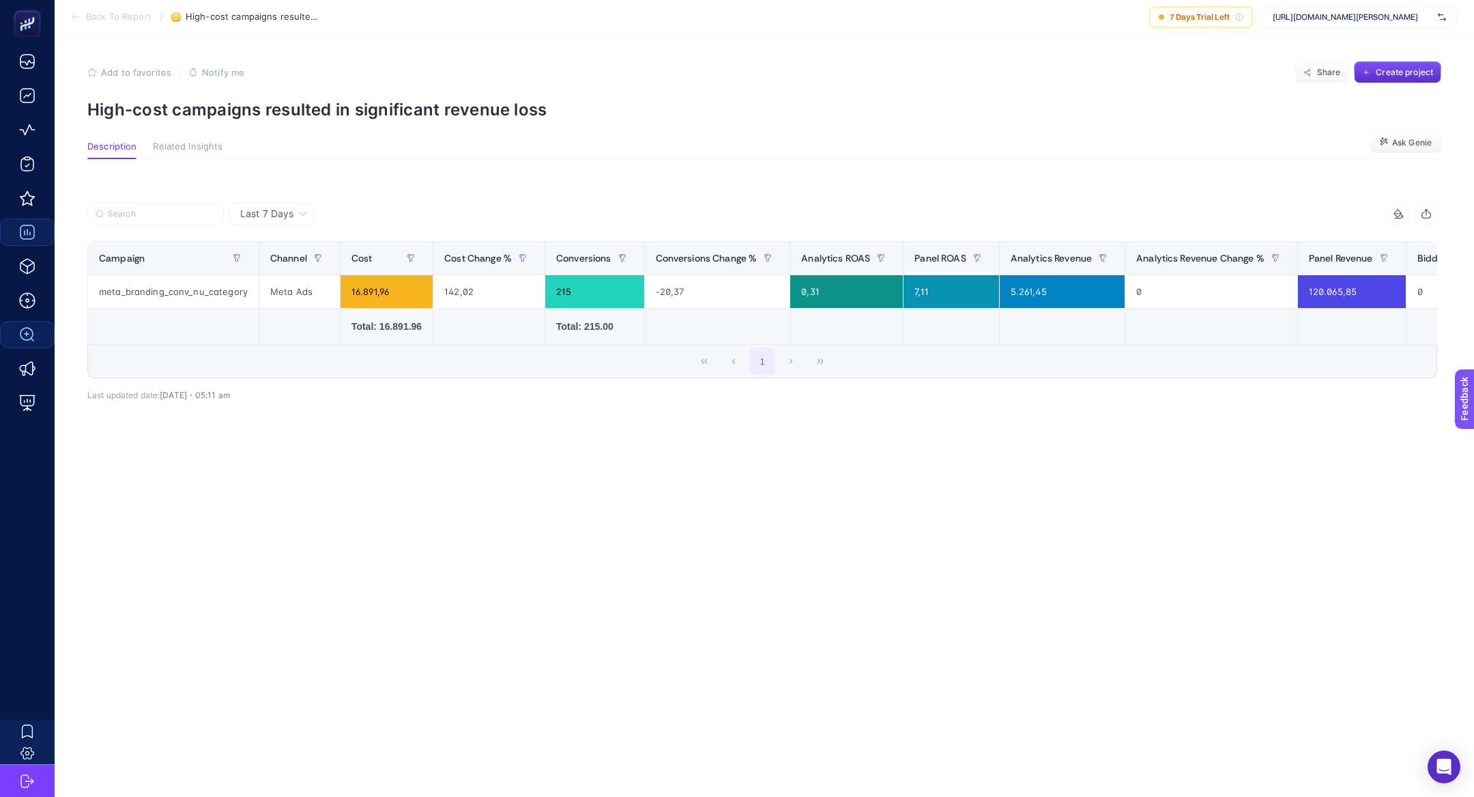
click at [381, 96] on section "Add to favorites false Notify me Share Create project High-cost campaigns resul…" at bounding box center [764, 90] width 1354 height 58
click at [264, 100] on p "High-cost campaigns resulted in significant revenue loss" at bounding box center [764, 110] width 1354 height 20
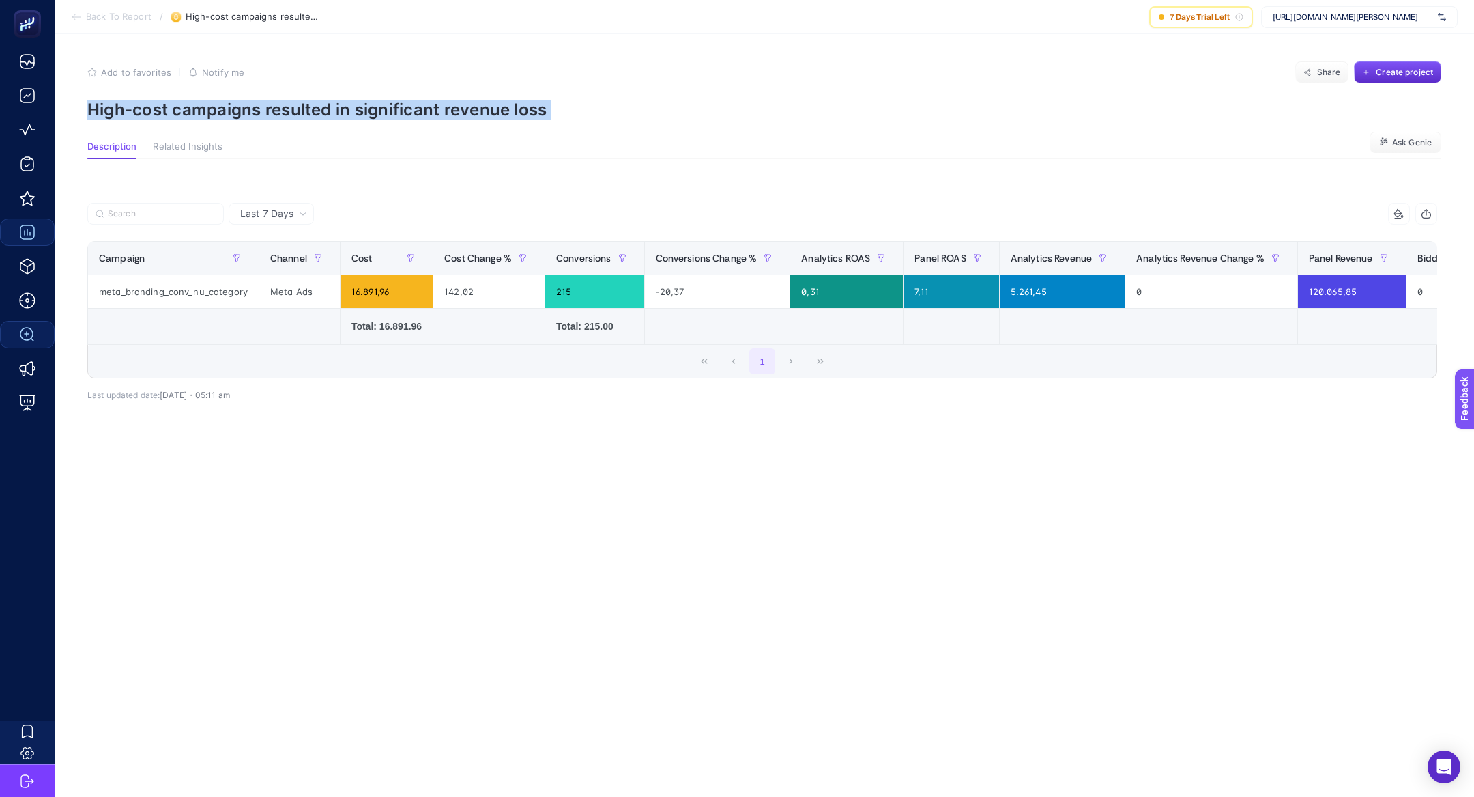
copy article "High-cost campaigns resulted in significant revenue loss"
